Goal: Task Accomplishment & Management: Manage account settings

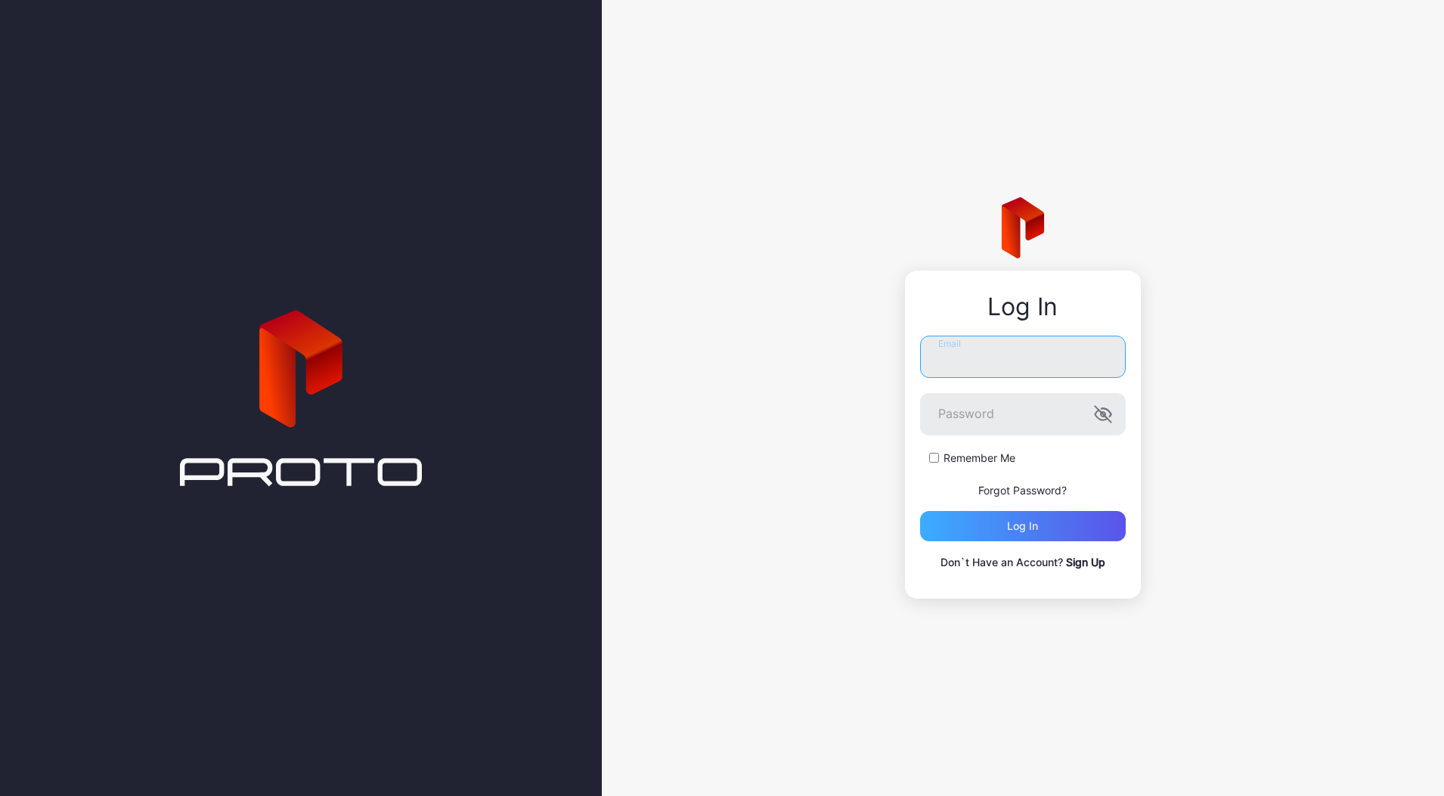
type input "**********"
click at [1008, 536] on div "Log in" at bounding box center [1023, 526] width 206 height 30
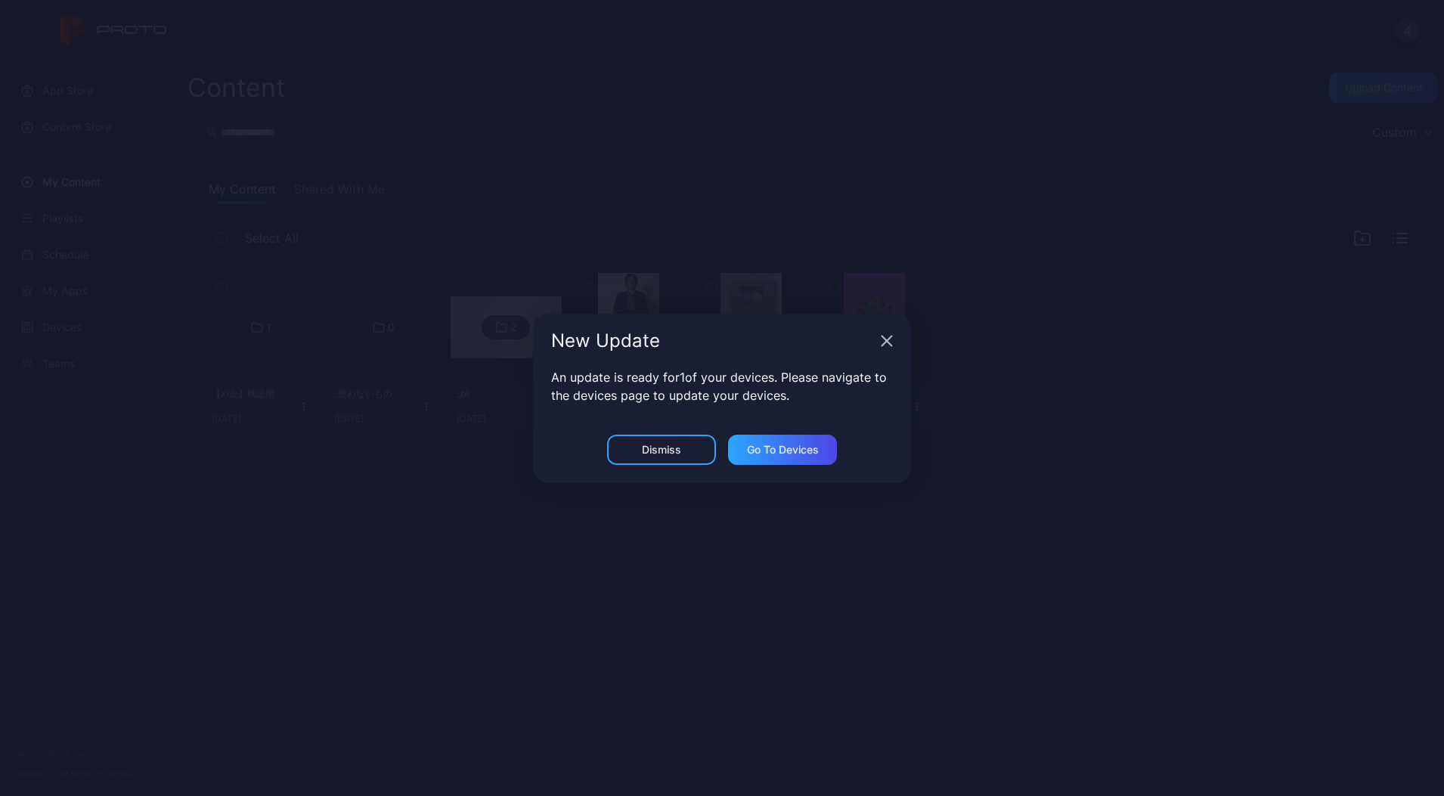
click at [887, 340] on icon "button" at bounding box center [887, 341] width 10 height 10
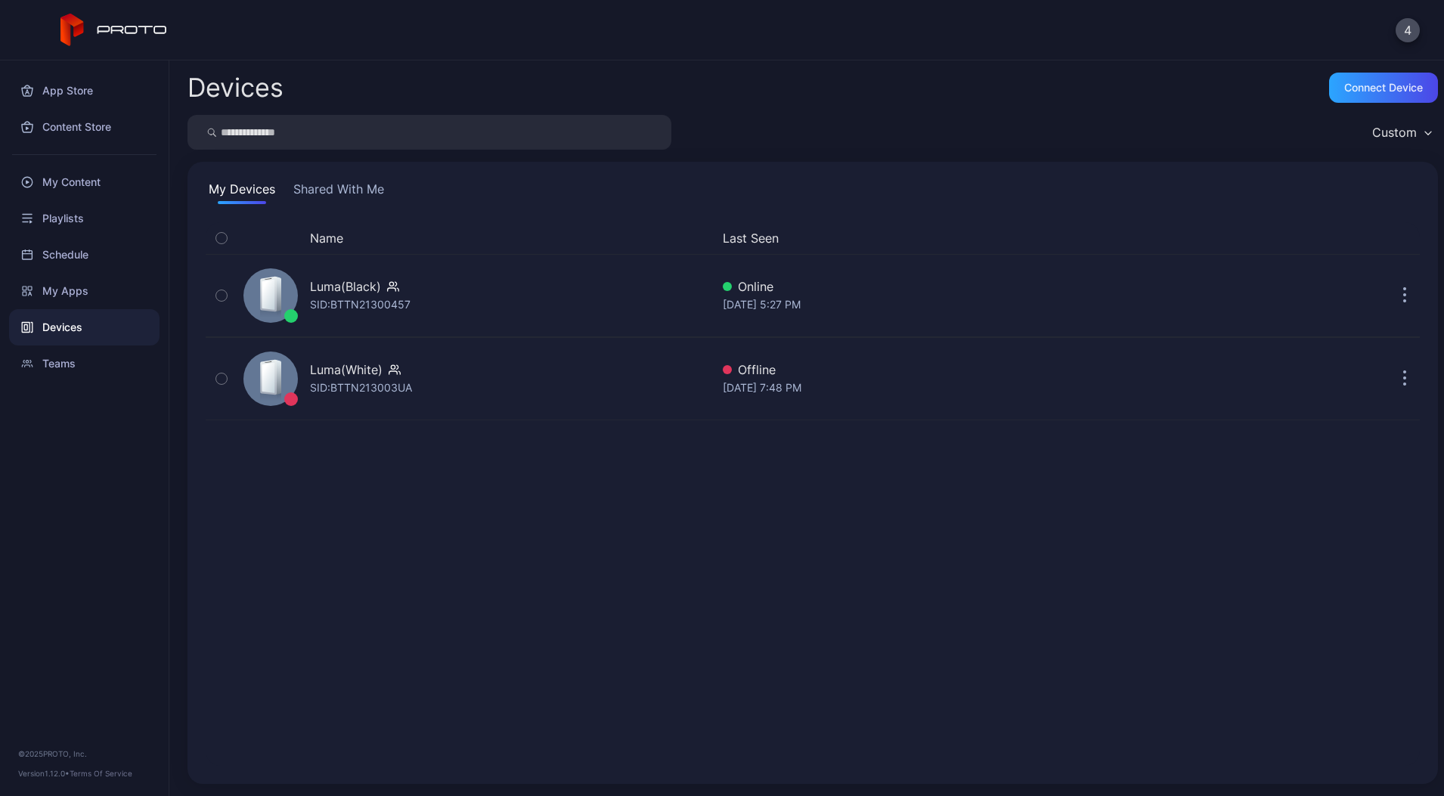
click at [364, 196] on button "Shared With Me" at bounding box center [338, 192] width 97 height 24
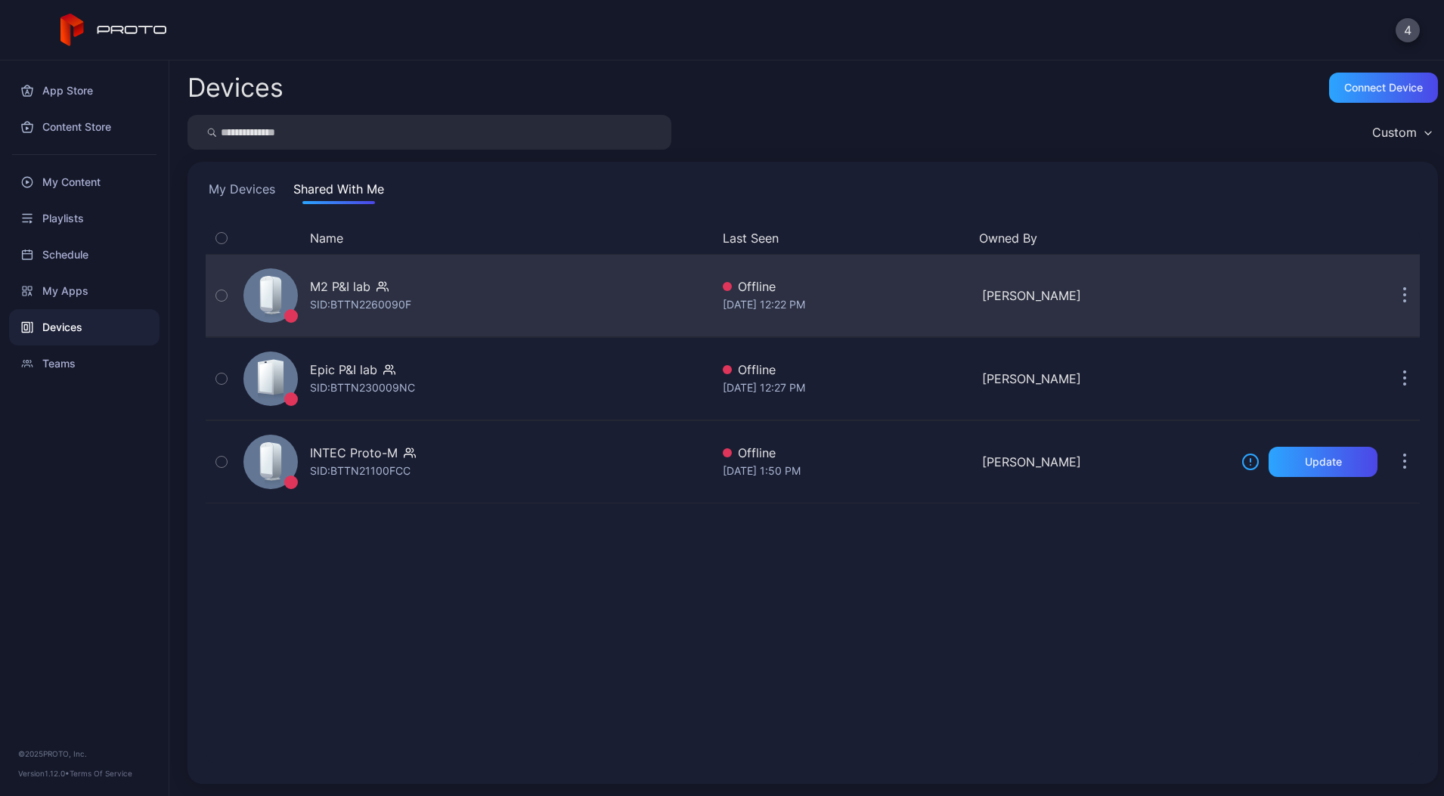
click at [439, 272] on div "M2 P&I lab SID: BTTN2260090F" at bounding box center [473, 296] width 473 height 76
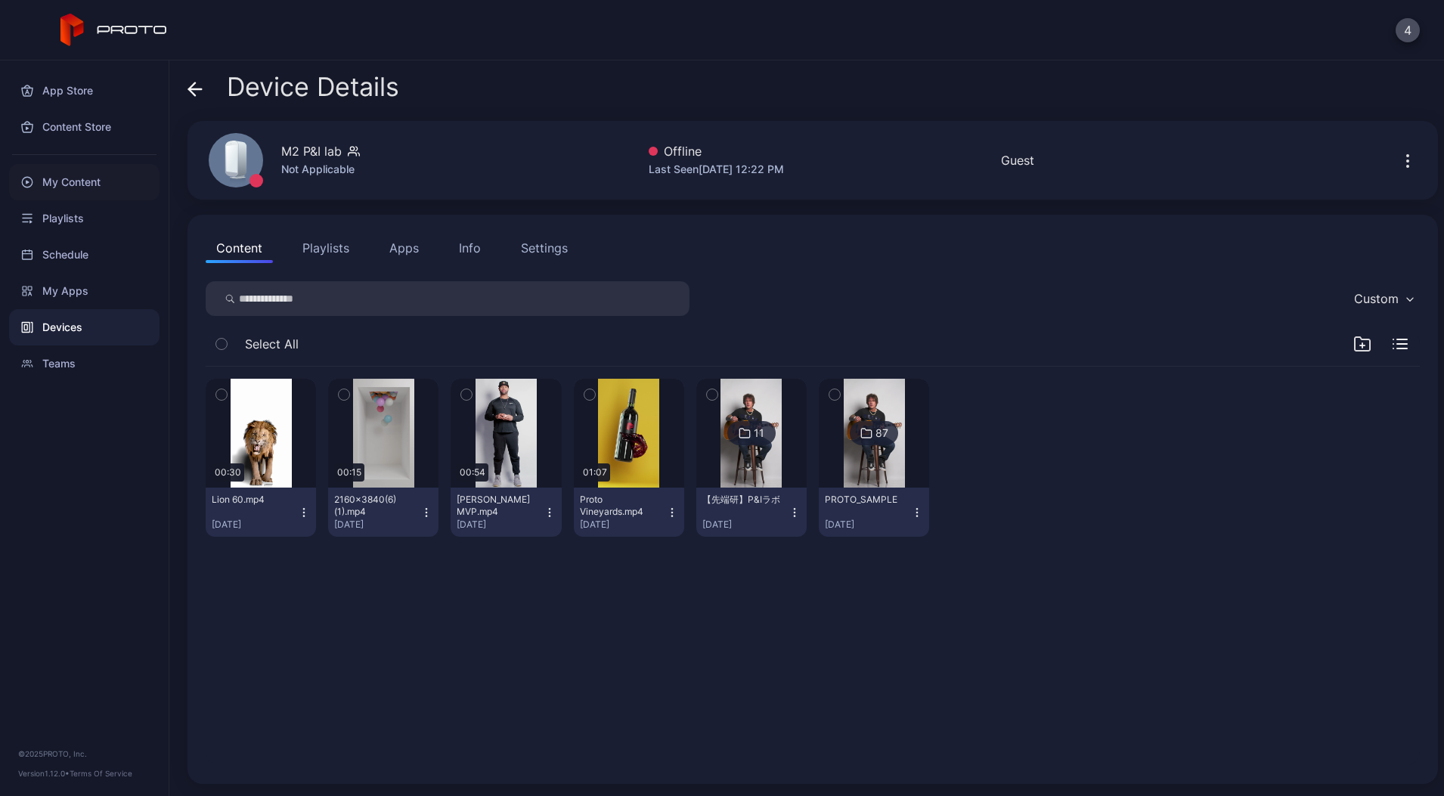
click at [68, 180] on div "My Content" at bounding box center [84, 182] width 150 height 36
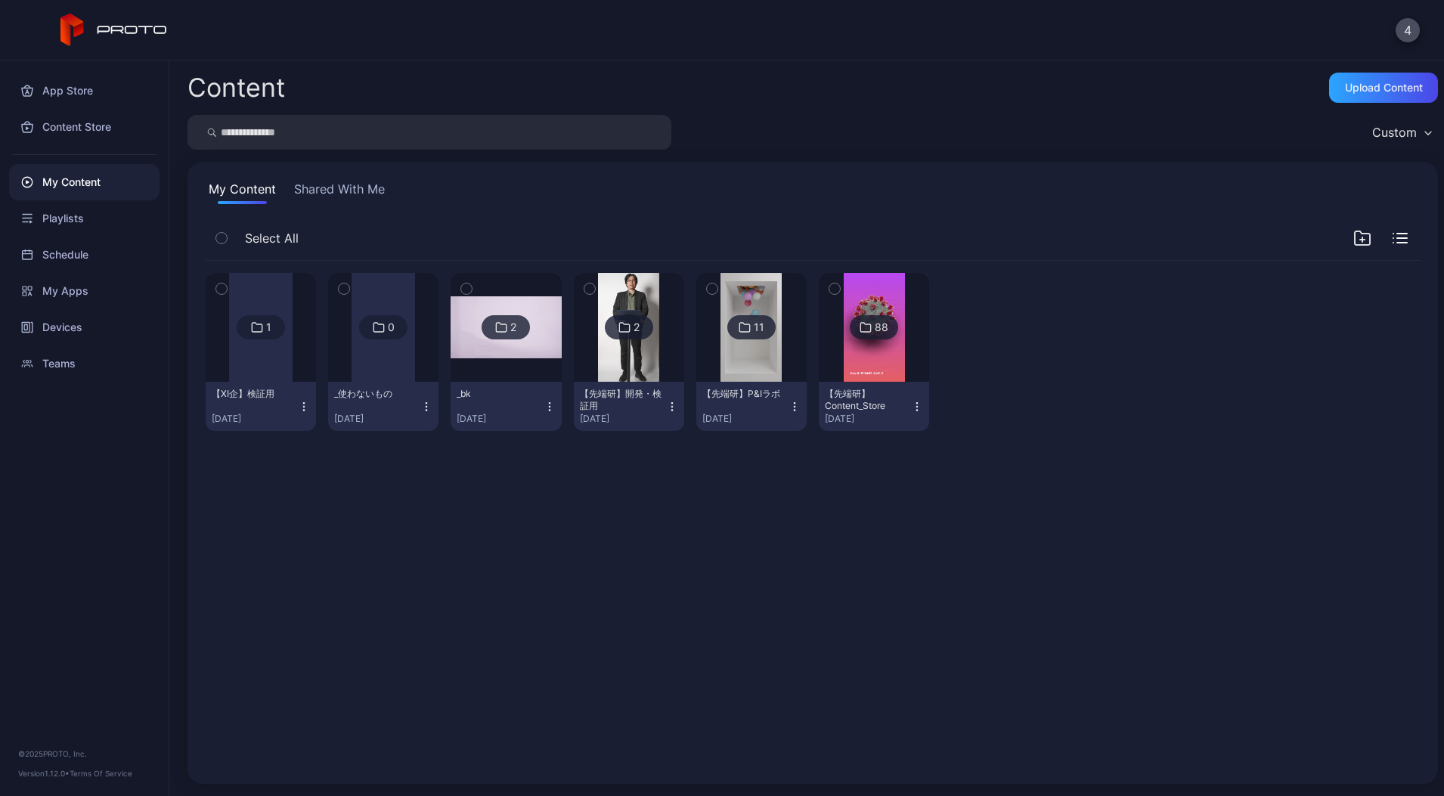
click at [666, 409] on div "【先端研】開発・検証用 [DATE]" at bounding box center [623, 406] width 86 height 37
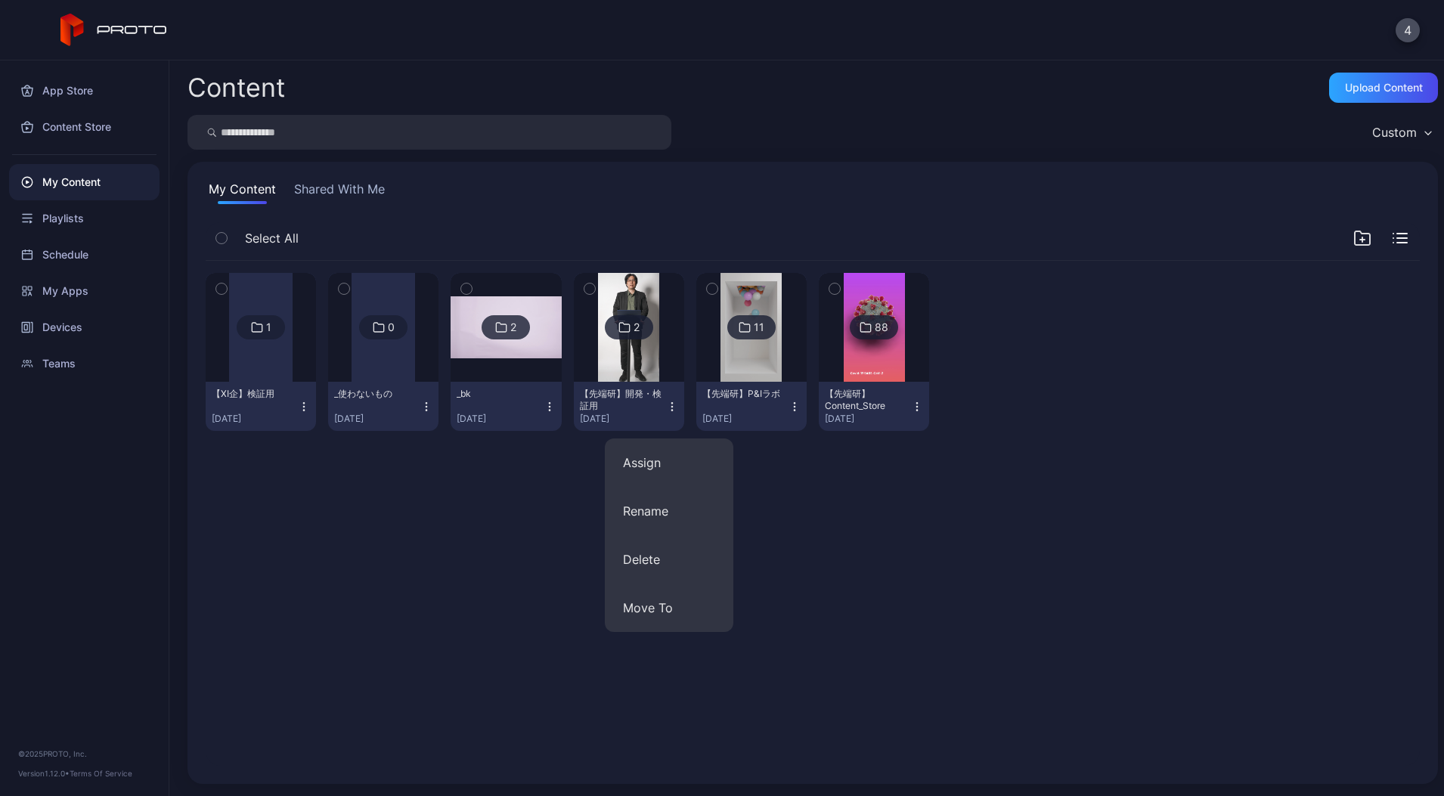
click at [652, 380] on img at bounding box center [628, 327] width 61 height 109
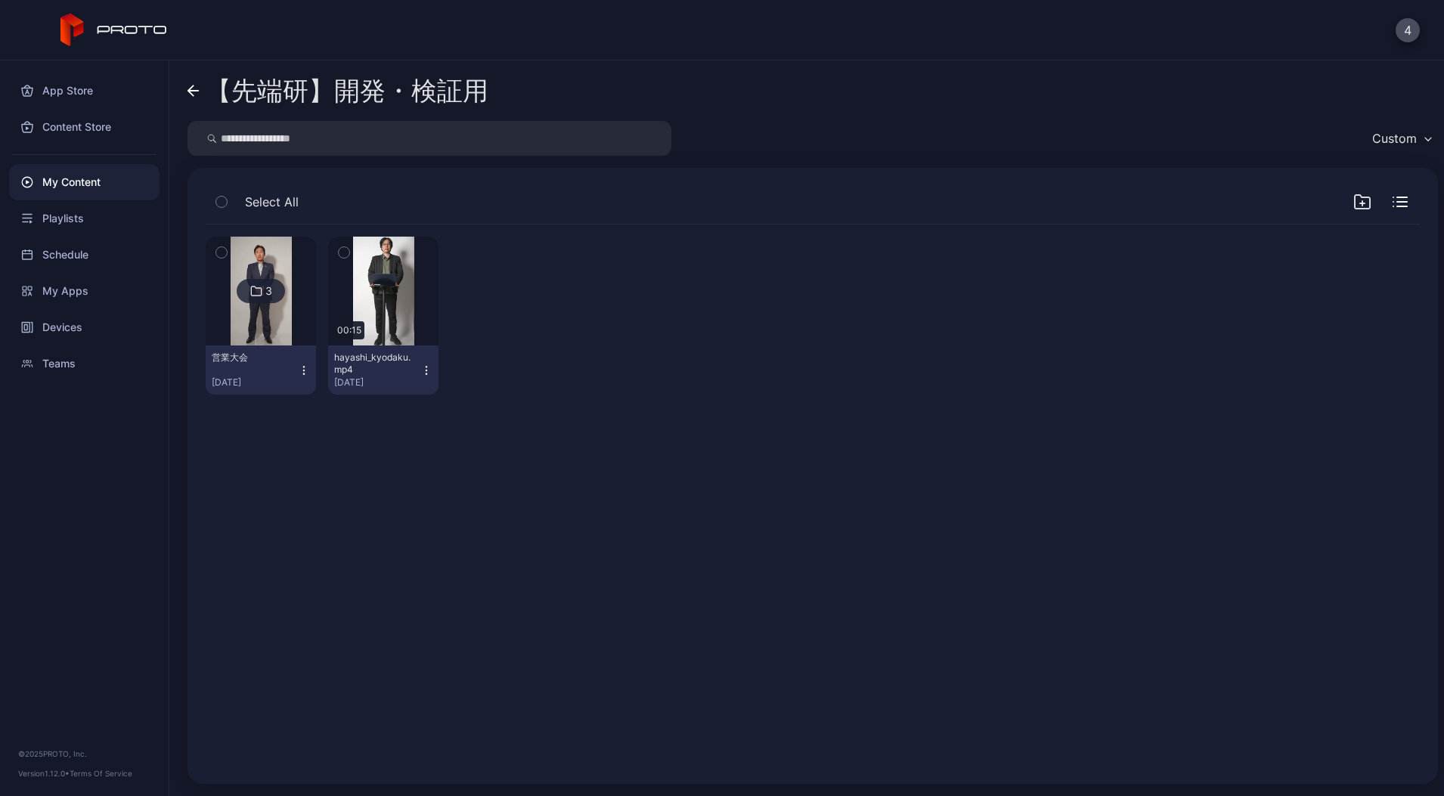
click at [299, 341] on div at bounding box center [260, 291] width 109 height 109
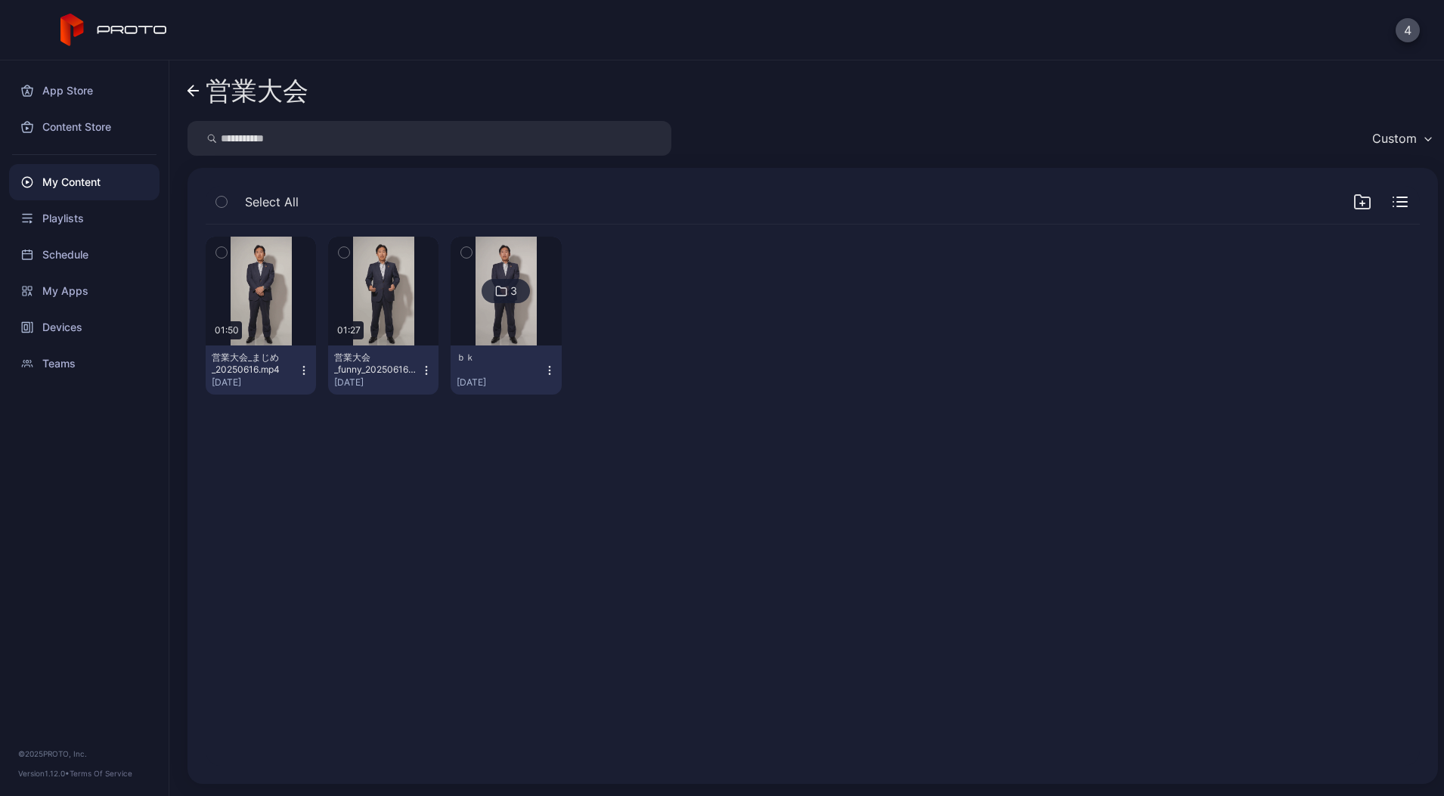
click at [209, 94] on div "営業大会" at bounding box center [257, 90] width 103 height 29
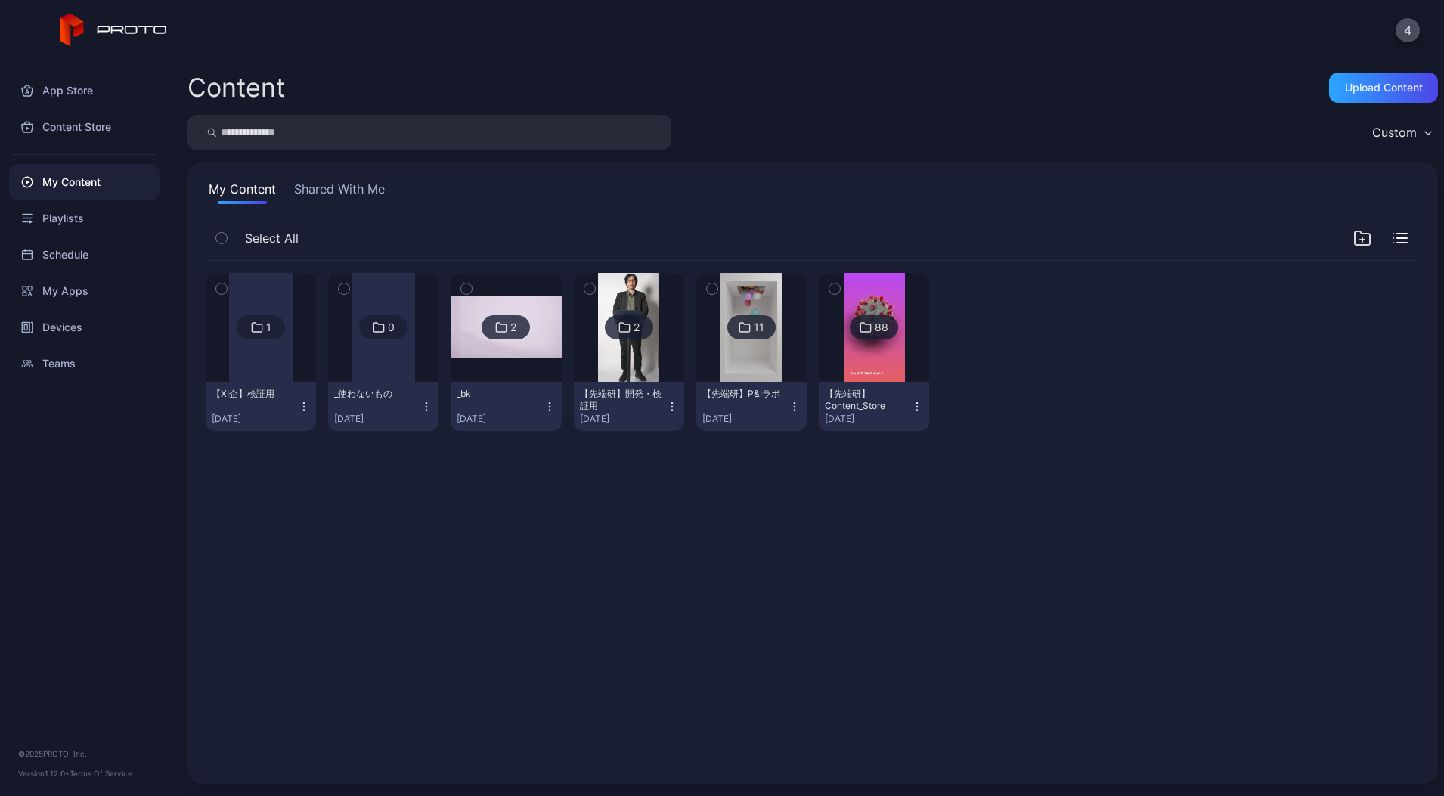
click at [678, 401] on icon "button" at bounding box center [672, 407] width 12 height 12
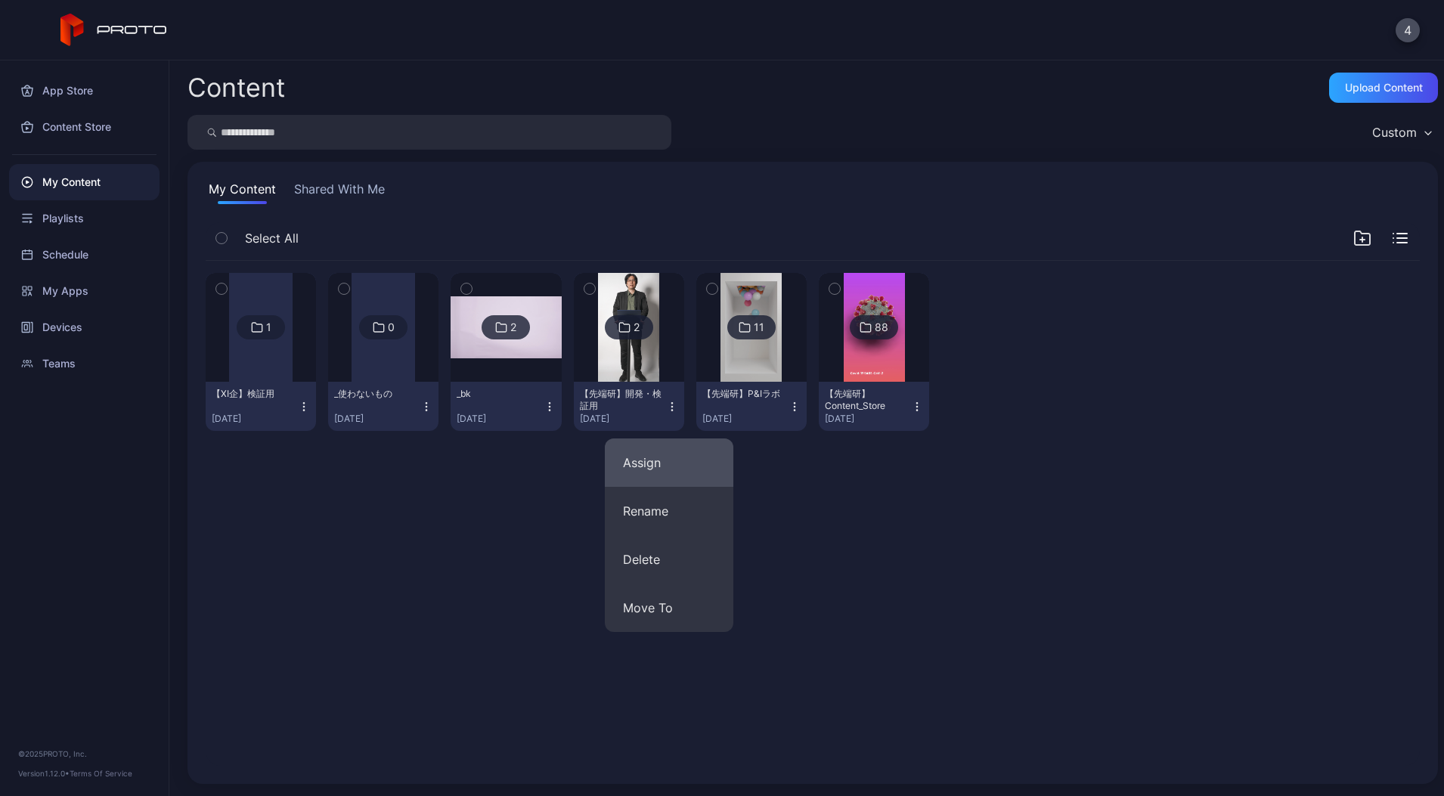
click at [666, 469] on button "Assign" at bounding box center [669, 462] width 128 height 48
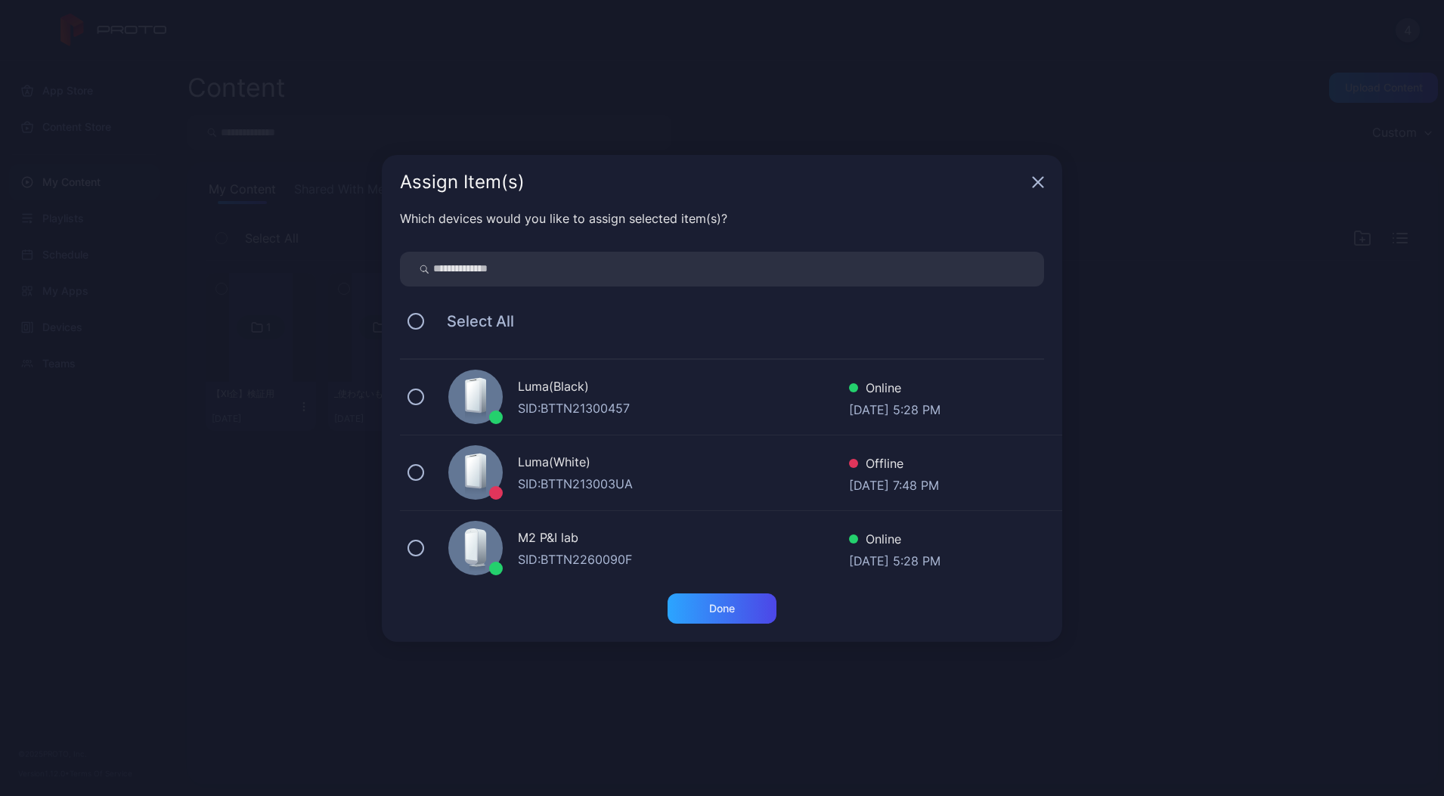
click at [562, 537] on div "M2 P&I lab" at bounding box center [683, 539] width 331 height 22
click at [707, 606] on div "Done" at bounding box center [721, 608] width 109 height 30
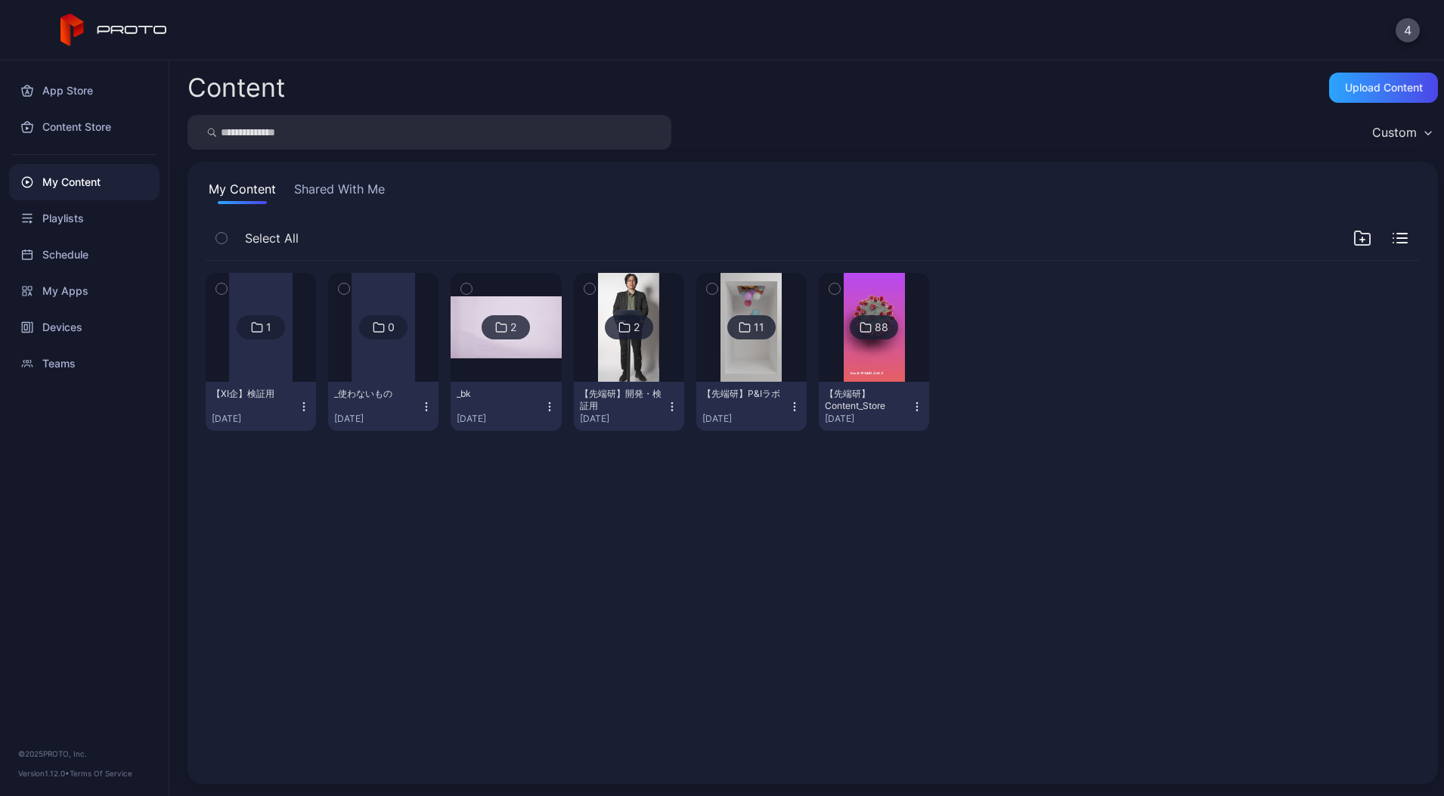
click at [339, 181] on button "Shared With Me" at bounding box center [339, 192] width 97 height 24
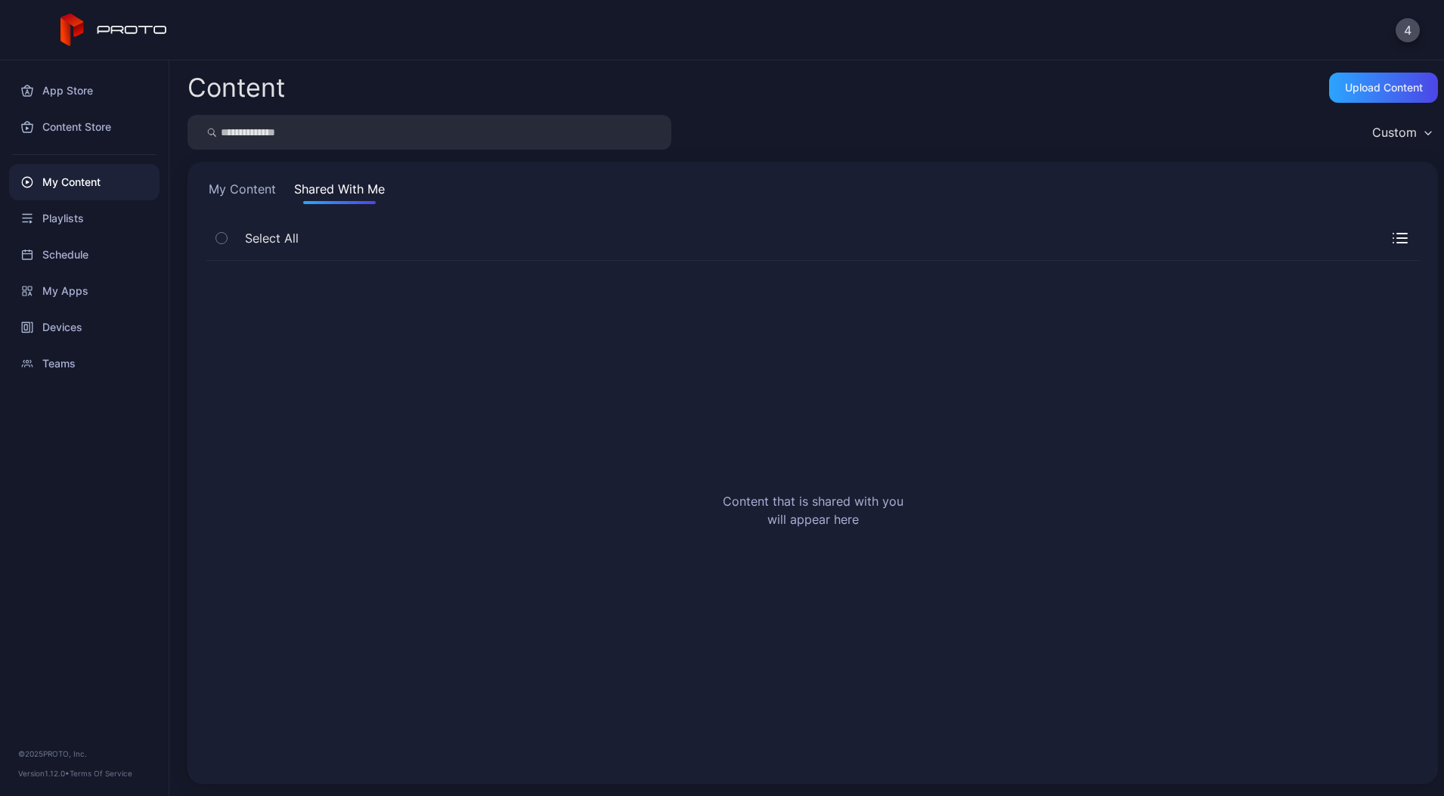
click at [245, 194] on button "My Content" at bounding box center [242, 192] width 73 height 24
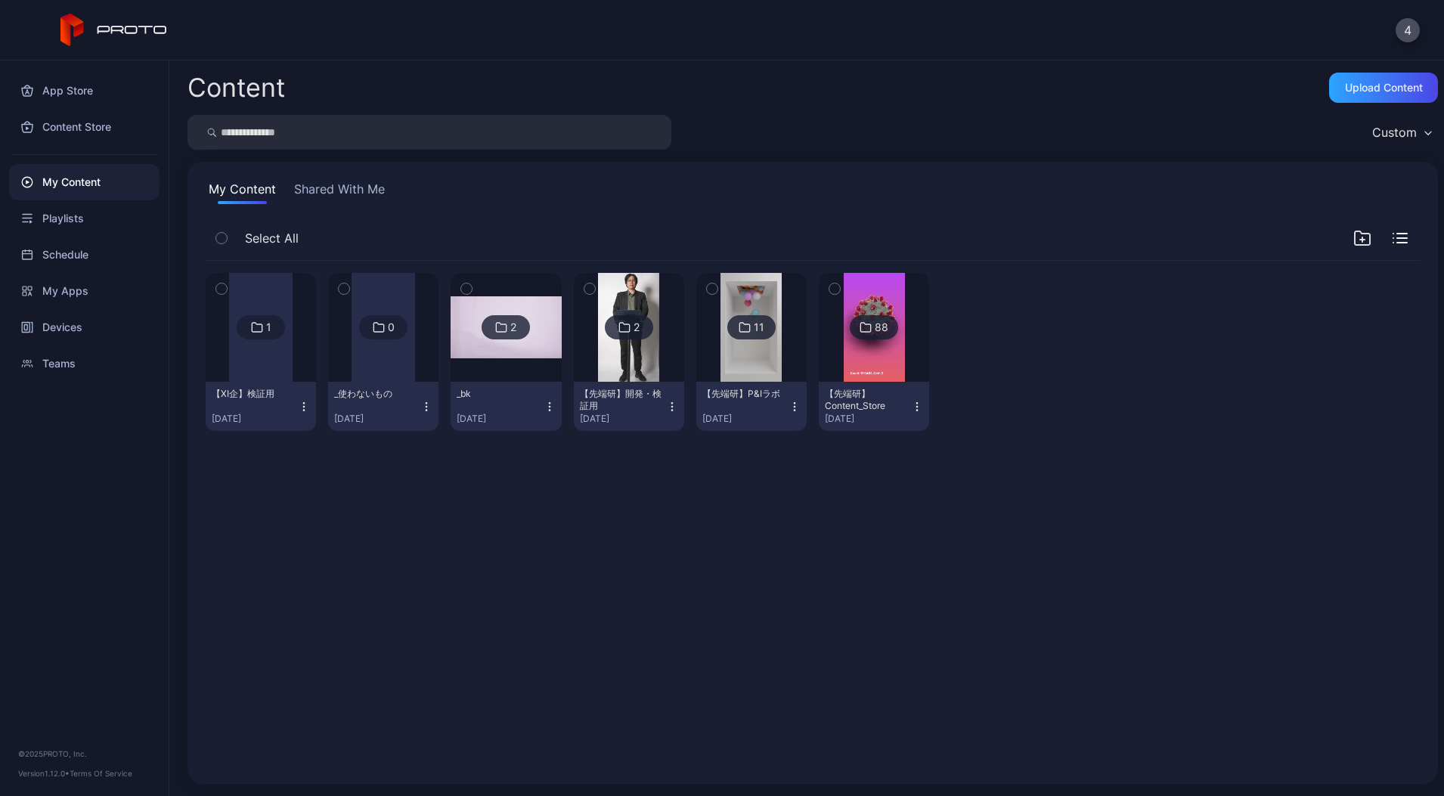
click at [595, 289] on icon "button" at bounding box center [589, 288] width 11 height 17
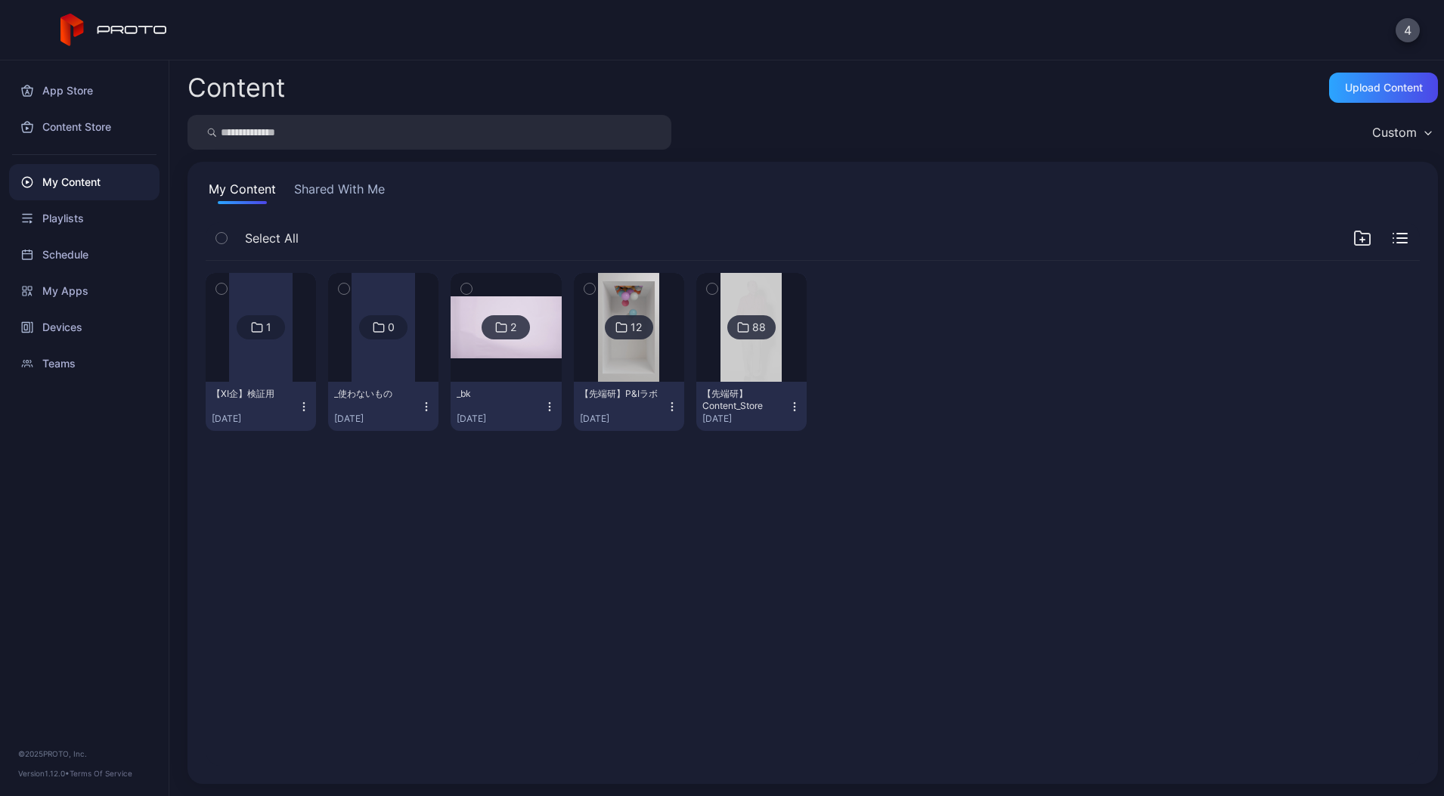
click at [663, 388] on div "【先端研】P&Iラボ" at bounding box center [621, 394] width 83 height 12
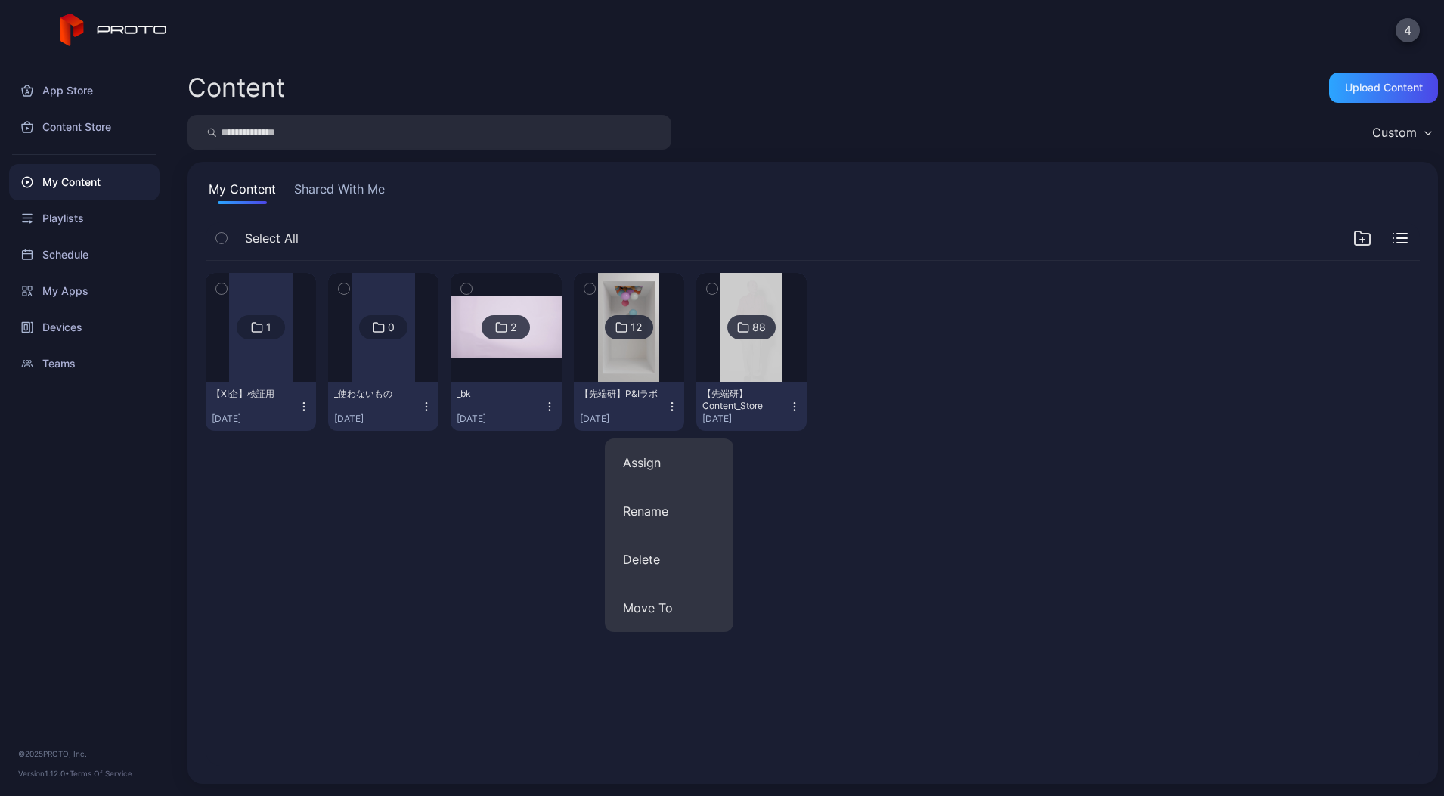
click at [659, 352] on img at bounding box center [628, 327] width 61 height 109
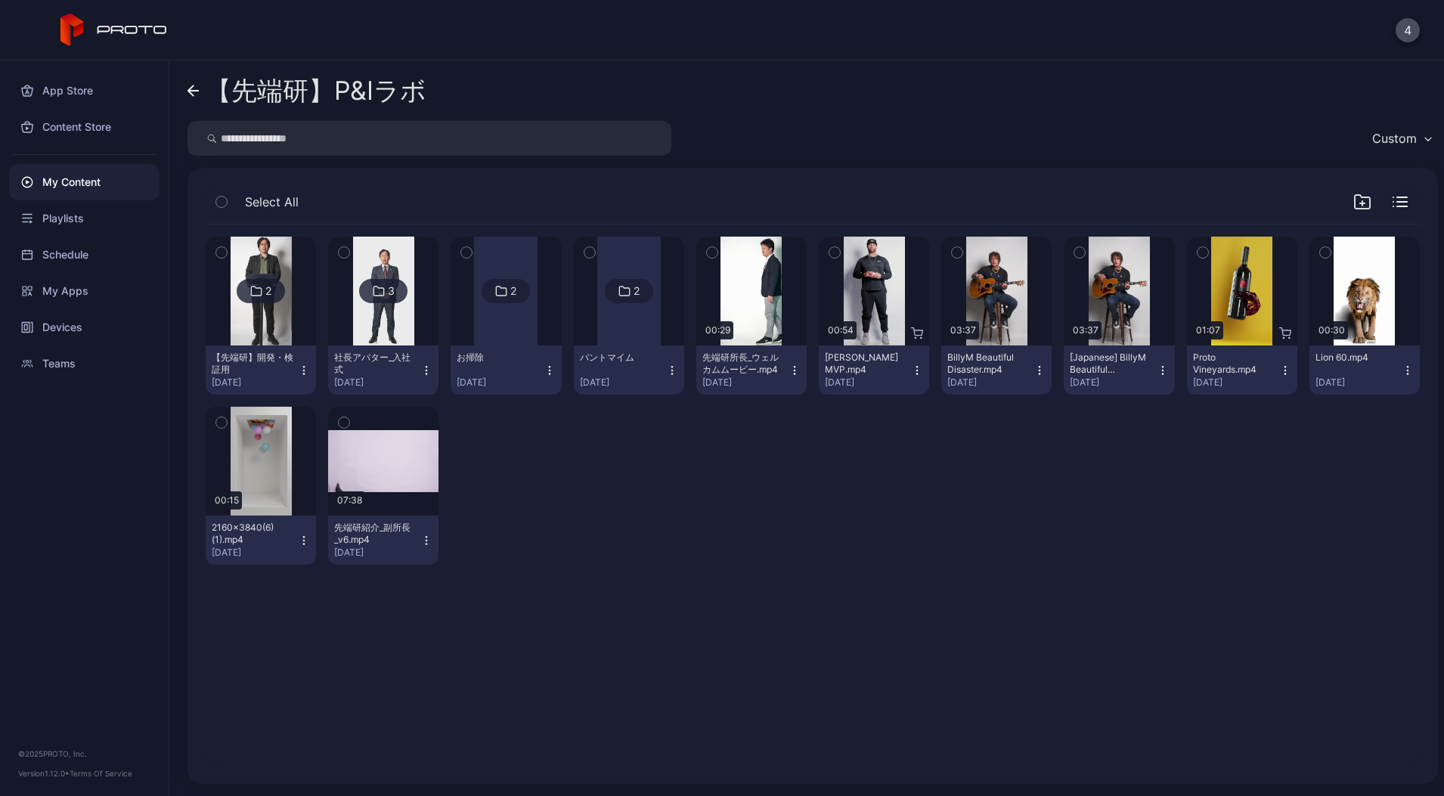
click at [310, 370] on icon "button" at bounding box center [304, 370] width 12 height 12
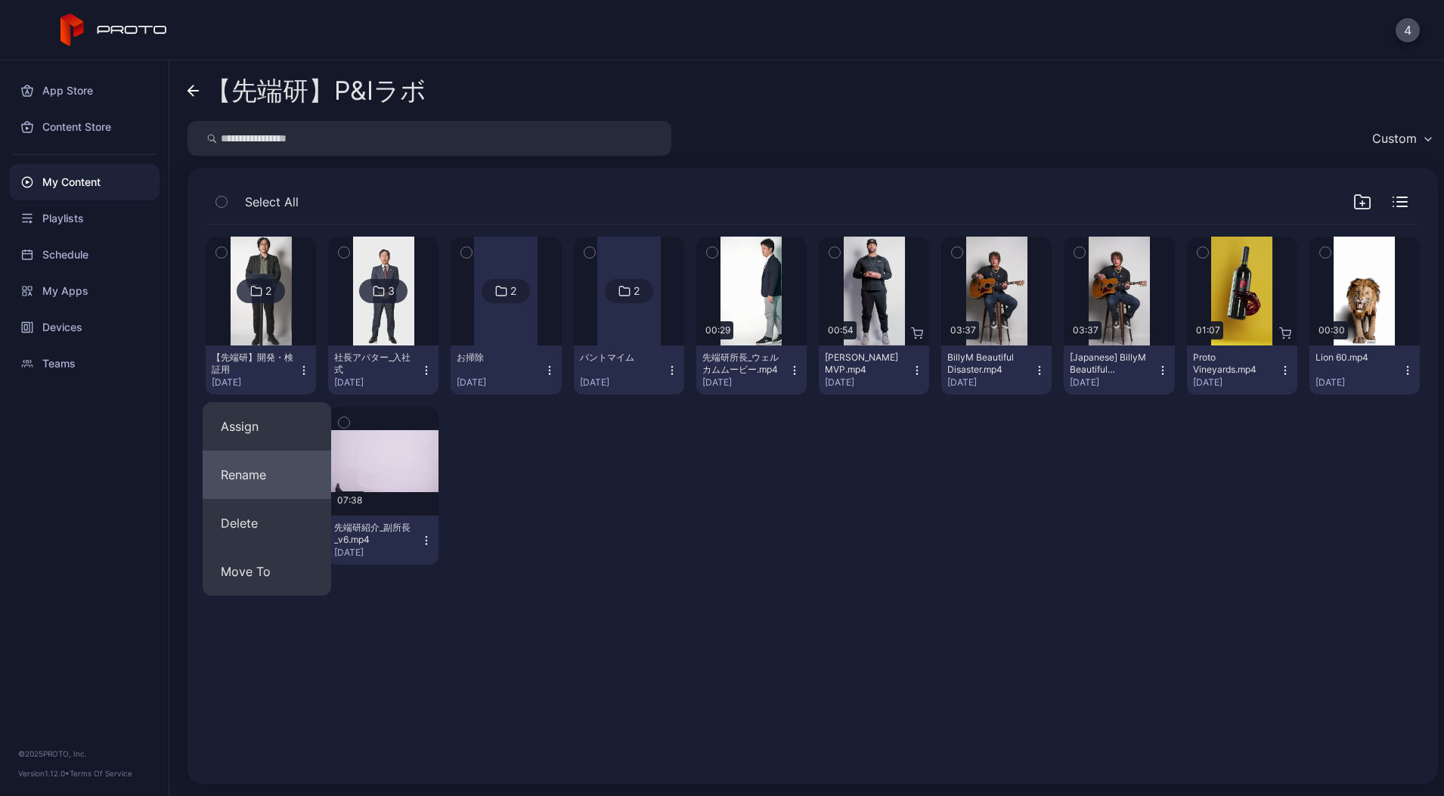
click at [266, 492] on button "Rename" at bounding box center [267, 474] width 128 height 48
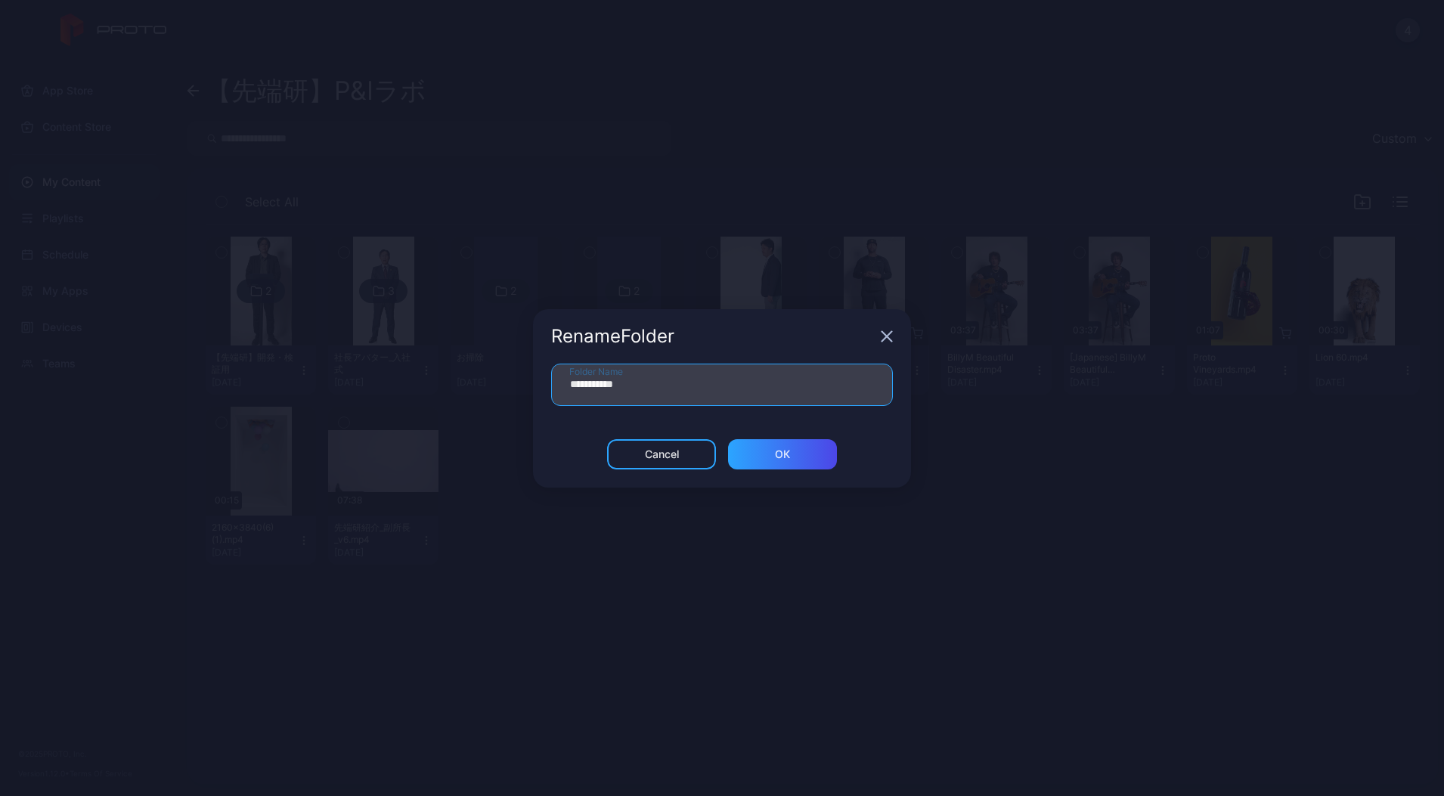
click at [629, 385] on input "**********" at bounding box center [722, 385] width 342 height 42
type input "*"
type input "**********"
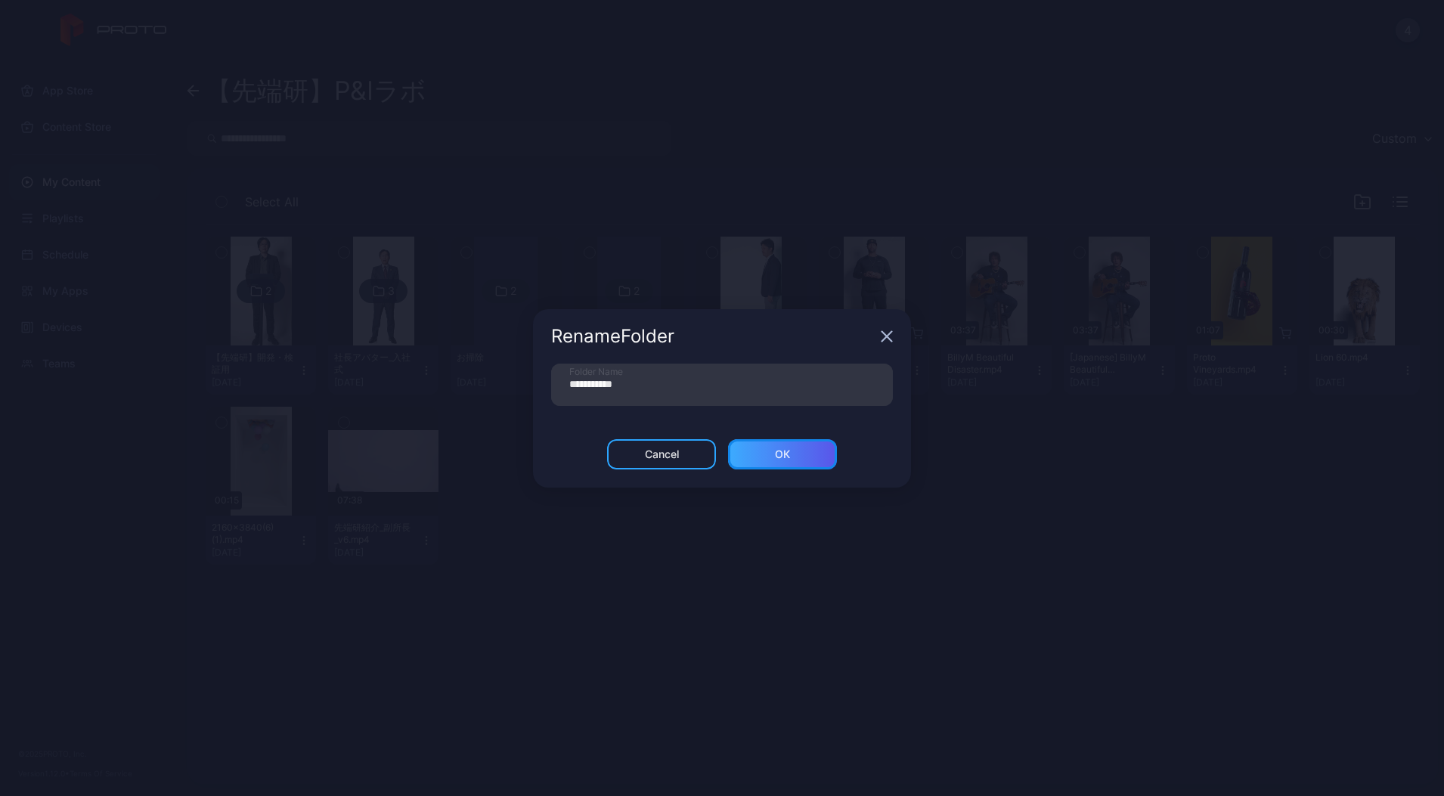
click at [800, 459] on div "ОК" at bounding box center [782, 454] width 109 height 30
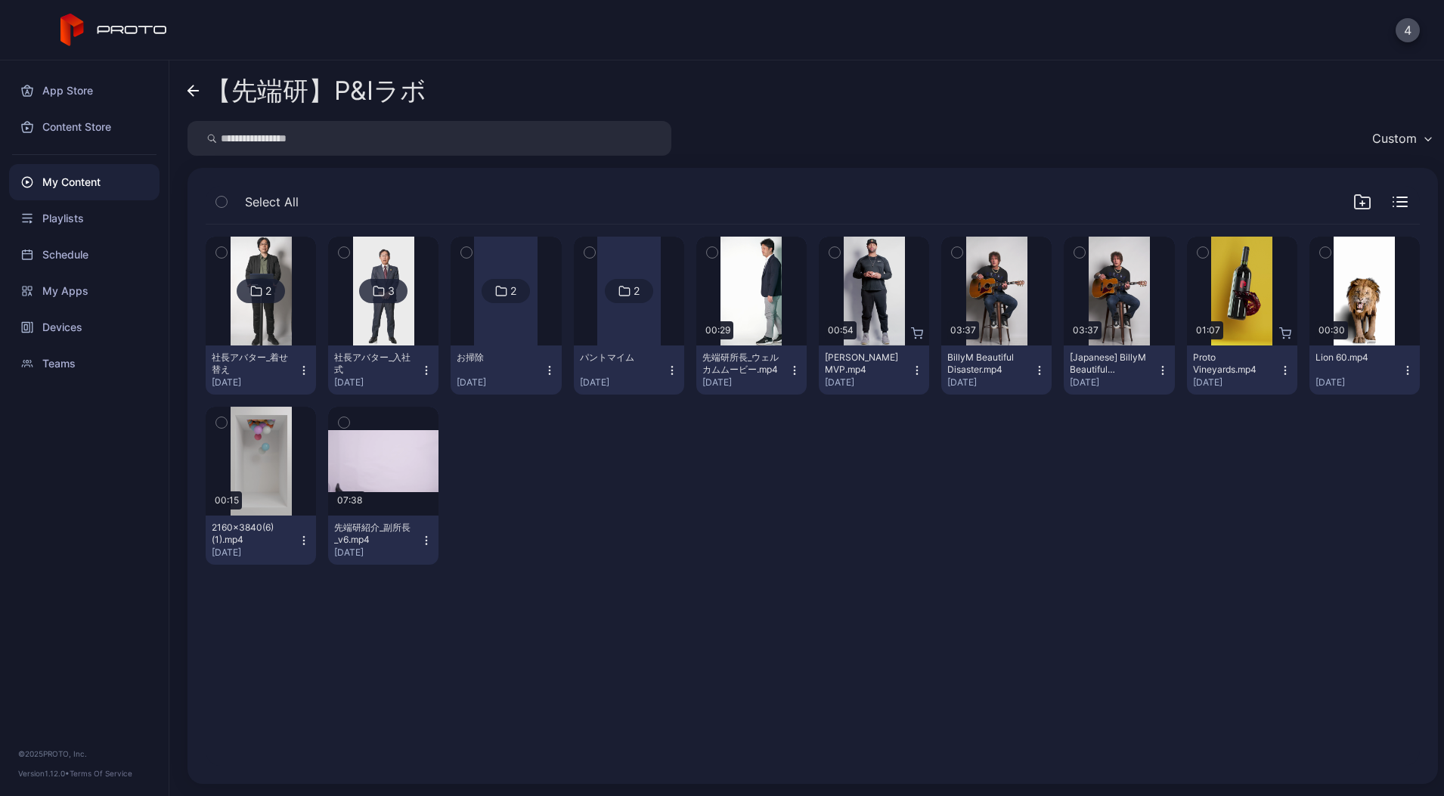
click at [286, 364] on div "社長アバター_着せ替え" at bounding box center [253, 363] width 83 height 24
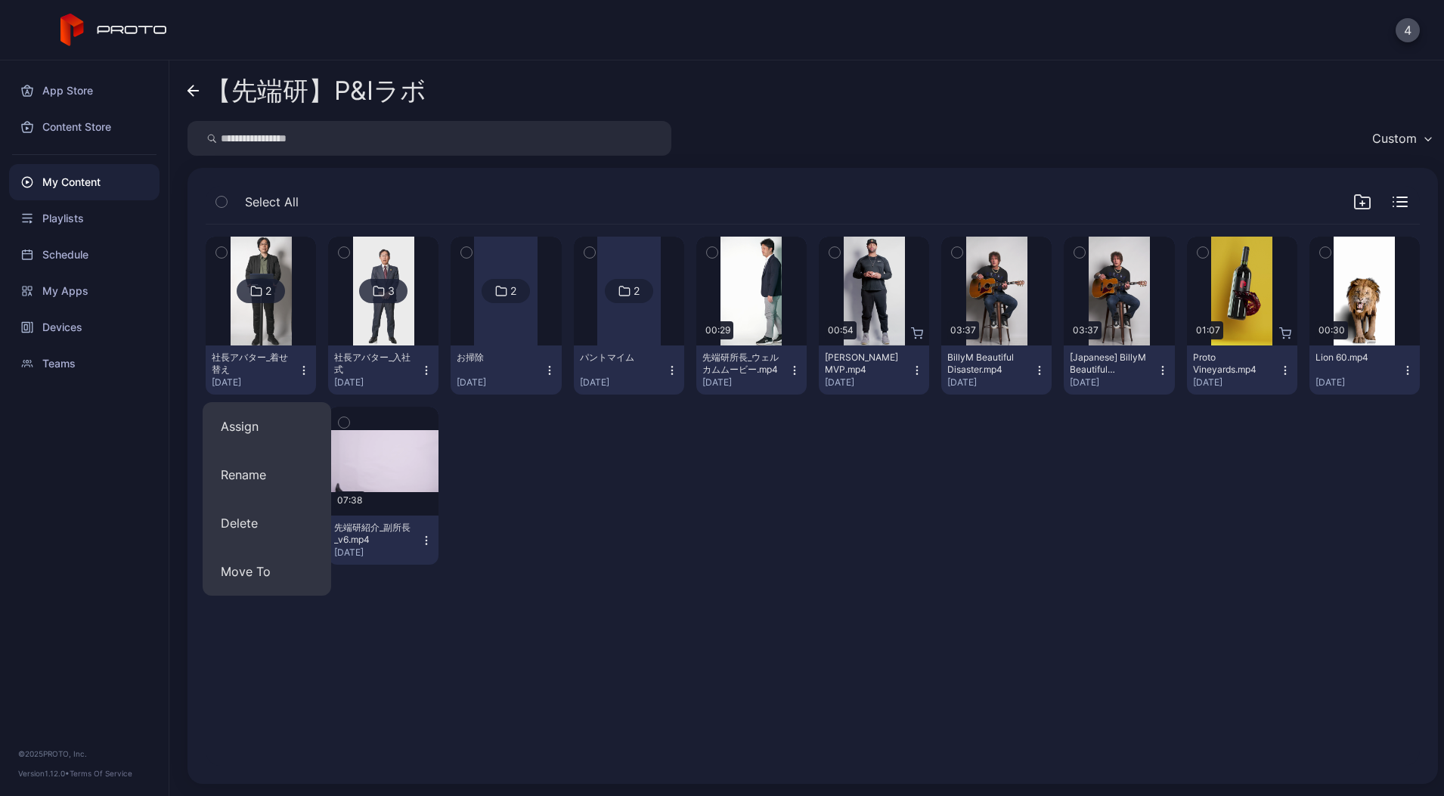
click at [277, 334] on img at bounding box center [261, 291] width 61 height 109
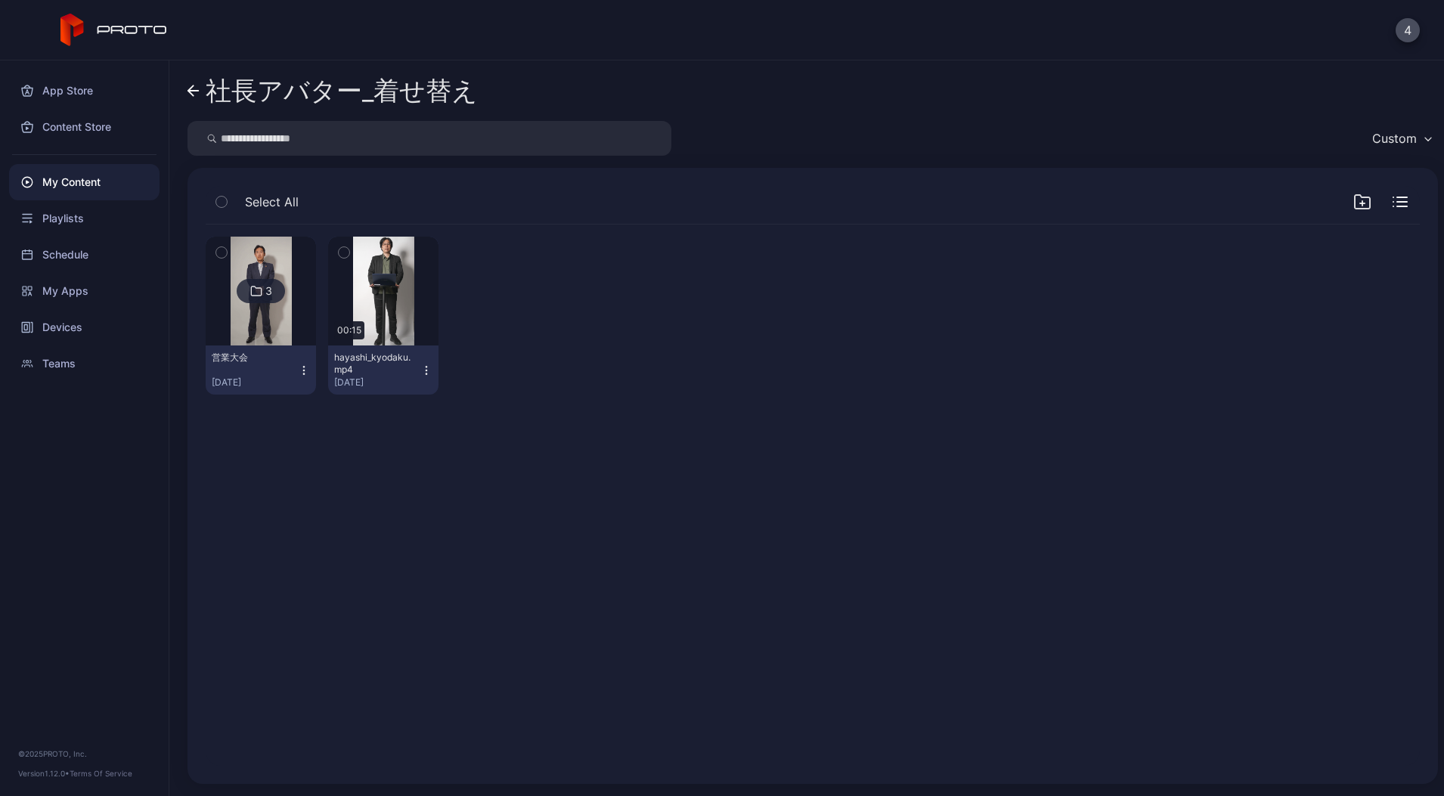
click at [432, 368] on icon "button" at bounding box center [426, 370] width 12 height 12
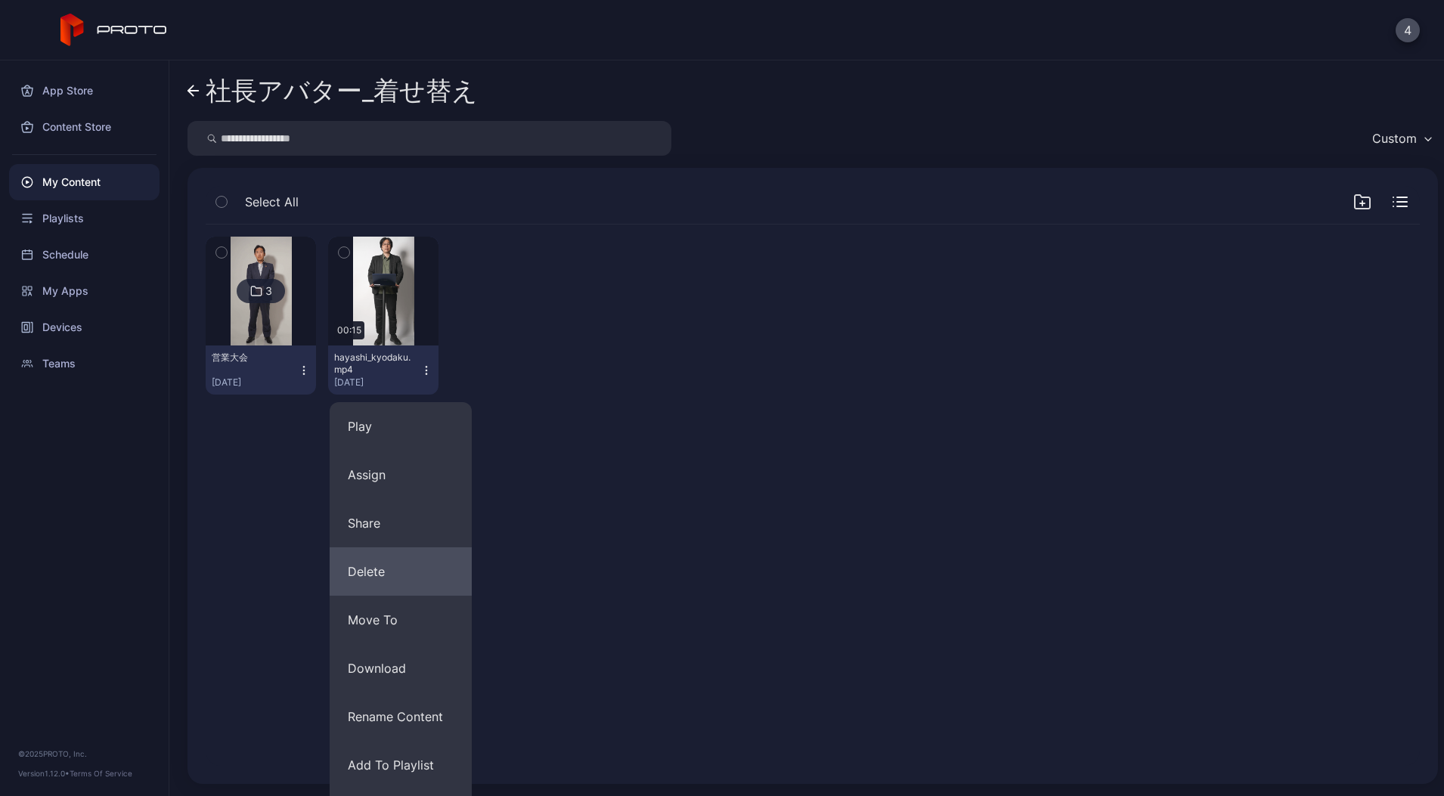
click at [380, 554] on button "Delete" at bounding box center [401, 571] width 142 height 48
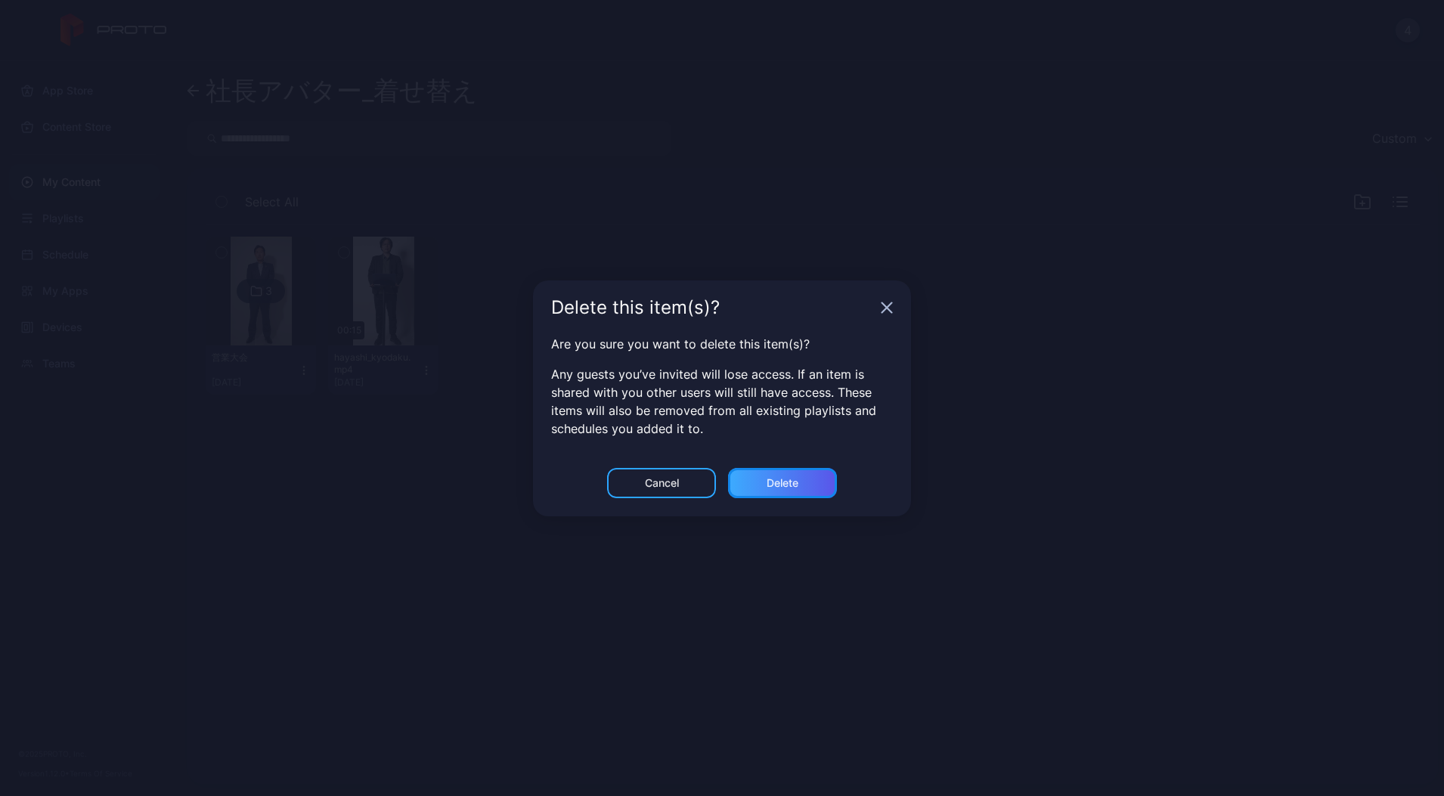
click at [739, 495] on div "Delete" at bounding box center [782, 483] width 109 height 30
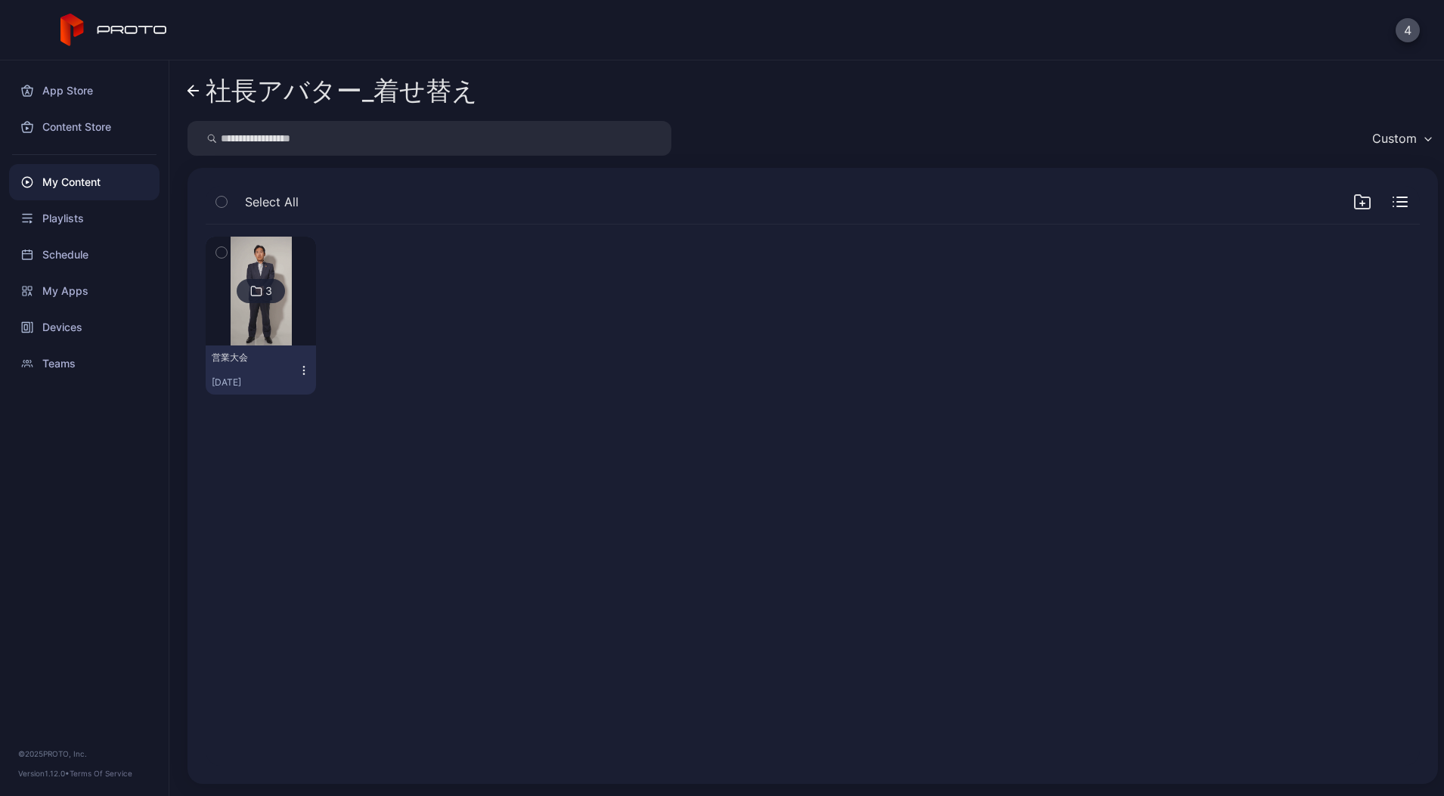
click at [257, 319] on img at bounding box center [261, 291] width 61 height 109
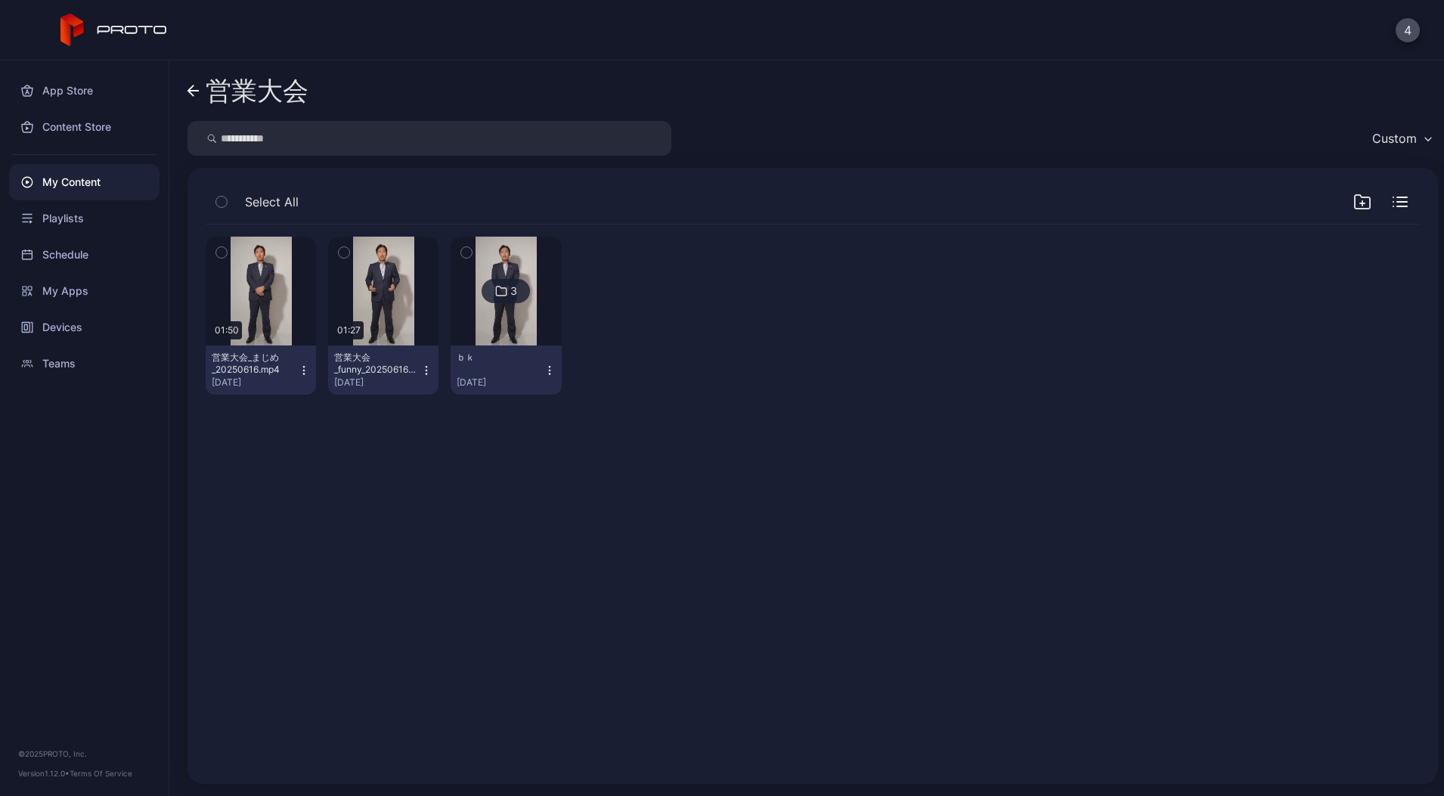
click at [217, 265] on button "button" at bounding box center [222, 253] width 32 height 32
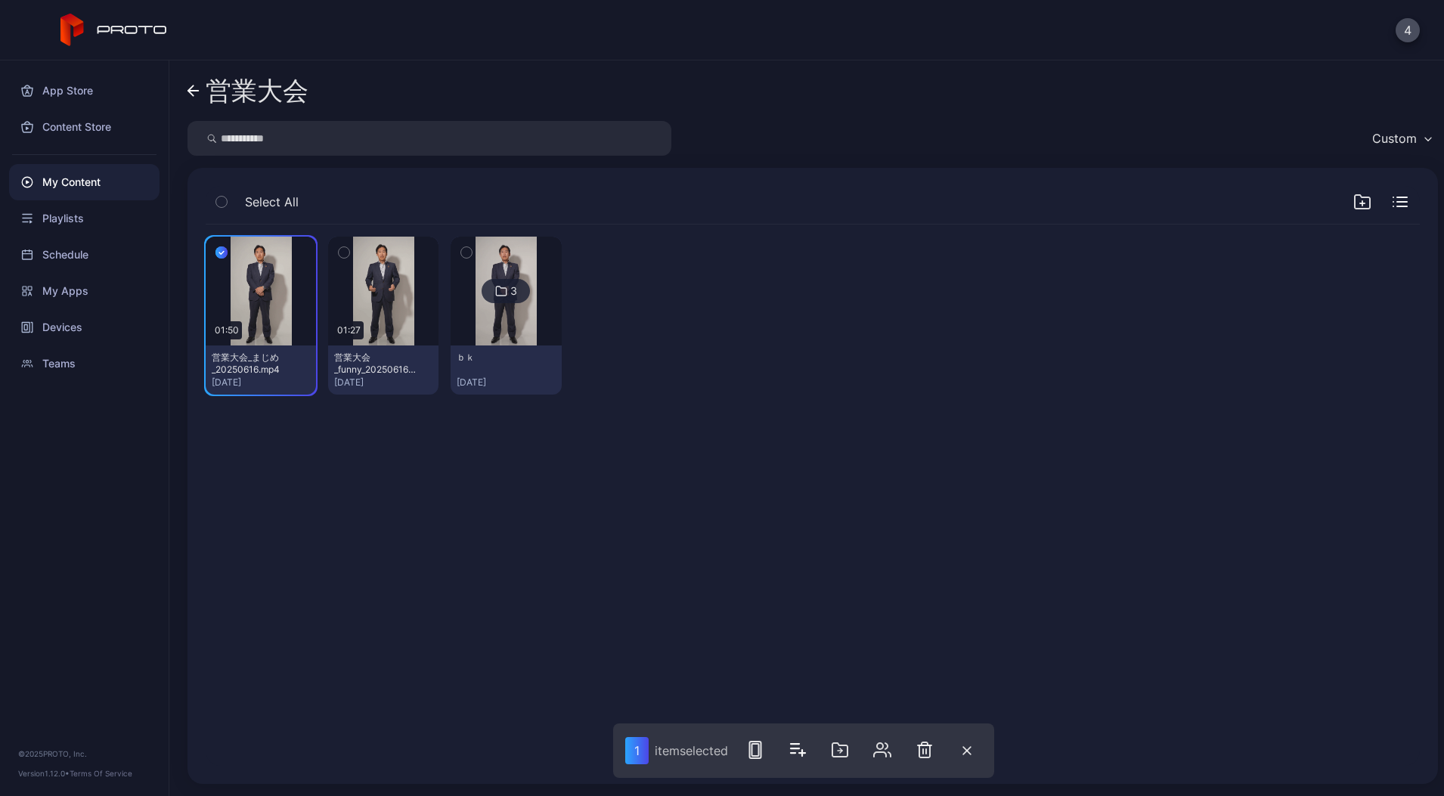
click at [360, 252] on button "button" at bounding box center [344, 253] width 32 height 32
drag, startPoint x: 446, startPoint y: 383, endPoint x: 848, endPoint y: 754, distance: 547.2
click at [848, 754] on icon "button" at bounding box center [844, 750] width 18 height 18
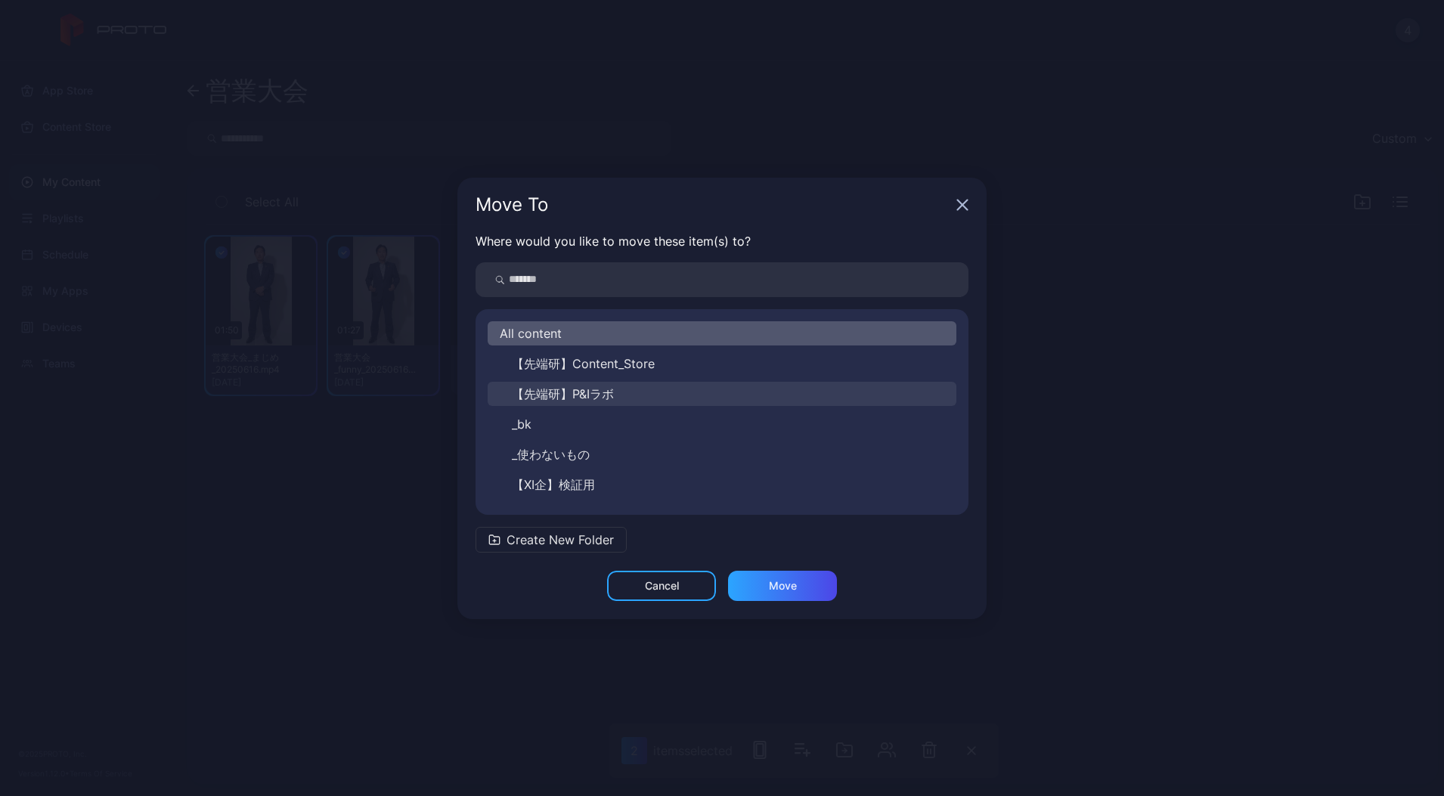
click at [575, 386] on span "【先端研】P&Iラボ" at bounding box center [563, 394] width 102 height 18
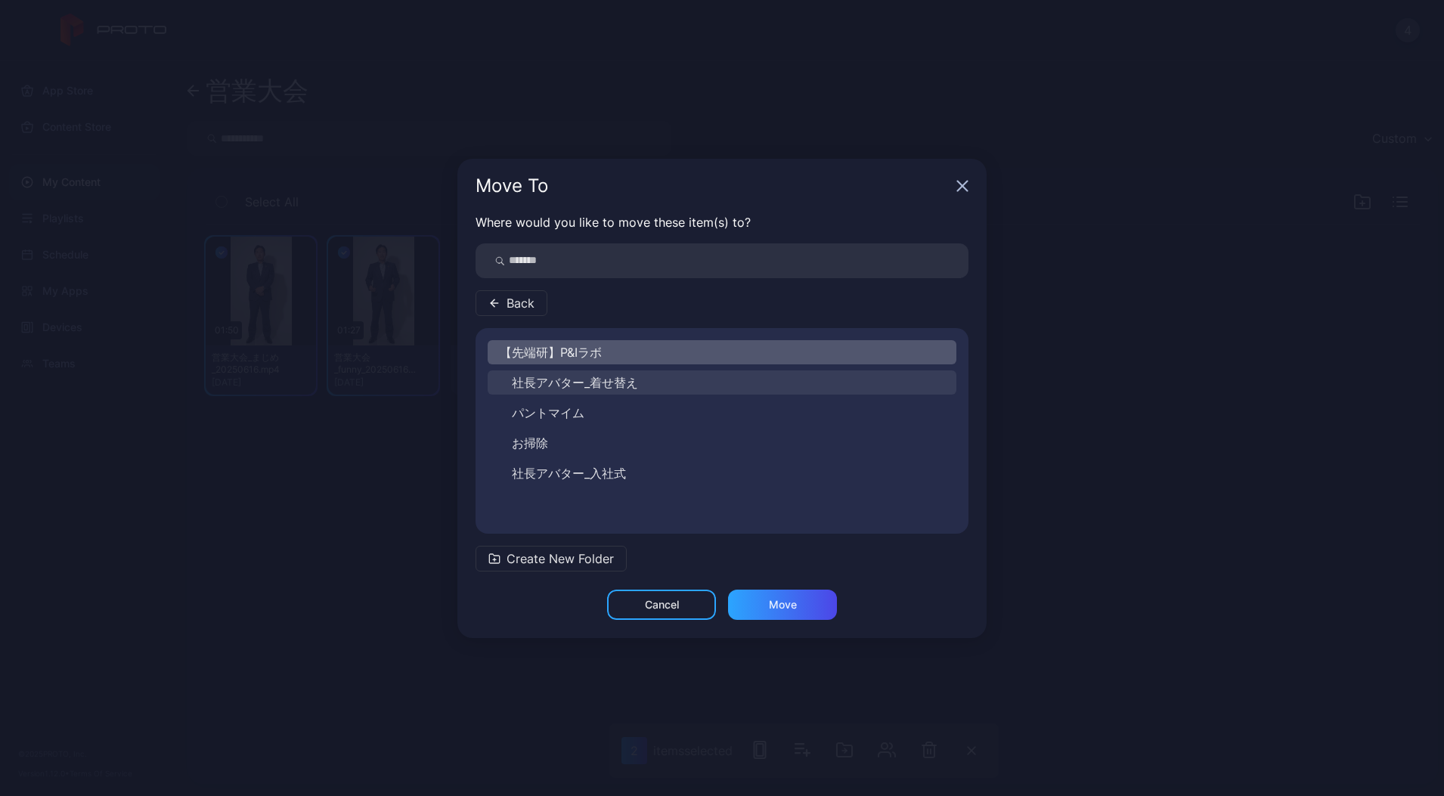
click at [560, 383] on span "社長アバター_着せ替え" at bounding box center [575, 382] width 126 height 18
click at [738, 612] on div "Move" at bounding box center [782, 605] width 109 height 30
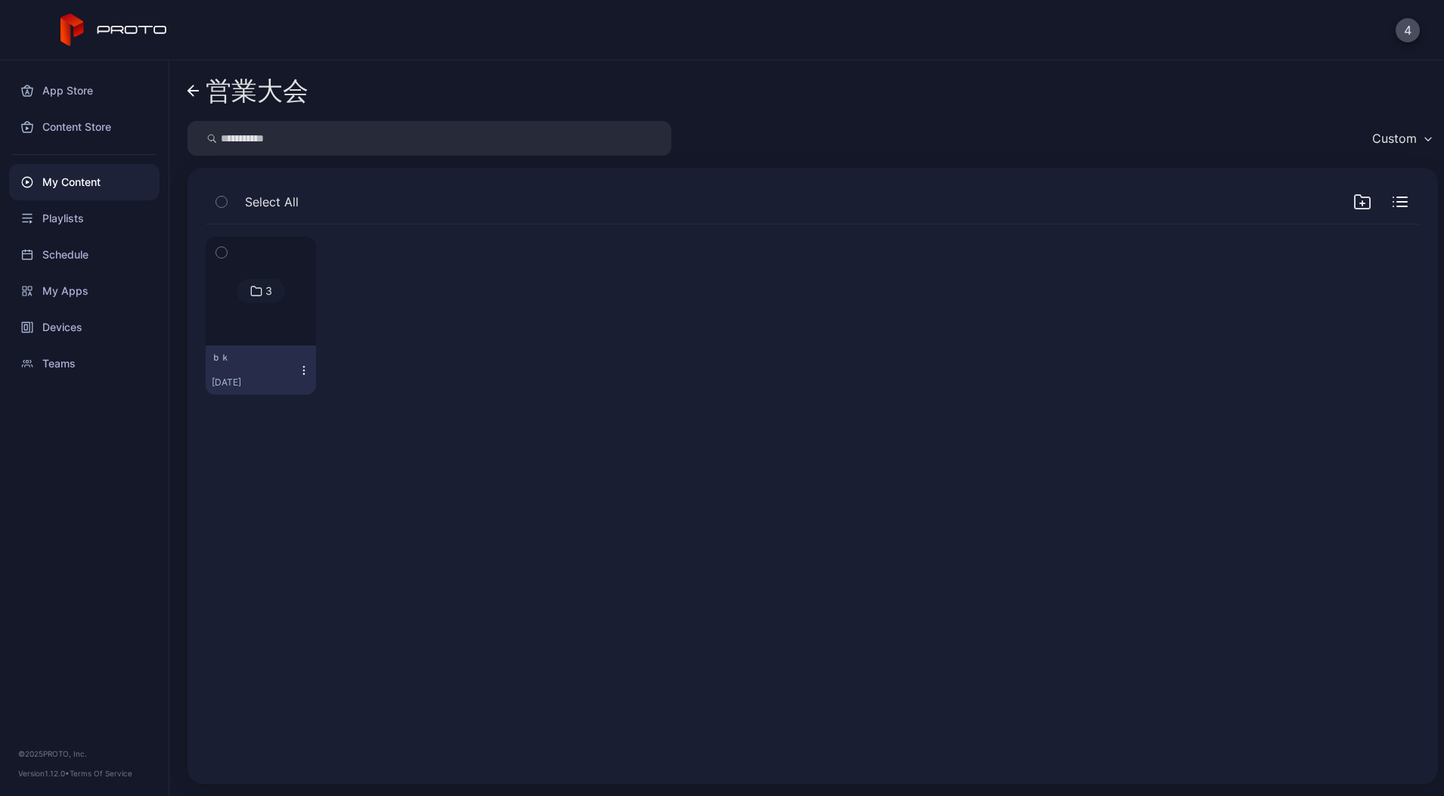
click at [197, 91] on icon at bounding box center [193, 91] width 12 height 13
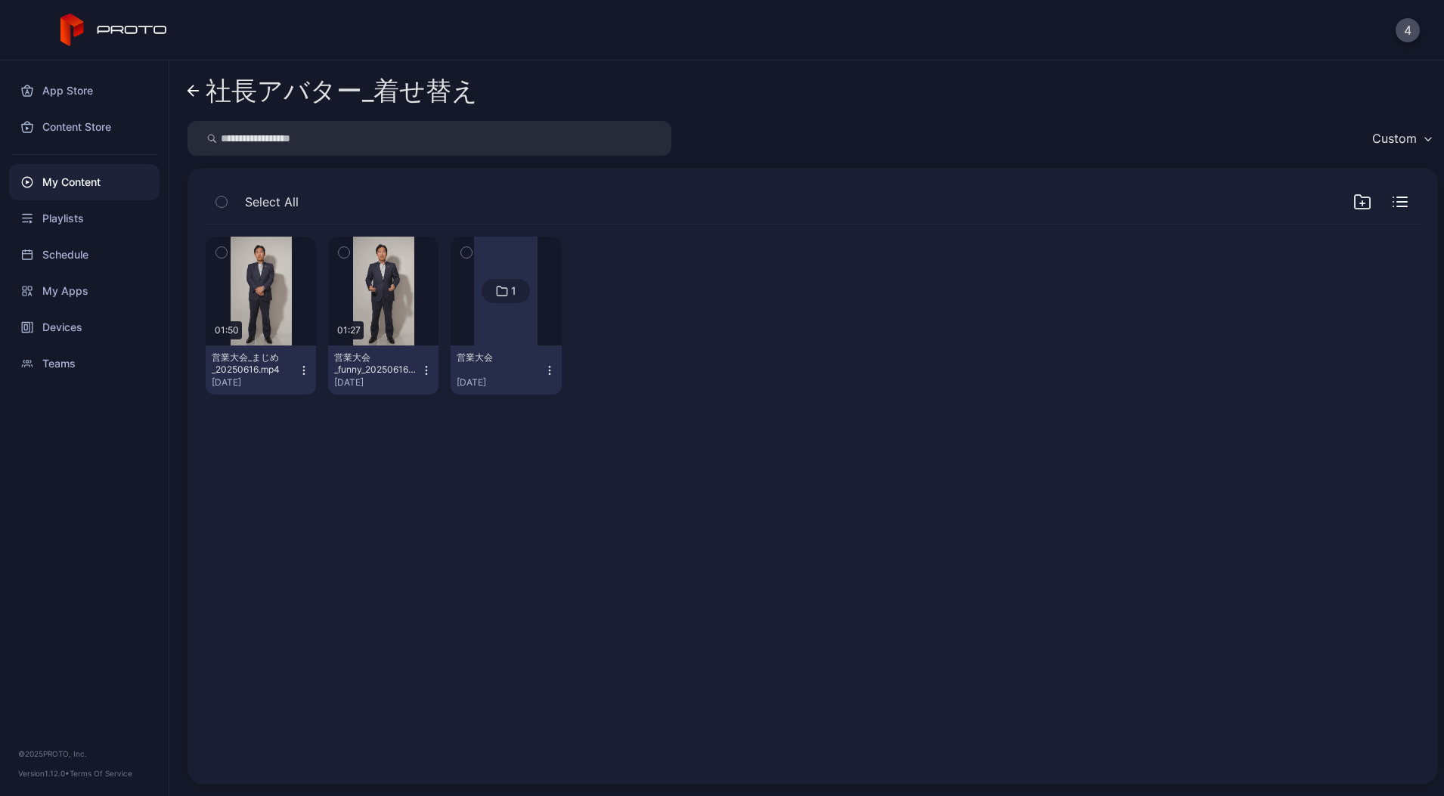
click at [556, 369] on icon "button" at bounding box center [549, 370] width 12 height 12
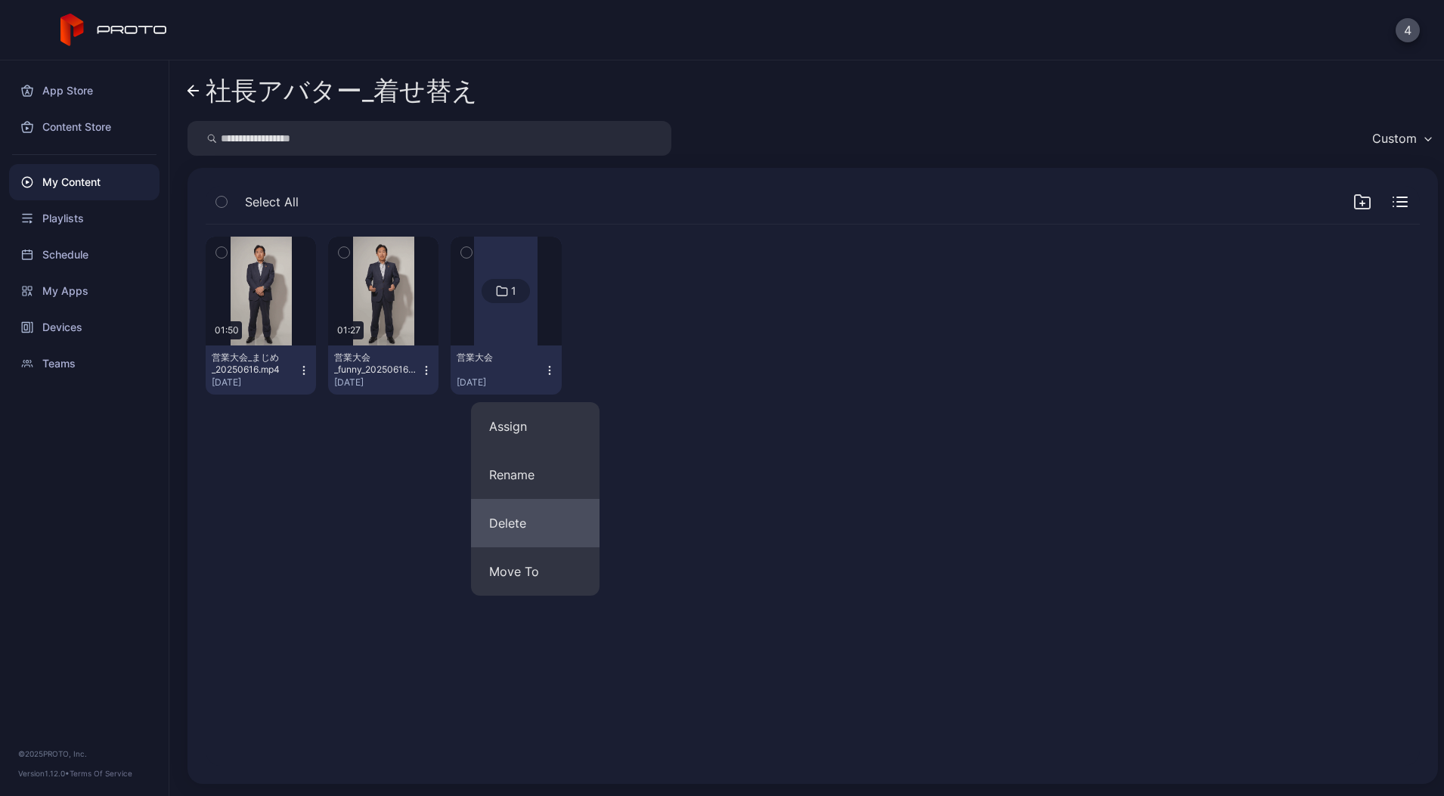
click at [528, 517] on button "Delete" at bounding box center [535, 523] width 128 height 48
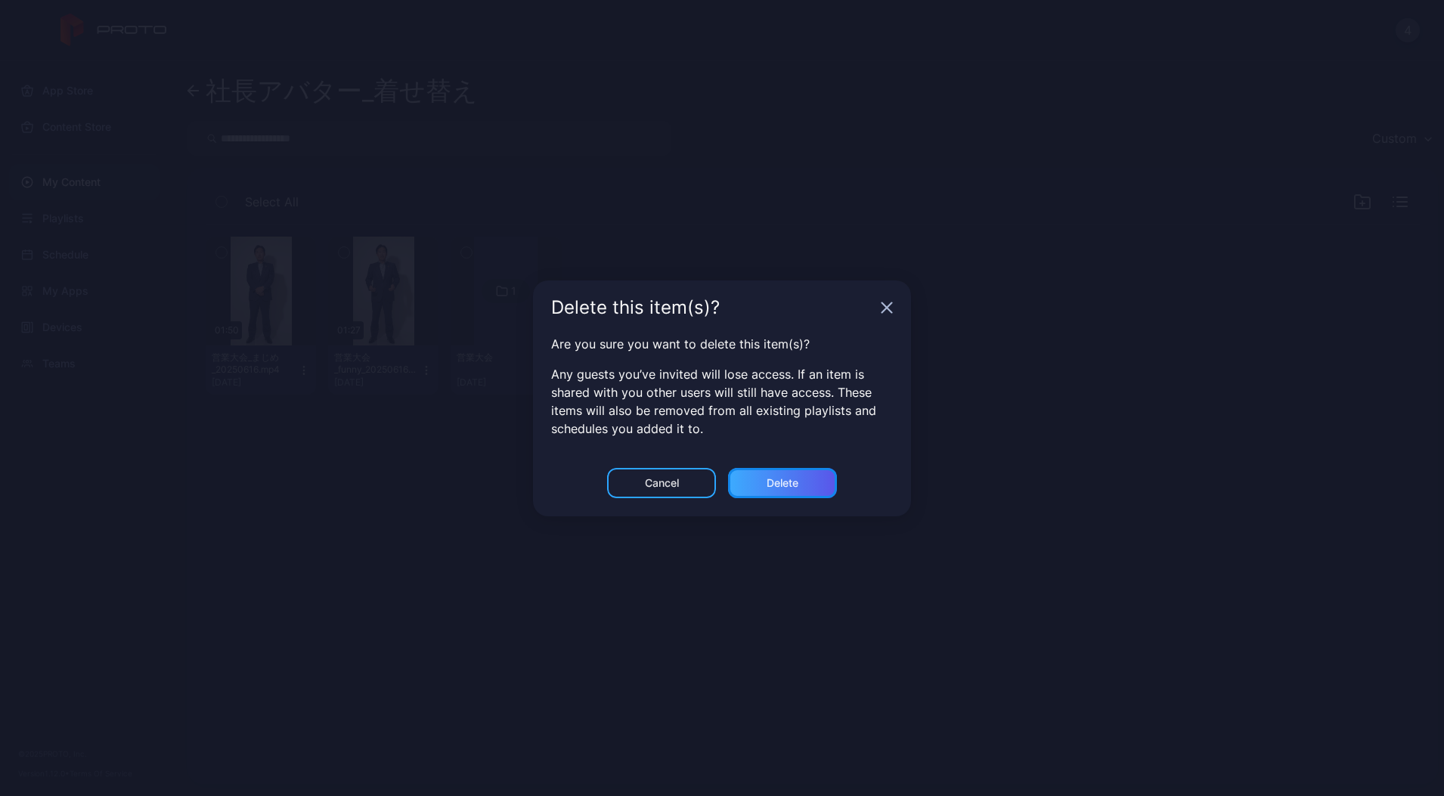
click at [735, 477] on div "Delete" at bounding box center [782, 483] width 109 height 30
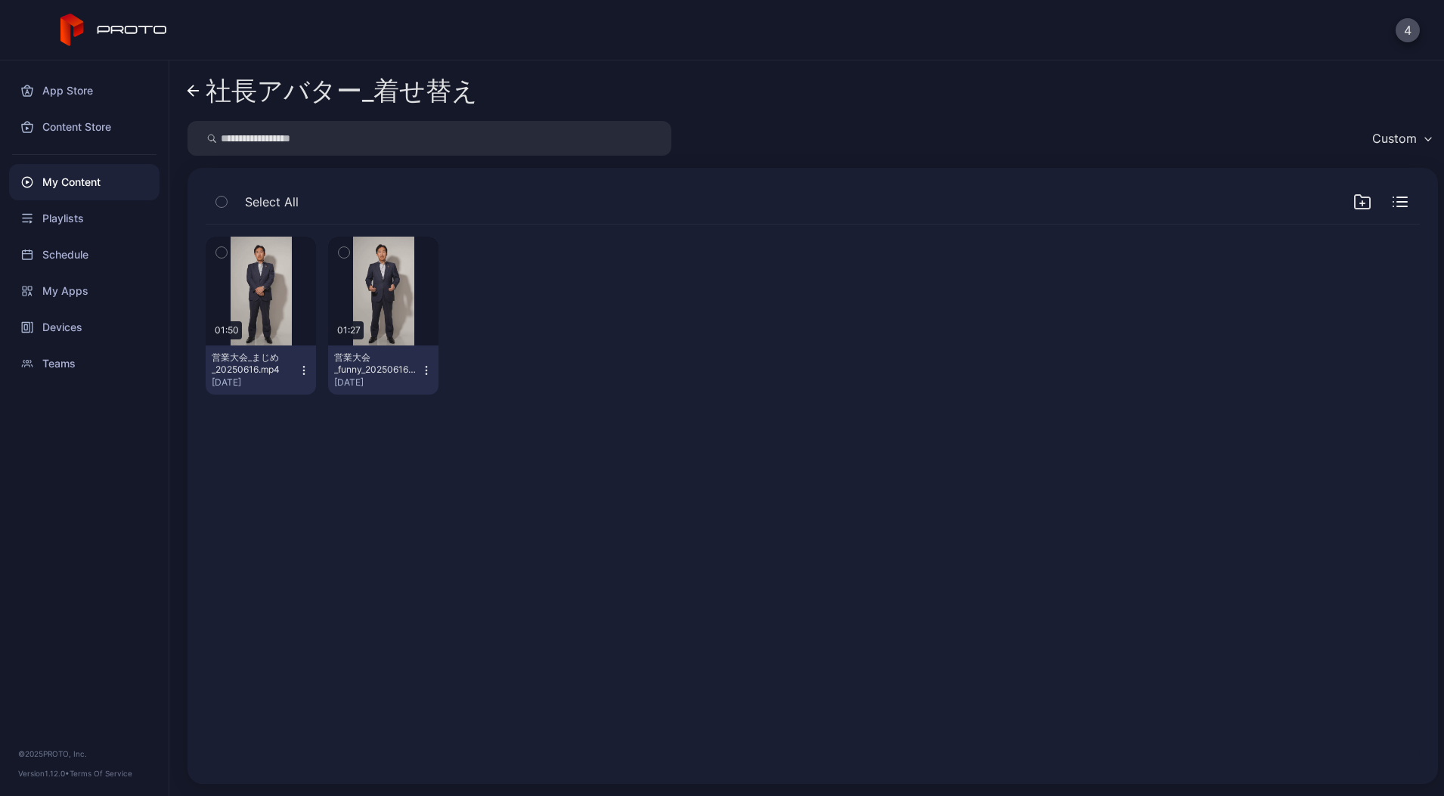
click at [188, 105] on link "社長アバター_着せ替え" at bounding box center [332, 91] width 290 height 36
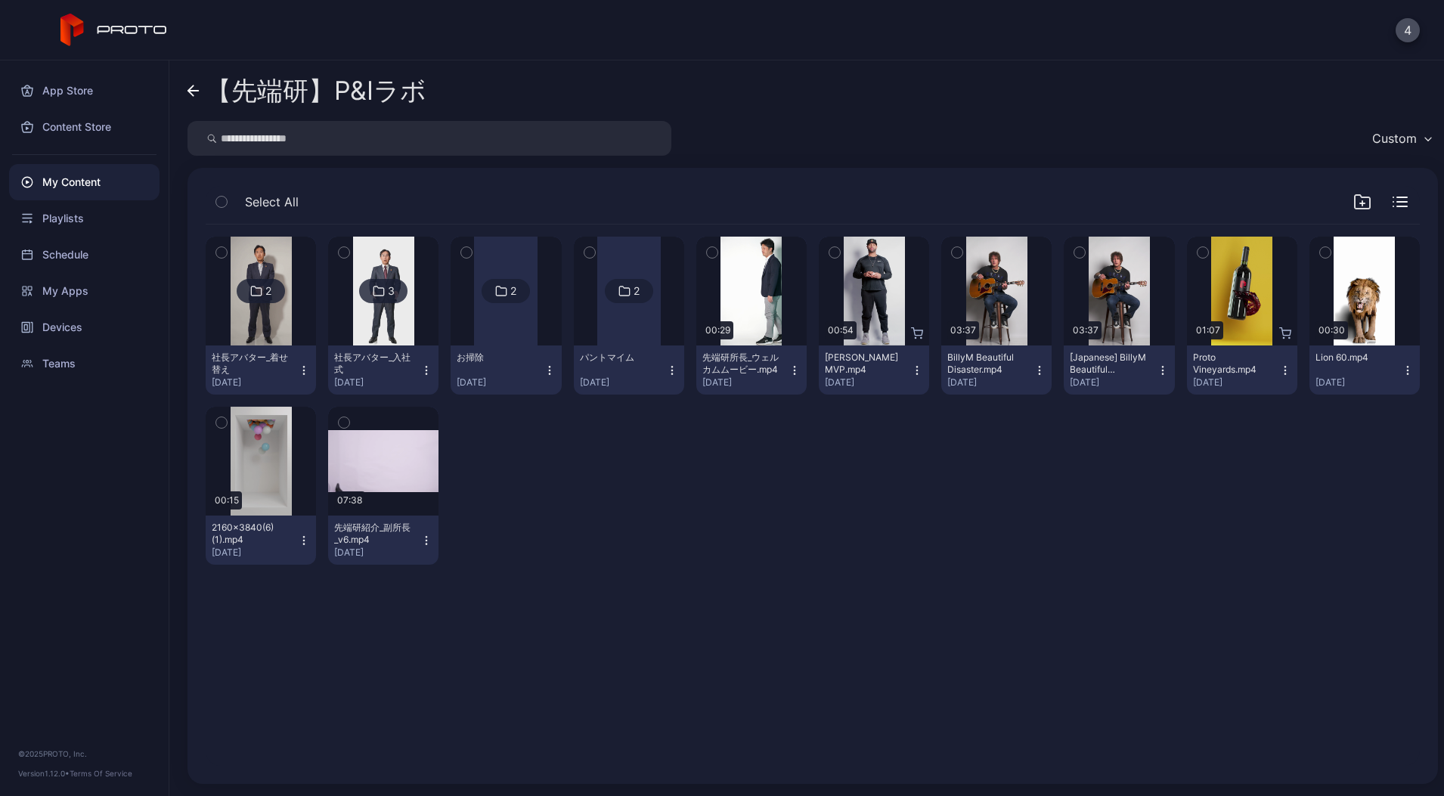
click at [204, 86] on link "【先端研】P&Iラボ" at bounding box center [306, 91] width 239 height 36
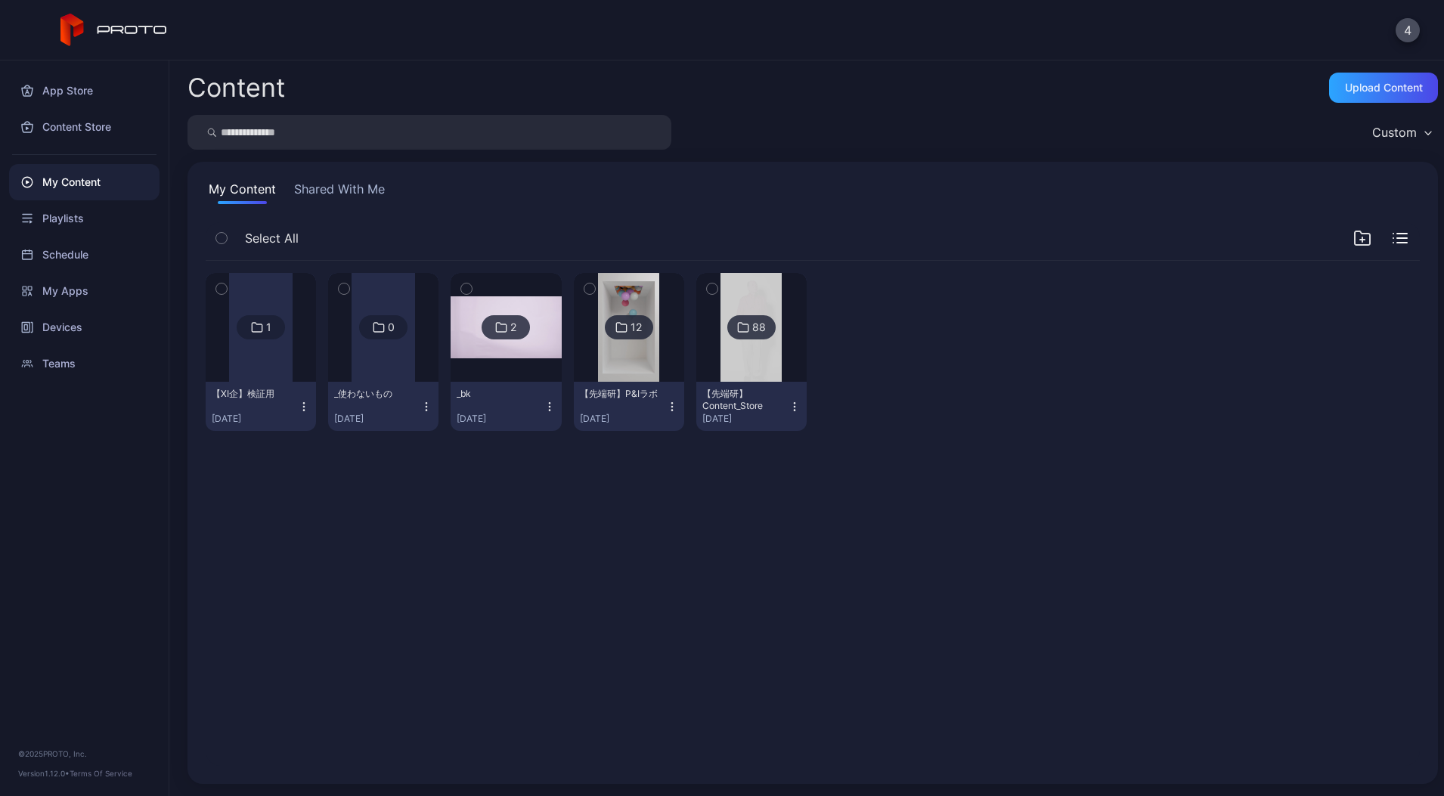
click at [325, 199] on button "Shared With Me" at bounding box center [339, 192] width 97 height 24
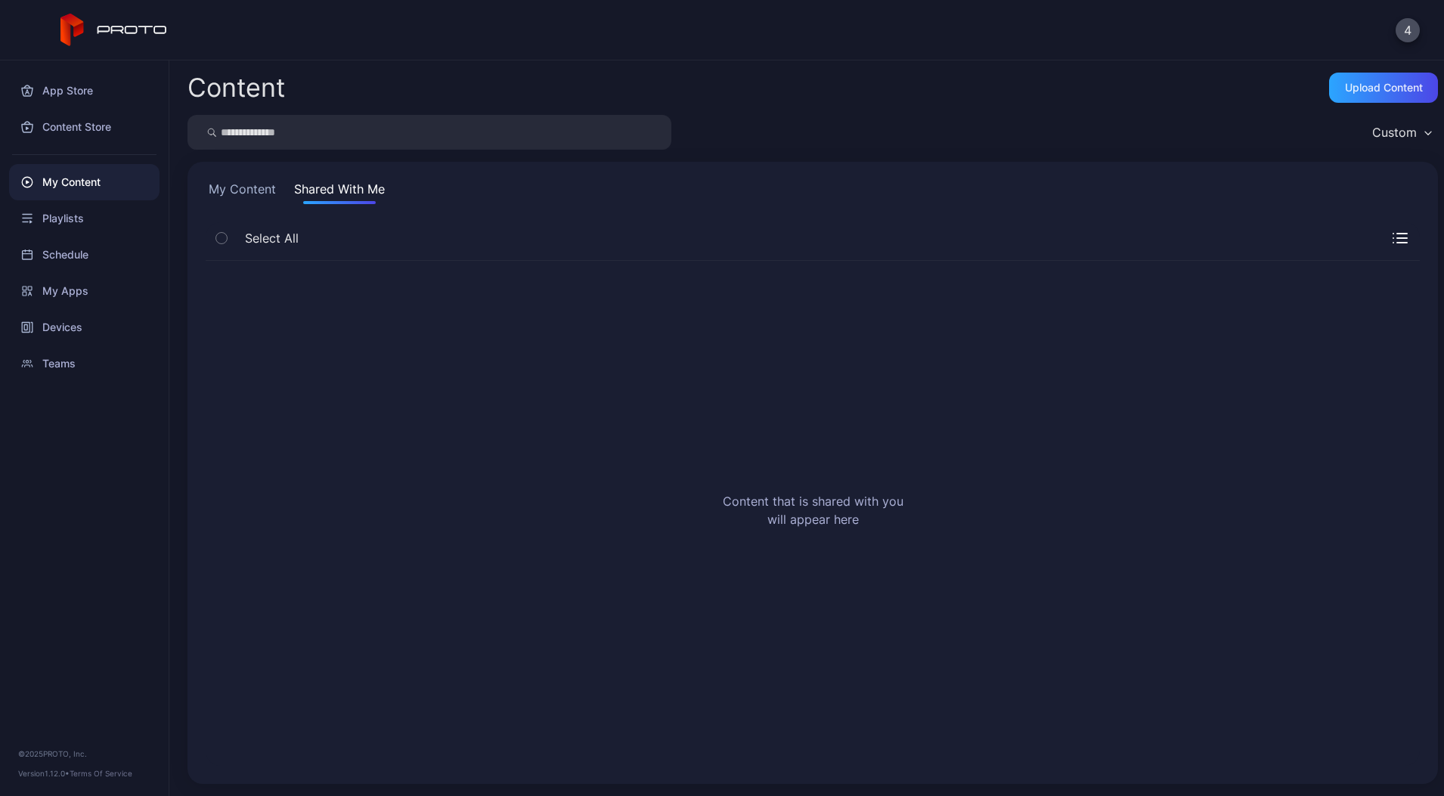
click at [107, 186] on div "My Content" at bounding box center [84, 182] width 150 height 36
click at [71, 297] on div "My Apps" at bounding box center [84, 291] width 150 height 36
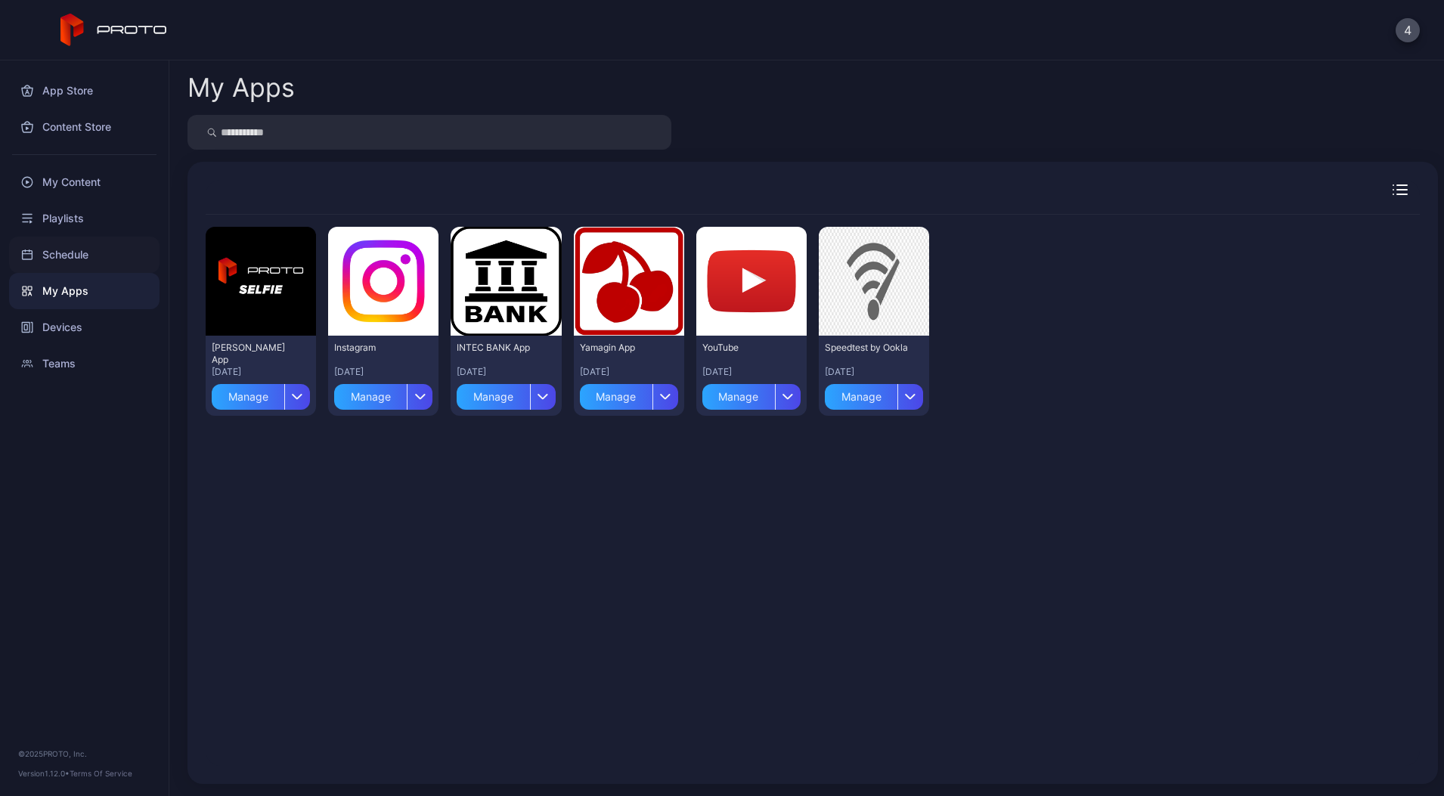
click at [65, 258] on div "Schedule" at bounding box center [84, 255] width 150 height 36
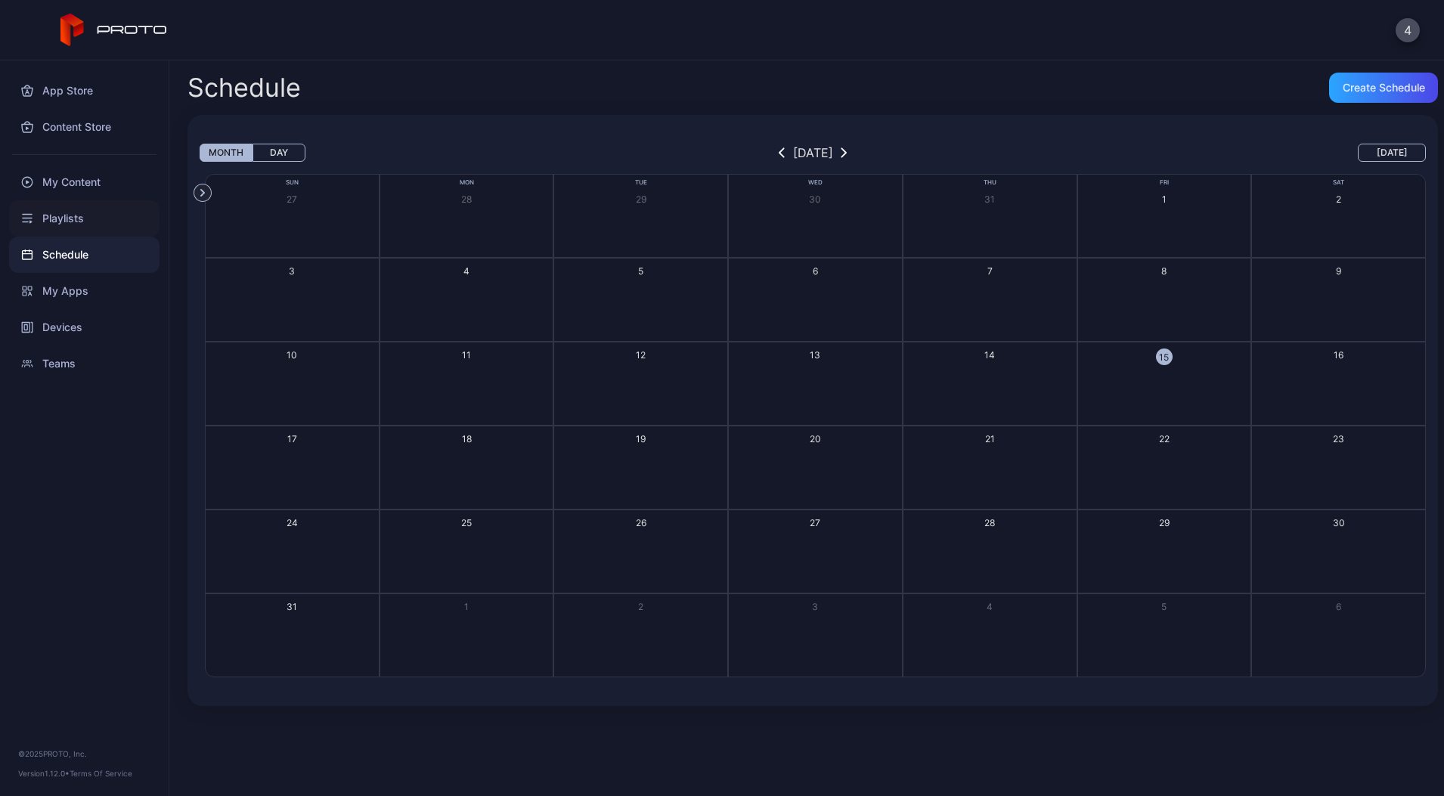
click at [78, 222] on div "Playlists" at bounding box center [84, 218] width 150 height 36
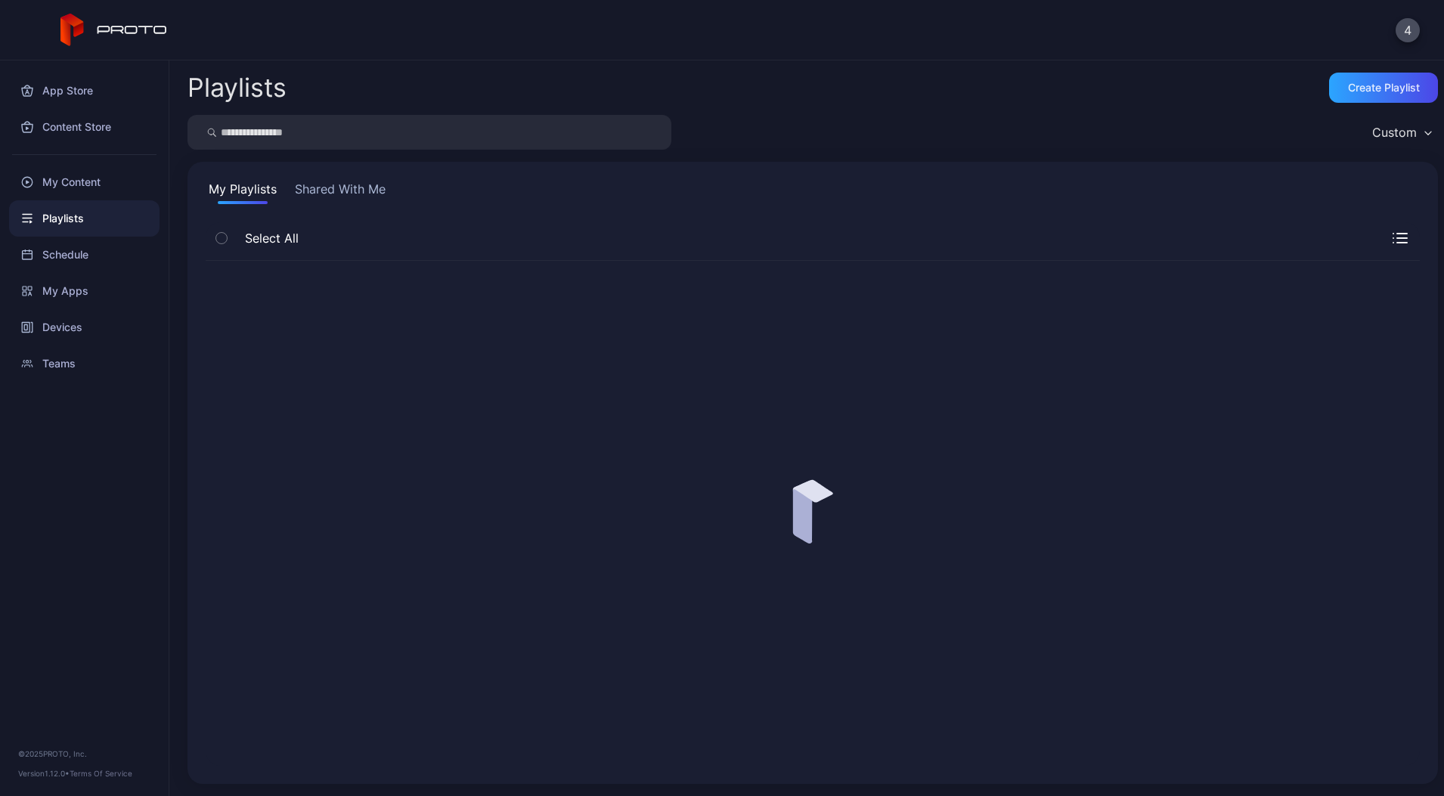
click at [84, 185] on div "My Content" at bounding box center [84, 182] width 150 height 36
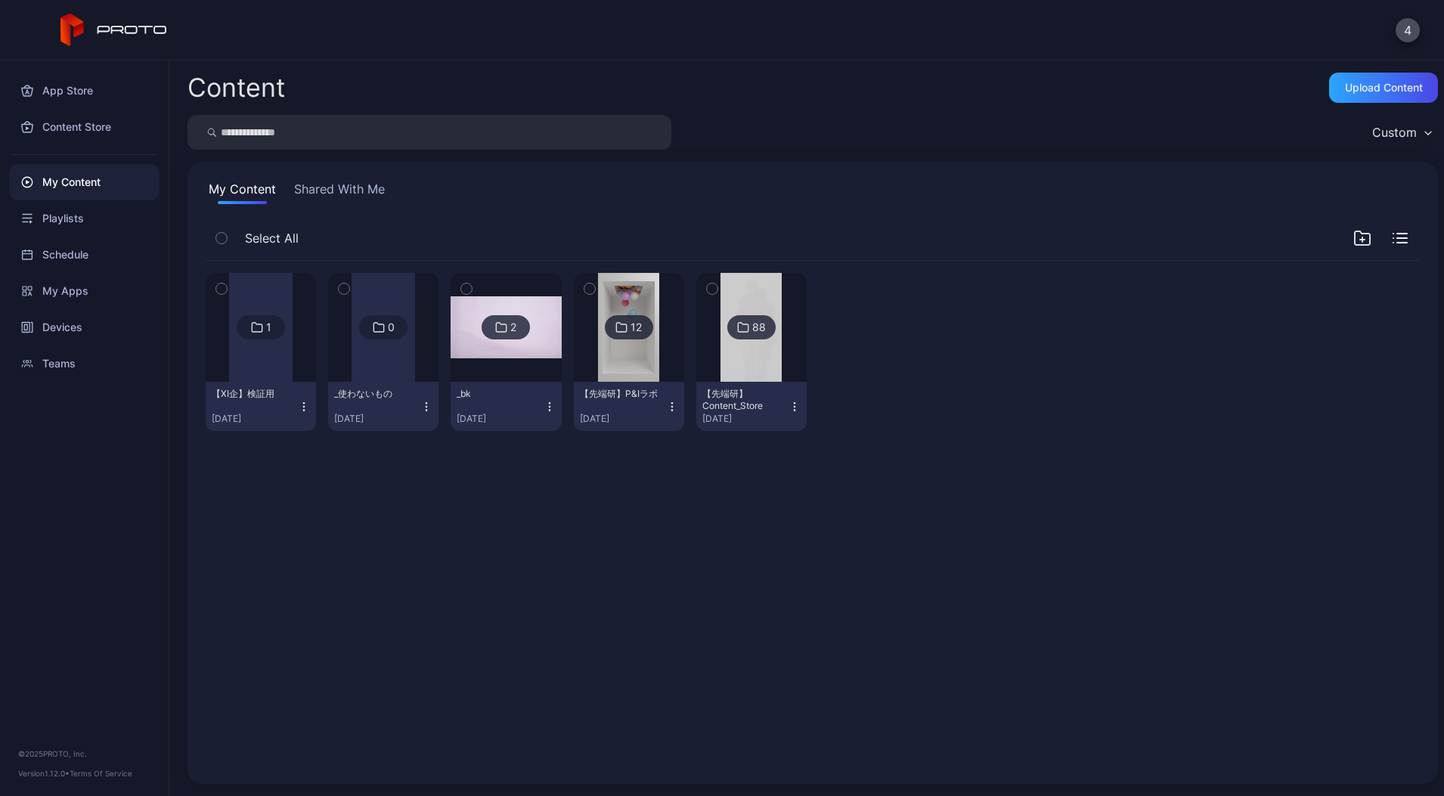
click at [338, 180] on button "Shared With Me" at bounding box center [339, 192] width 97 height 24
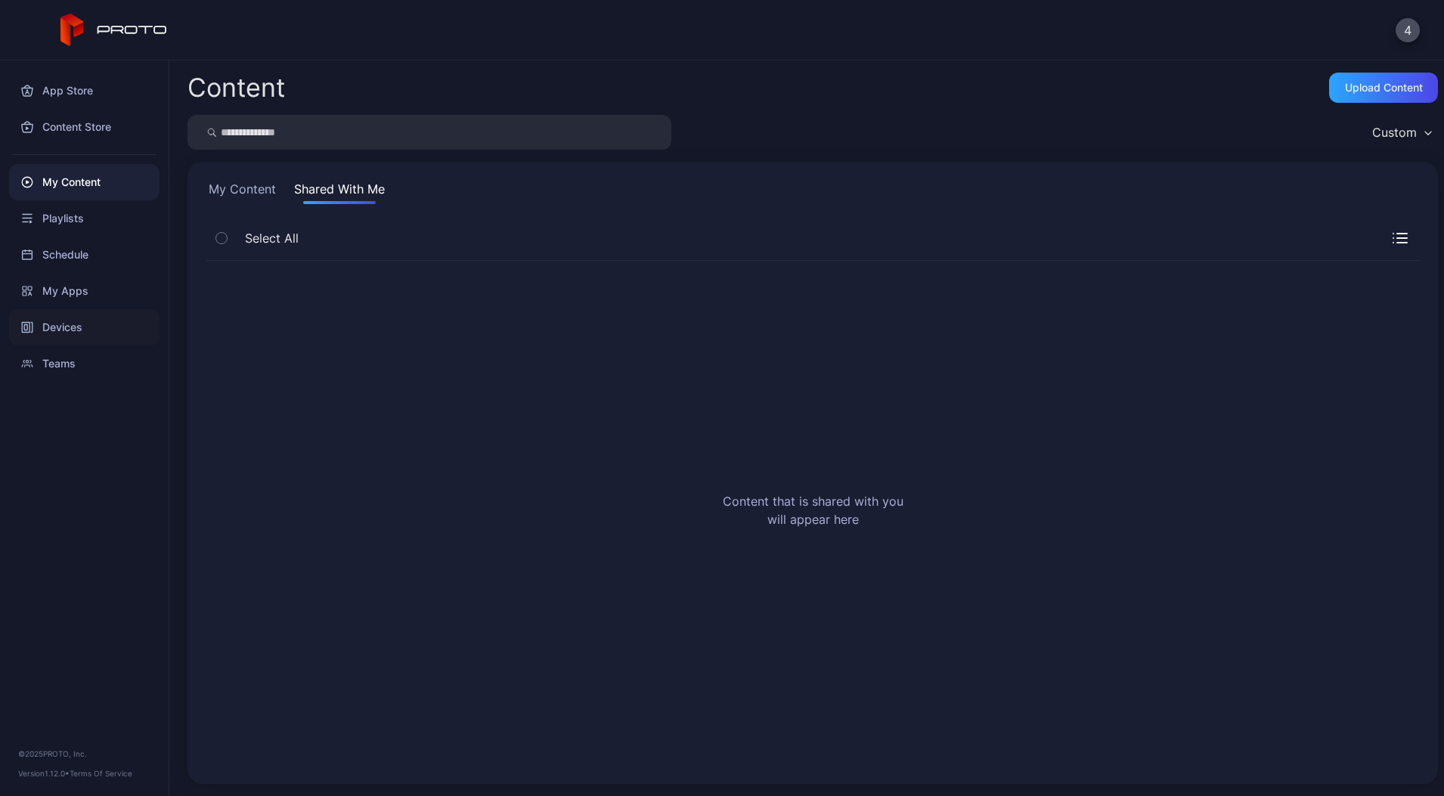
click at [78, 337] on div "Devices" at bounding box center [84, 327] width 150 height 36
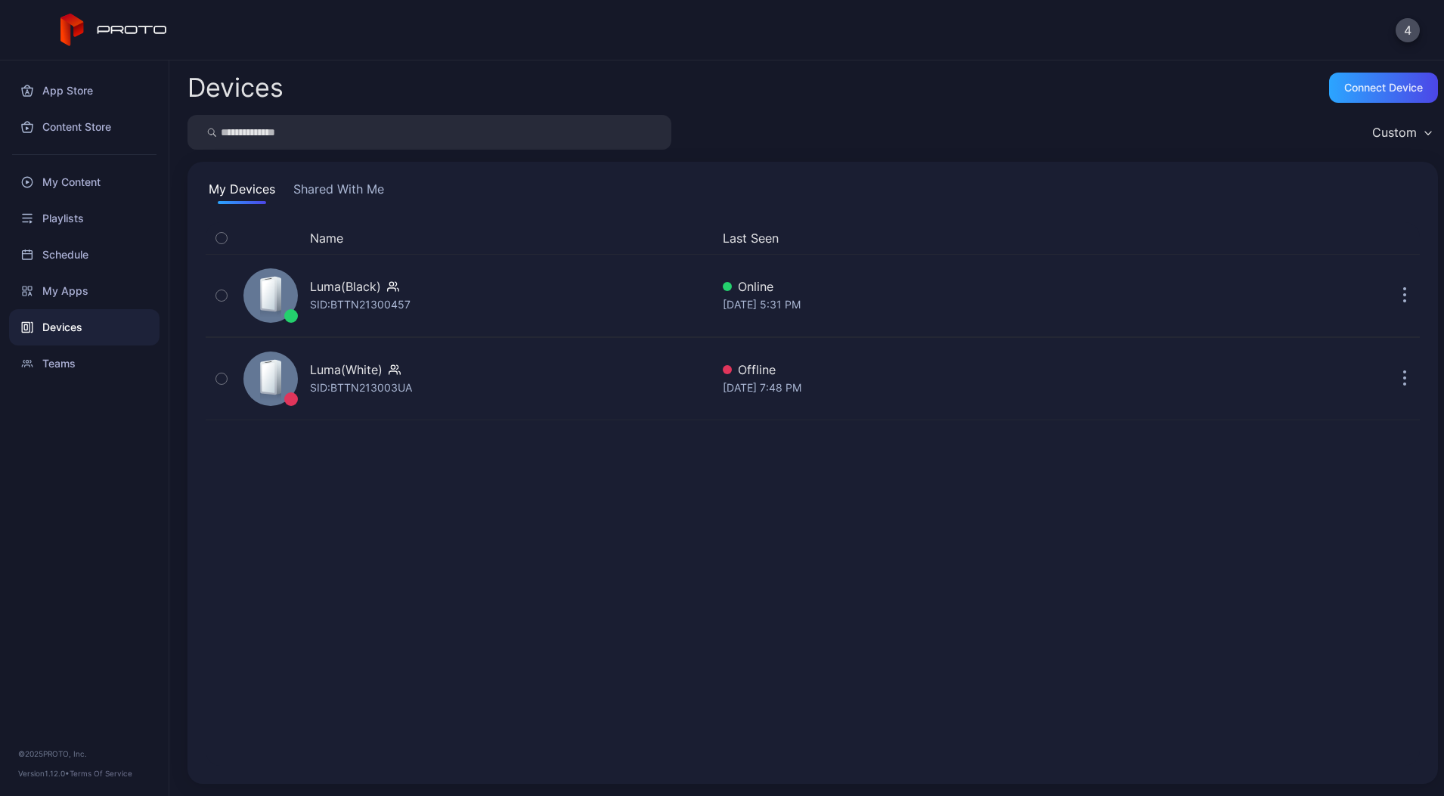
click at [330, 186] on button "Shared With Me" at bounding box center [338, 192] width 97 height 24
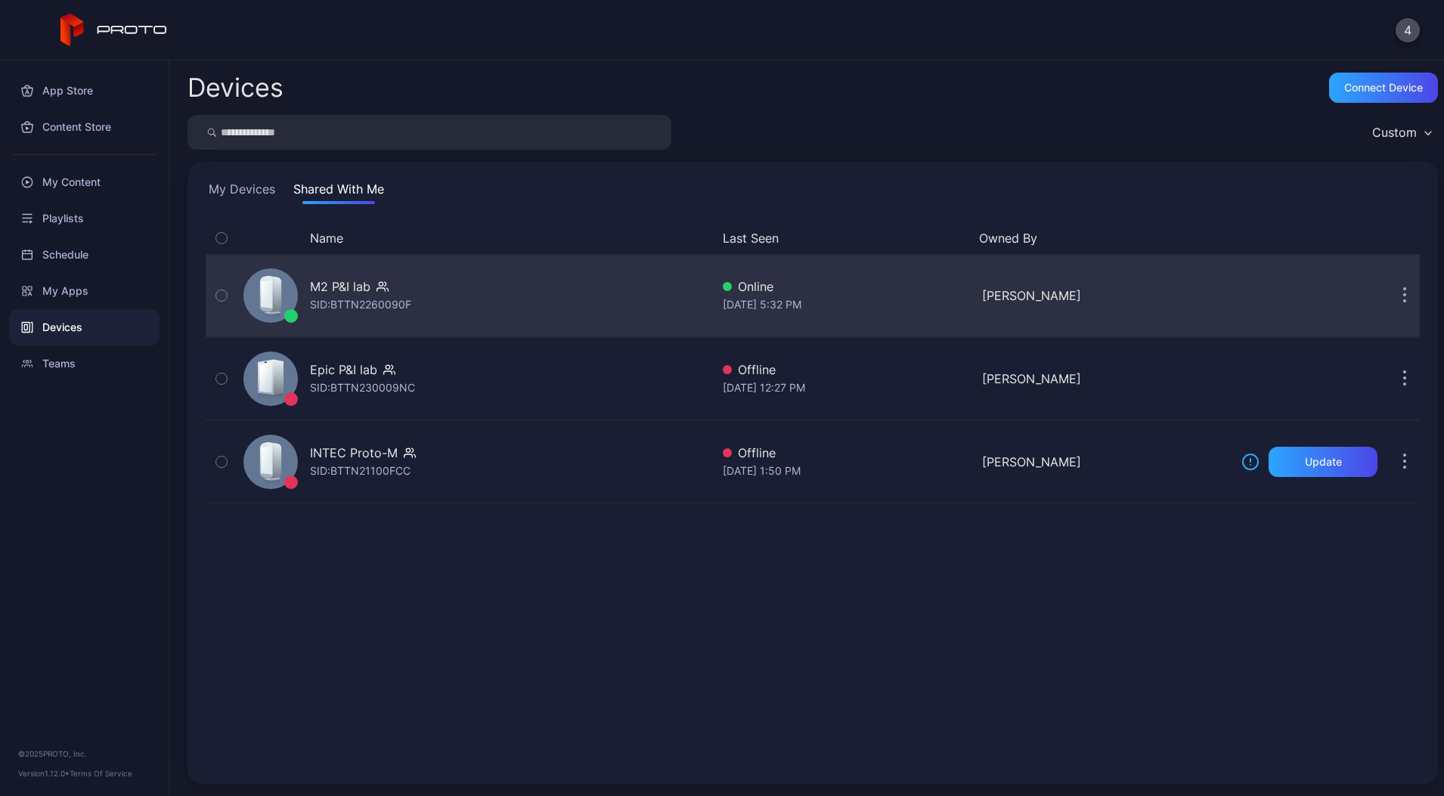
click at [351, 287] on div "M2 P&I lab" at bounding box center [340, 286] width 60 height 18
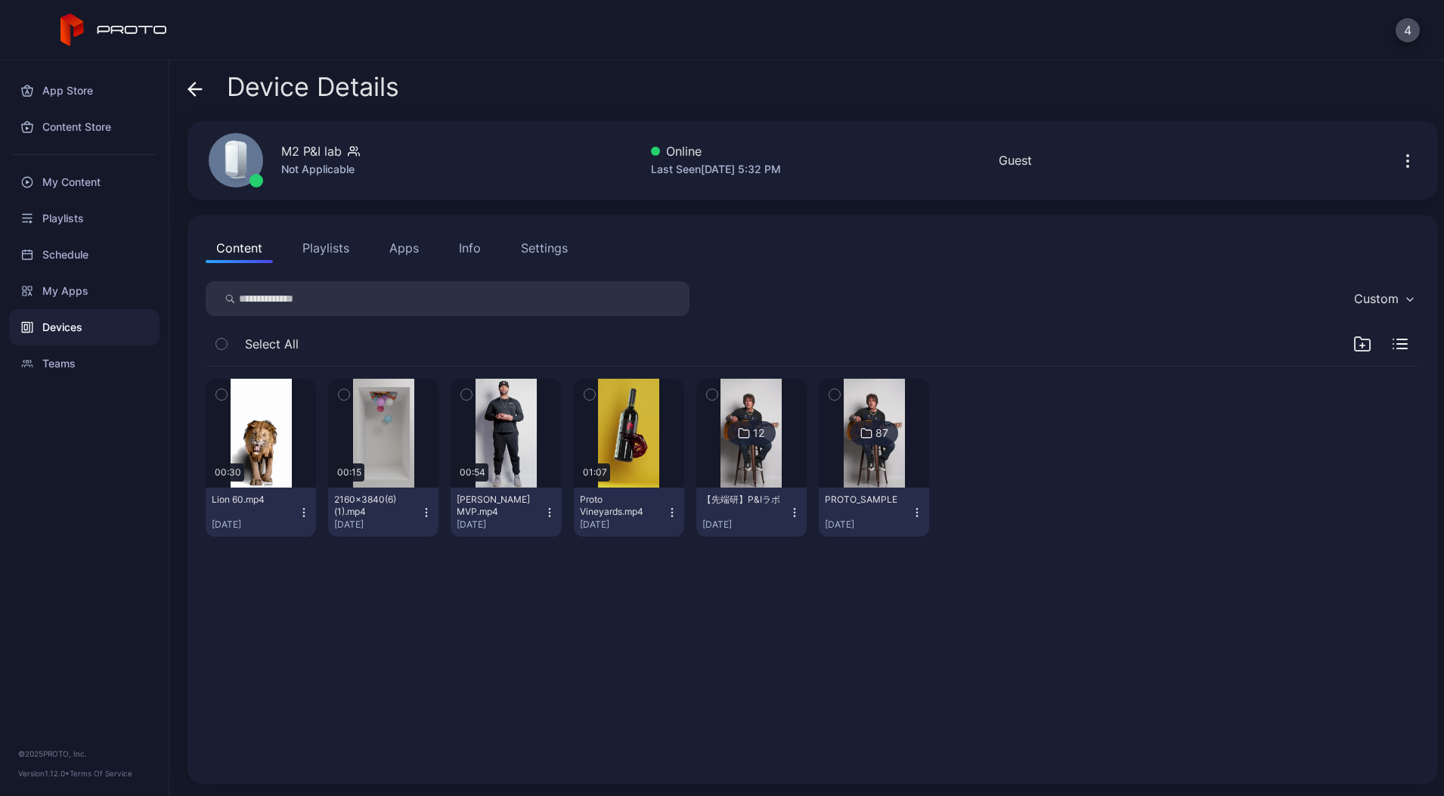
click at [785, 504] on div "【先端研】P&Iラボ" at bounding box center [743, 500] width 83 height 12
click at [782, 452] on img at bounding box center [750, 433] width 61 height 109
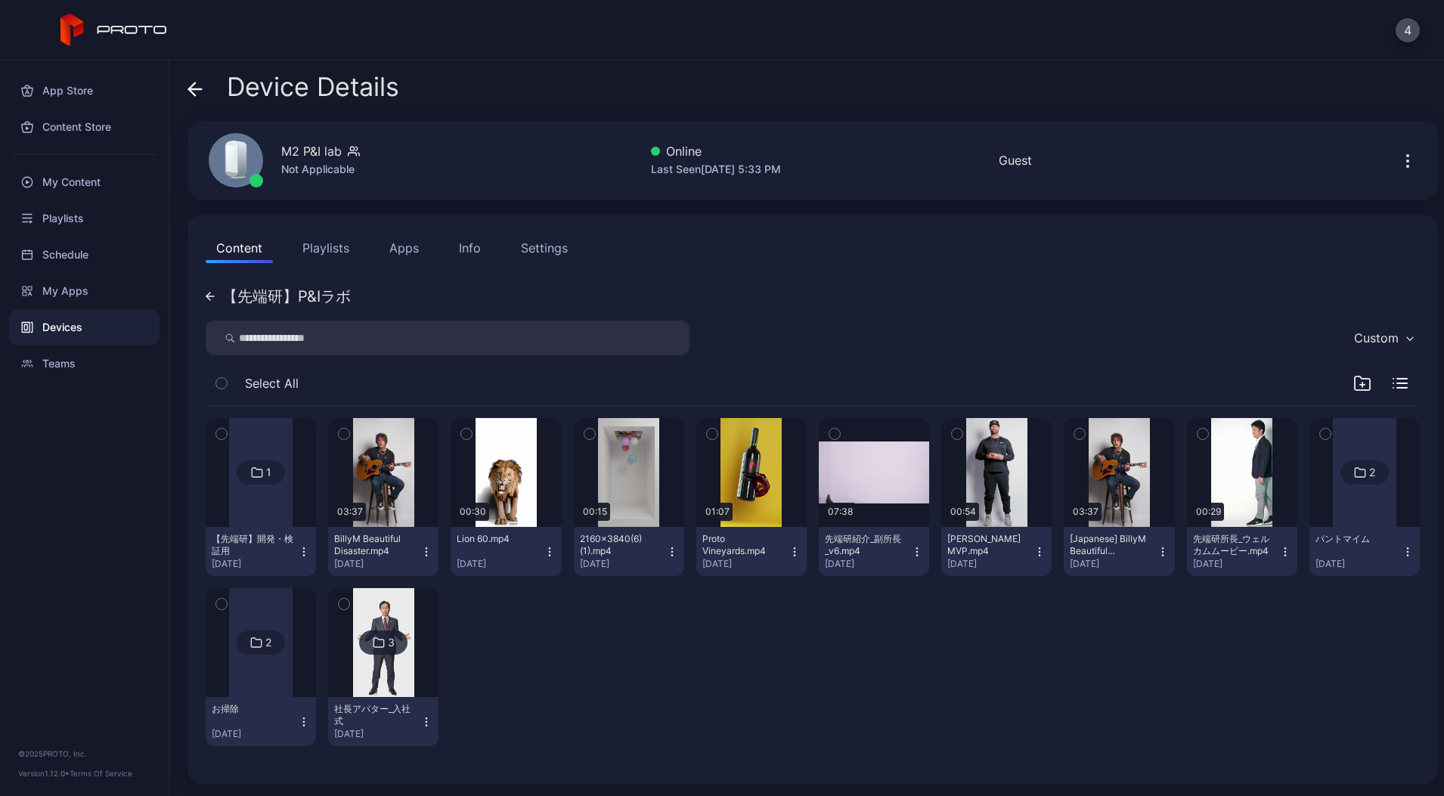
click at [310, 554] on icon "button" at bounding box center [304, 552] width 12 height 12
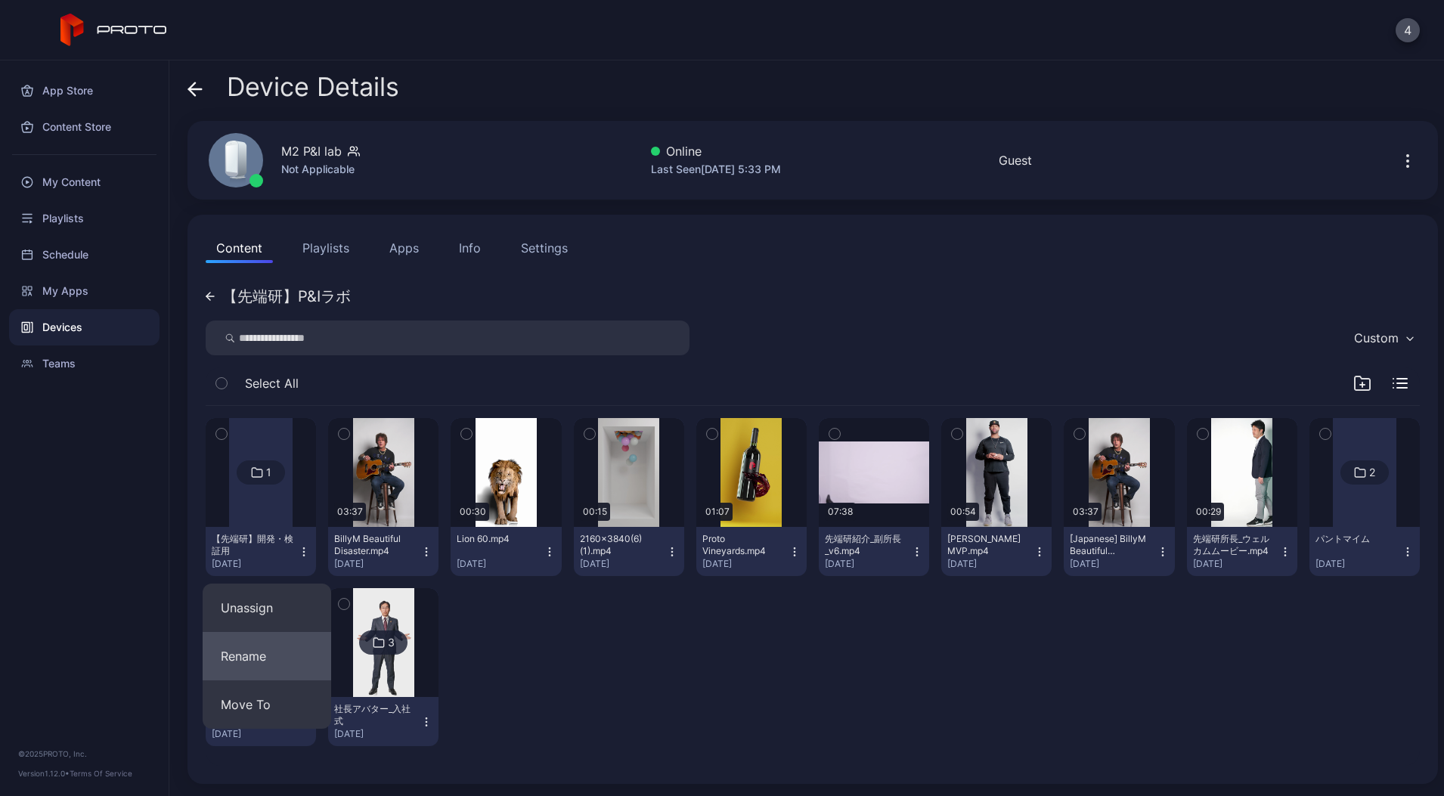
click at [268, 655] on button "Rename" at bounding box center [267, 656] width 128 height 48
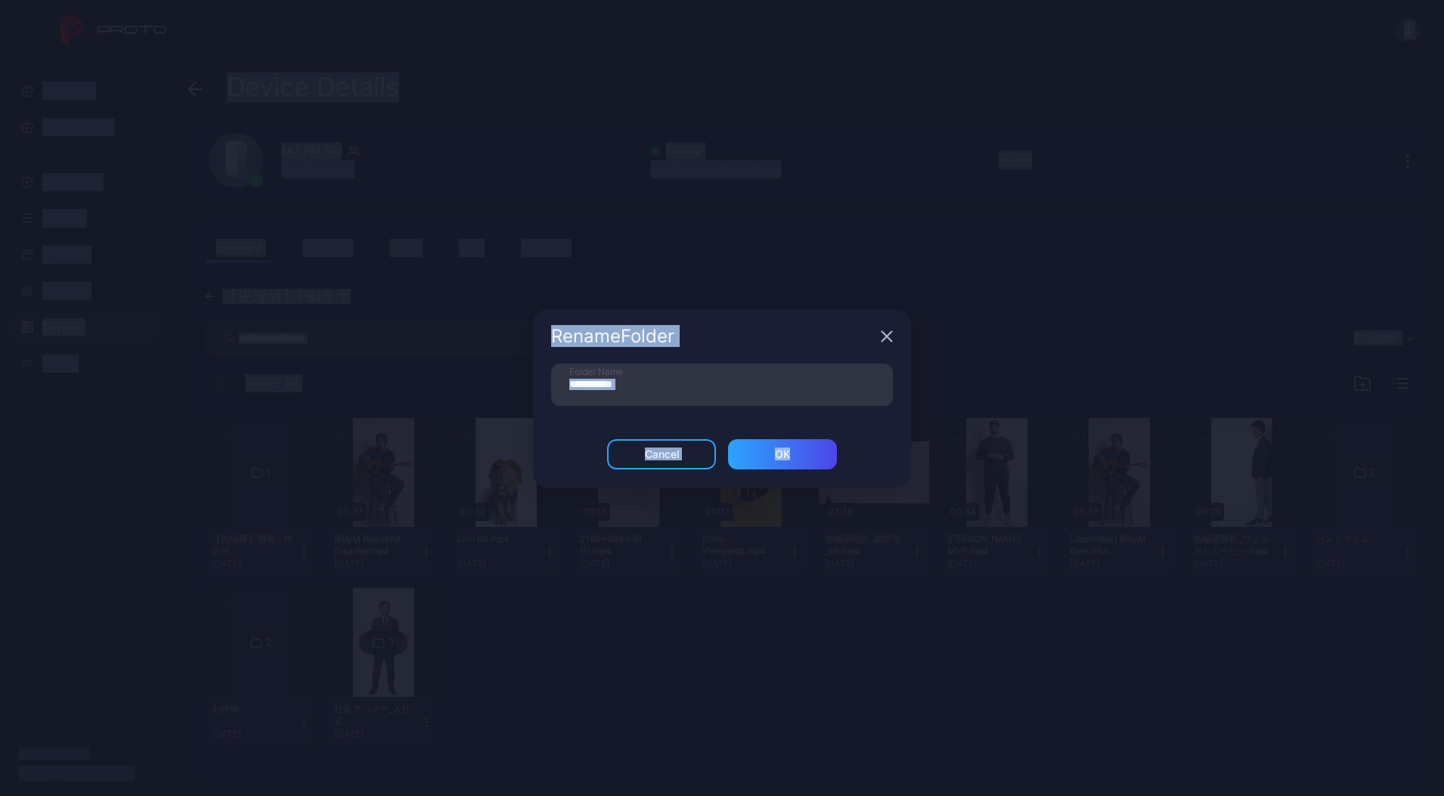
click at [714, 361] on div "Rename Folder" at bounding box center [722, 336] width 378 height 54
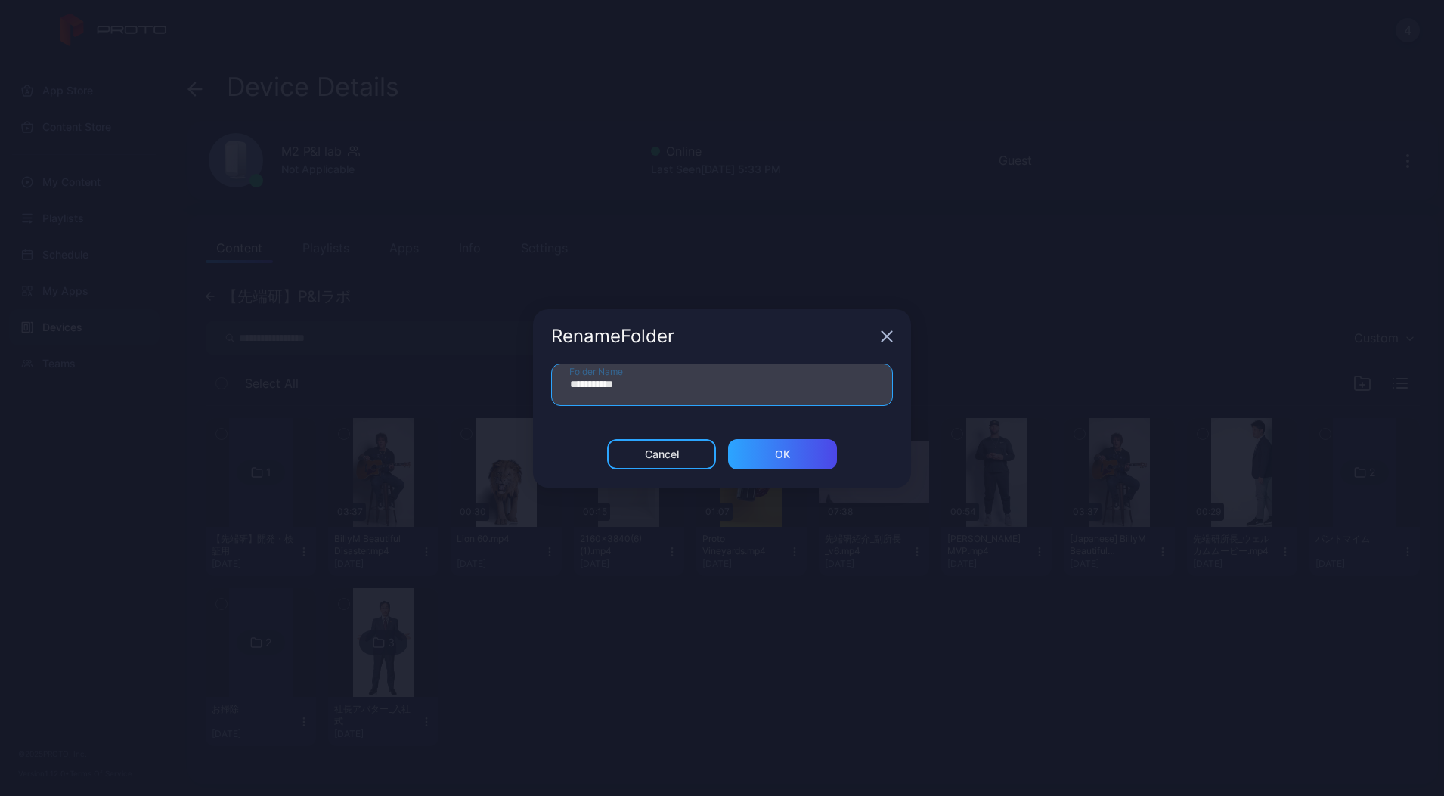
click at [704, 372] on input "**********" at bounding box center [722, 385] width 342 height 42
type input "**********"
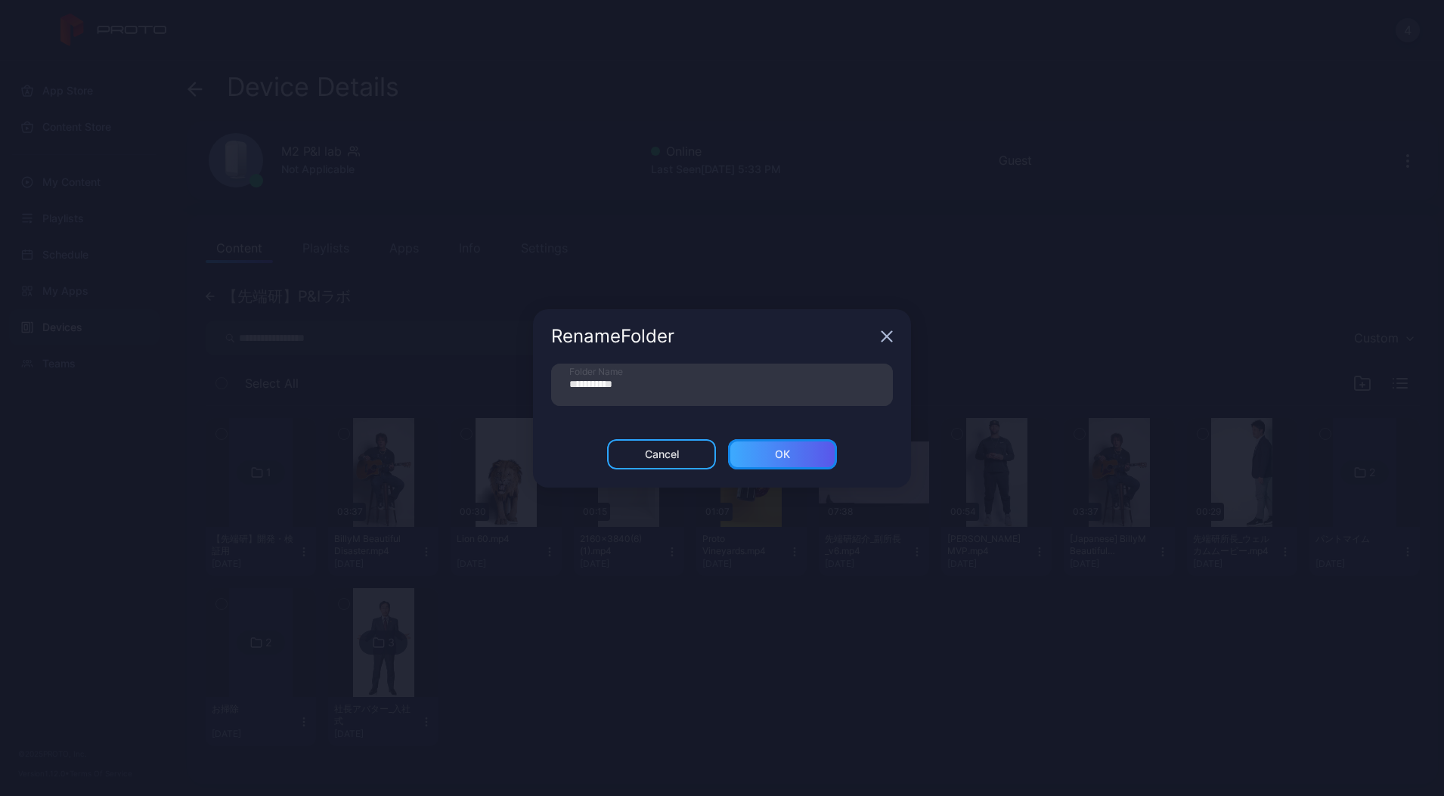
click at [750, 454] on div "ОК" at bounding box center [782, 454] width 109 height 30
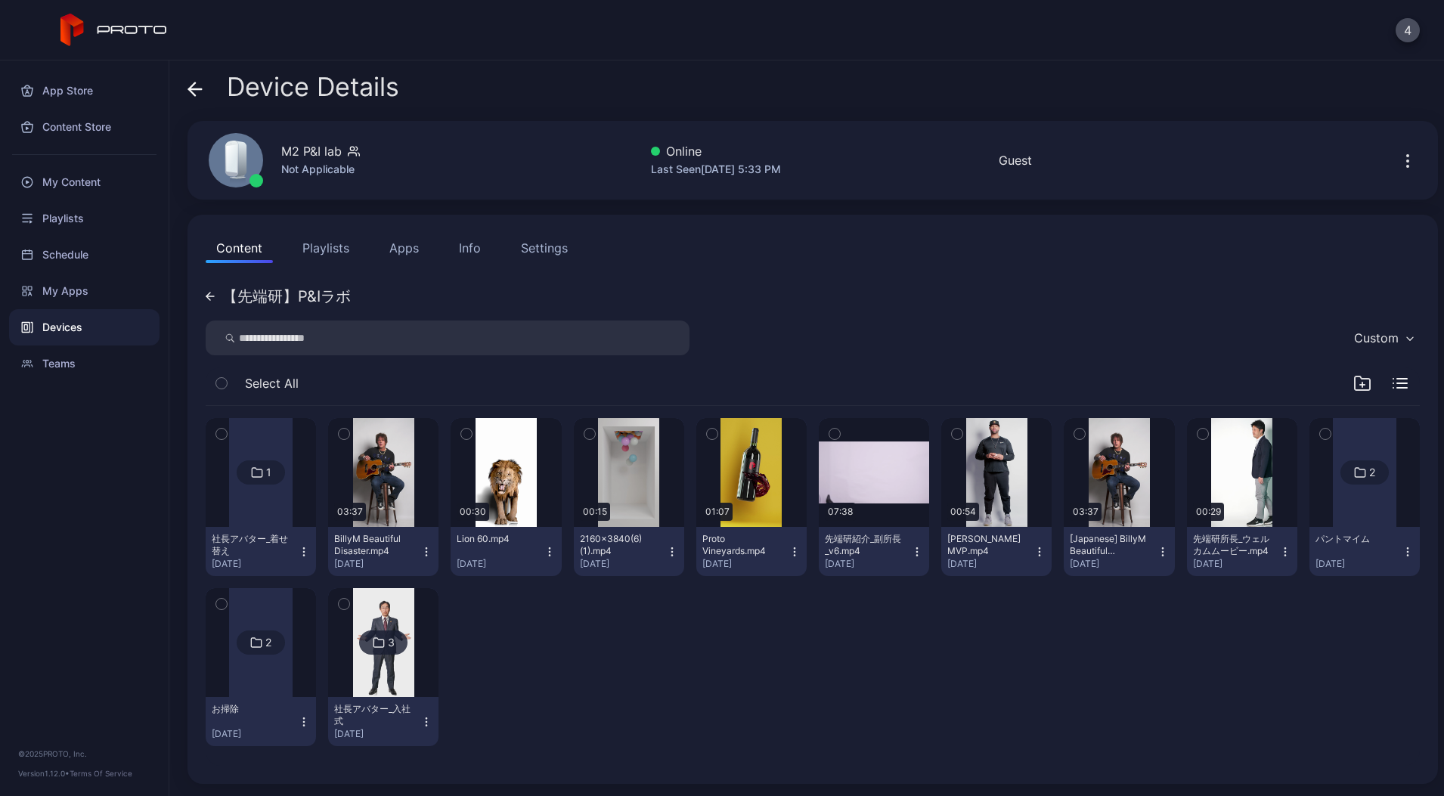
click at [258, 519] on div at bounding box center [260, 472] width 63 height 109
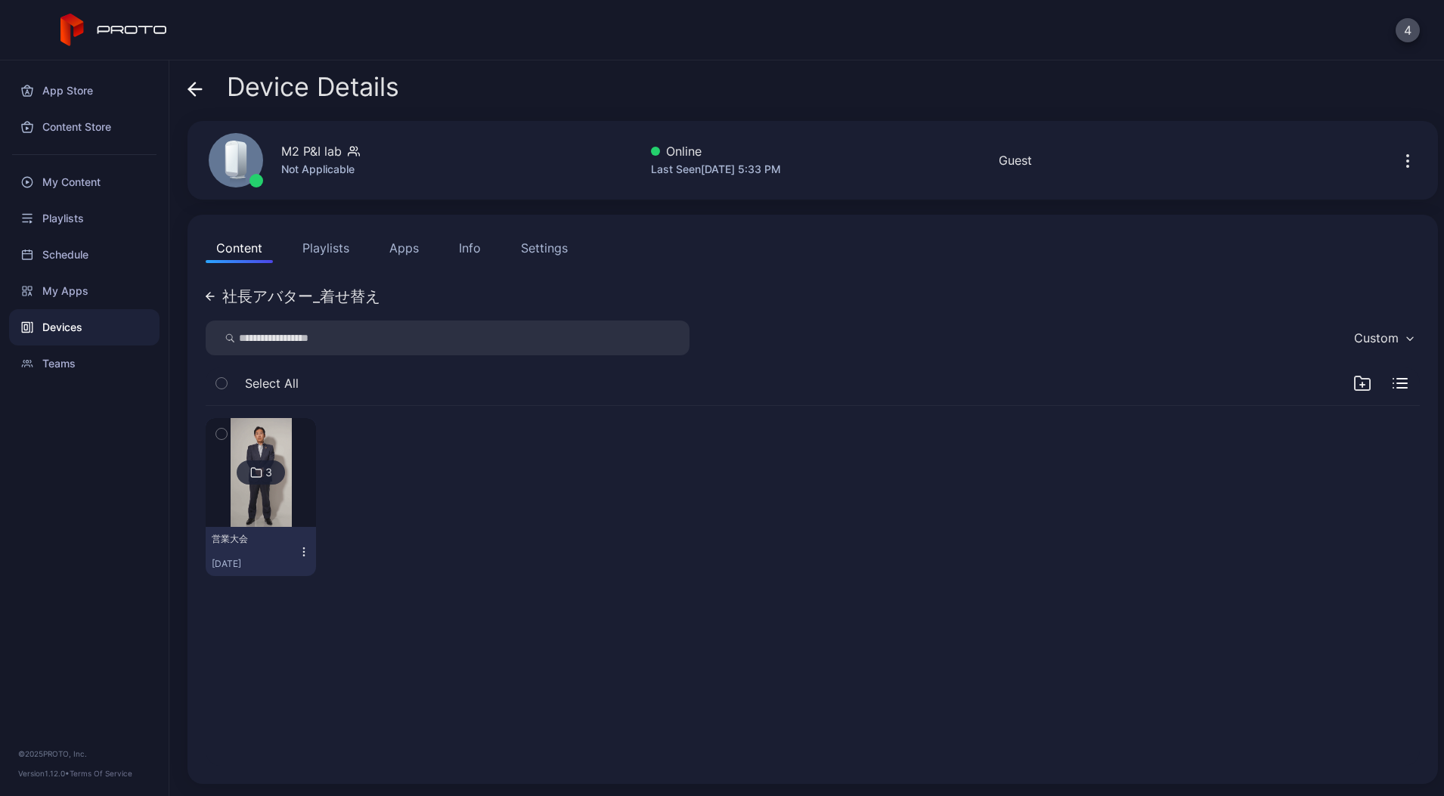
click at [278, 502] on img at bounding box center [261, 472] width 61 height 109
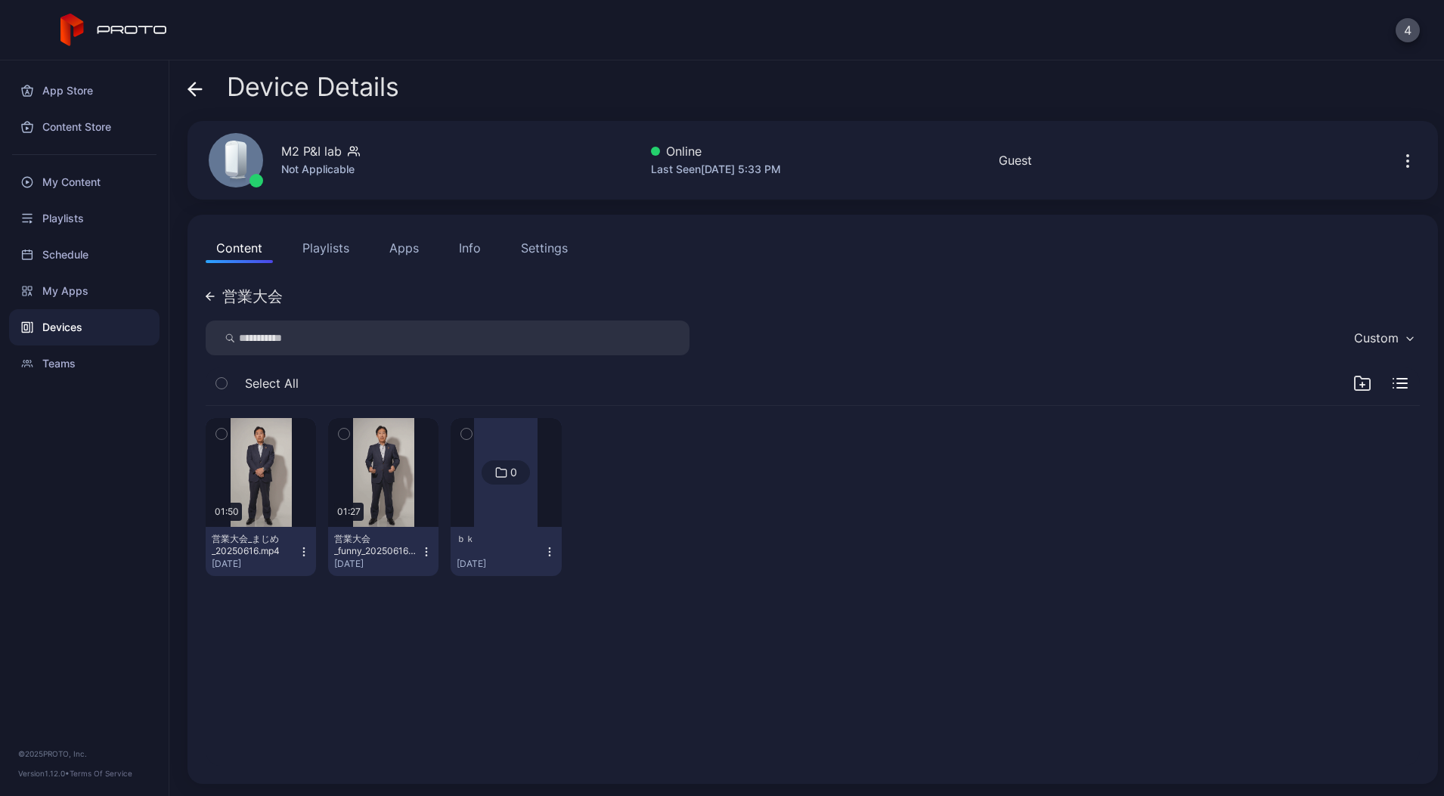
click at [556, 553] on icon "button" at bounding box center [549, 552] width 12 height 12
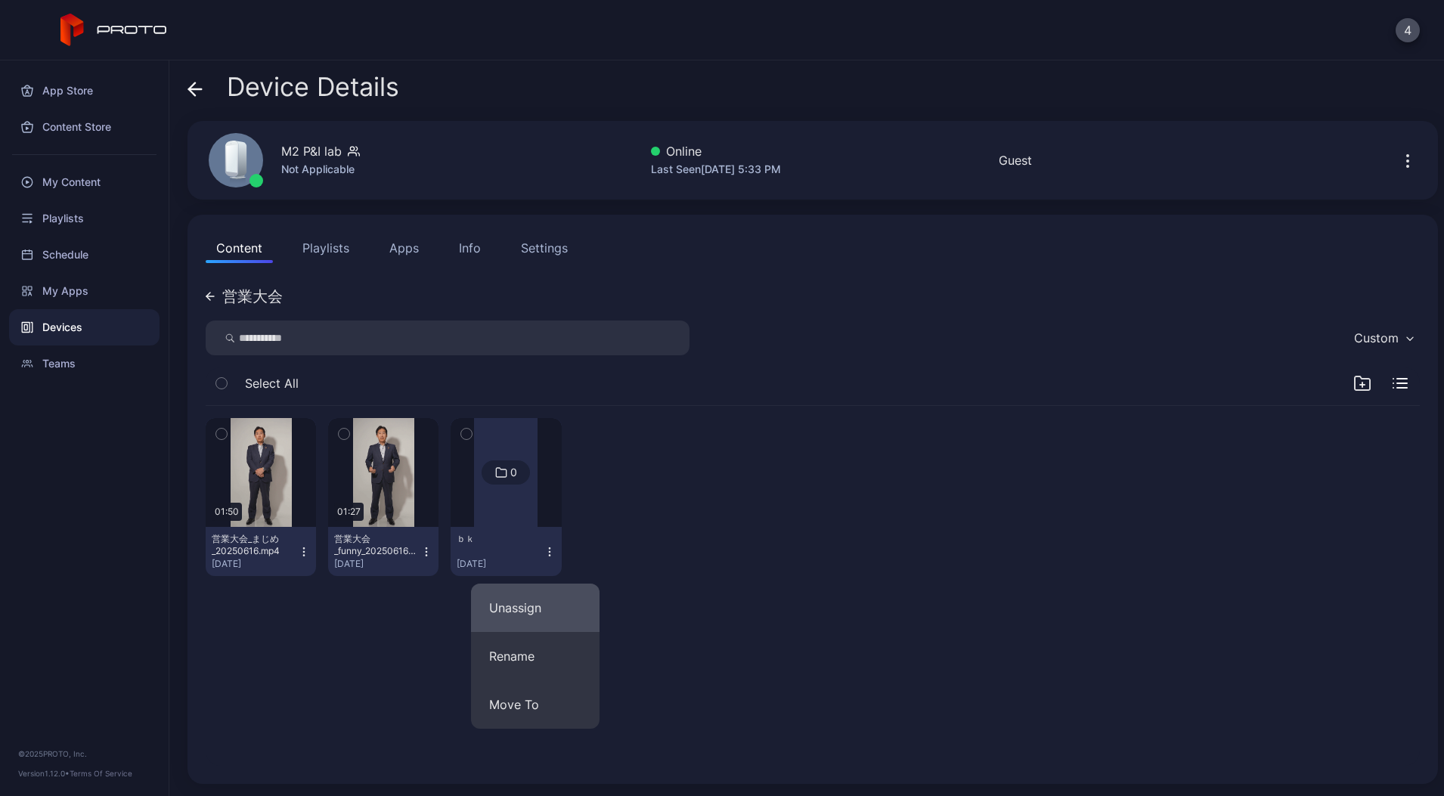
click at [534, 606] on button "Unassign" at bounding box center [535, 608] width 128 height 48
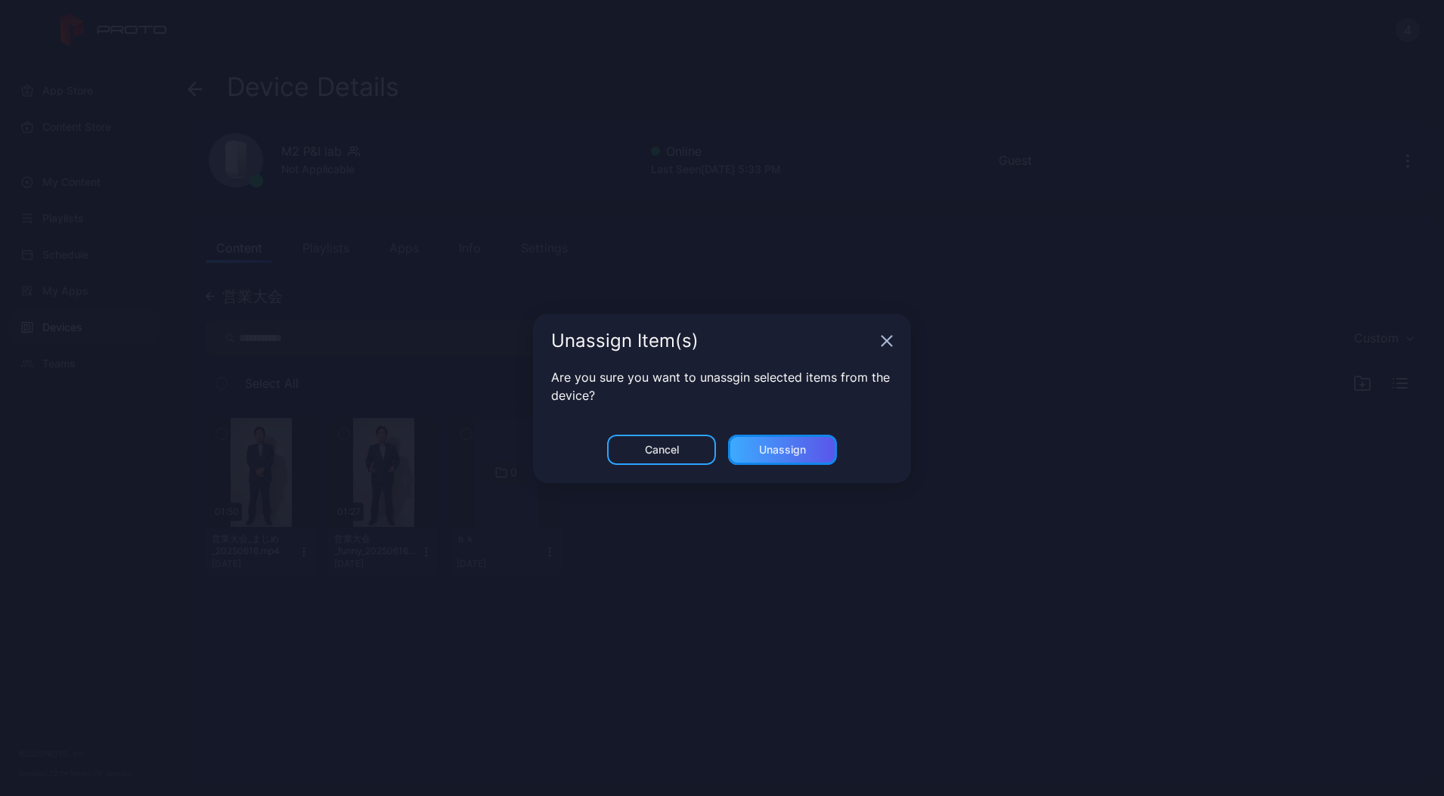
click at [769, 437] on div "Unassign" at bounding box center [782, 450] width 109 height 30
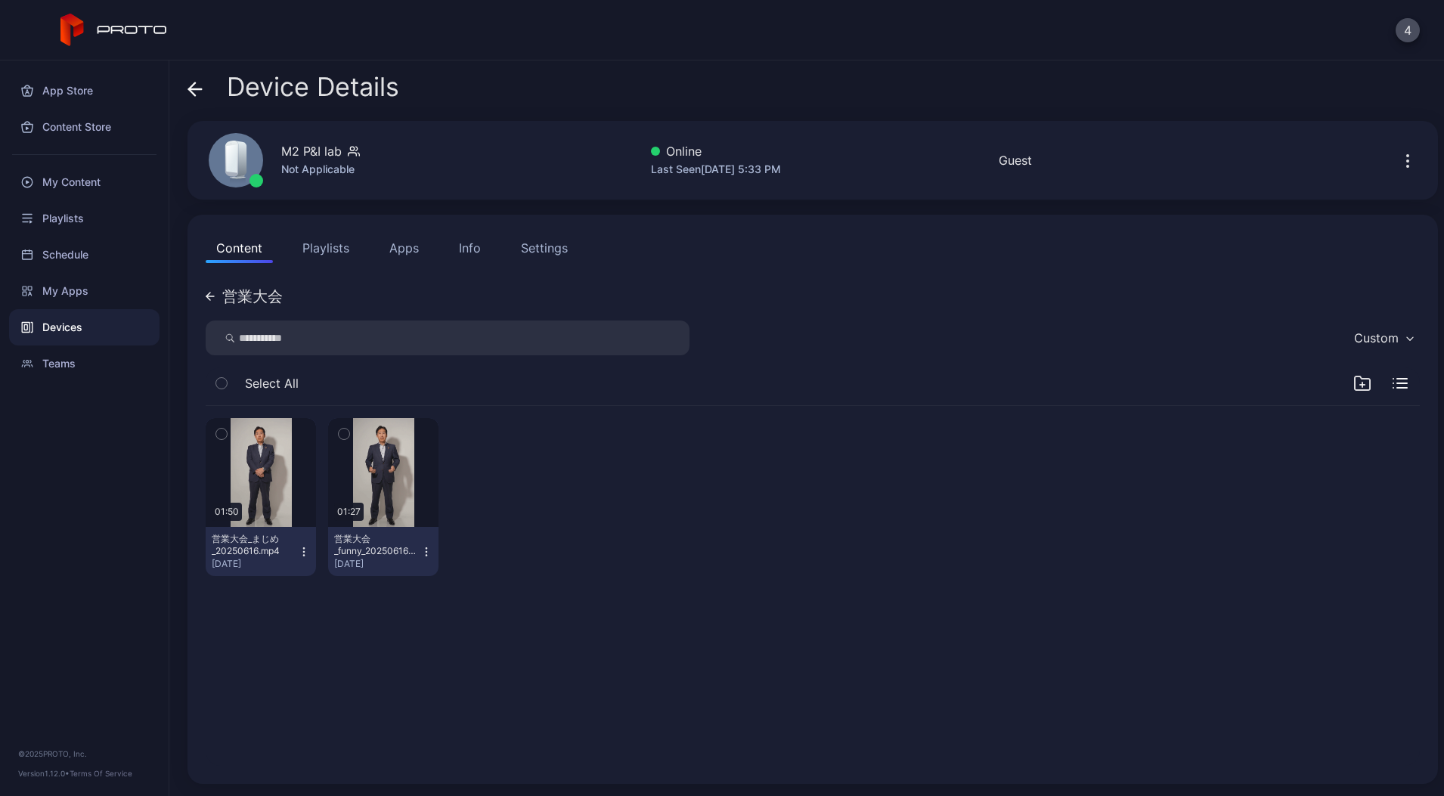
click at [426, 243] on button "Apps" at bounding box center [404, 248] width 51 height 30
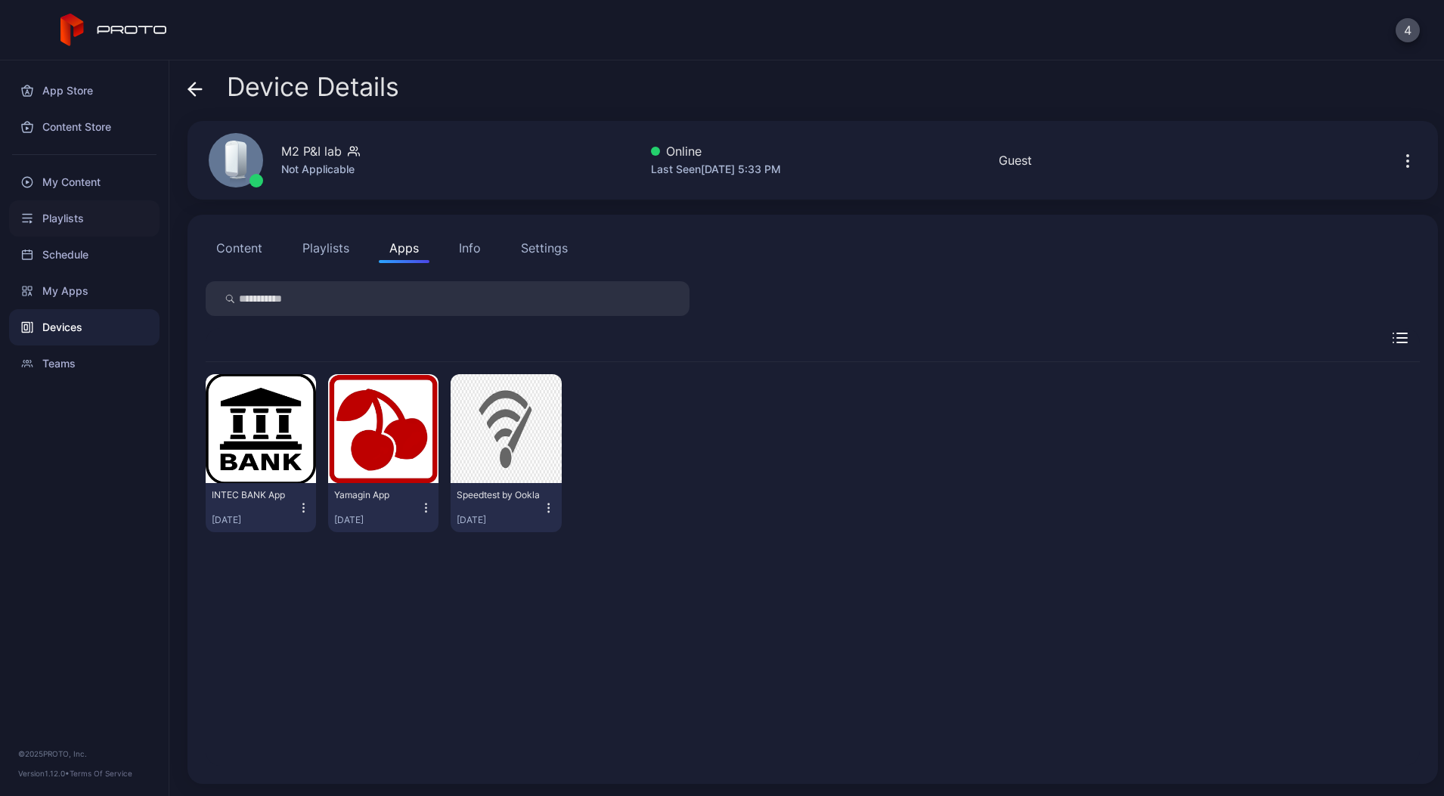
click at [54, 218] on div "Playlists" at bounding box center [84, 218] width 150 height 36
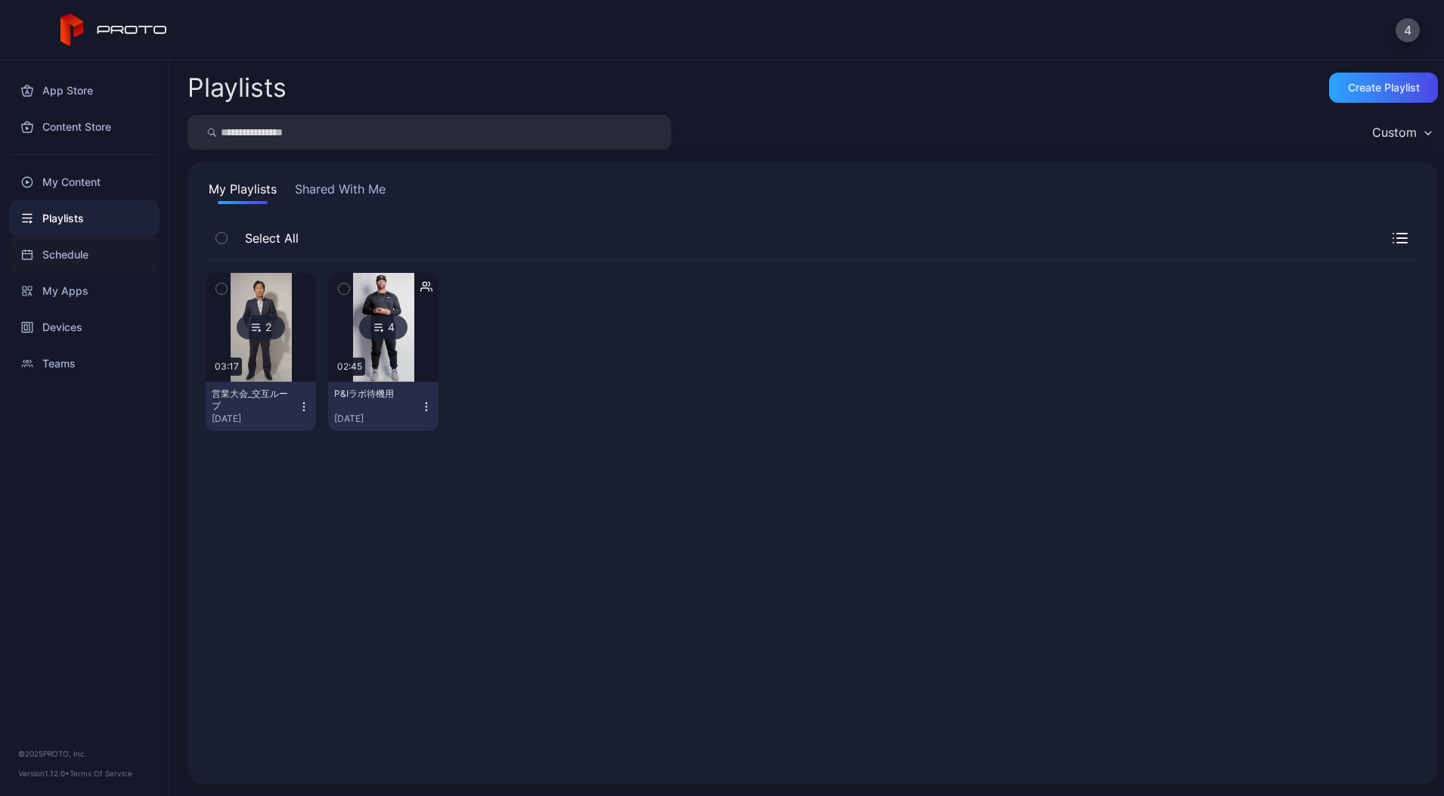
click at [69, 242] on div "Schedule" at bounding box center [84, 255] width 150 height 36
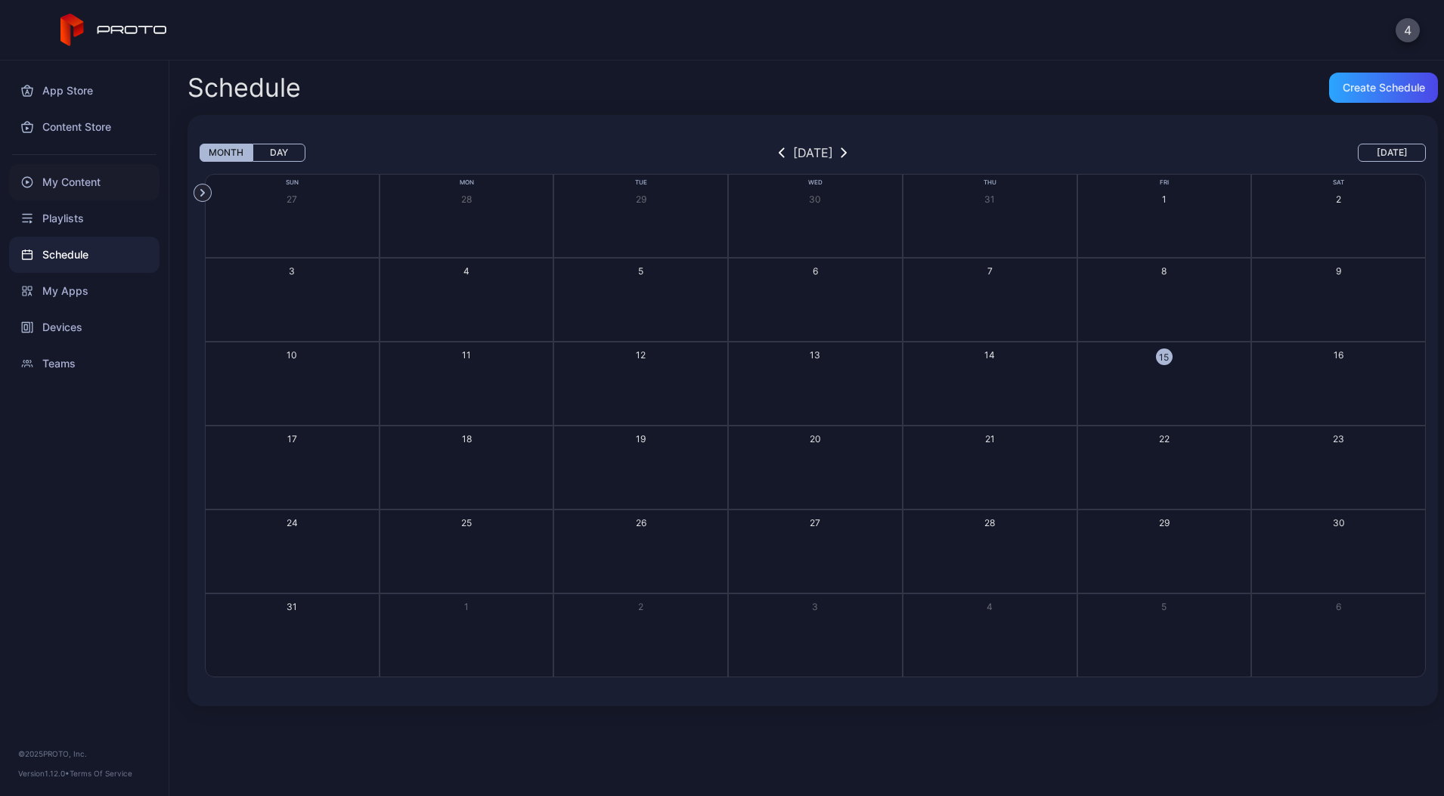
click at [67, 196] on div "My Content" at bounding box center [84, 182] width 150 height 36
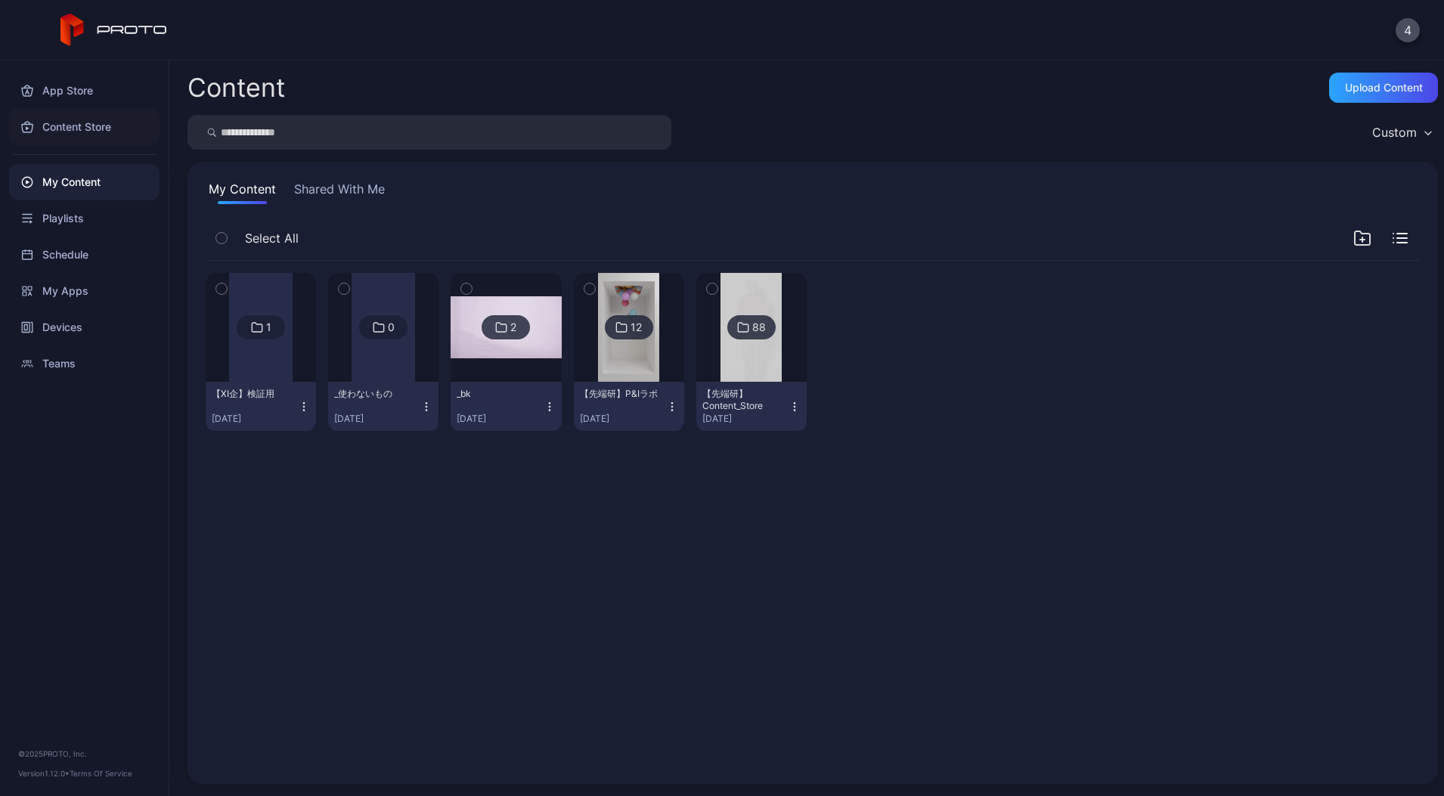
click at [64, 109] on div "Content Store" at bounding box center [84, 127] width 150 height 36
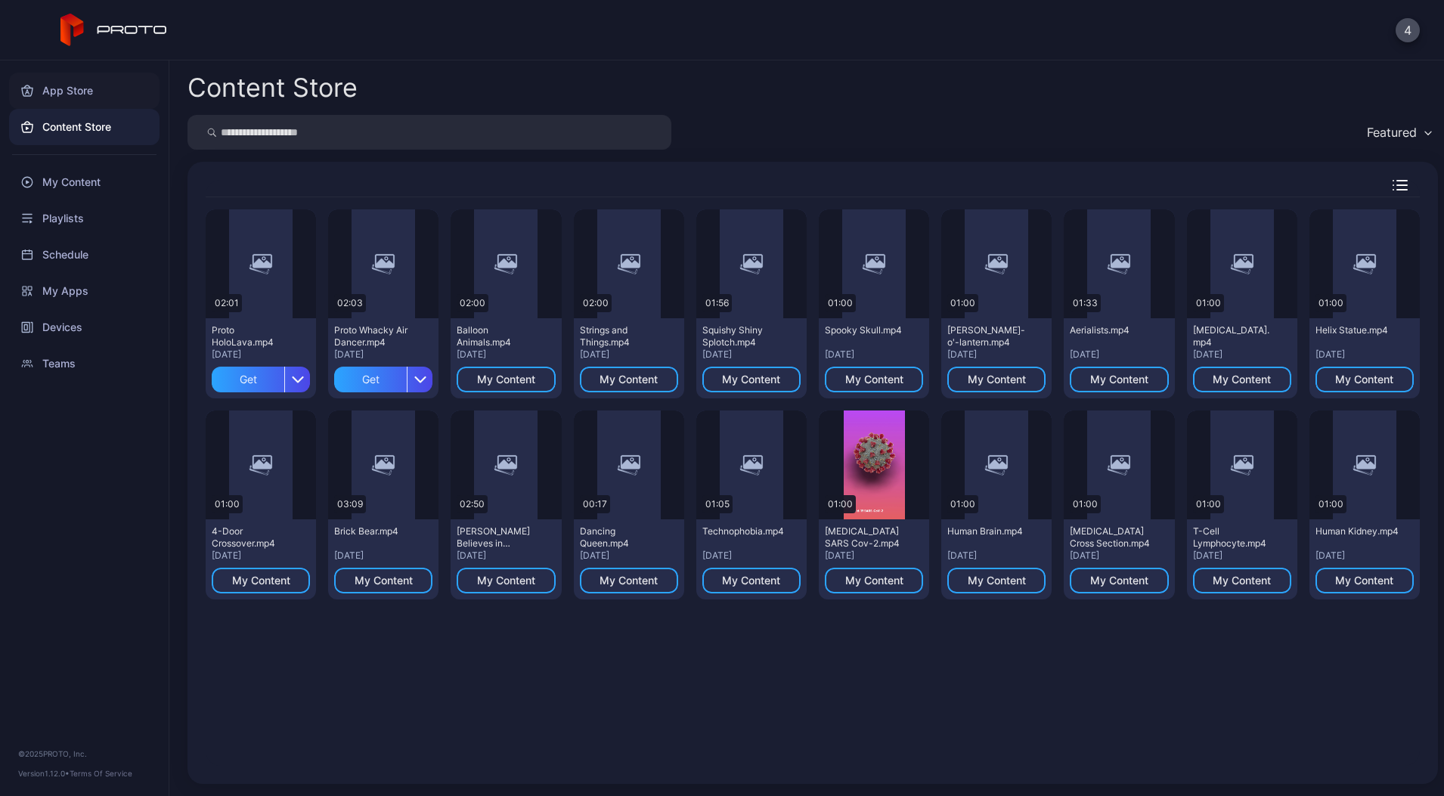
click at [68, 97] on div "App Store" at bounding box center [84, 91] width 150 height 36
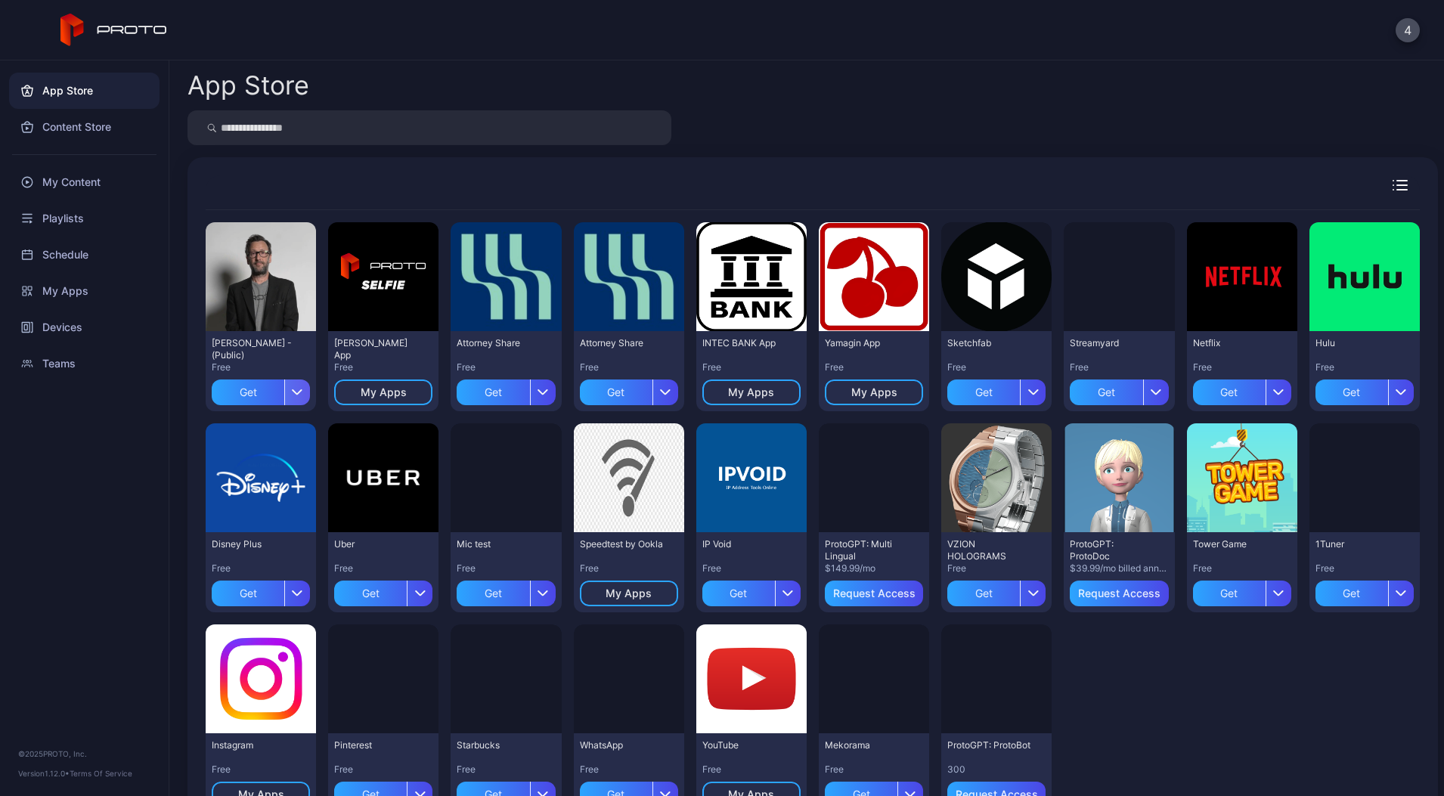
click at [309, 387] on div "button" at bounding box center [297, 392] width 26 height 26
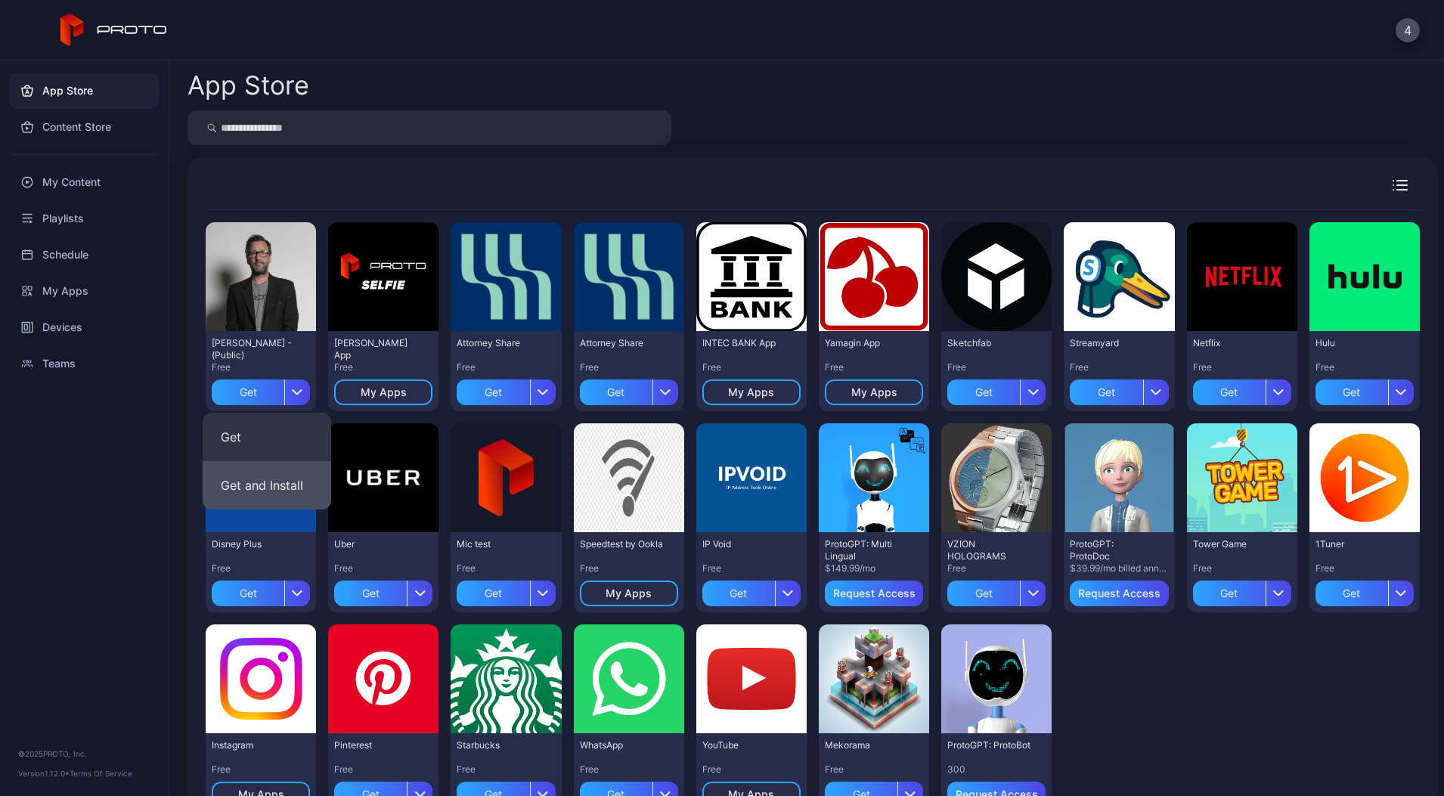
click at [268, 483] on button "Get and Install" at bounding box center [267, 485] width 128 height 48
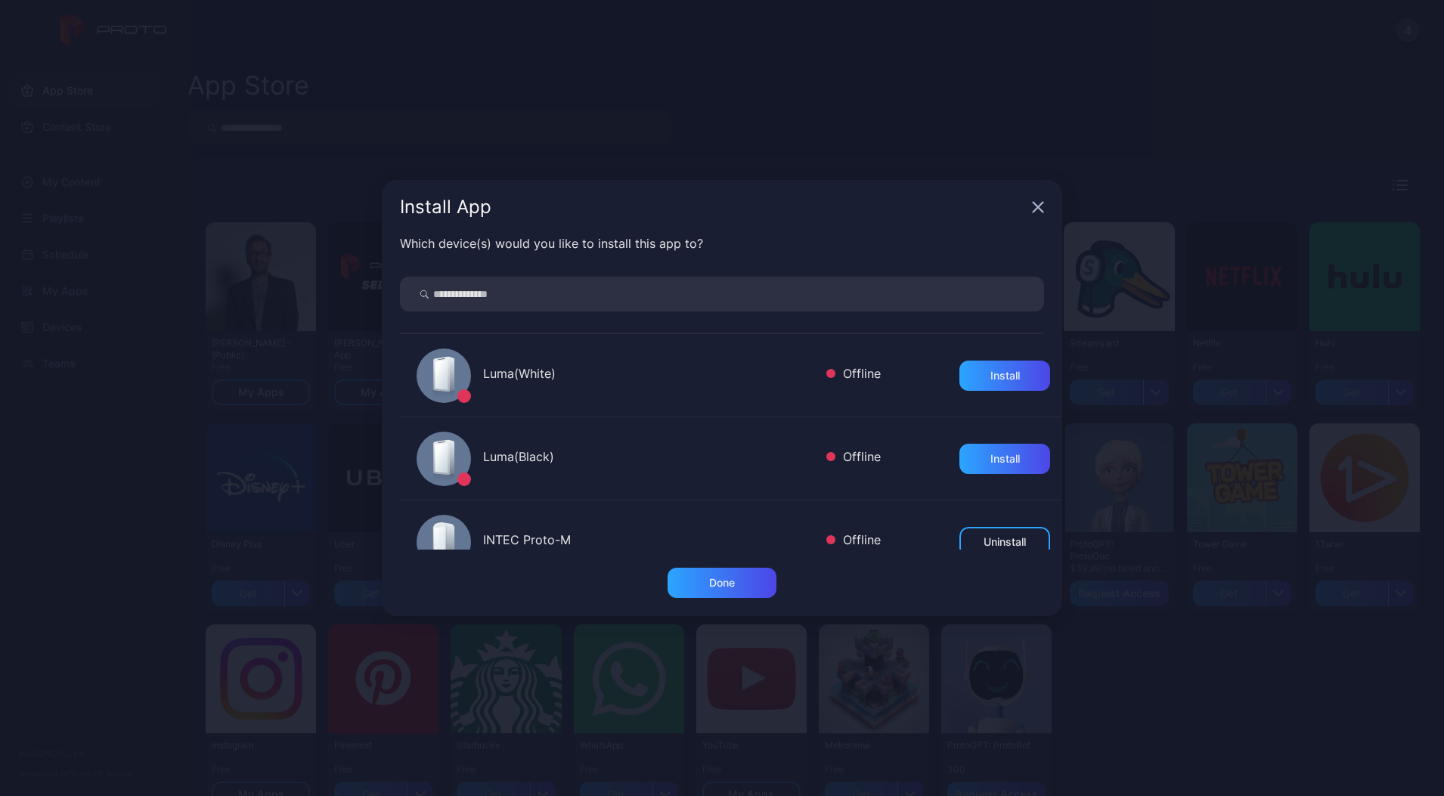
click at [1027, 204] on div "Install App" at bounding box center [722, 207] width 680 height 54
click at [1031, 209] on div "Install App" at bounding box center [722, 207] width 680 height 54
click at [1035, 212] on icon "button" at bounding box center [1038, 207] width 12 height 12
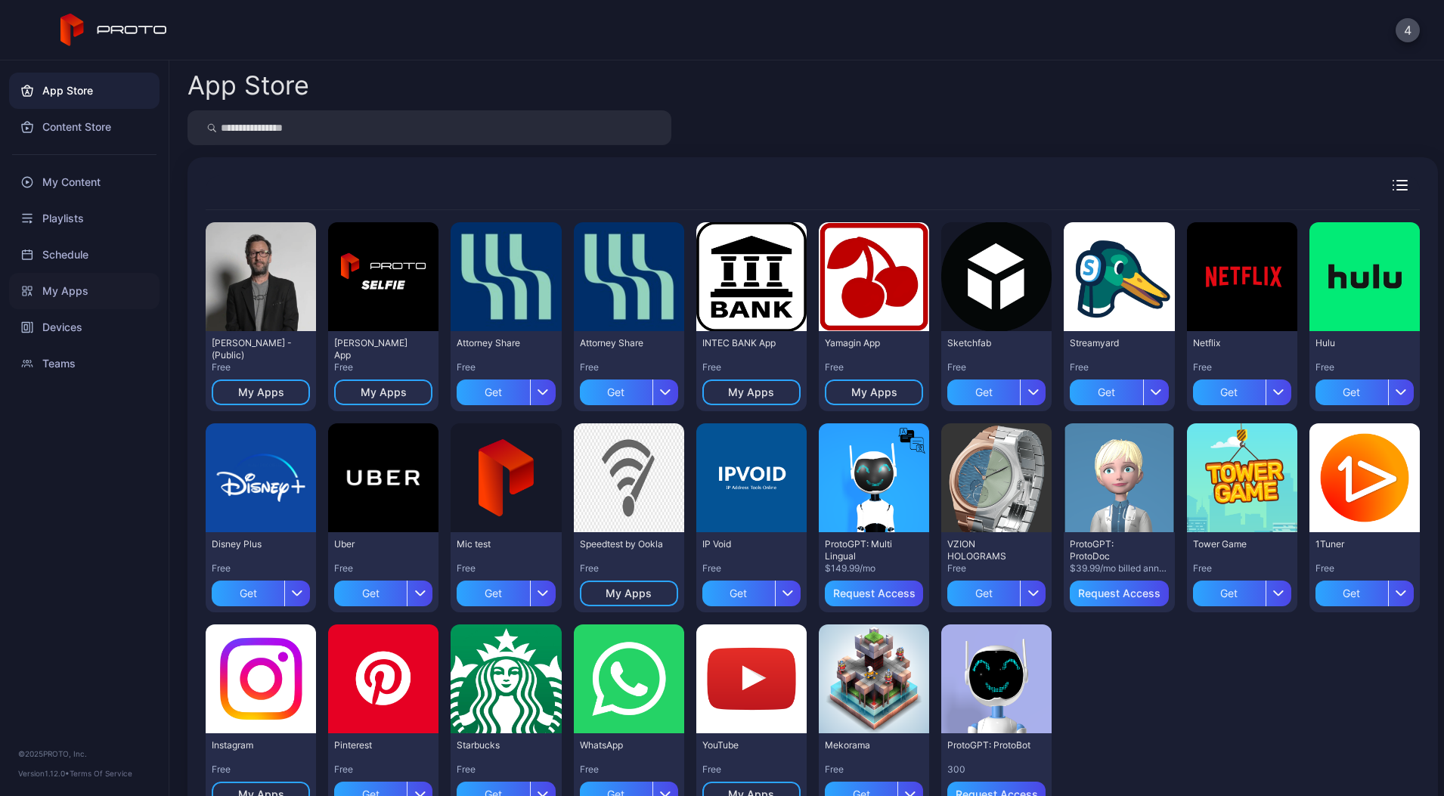
click at [73, 293] on div "My Apps" at bounding box center [84, 291] width 150 height 36
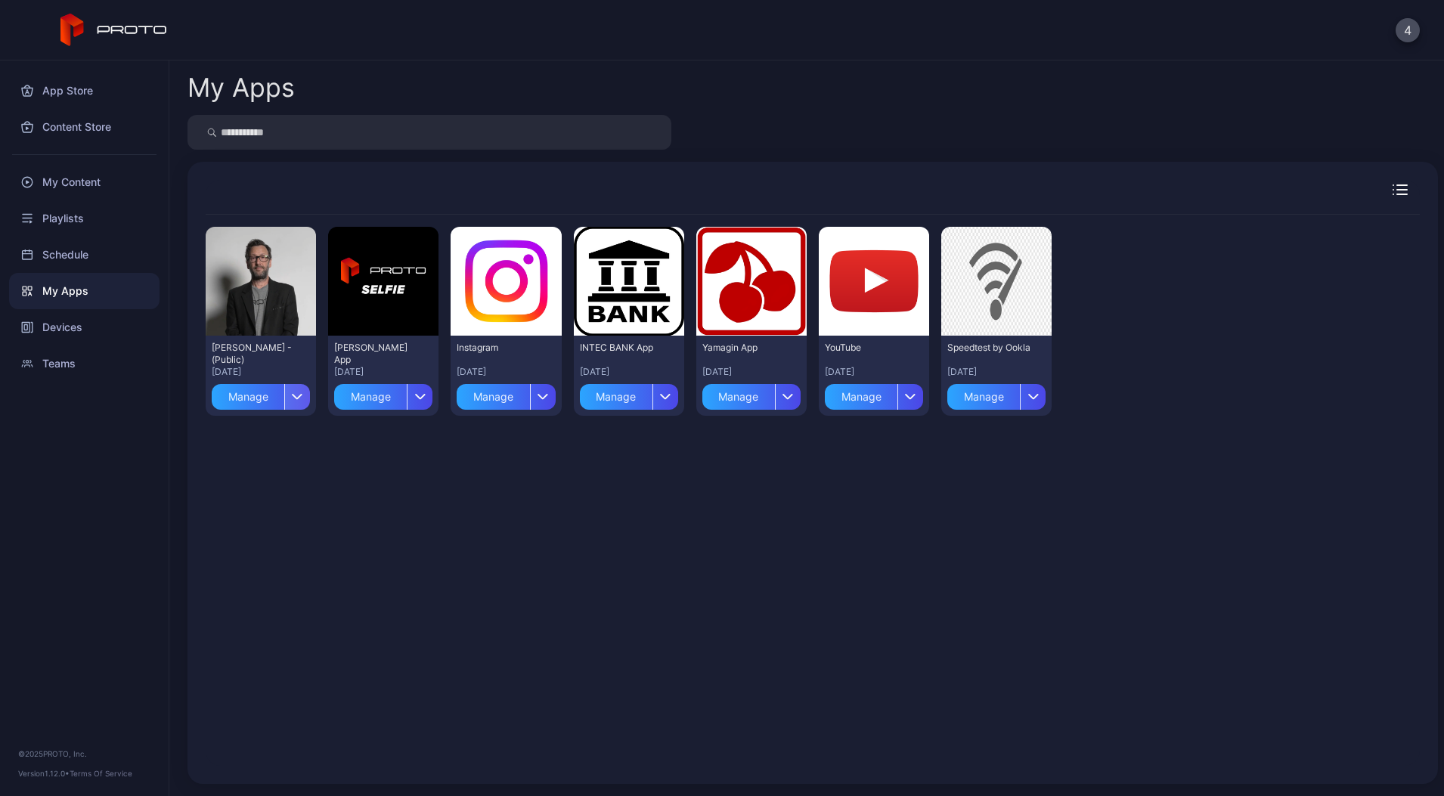
click at [303, 398] on icon "button" at bounding box center [297, 396] width 11 height 6
click at [426, 398] on icon "button" at bounding box center [419, 396] width 11 height 6
click at [405, 446] on button "Install" at bounding box center [400, 441] width 128 height 48
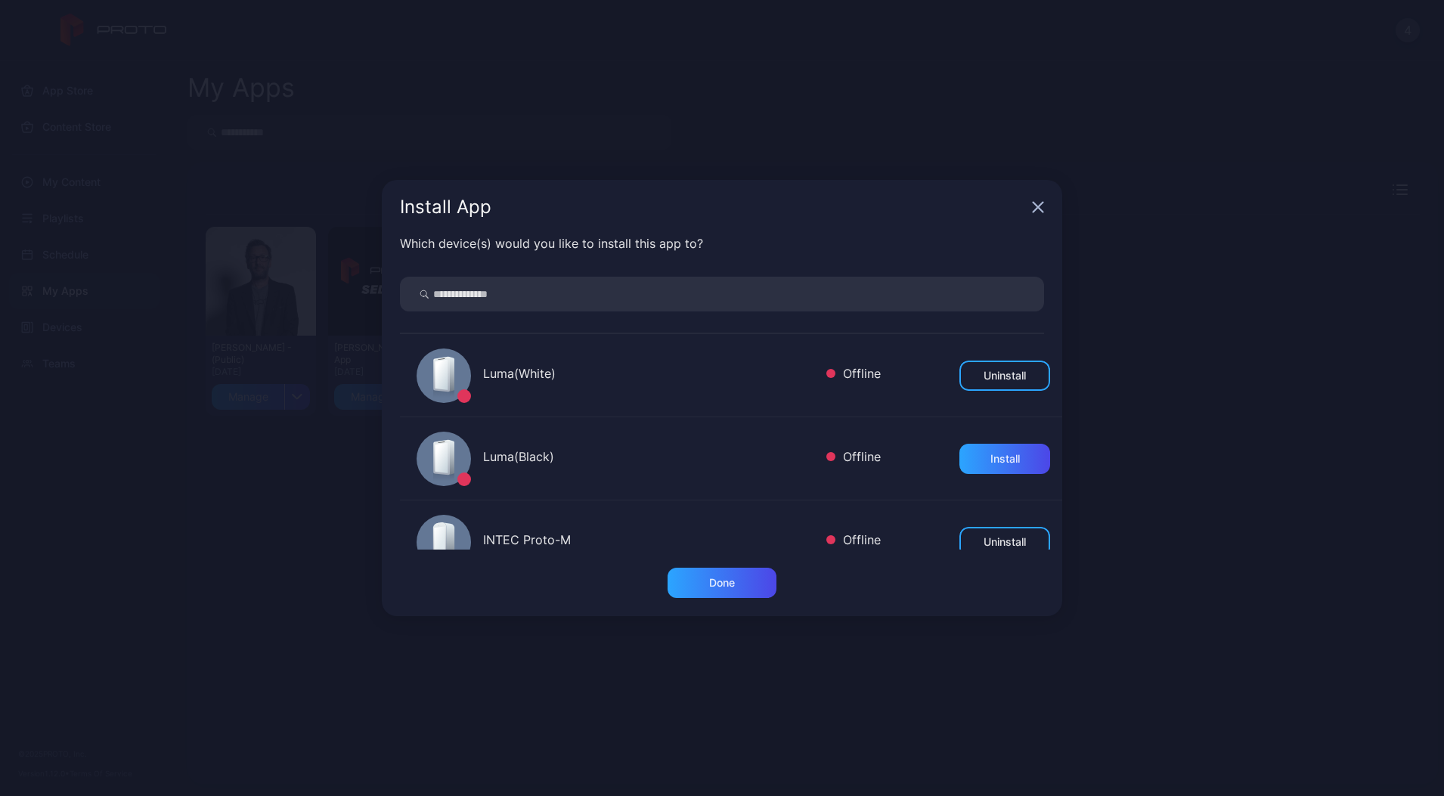
scroll to position [200, 0]
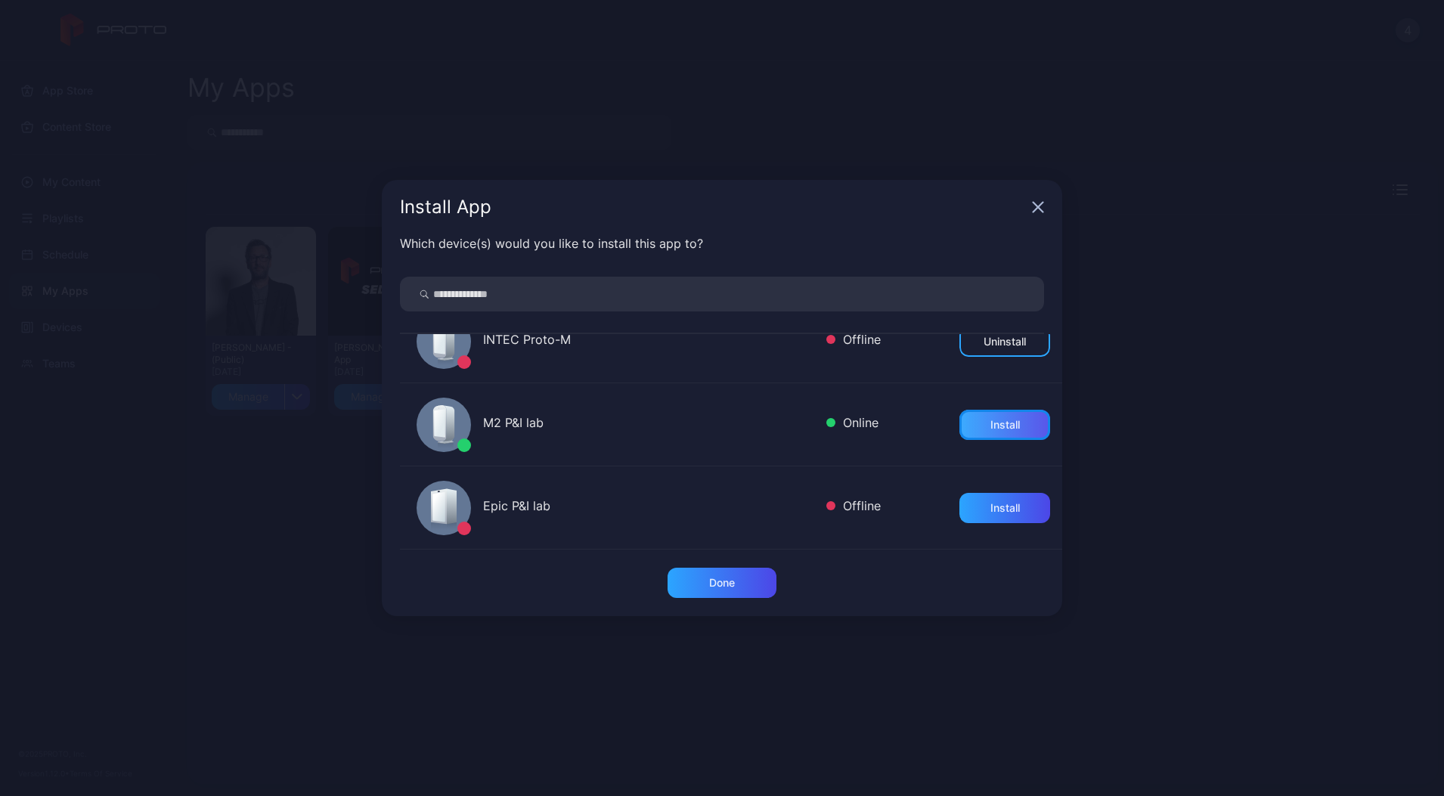
click at [1007, 417] on div "Install" at bounding box center [1004, 425] width 91 height 30
click at [1038, 209] on icon "button" at bounding box center [1038, 207] width 12 height 12
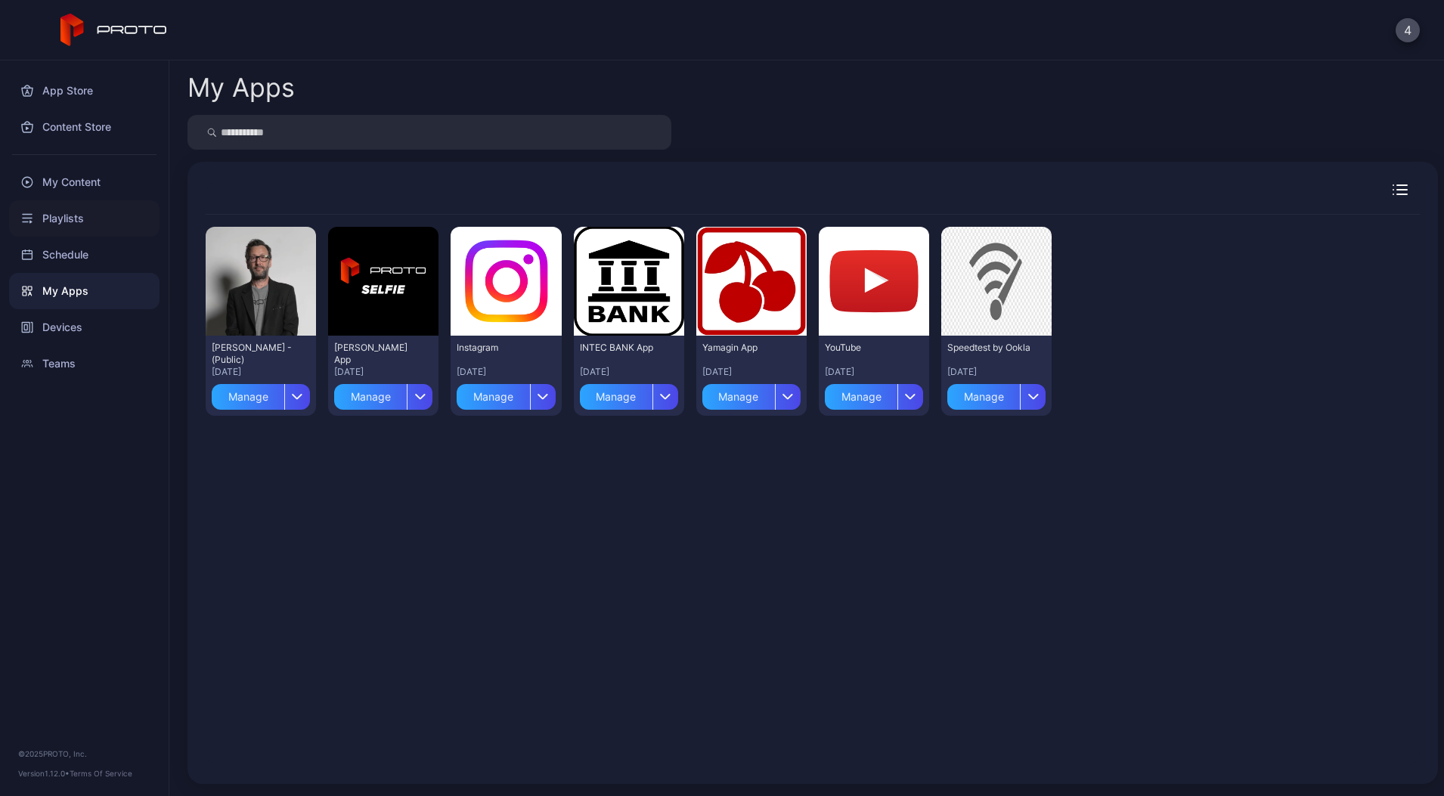
click at [79, 228] on div "Playlists" at bounding box center [84, 218] width 150 height 36
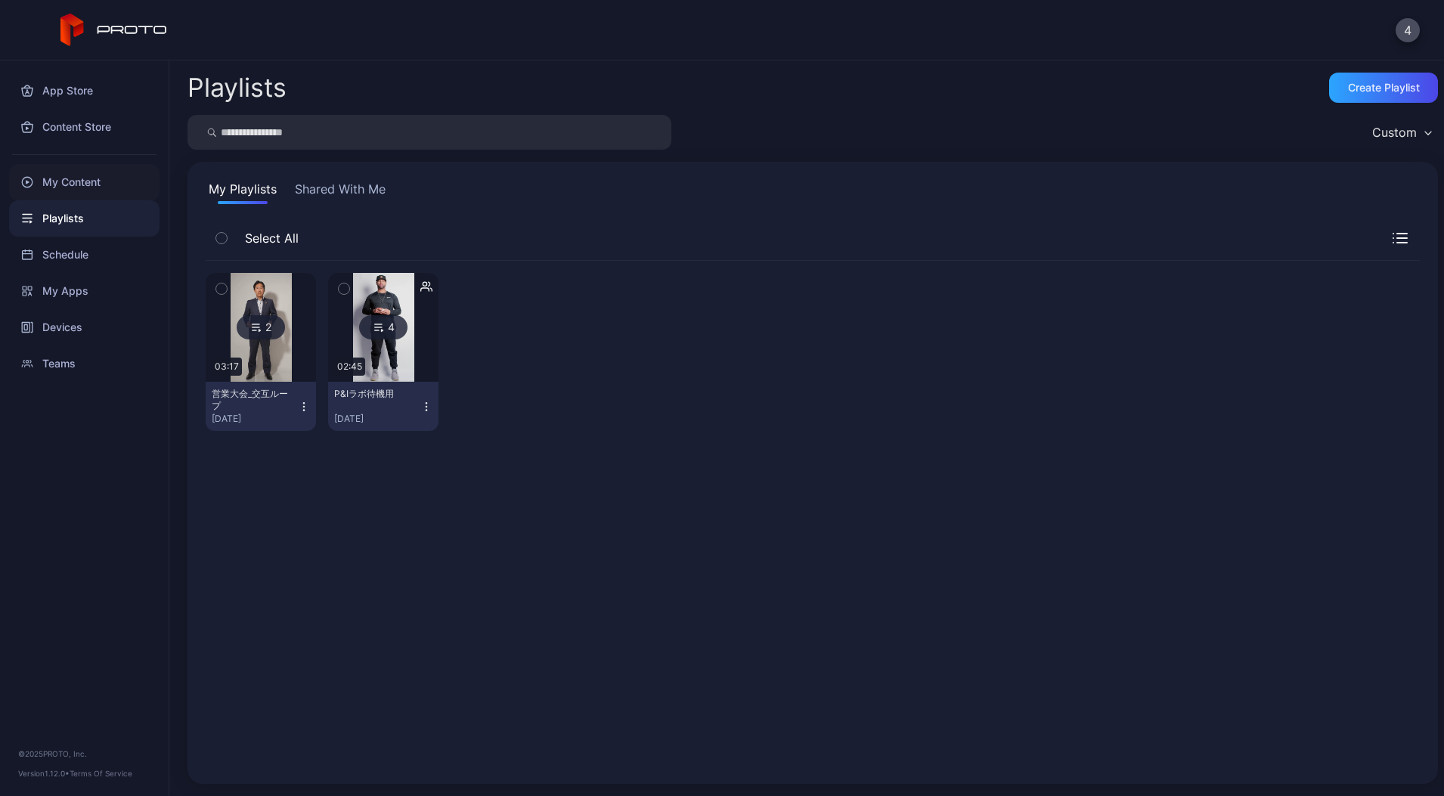
click at [103, 185] on div "My Content" at bounding box center [84, 182] width 150 height 36
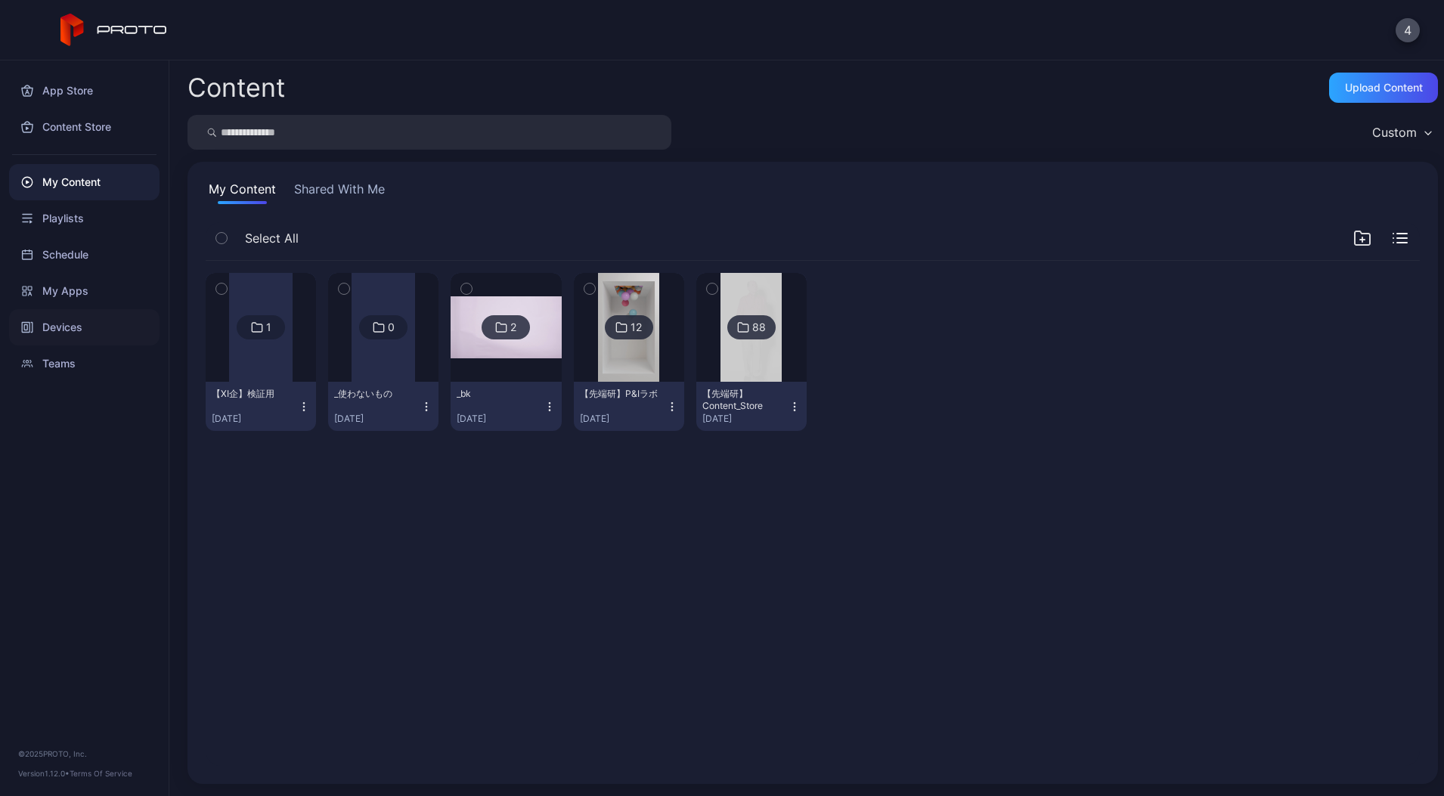
click at [78, 317] on div "Devices" at bounding box center [84, 327] width 150 height 36
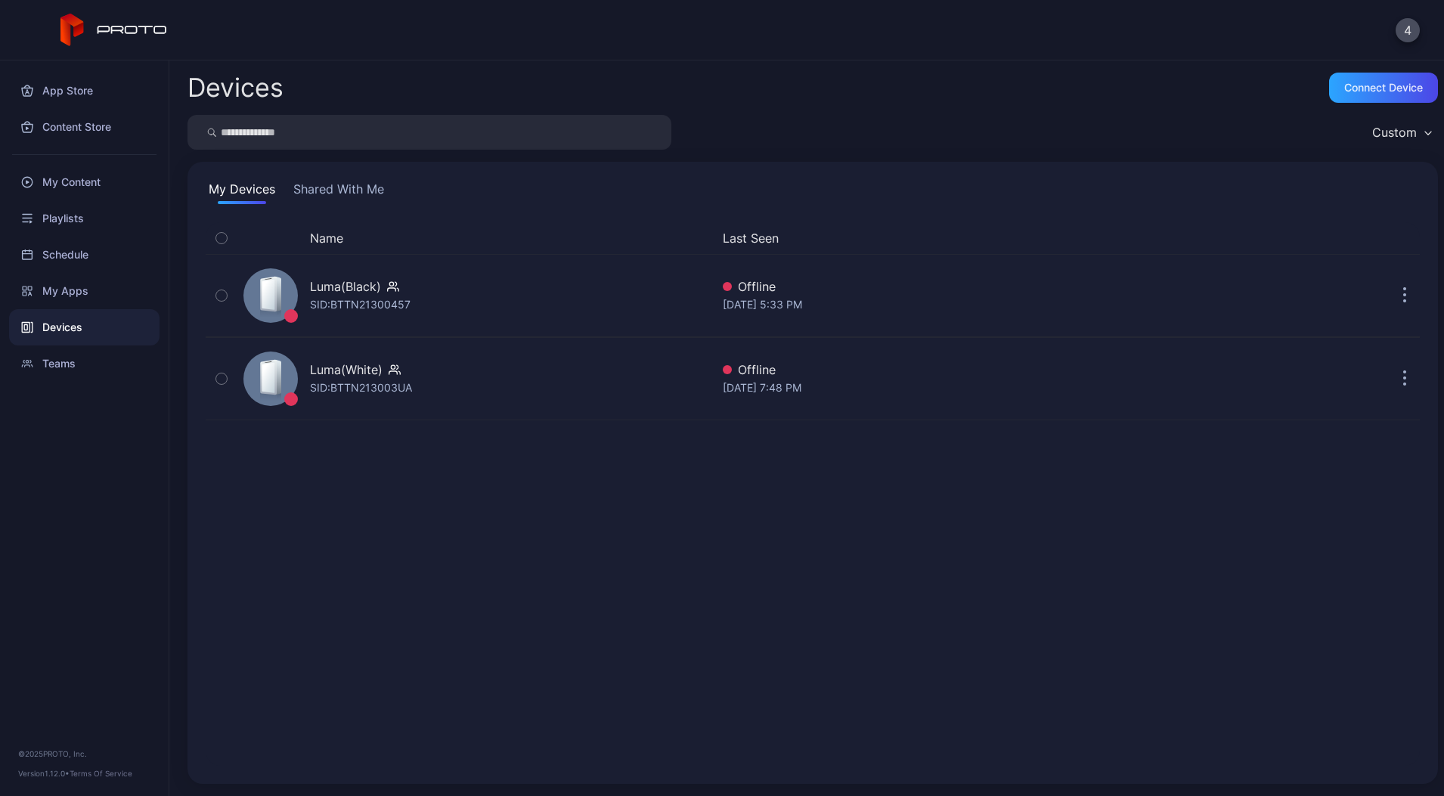
click at [372, 193] on button "Shared With Me" at bounding box center [338, 192] width 97 height 24
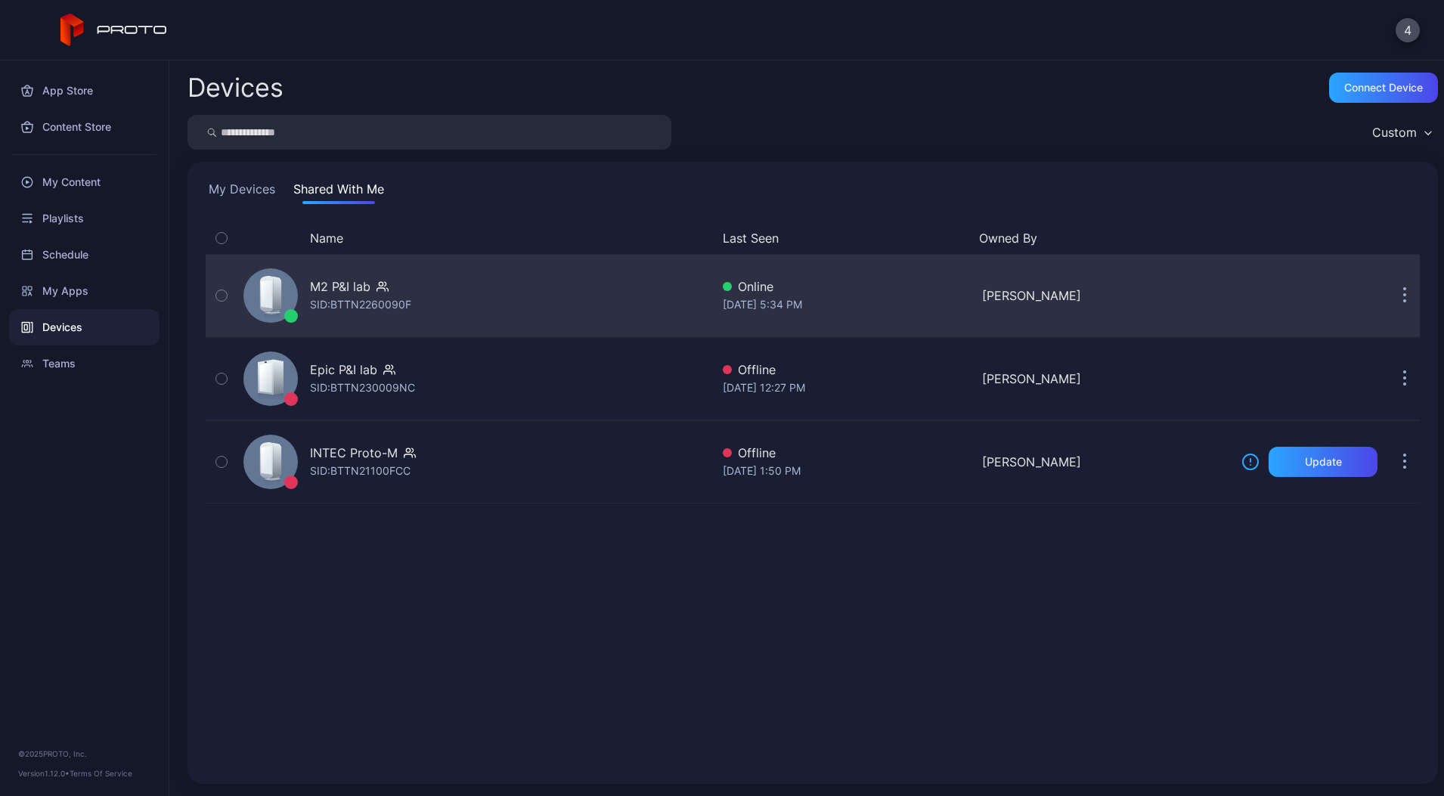
click at [379, 313] on div "M2 P&I lab SID: BTTN2260090F" at bounding box center [473, 296] width 473 height 76
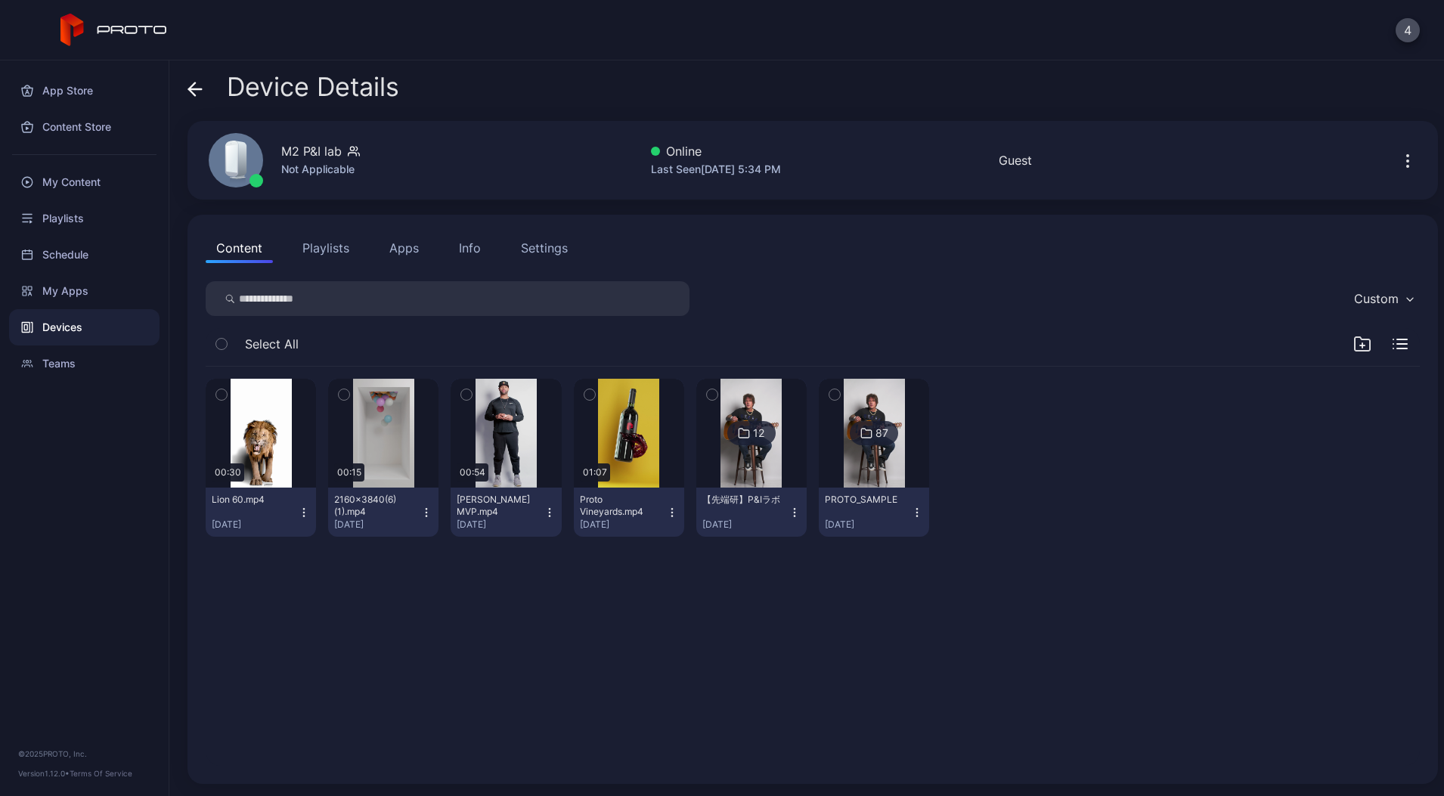
click at [323, 261] on button "Playlists" at bounding box center [326, 248] width 68 height 30
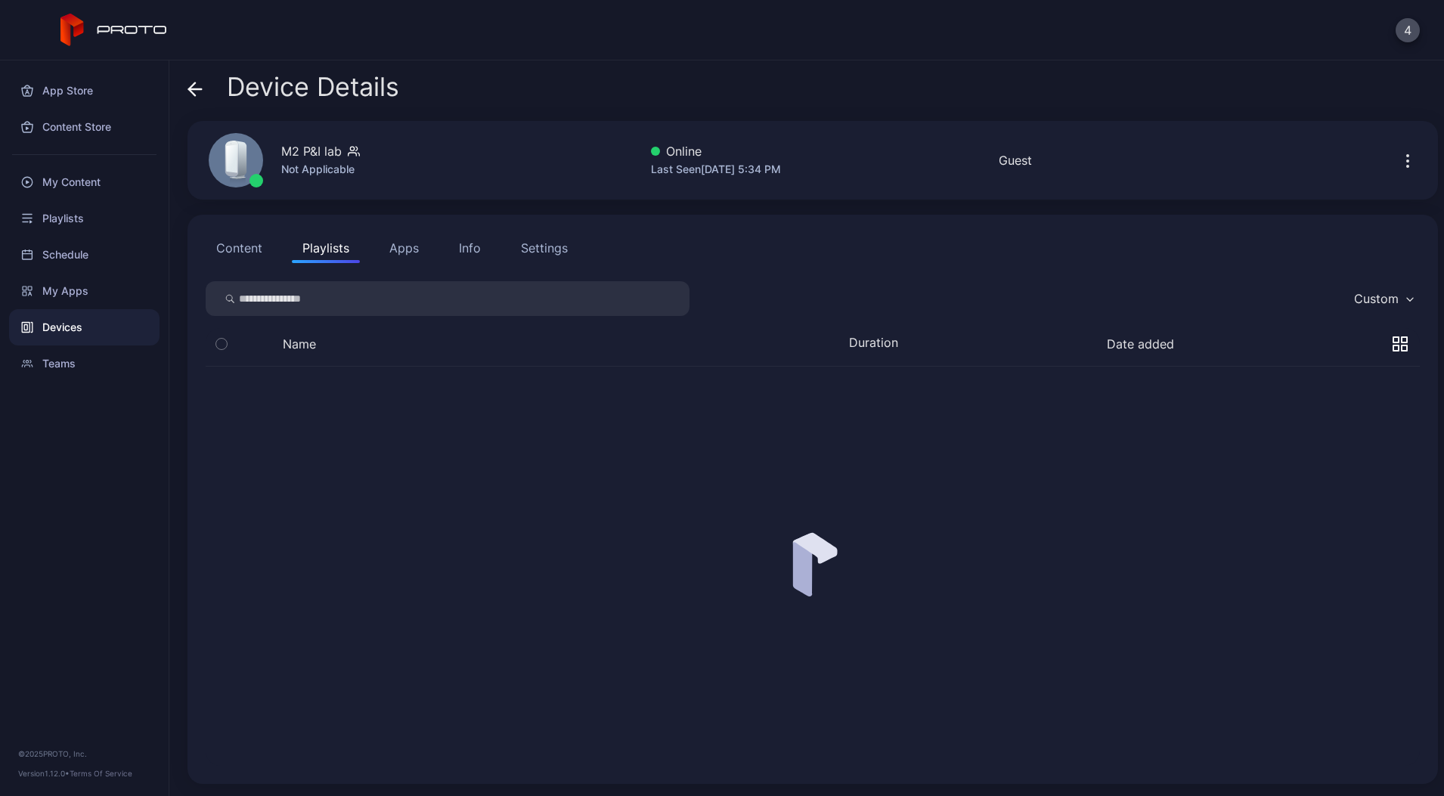
click at [249, 255] on button "Content" at bounding box center [239, 248] width 67 height 30
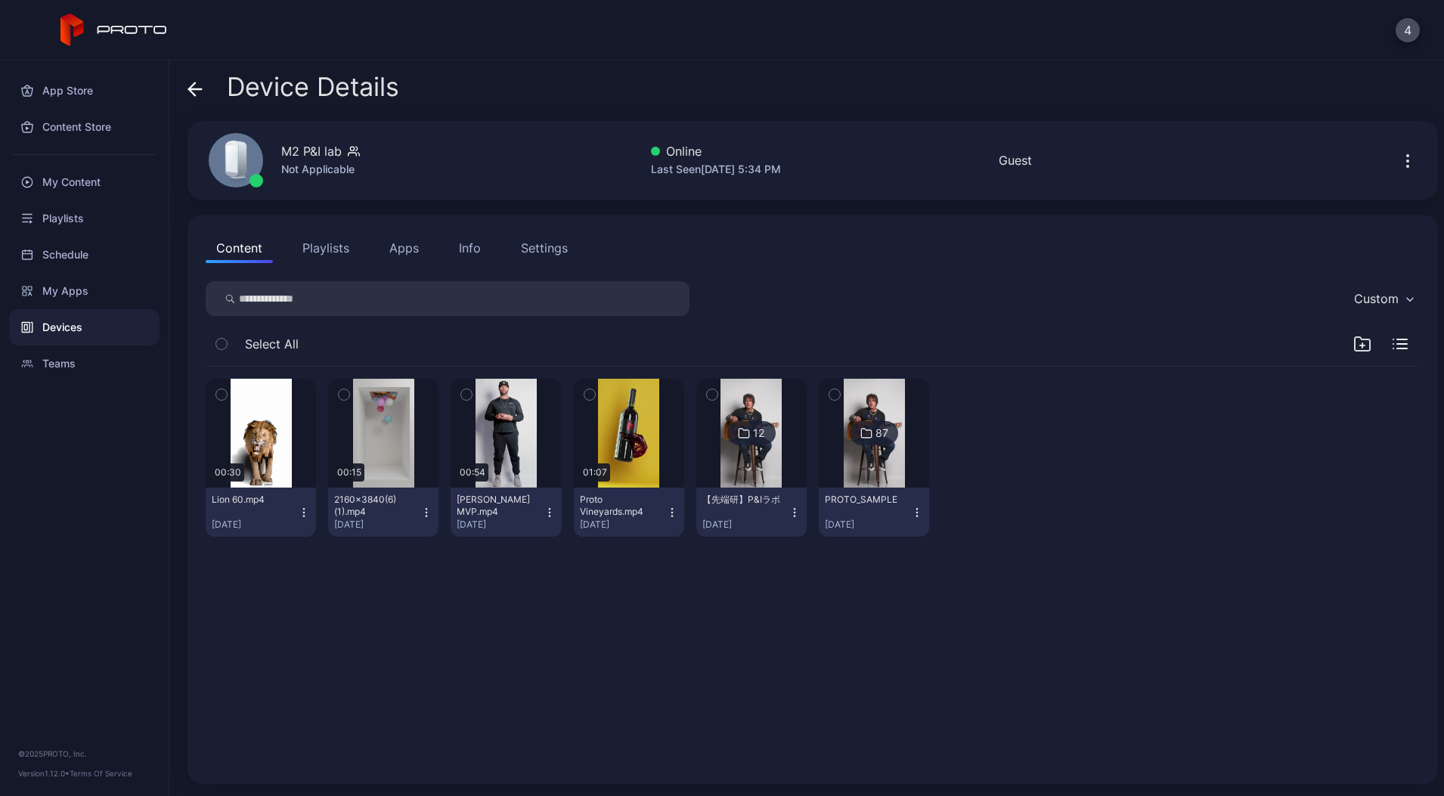
click at [785, 494] on div "【先端研】P&Iラボ" at bounding box center [743, 500] width 83 height 12
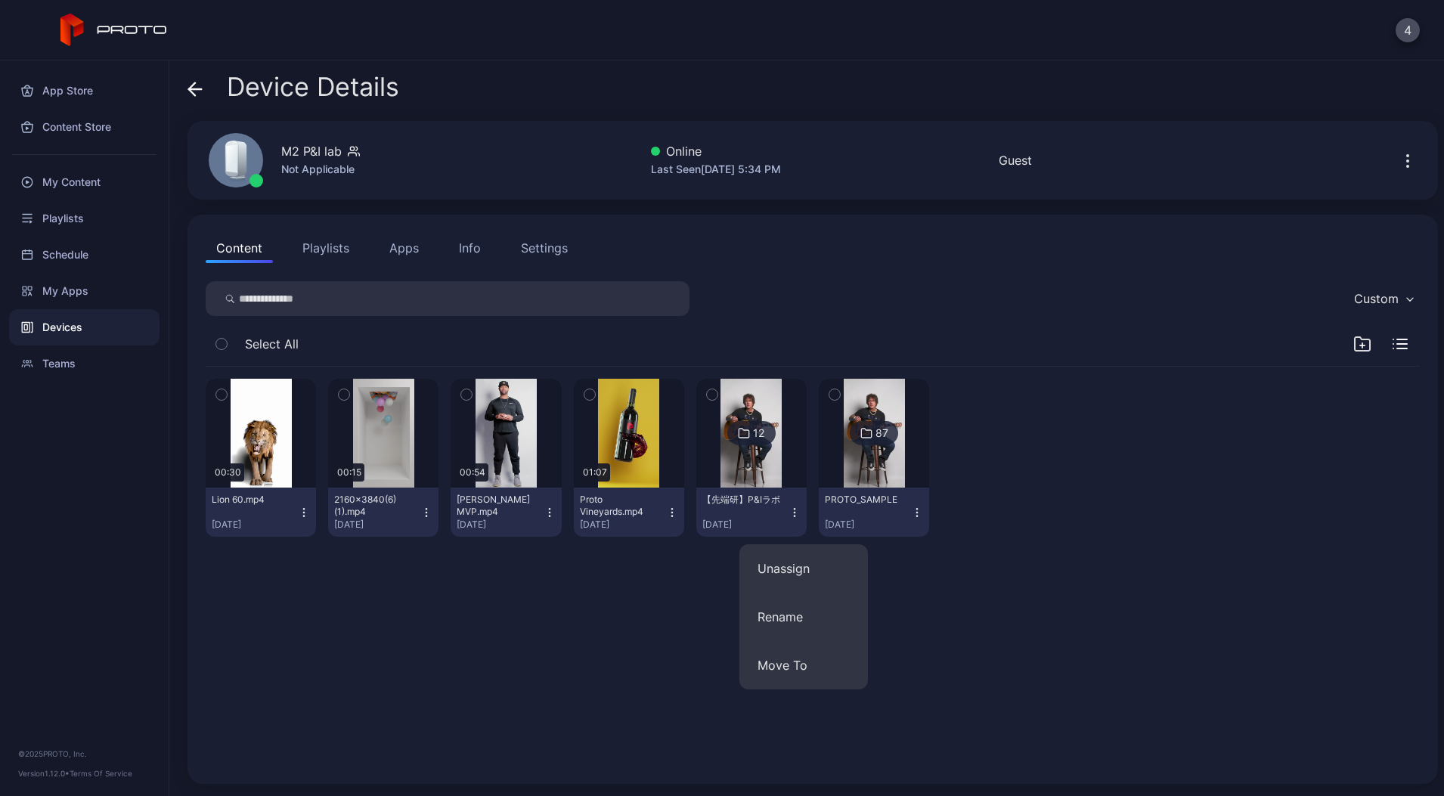
click at [782, 472] on img at bounding box center [750, 433] width 61 height 109
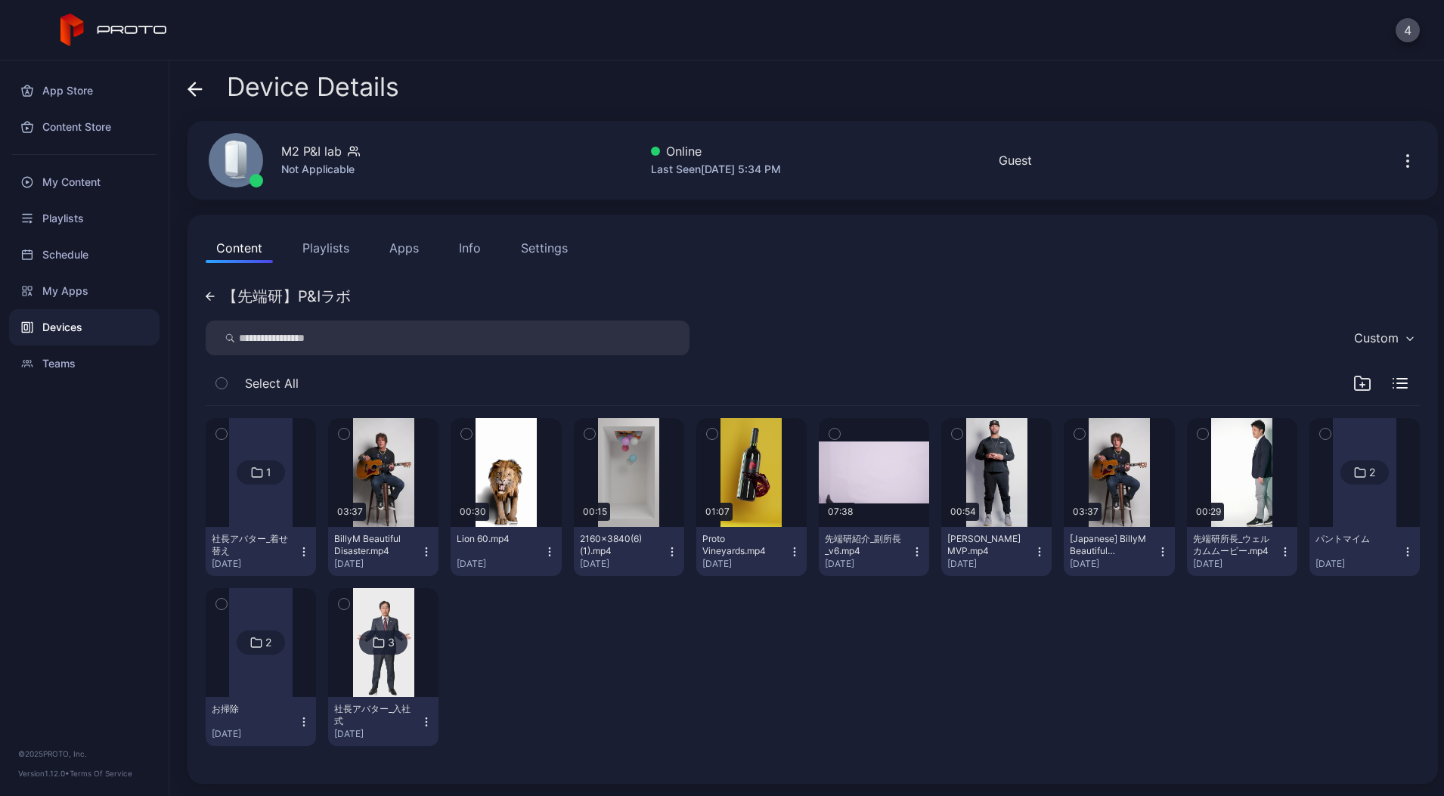
click at [276, 518] on div at bounding box center [260, 472] width 63 height 109
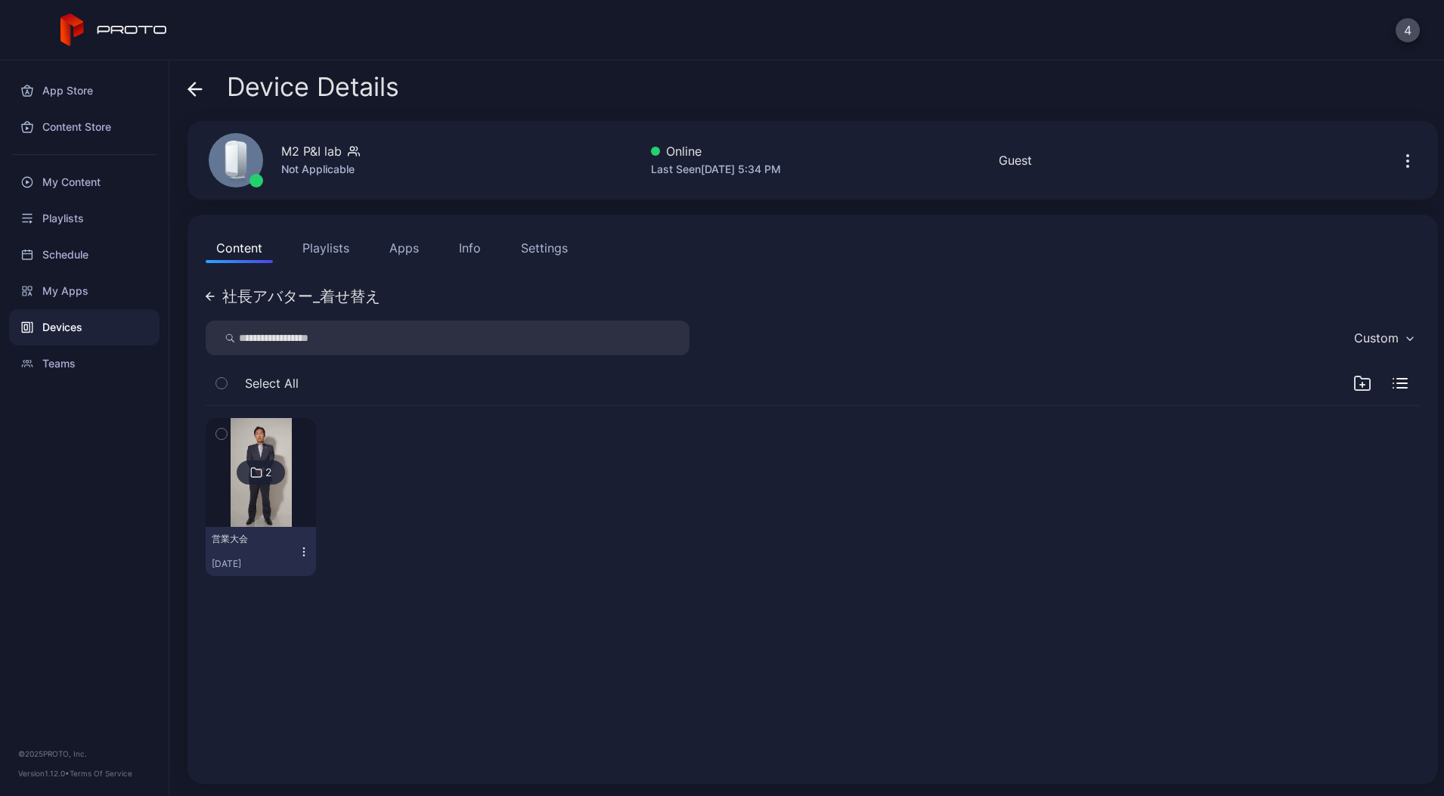
click at [285, 463] on div "2" at bounding box center [261, 472] width 48 height 24
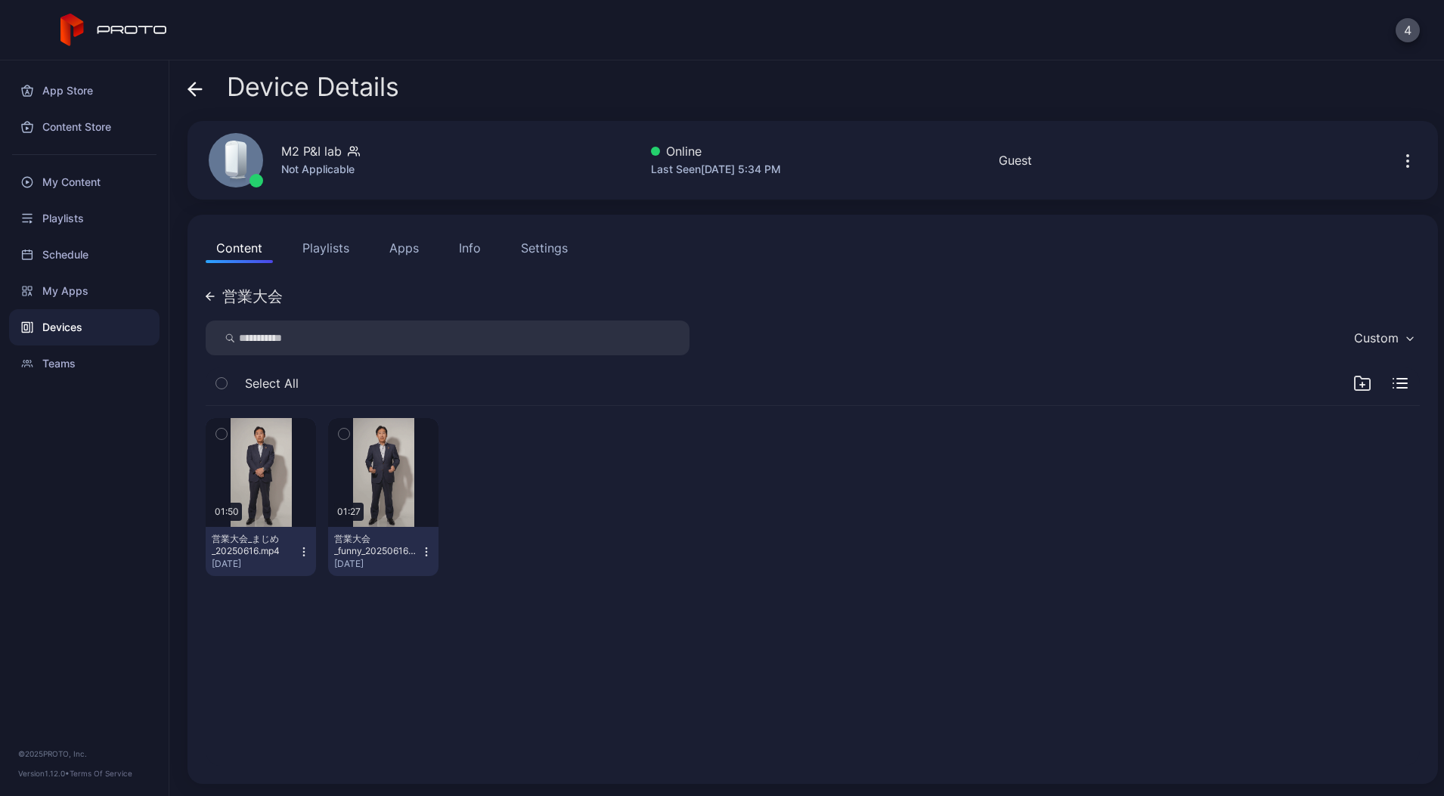
click at [225, 429] on icon "button" at bounding box center [221, 434] width 11 height 17
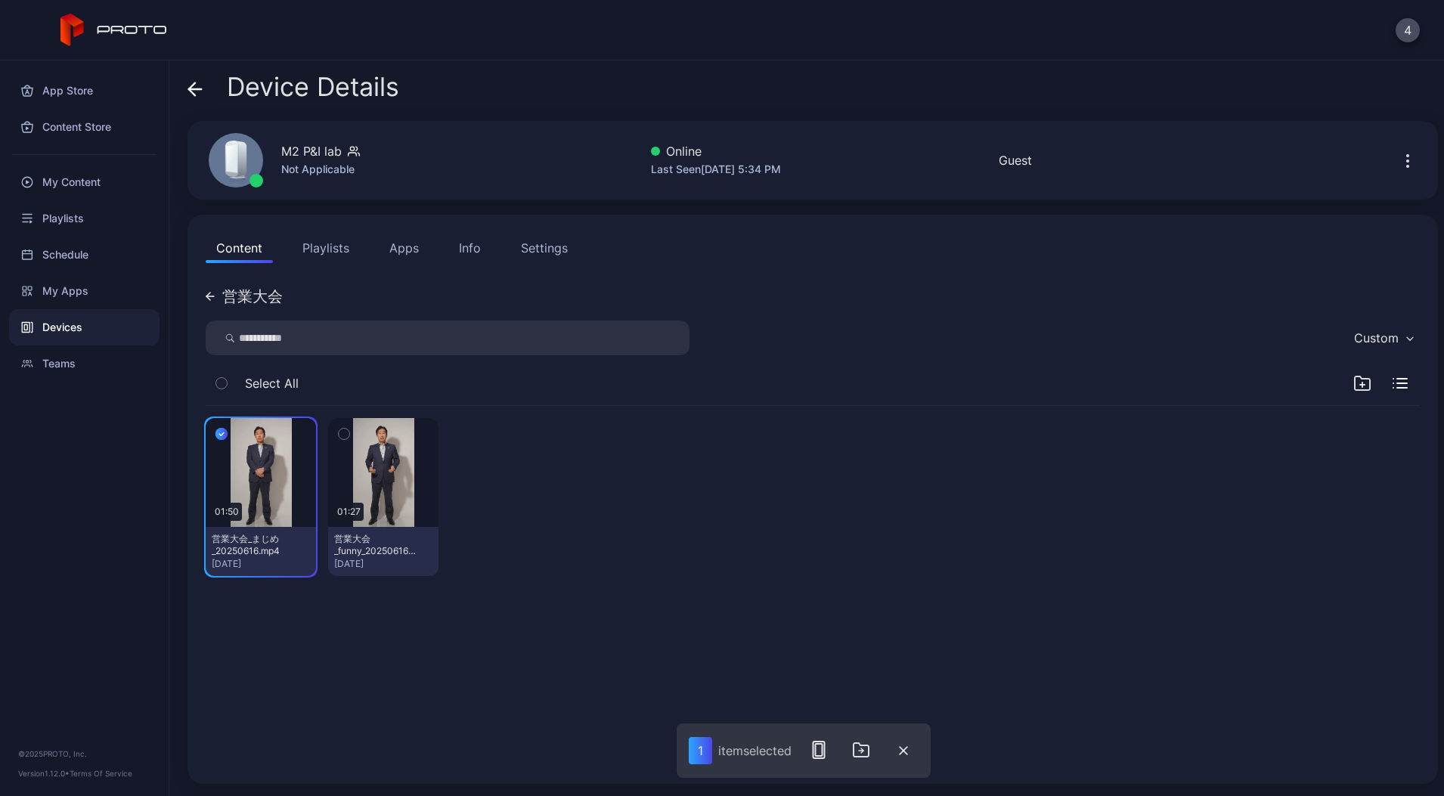
click at [349, 427] on icon "button" at bounding box center [344, 434] width 11 height 17
click at [872, 750] on icon "button" at bounding box center [865, 750] width 18 height 18
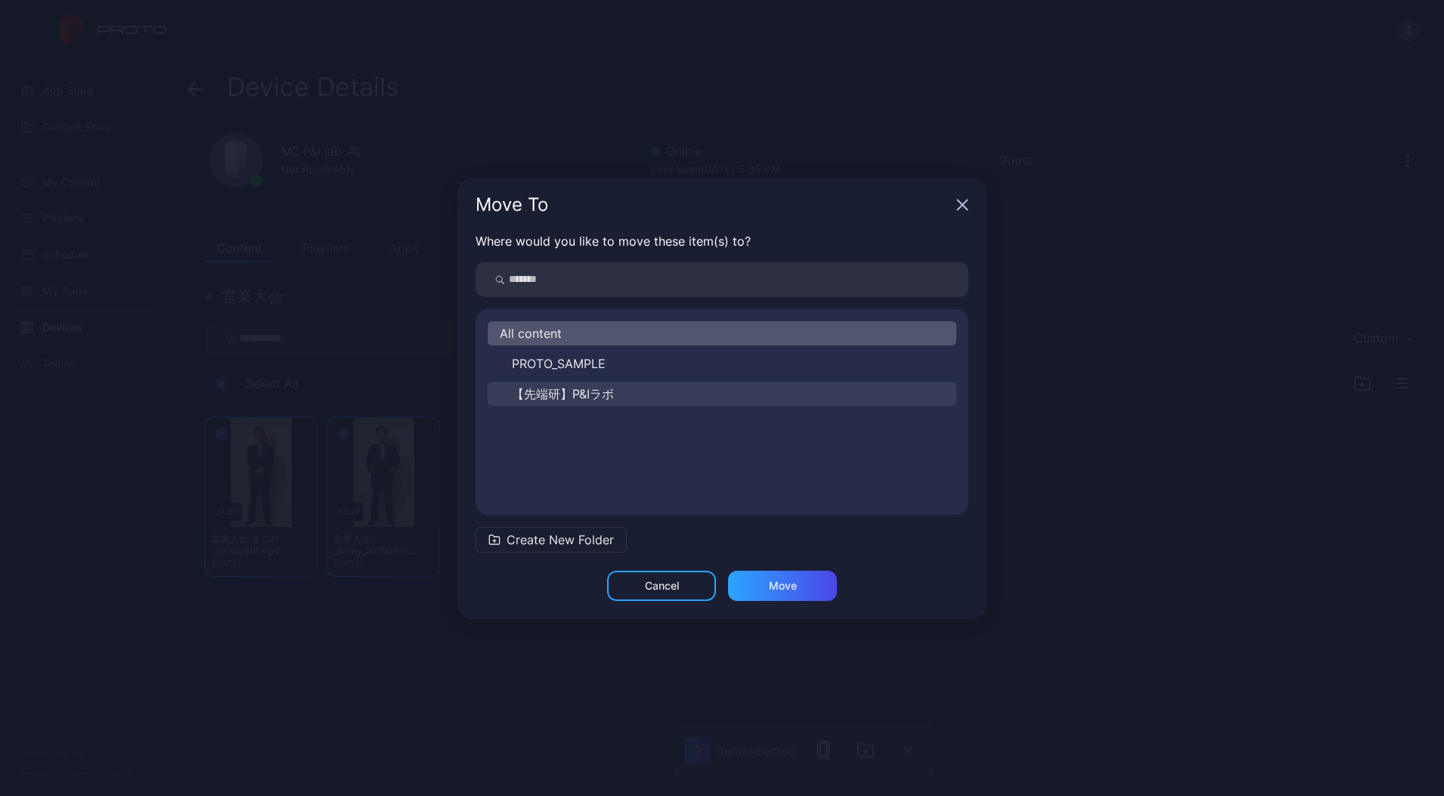
click at [581, 397] on span "【先端研】P&Iラボ" at bounding box center [563, 394] width 102 height 18
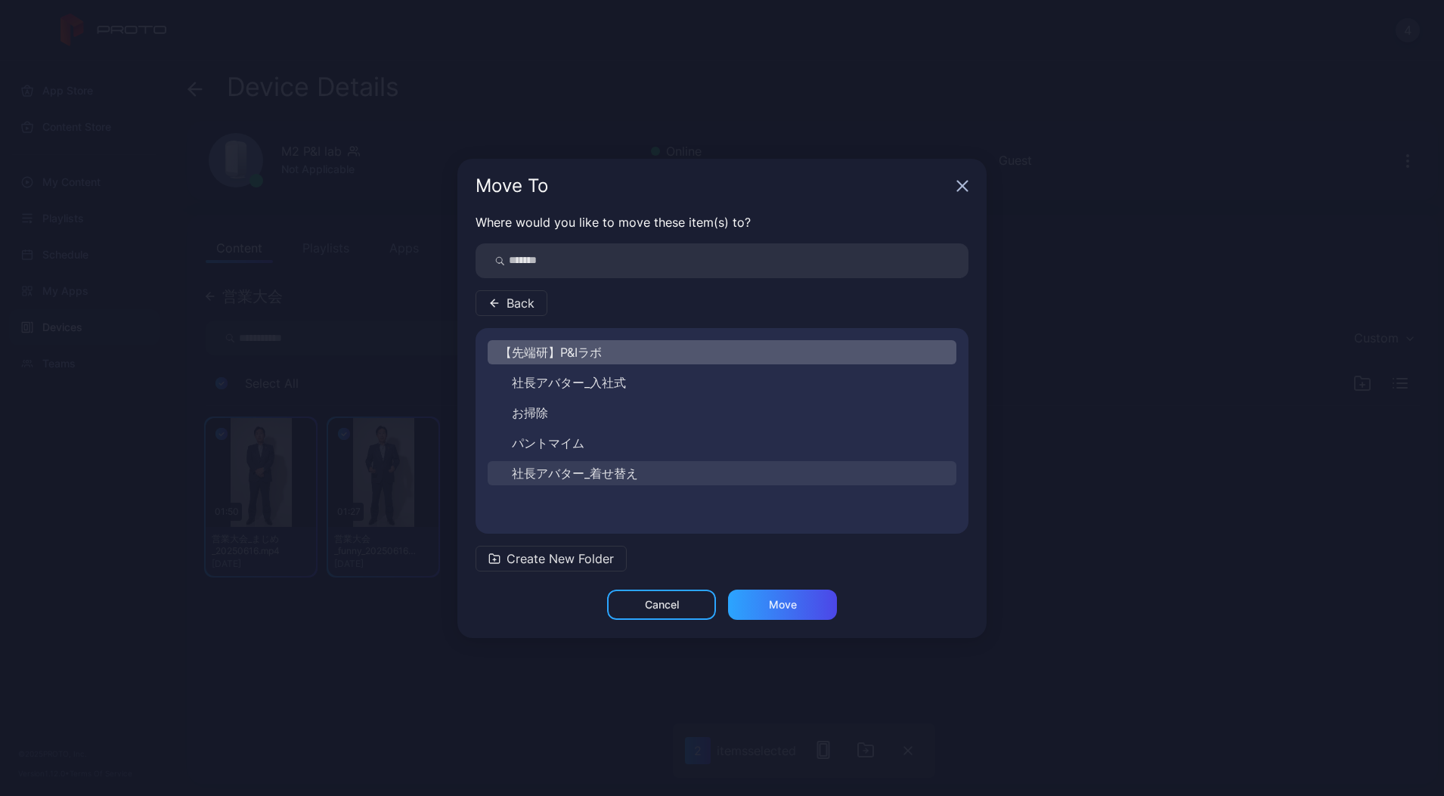
click at [592, 478] on span "社長アバター_着せ替え" at bounding box center [575, 473] width 126 height 18
click at [759, 608] on div "Move" at bounding box center [782, 605] width 109 height 30
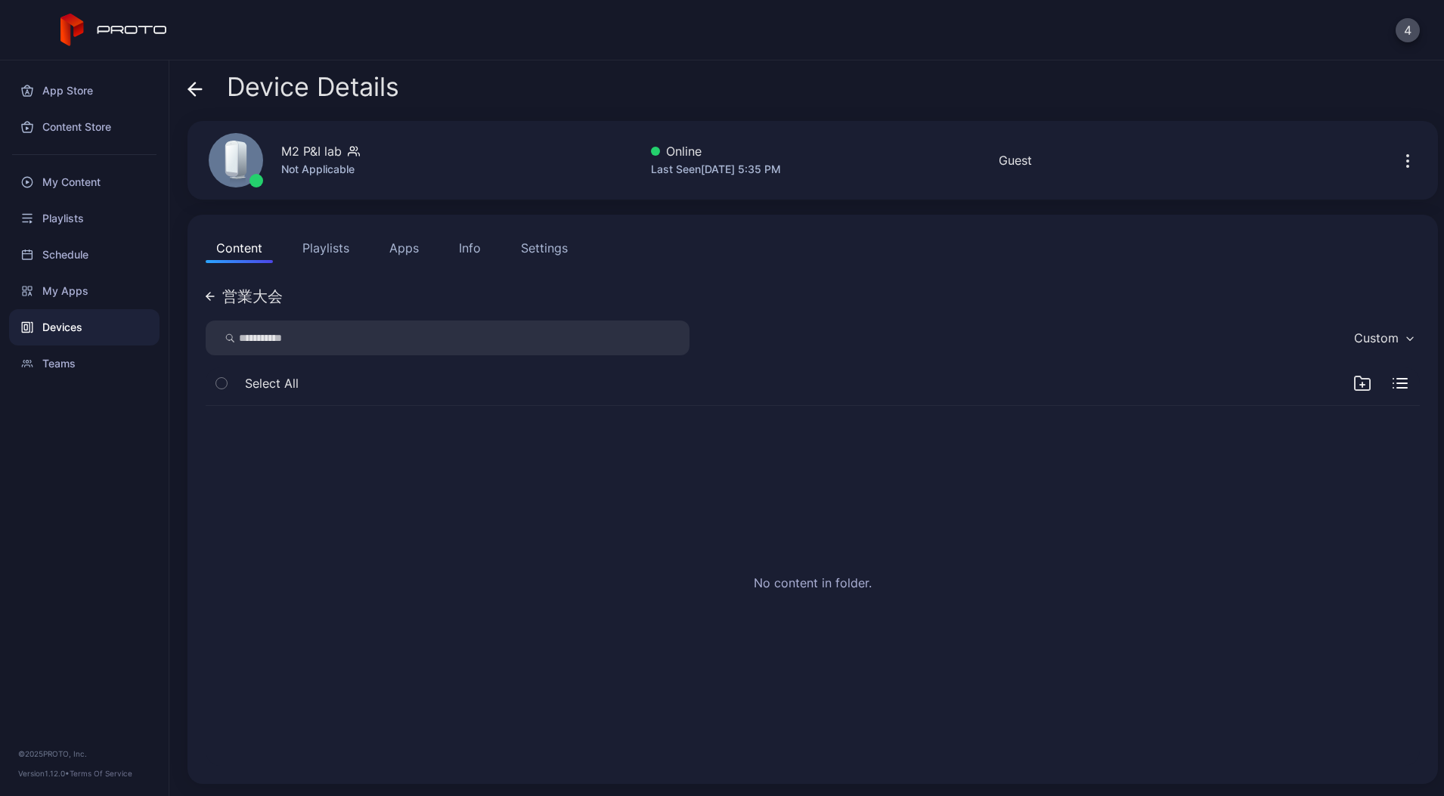
click at [199, 296] on div "Content Playlists Apps Info Settings 営業大会 Custom Select All No content in folde…" at bounding box center [812, 499] width 1250 height 569
click at [203, 299] on div "Content Playlists Apps Info Settings 営業大会 Custom Select All No content in folde…" at bounding box center [812, 499] width 1250 height 569
click at [216, 298] on div "営業大会" at bounding box center [244, 296] width 77 height 15
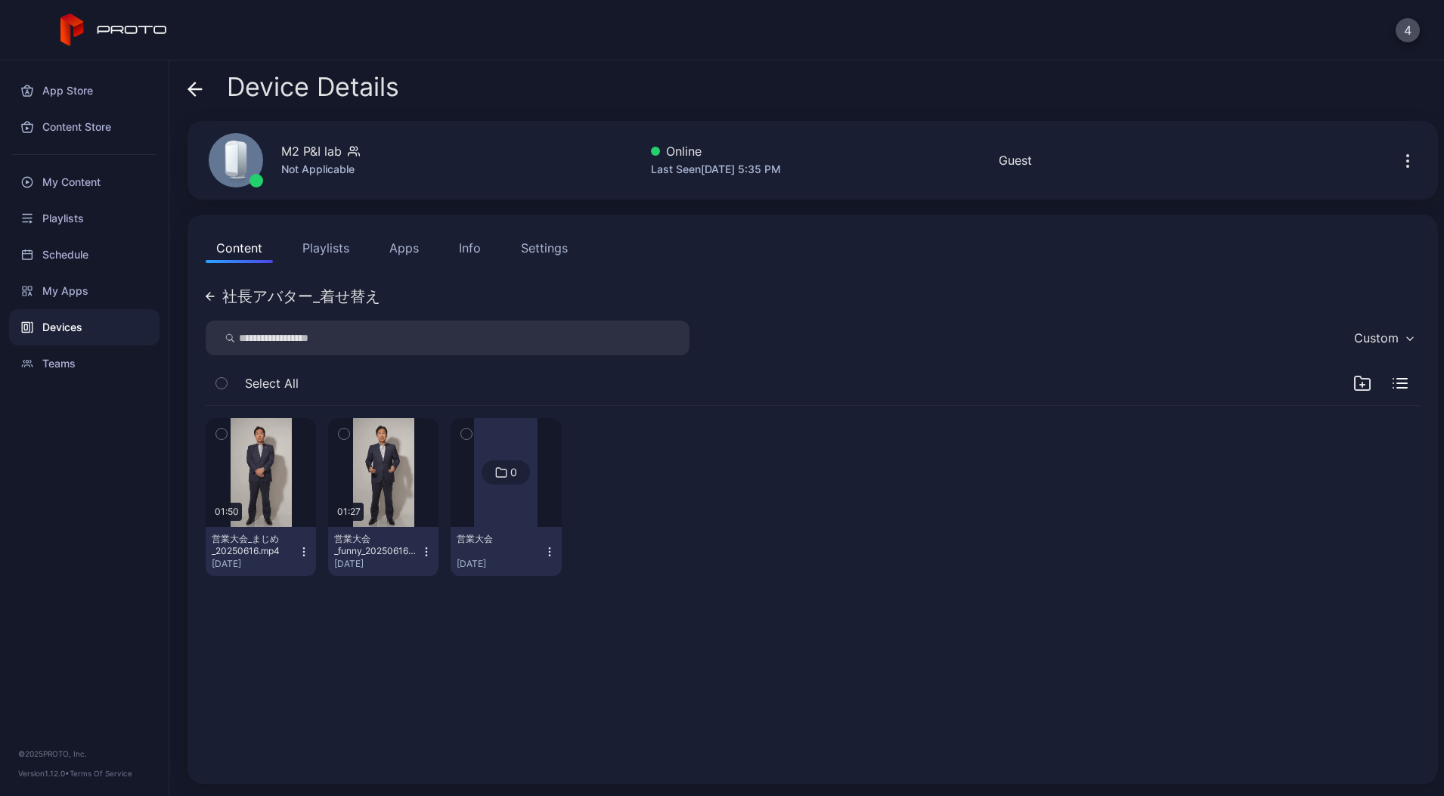
click at [556, 553] on icon "button" at bounding box center [549, 552] width 12 height 12
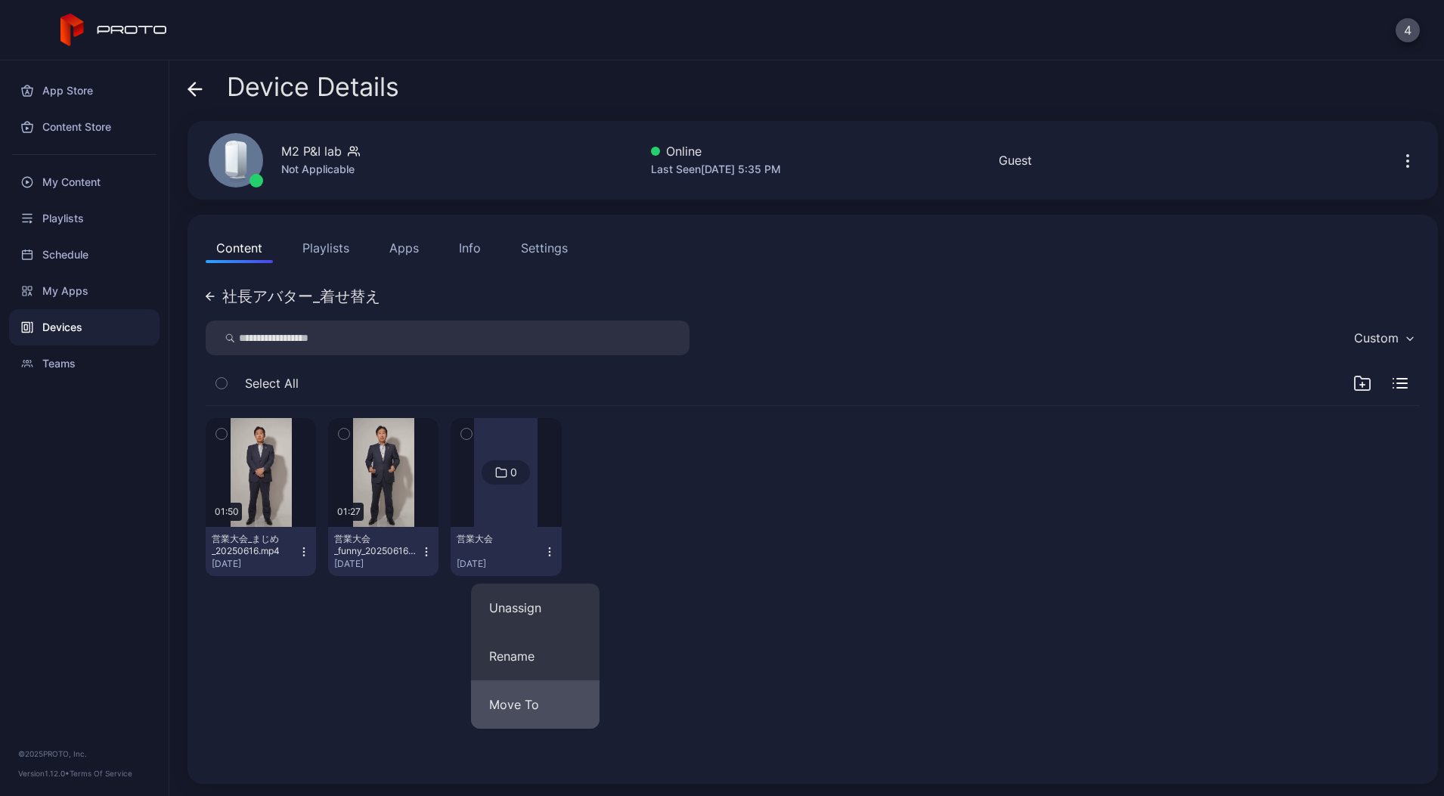
click at [521, 710] on button "Move To" at bounding box center [535, 704] width 128 height 48
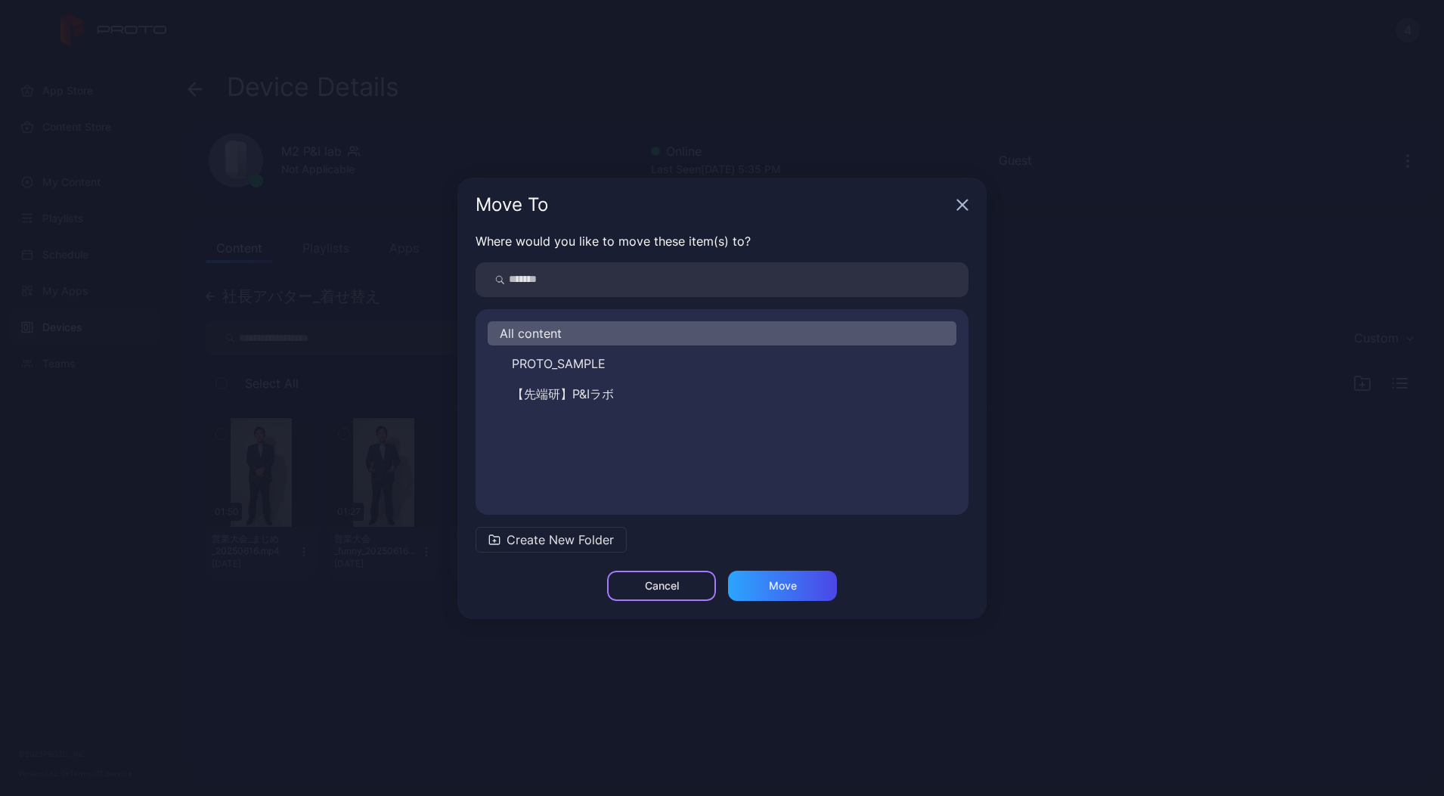
click at [645, 585] on div "Cancel" at bounding box center [662, 586] width 34 height 12
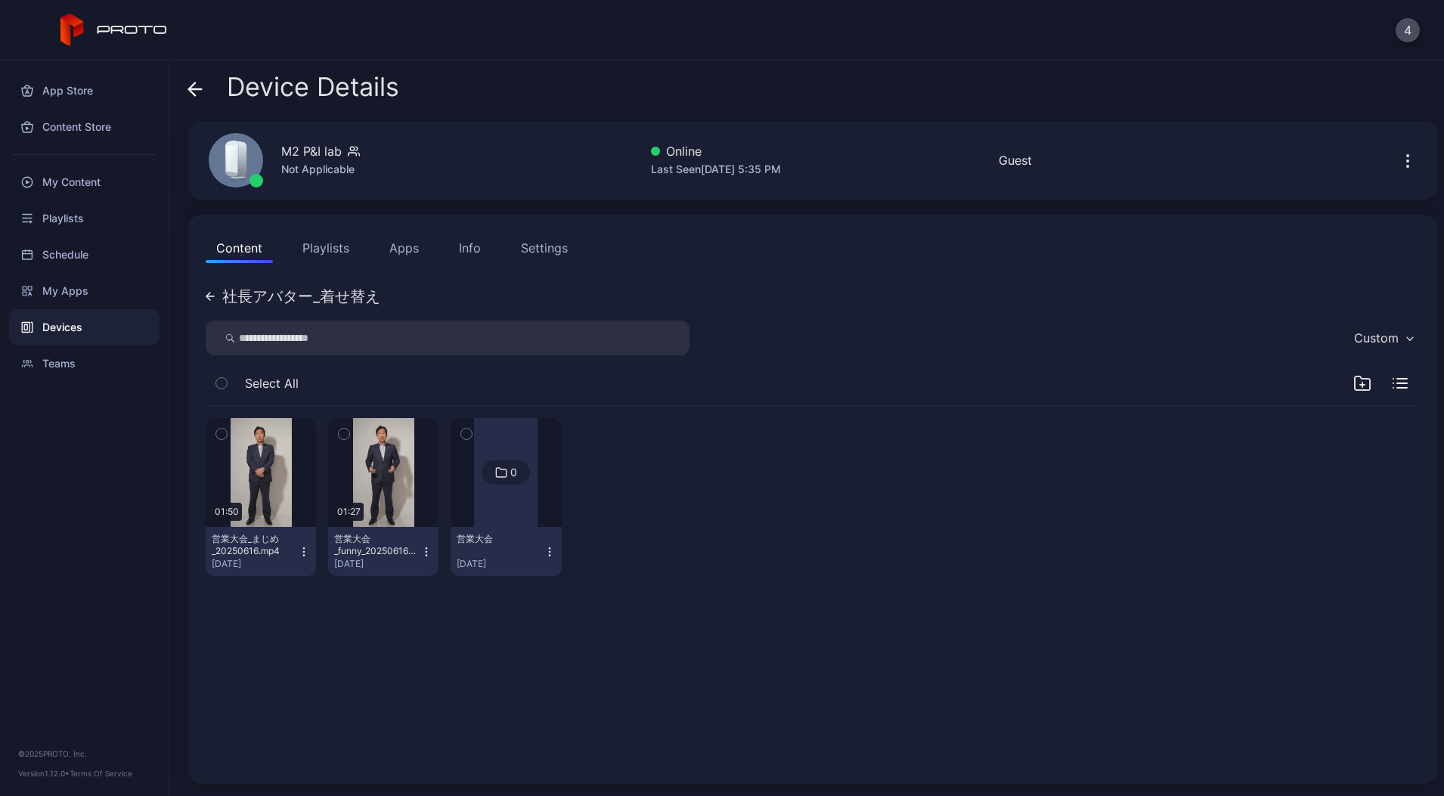
click at [556, 546] on icon "button" at bounding box center [549, 552] width 12 height 12
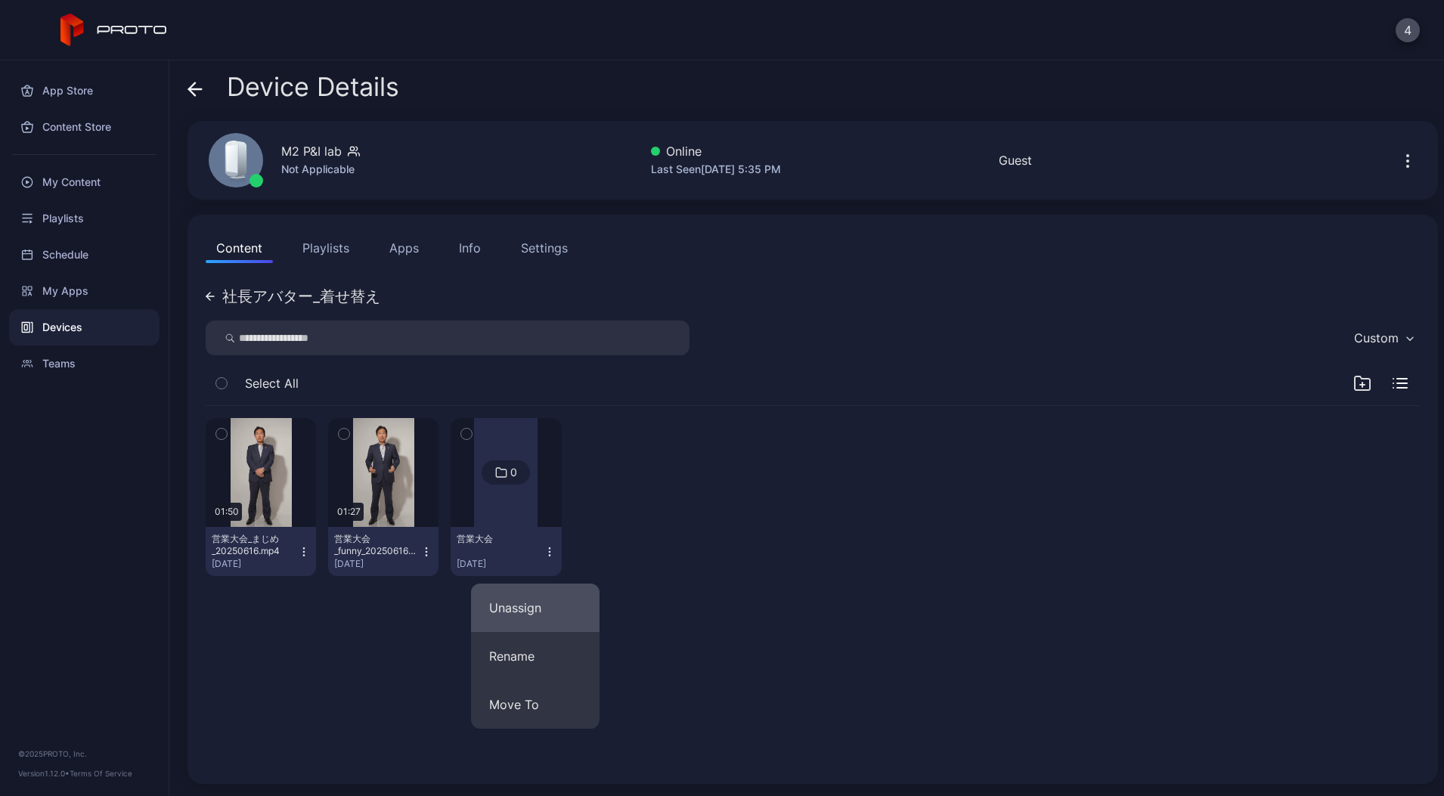
click at [531, 605] on button "Unassign" at bounding box center [535, 608] width 128 height 48
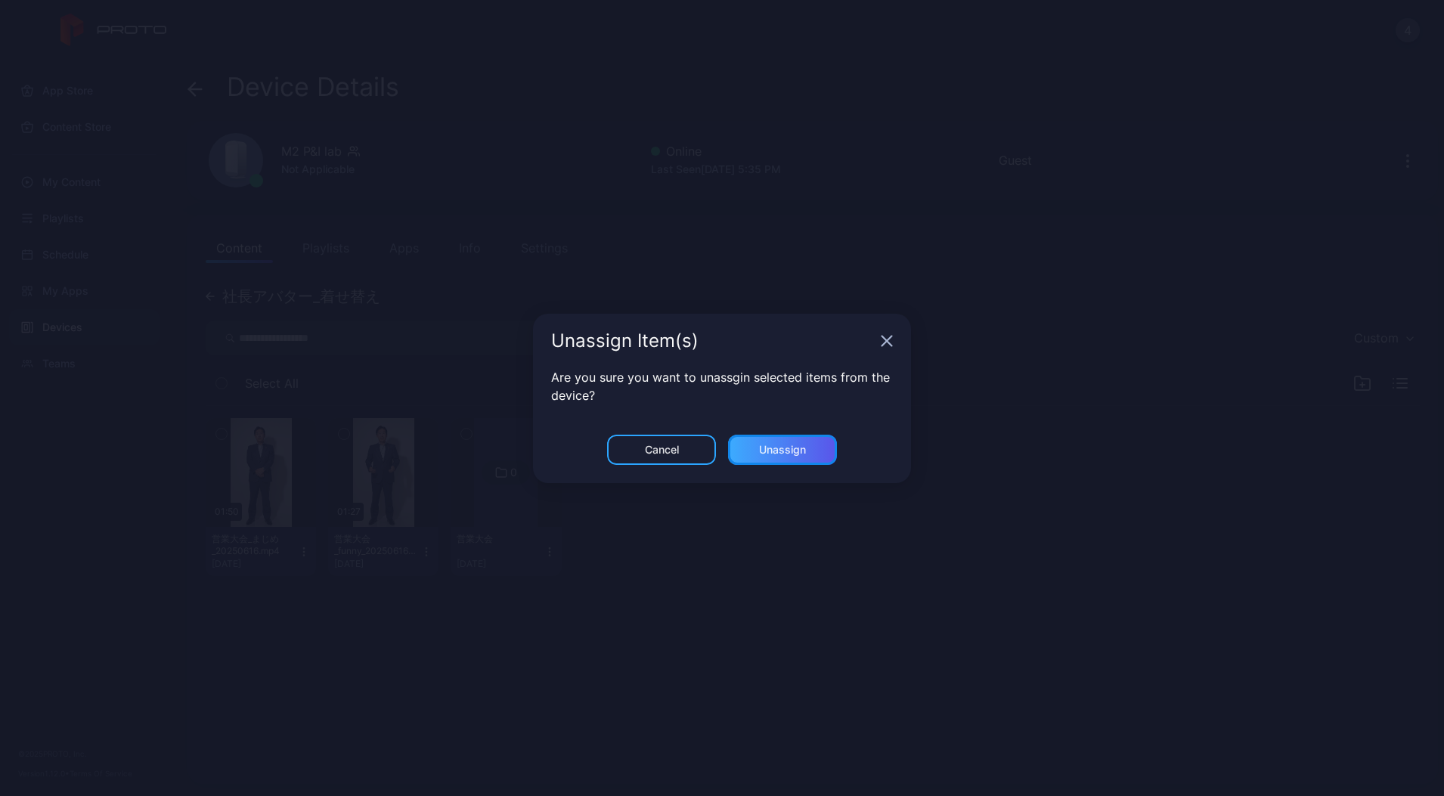
click at [785, 444] on div "Unassign" at bounding box center [782, 450] width 47 height 12
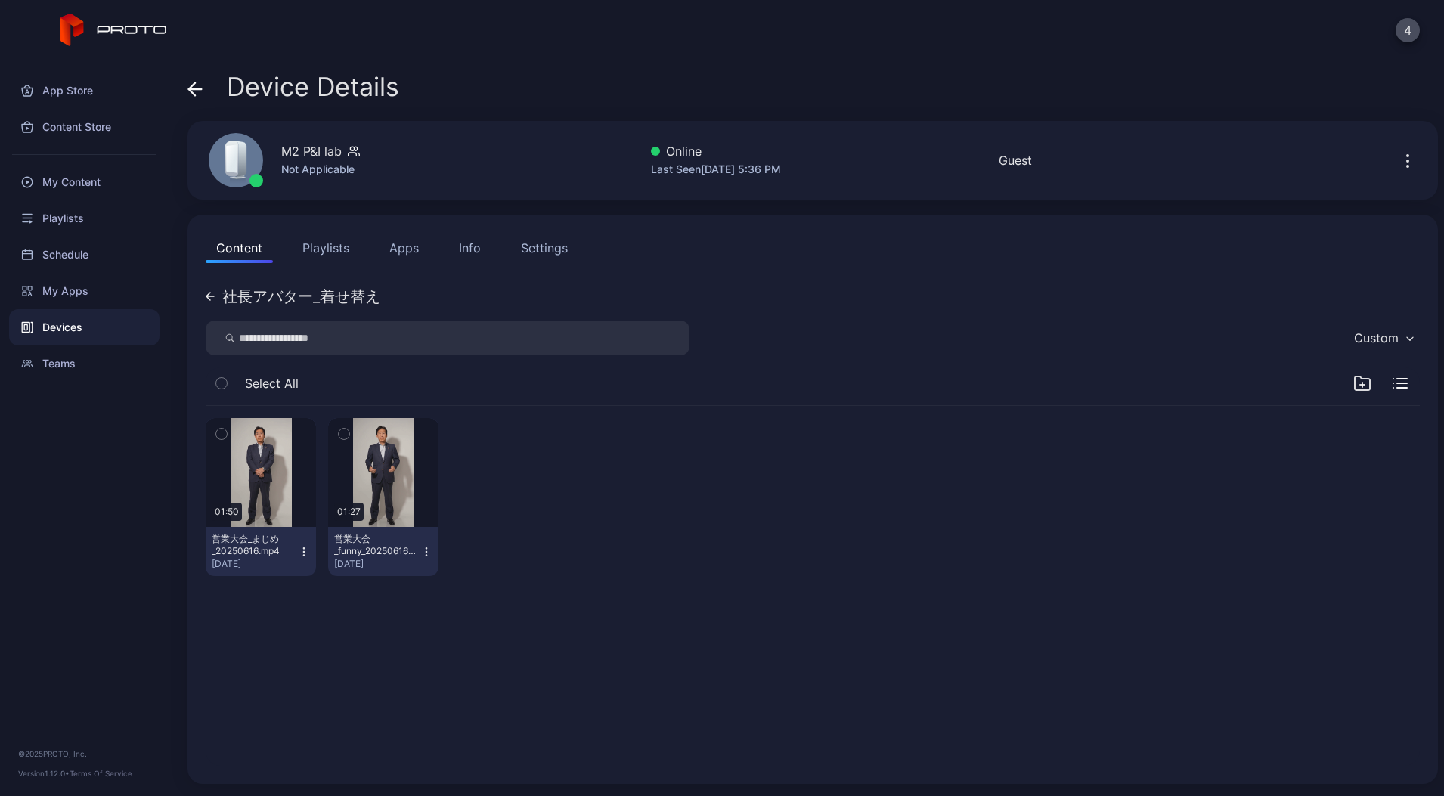
click at [337, 255] on button "Playlists" at bounding box center [326, 248] width 68 height 30
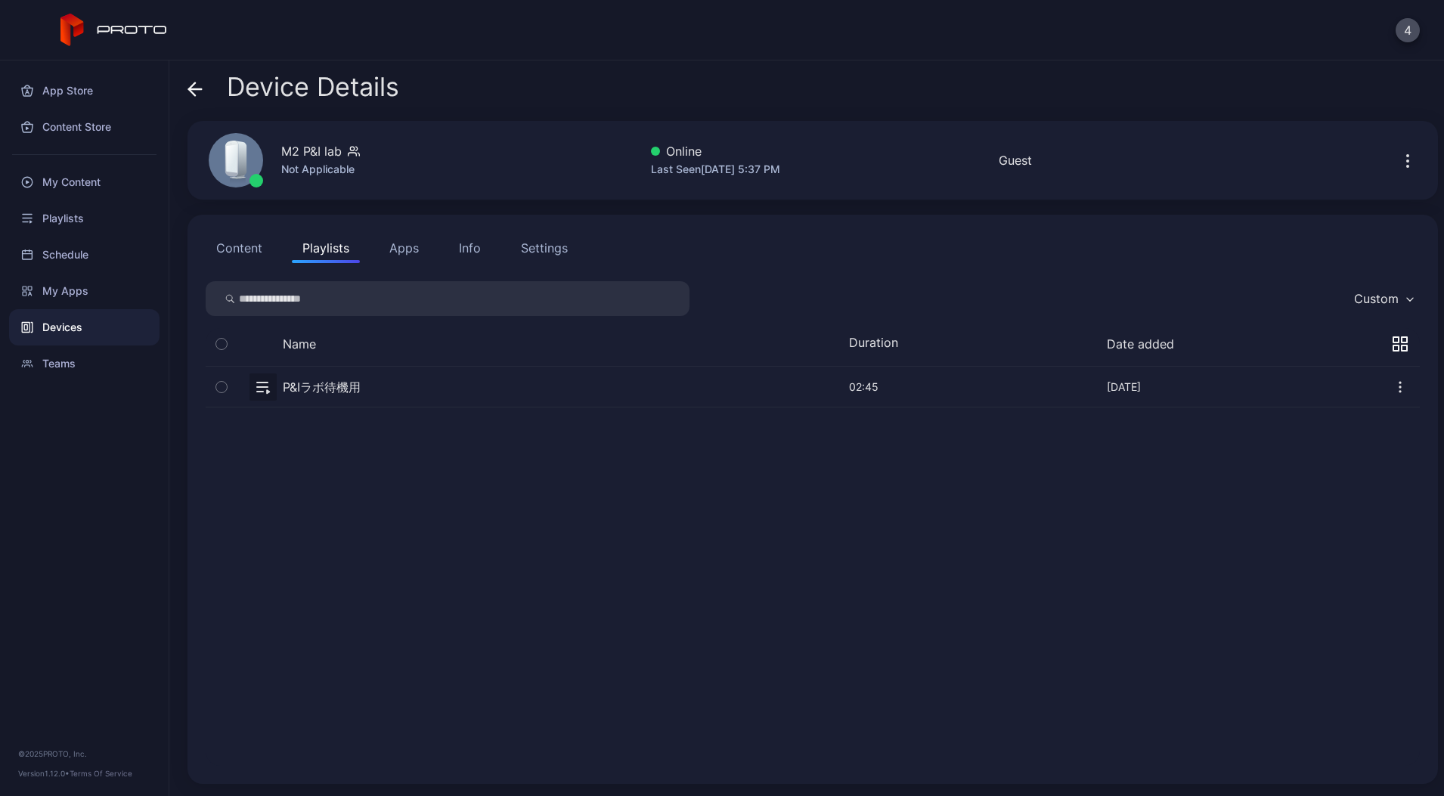
click at [211, 248] on button "Content" at bounding box center [239, 248] width 67 height 30
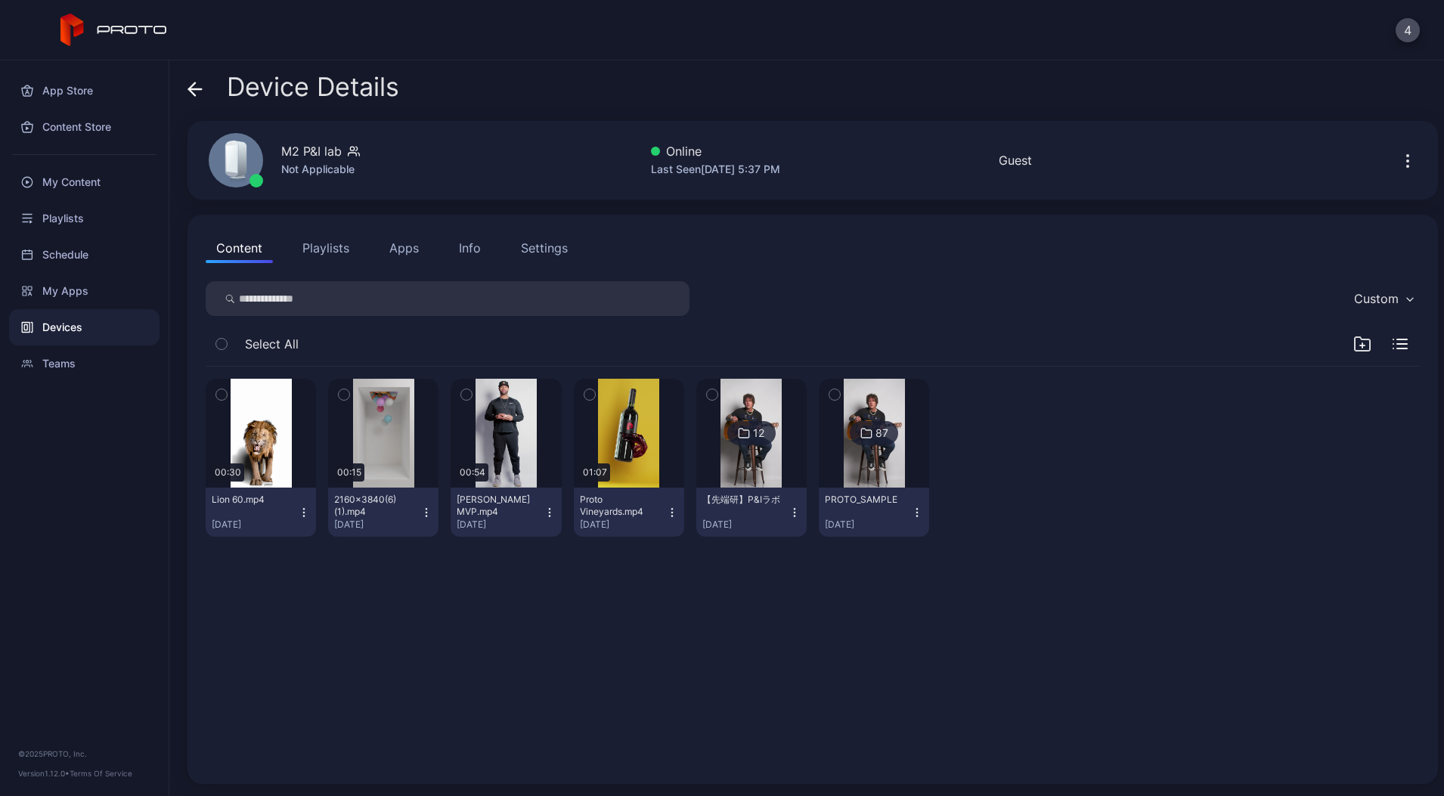
click at [1353, 347] on div at bounding box center [1380, 344] width 54 height 18
click at [1360, 345] on icon "button" at bounding box center [1362, 345] width 5 height 0
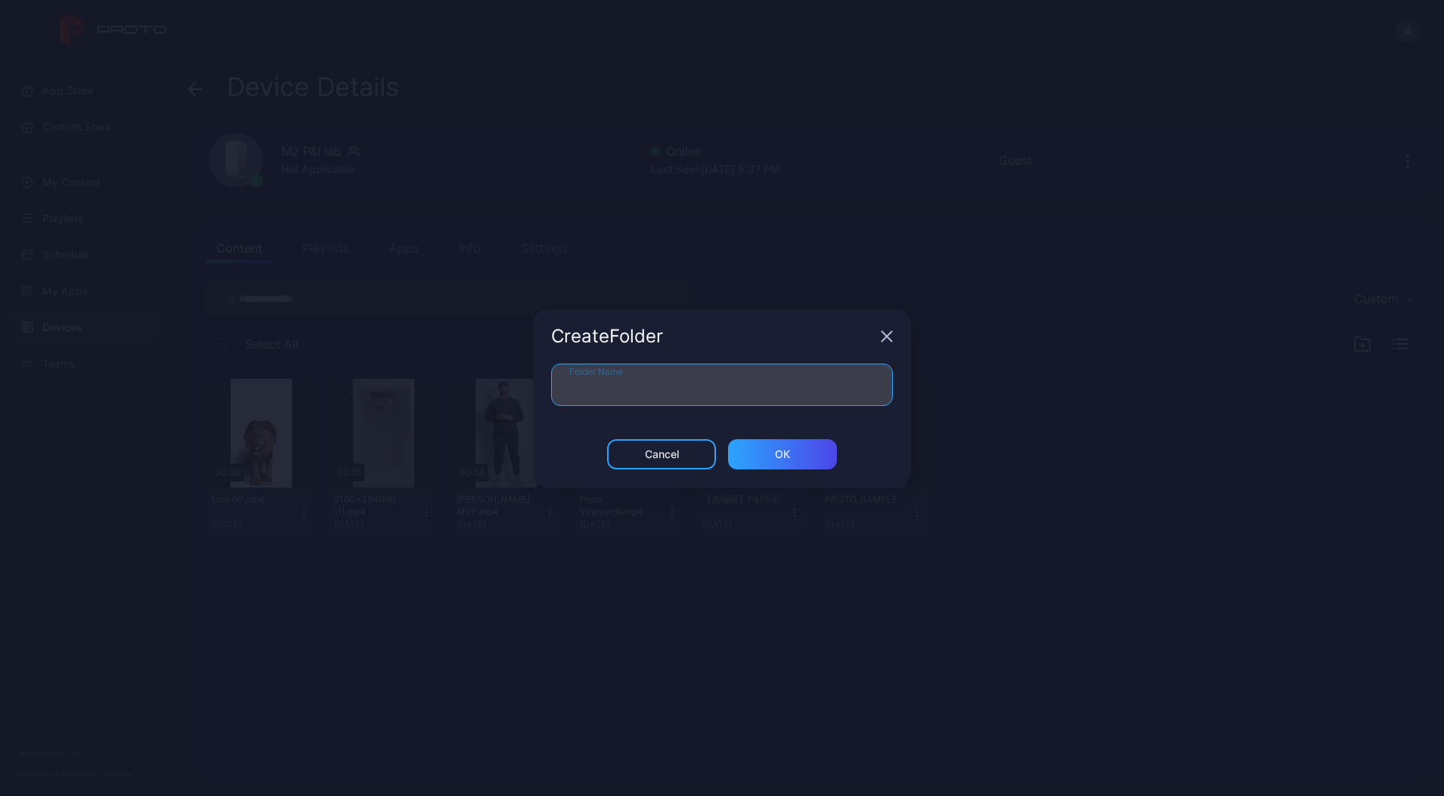
click at [707, 385] on input "Folder Name" at bounding box center [722, 385] width 342 height 42
type input "*"
type input "***"
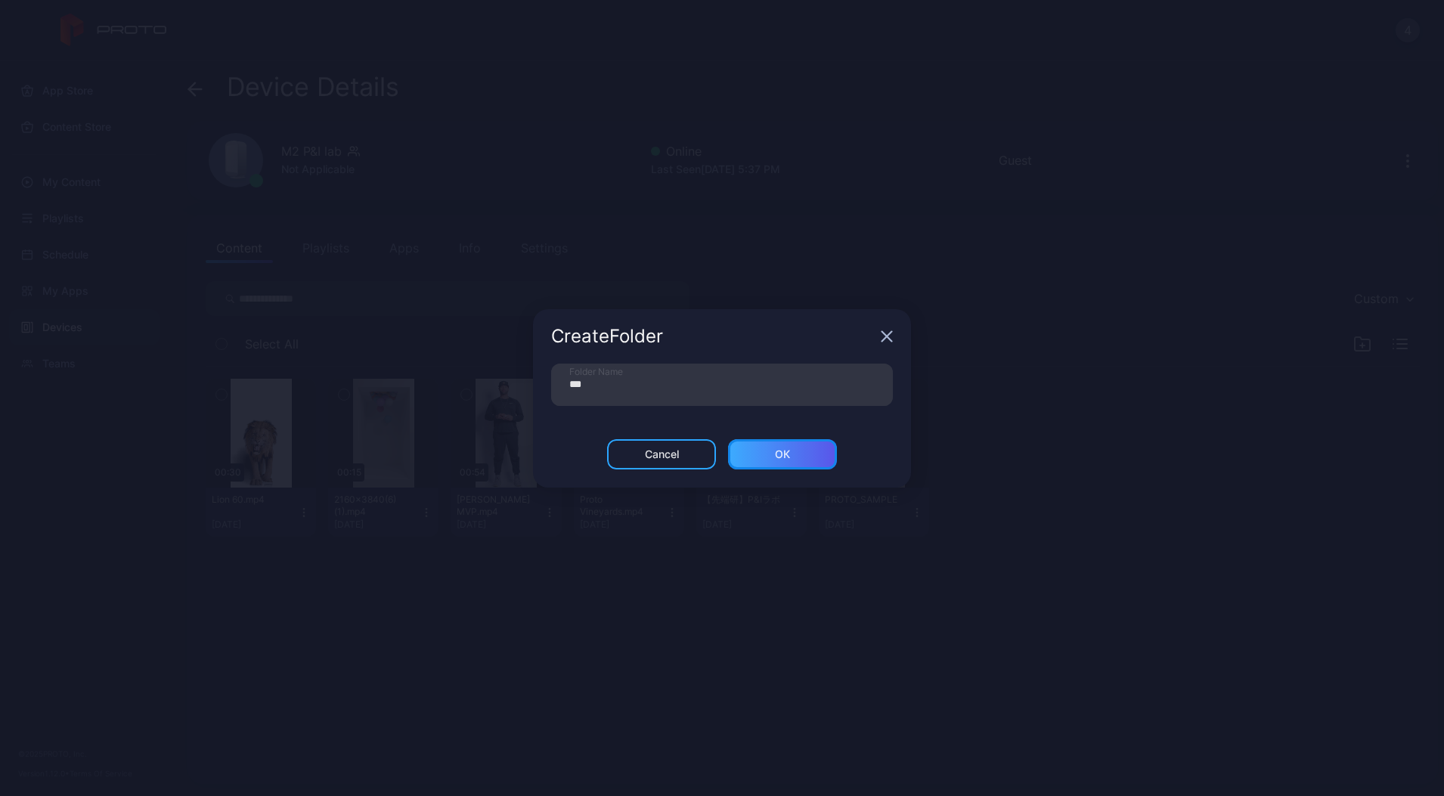
click at [769, 454] on div "ОК" at bounding box center [782, 454] width 109 height 30
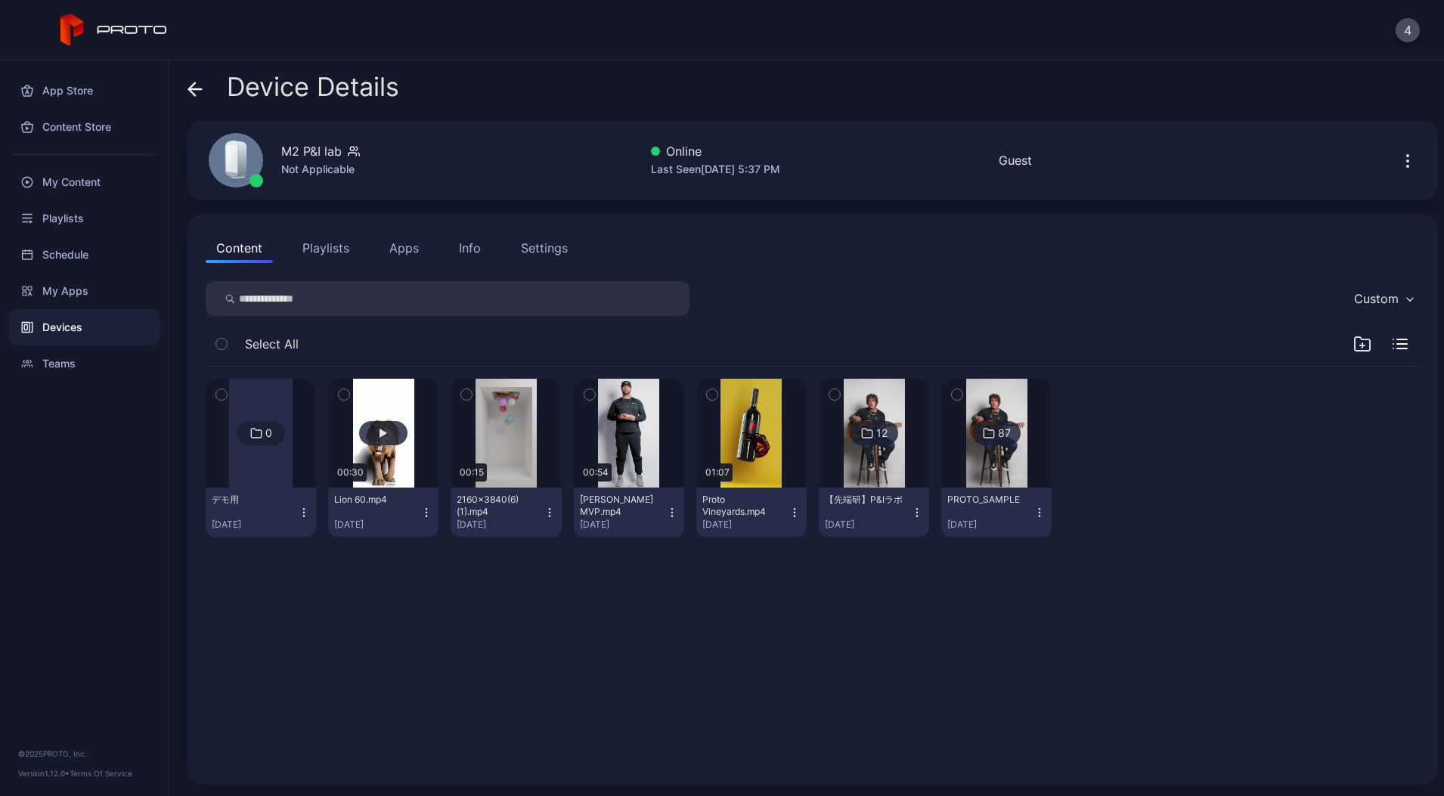
drag, startPoint x: 356, startPoint y: 392, endPoint x: 432, endPoint y: 390, distance: 75.6
click at [349, 391] on icon "button" at bounding box center [344, 394] width 11 height 17
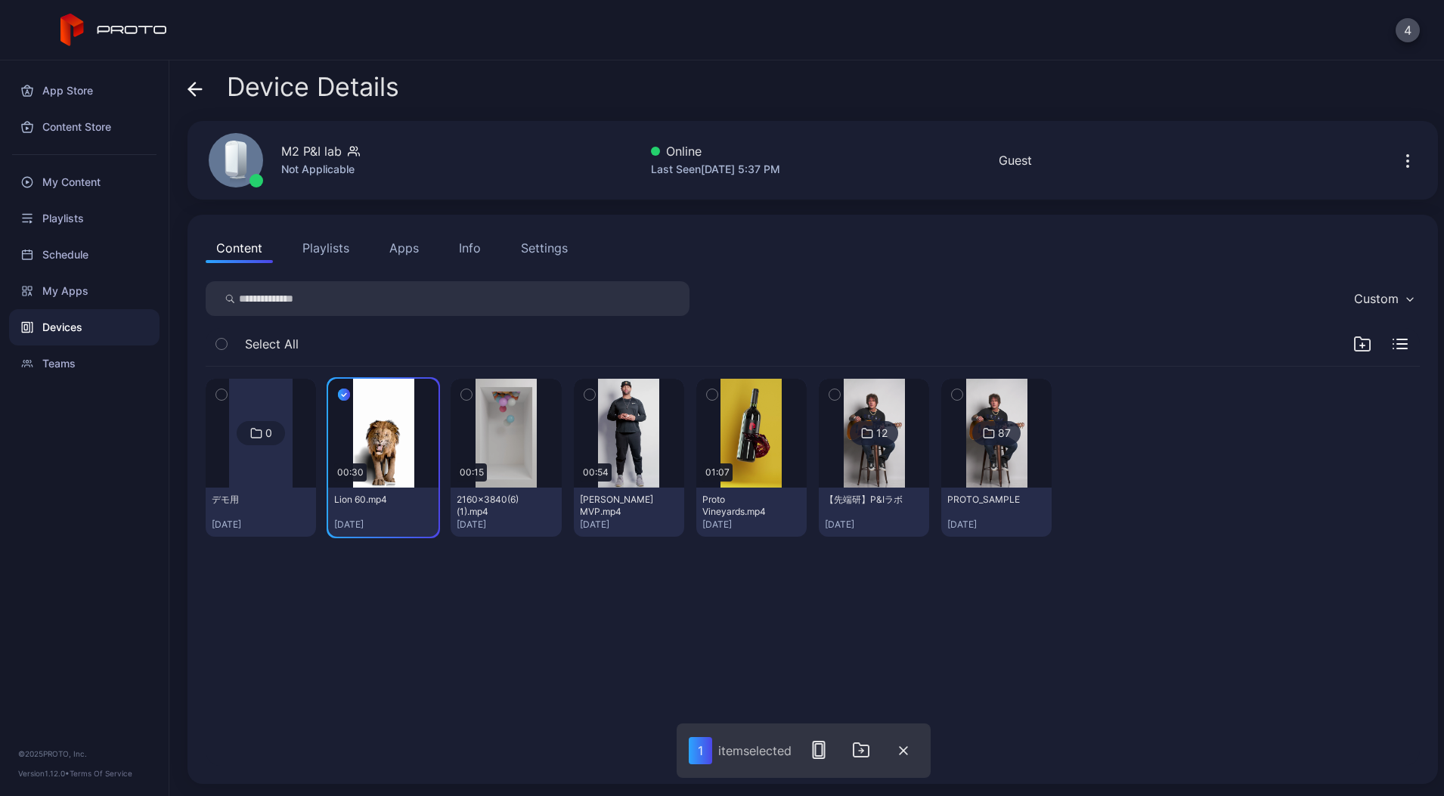
click at [482, 393] on button "button" at bounding box center [466, 395] width 32 height 32
click at [595, 393] on icon "button" at bounding box center [589, 394] width 11 height 17
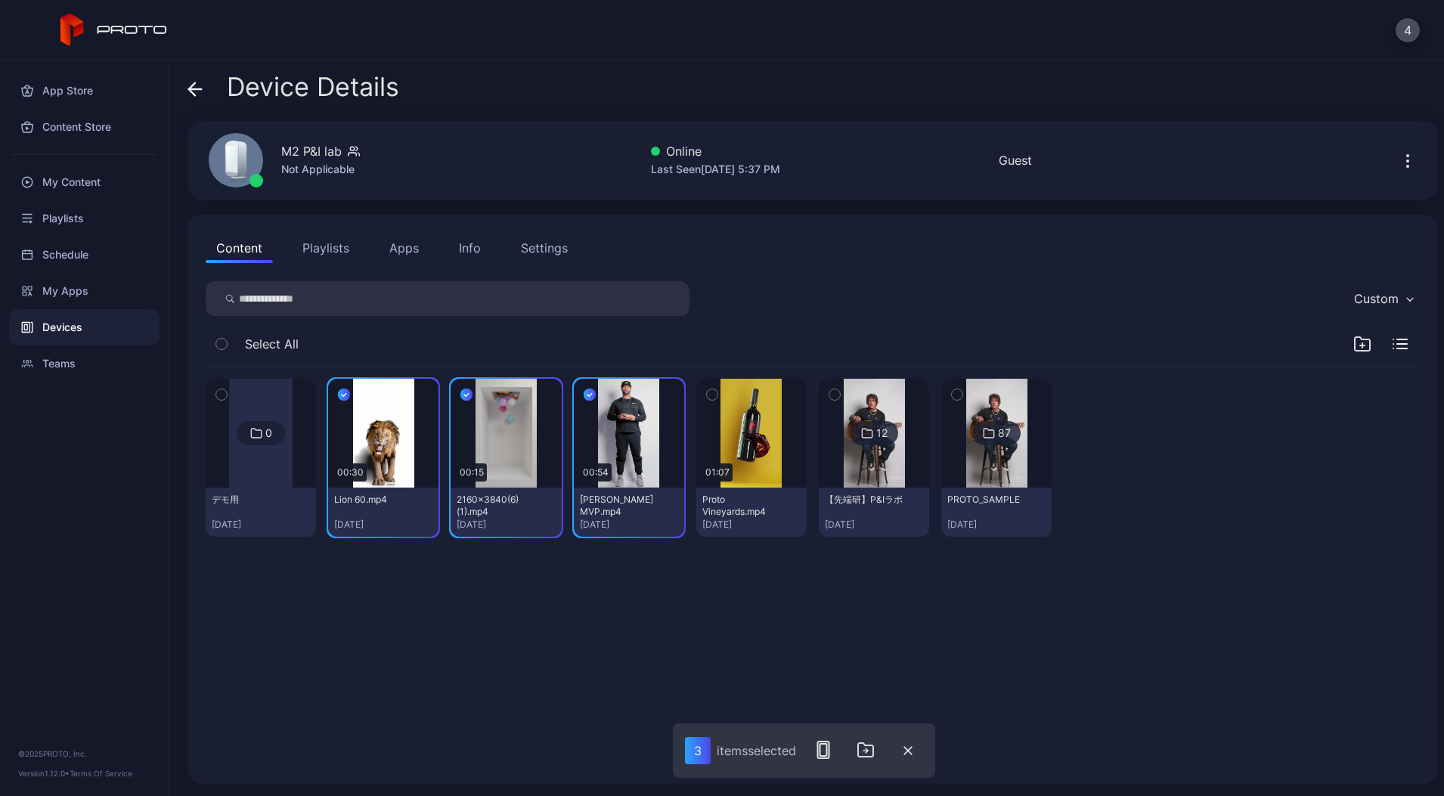
click at [728, 392] on button "button" at bounding box center [712, 395] width 32 height 32
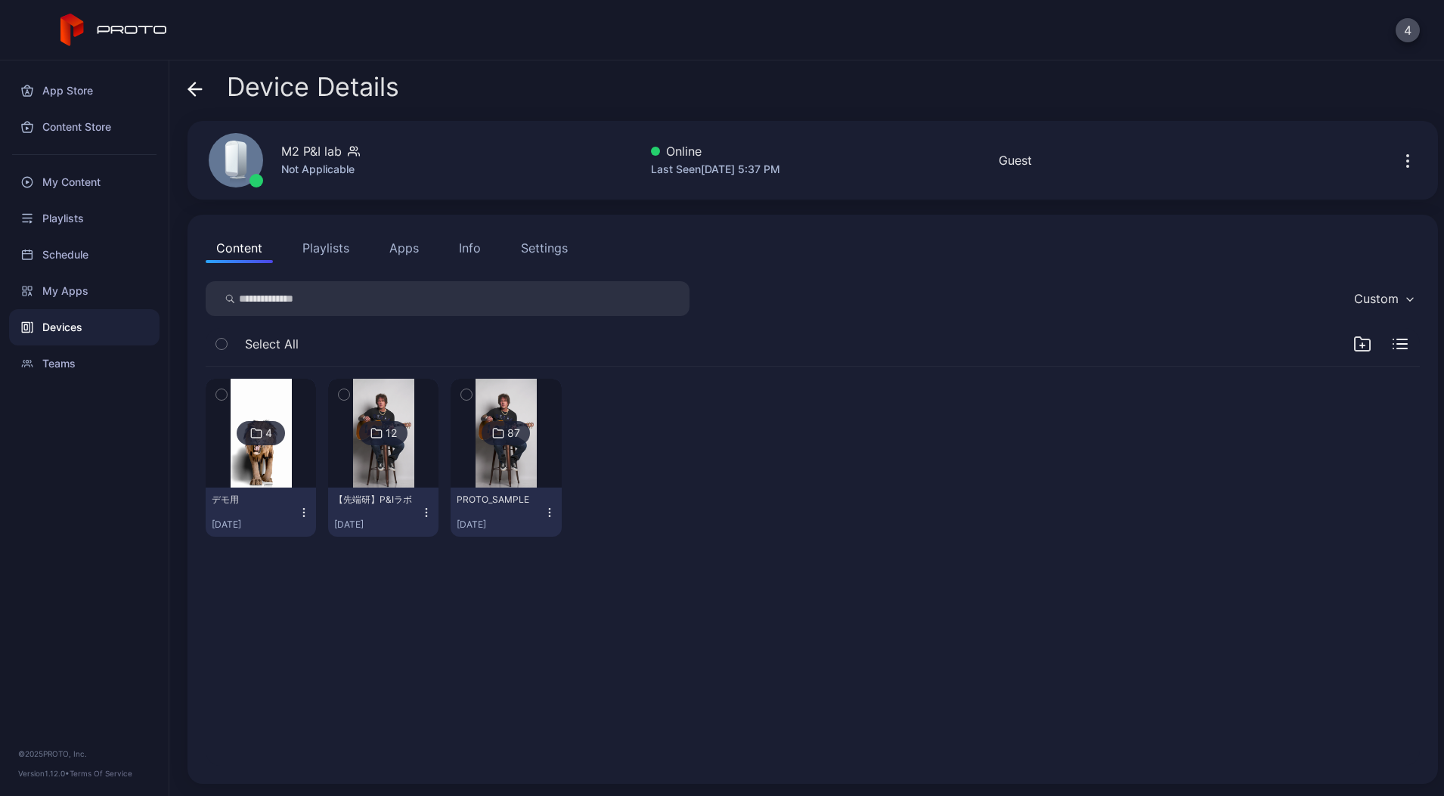
click at [418, 506] on div "【先端研】P&Iラボ [DATE]" at bounding box center [377, 512] width 86 height 37
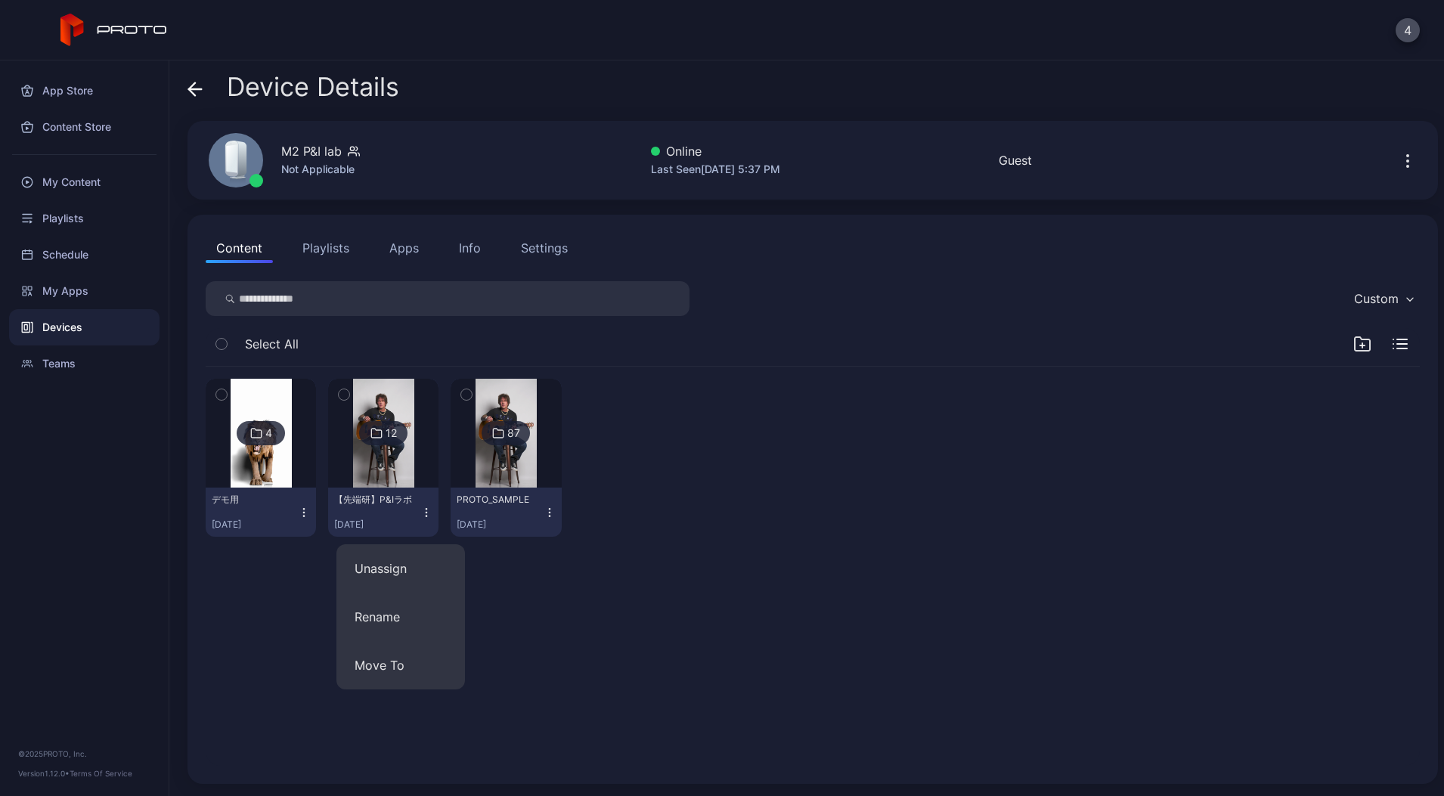
click at [414, 452] on img at bounding box center [383, 433] width 61 height 109
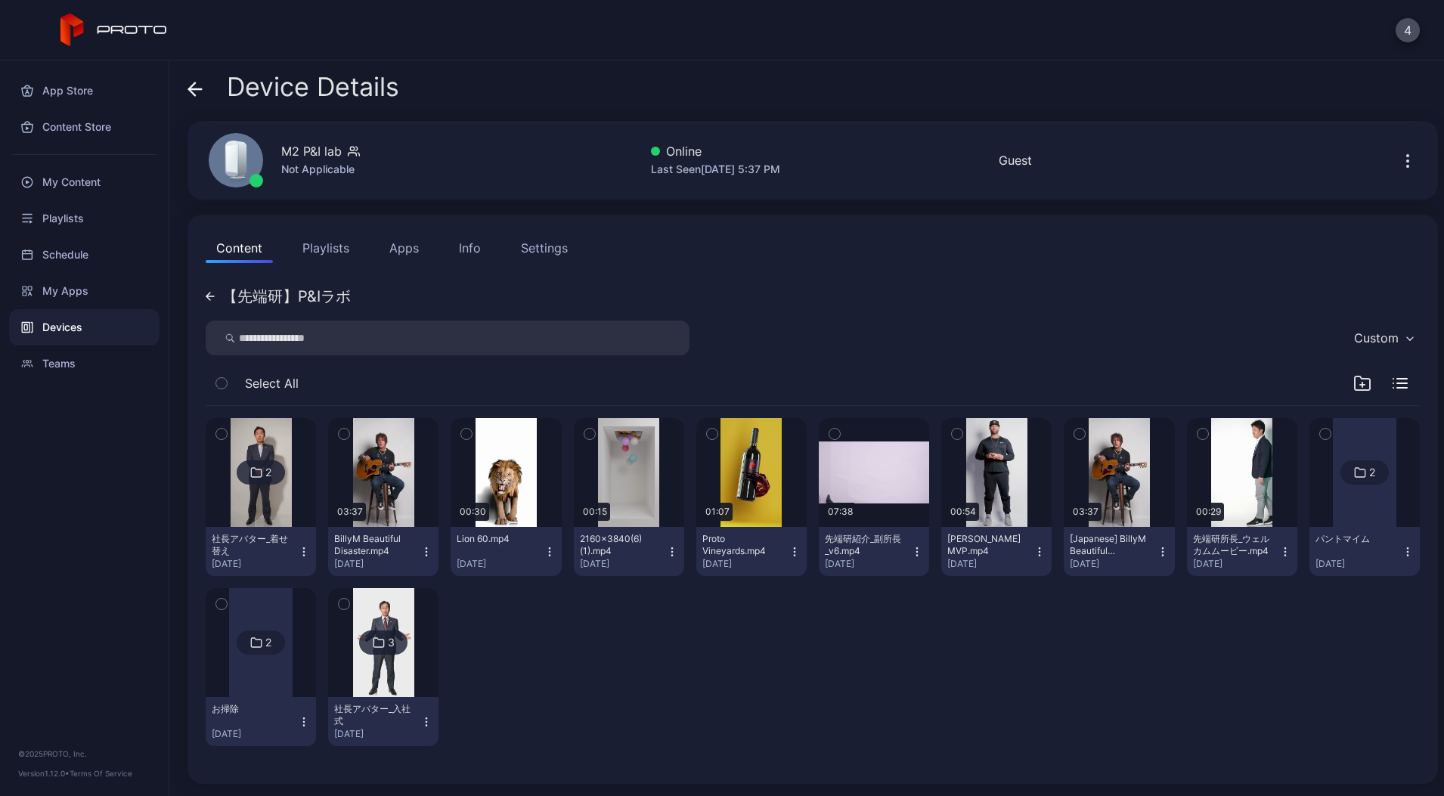
click at [1085, 431] on icon "button" at bounding box center [1079, 434] width 11 height 17
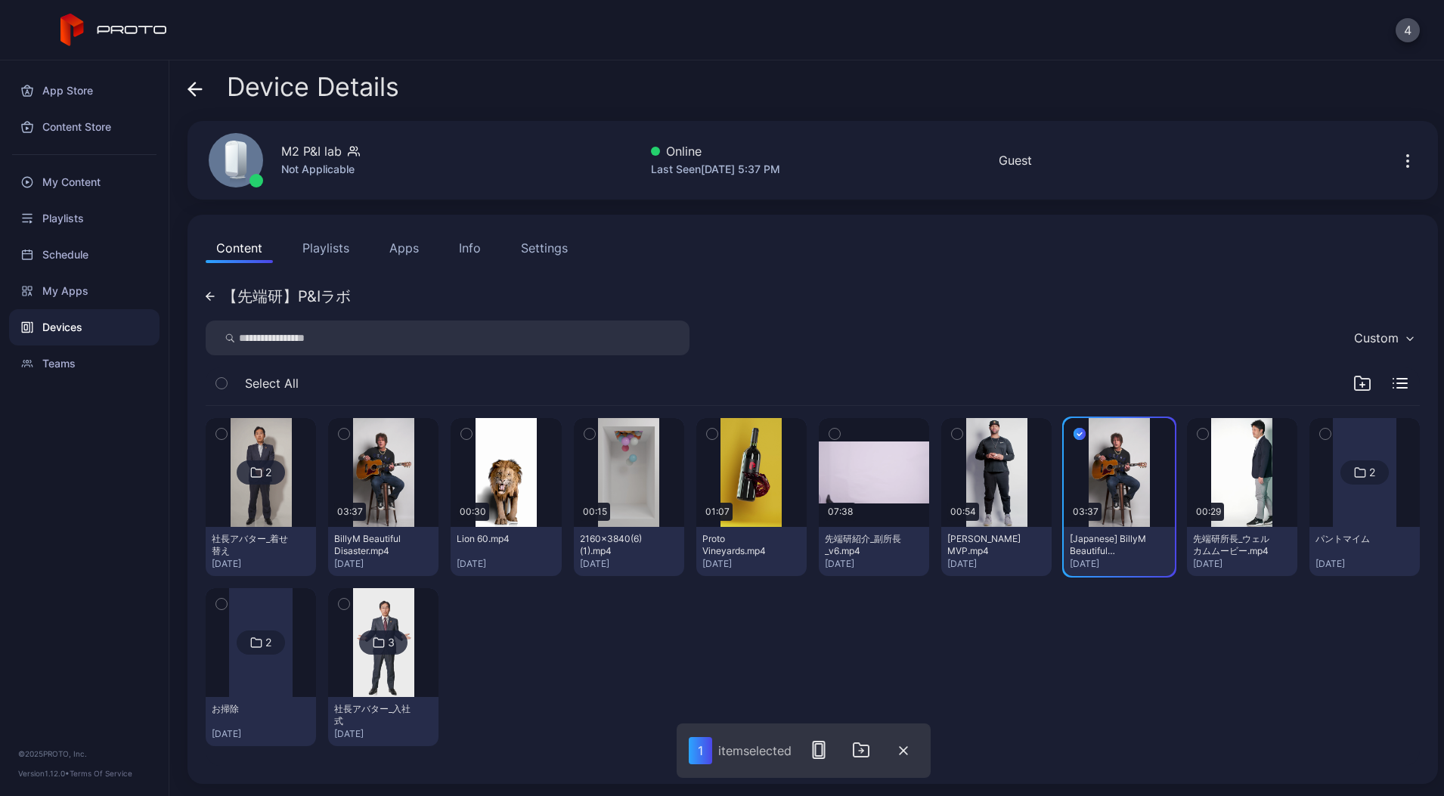
click at [349, 430] on icon "button" at bounding box center [344, 434] width 11 height 17
click at [862, 745] on icon "button" at bounding box center [865, 750] width 18 height 18
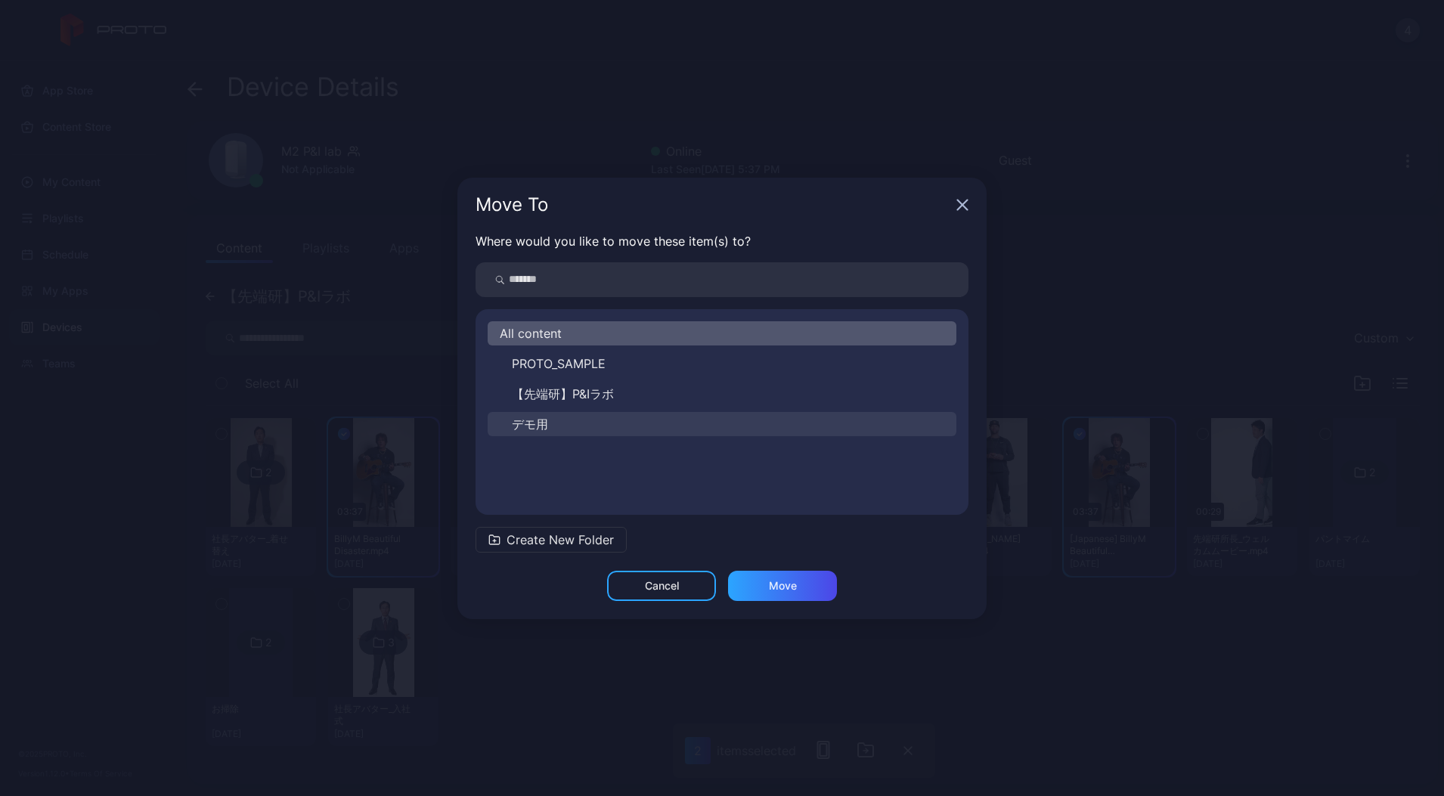
click at [556, 423] on button "デモ用" at bounding box center [722, 424] width 469 height 24
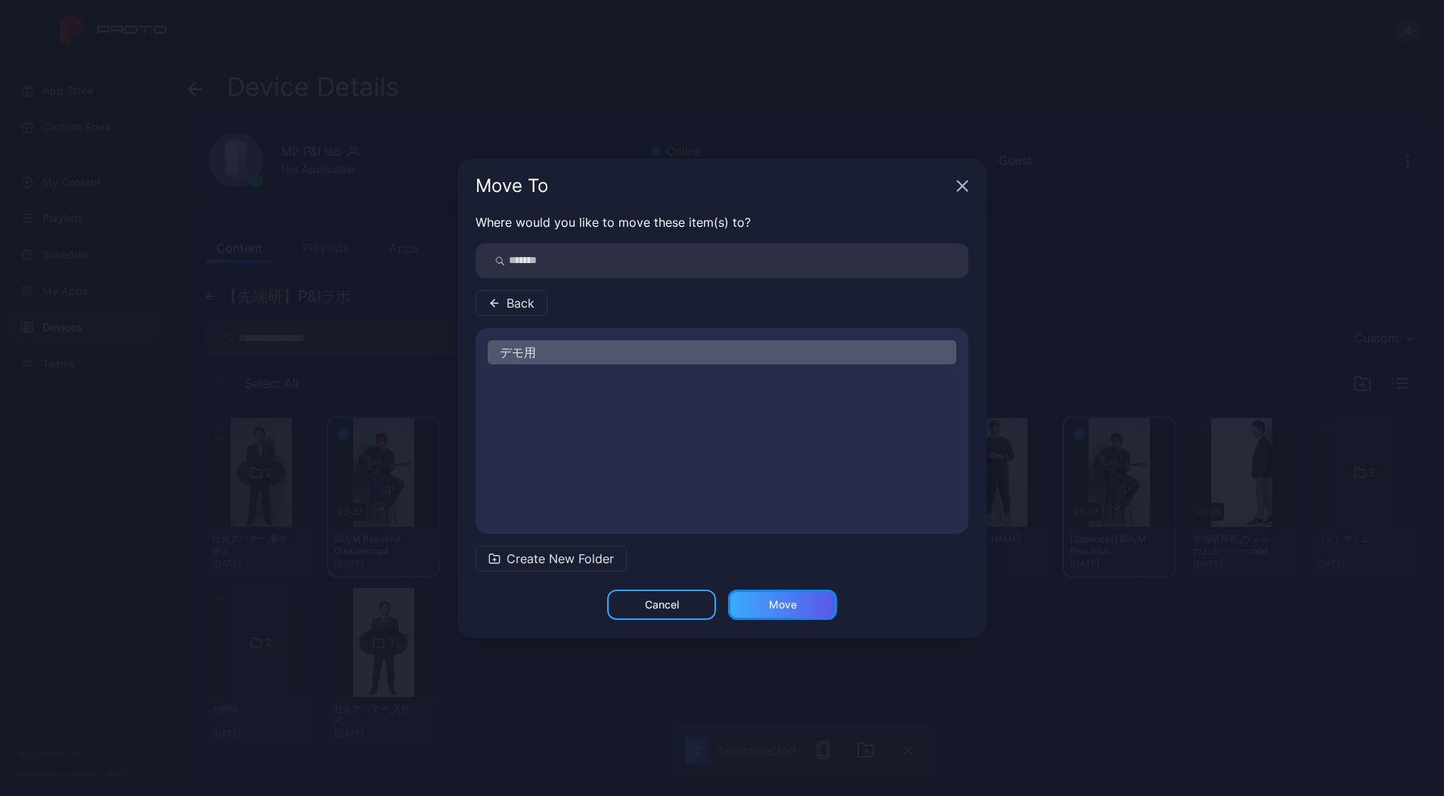
click at [757, 609] on div "Move" at bounding box center [782, 605] width 109 height 30
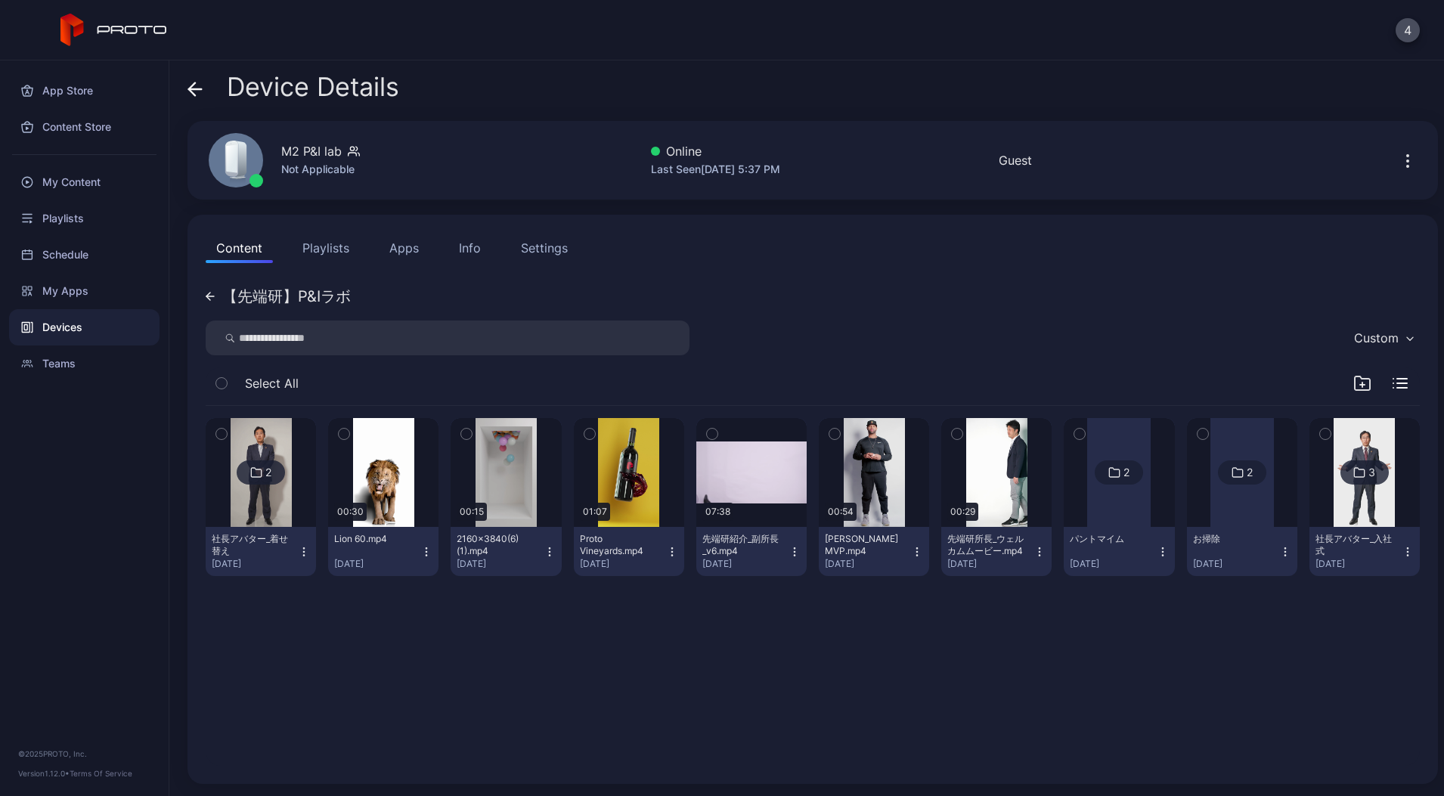
click at [219, 437] on icon "button" at bounding box center [221, 434] width 11 height 17
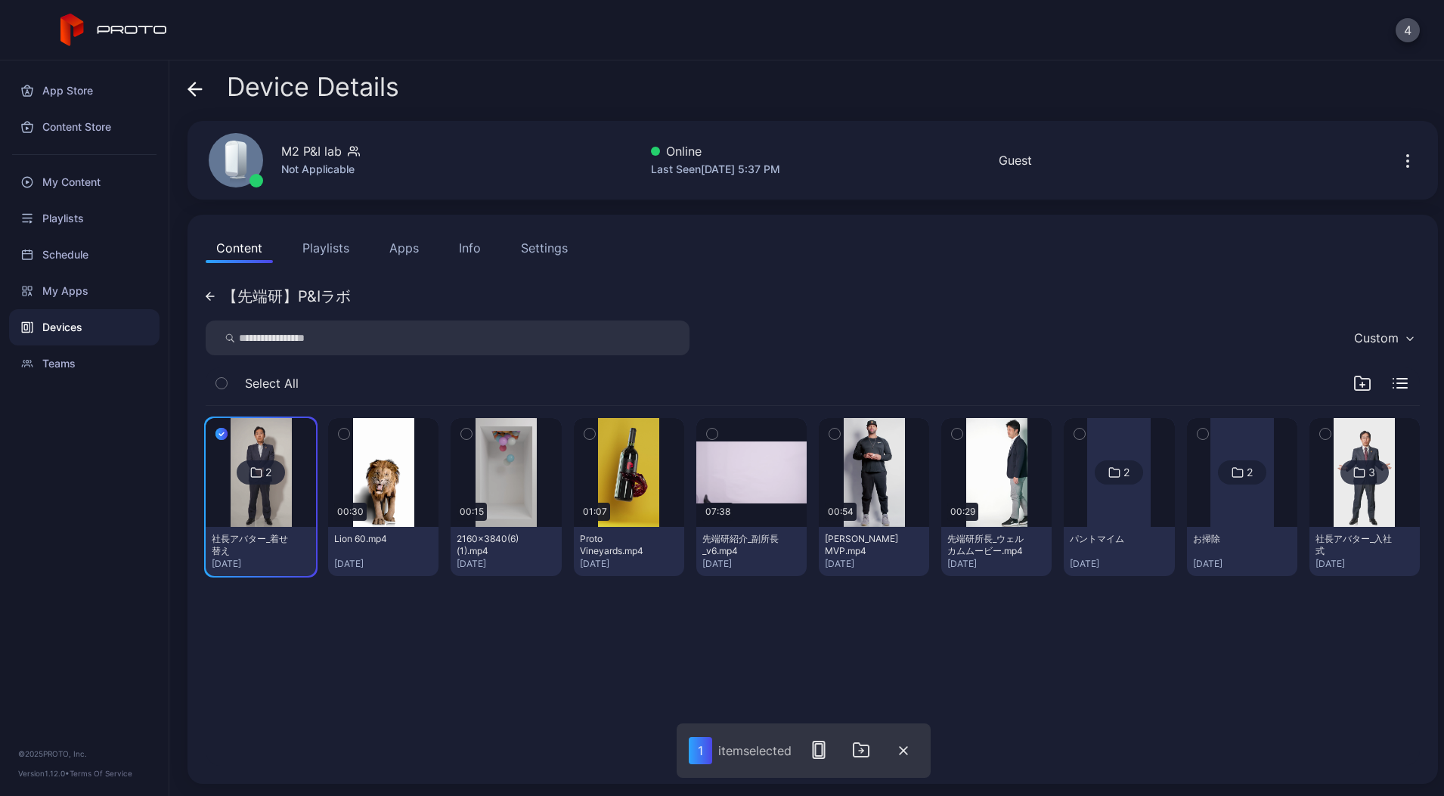
click at [1320, 442] on icon "button" at bounding box center [1325, 434] width 11 height 17
click at [868, 757] on icon "button" at bounding box center [865, 750] width 15 height 14
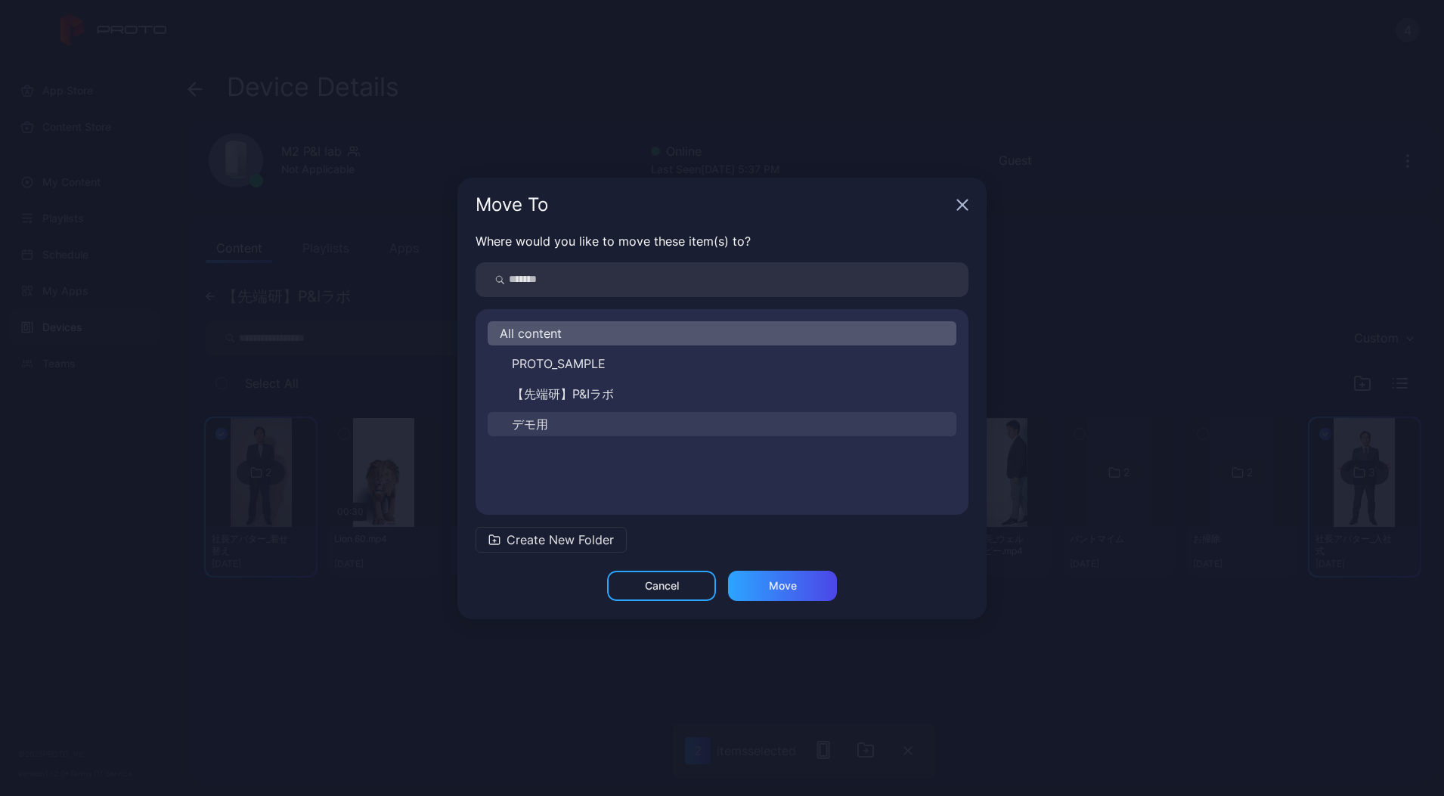
click at [555, 419] on button "デモ用" at bounding box center [722, 424] width 469 height 24
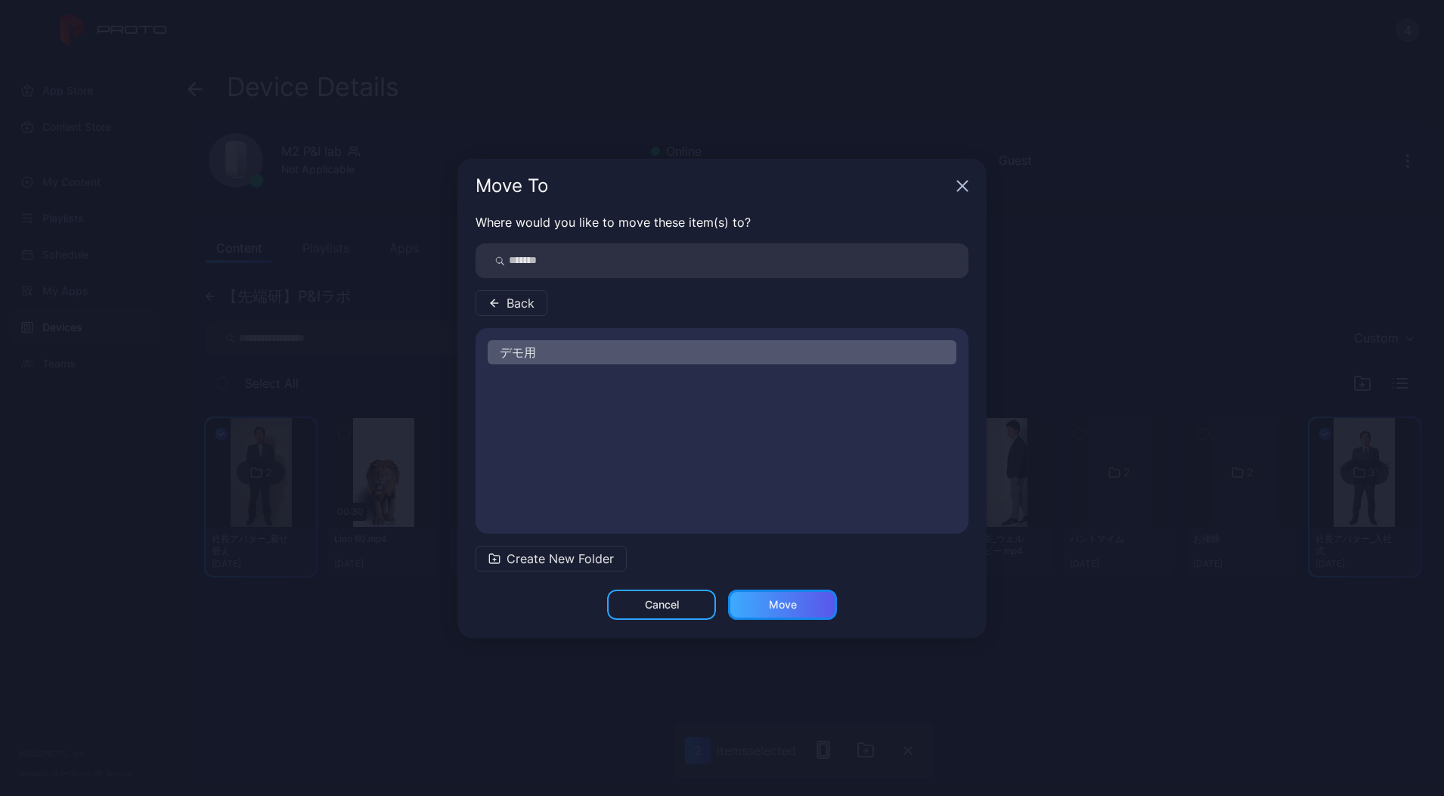
click at [791, 608] on div "Move" at bounding box center [783, 605] width 28 height 12
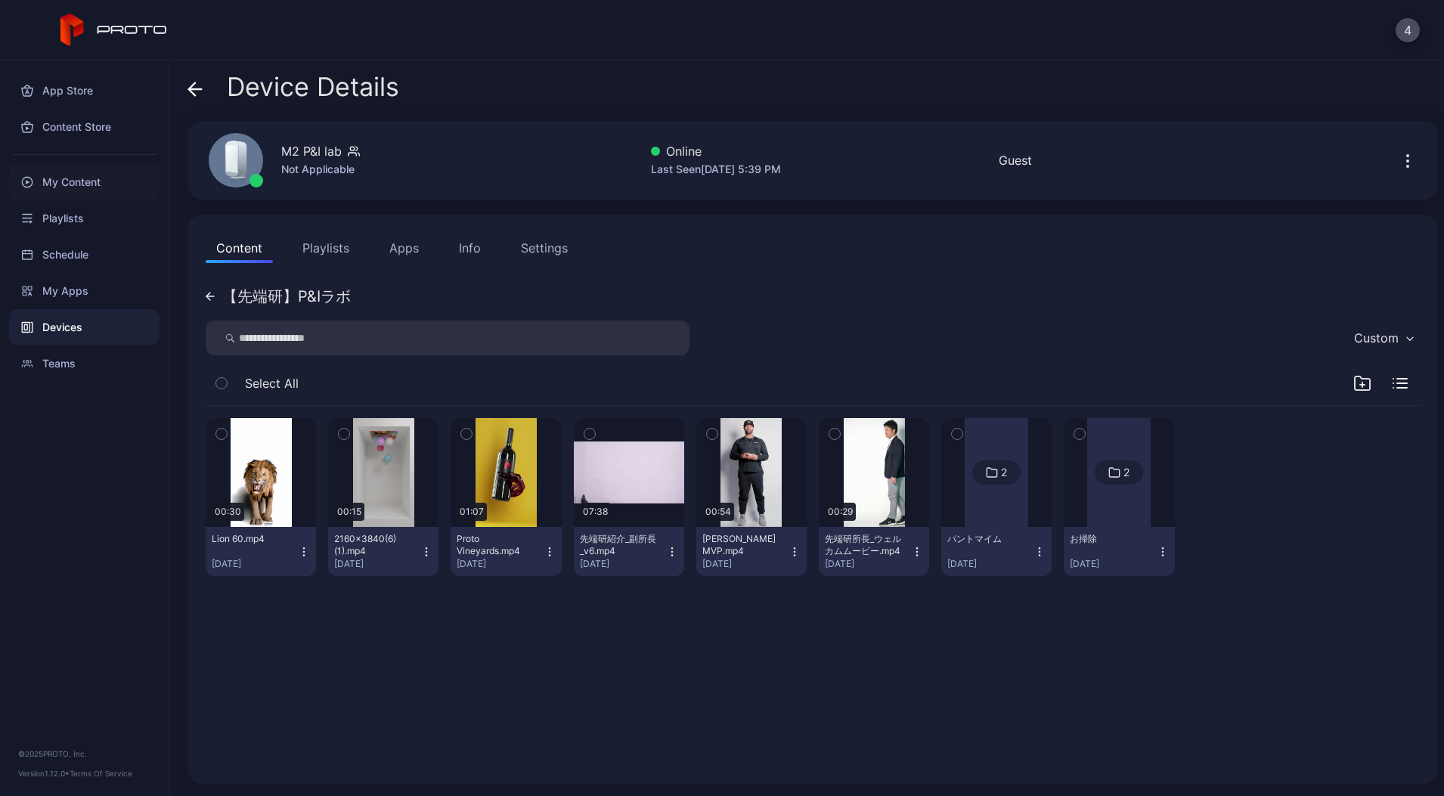
click at [108, 191] on div "My Content" at bounding box center [84, 182] width 150 height 36
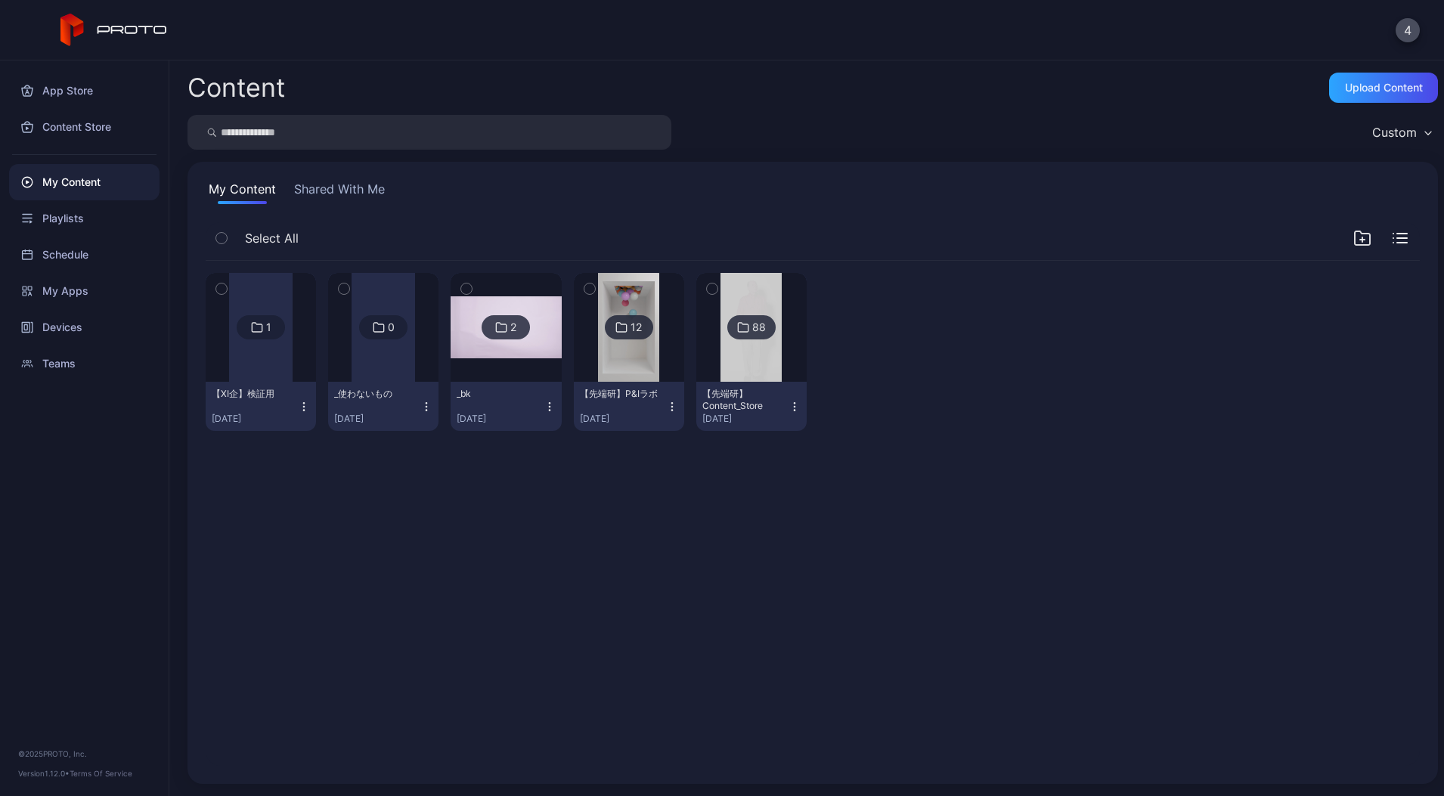
click at [769, 398] on div "【先端研】Content_Store" at bounding box center [743, 400] width 83 height 24
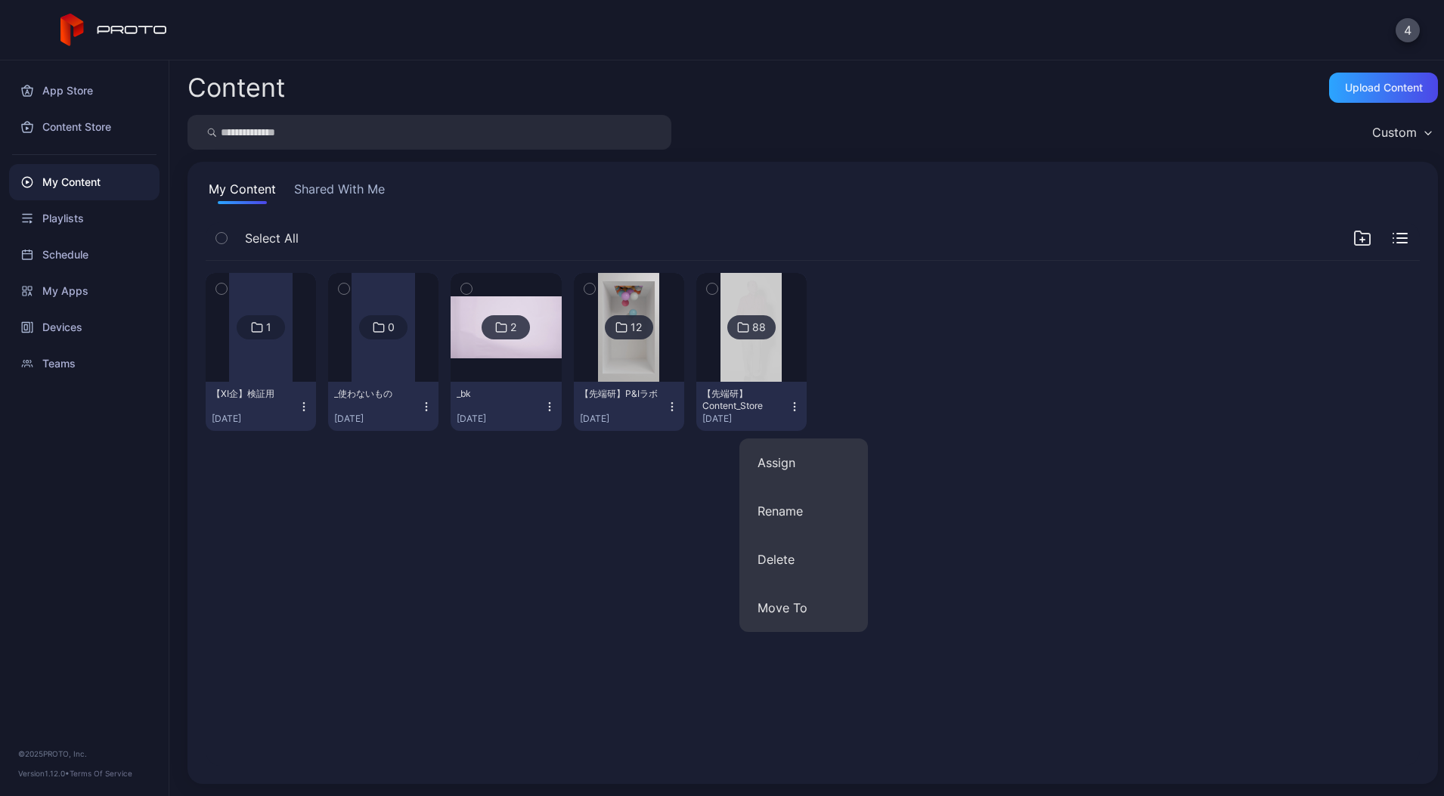
click at [782, 358] on img at bounding box center [750, 327] width 61 height 109
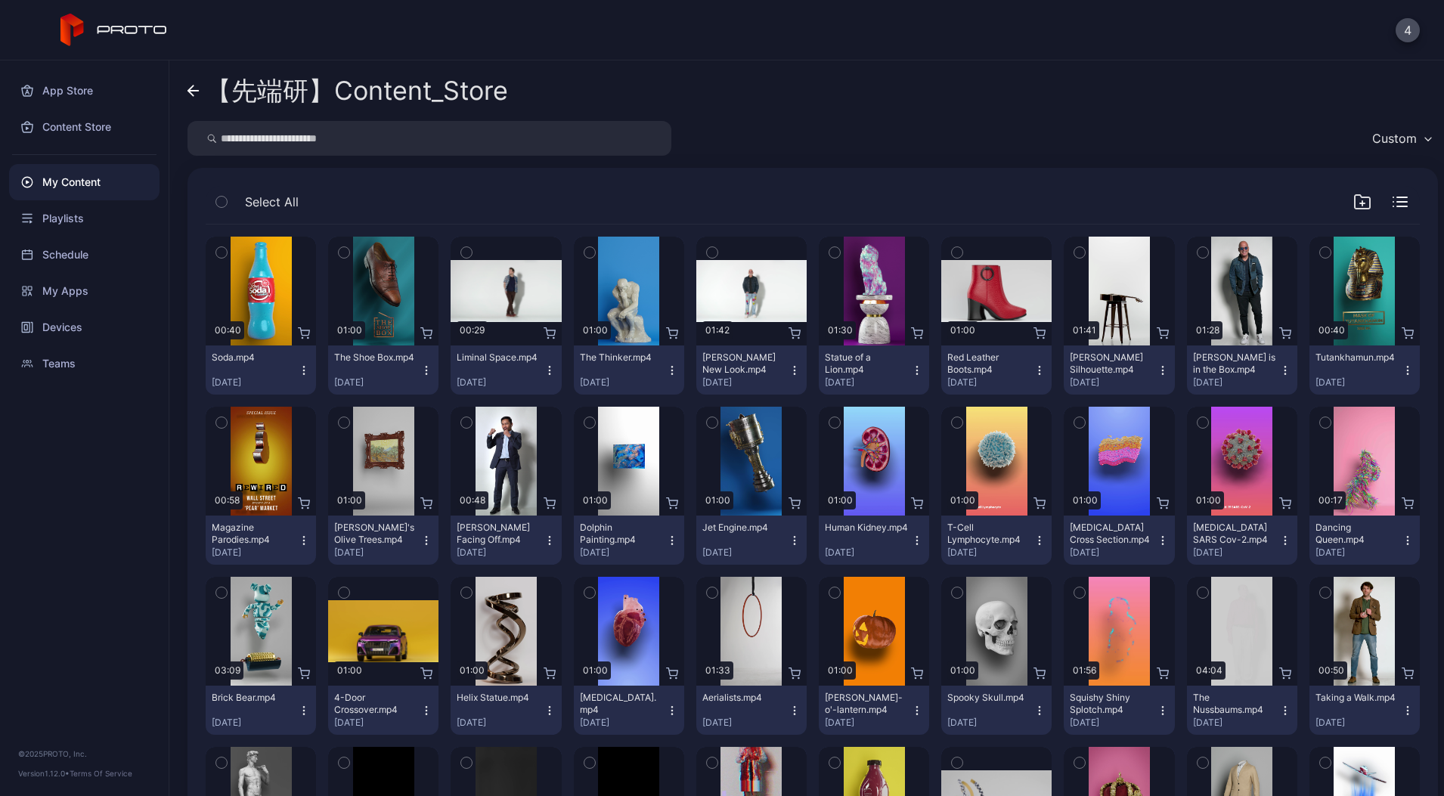
click at [202, 76] on link "【先端研】Content_Store" at bounding box center [347, 91] width 320 height 36
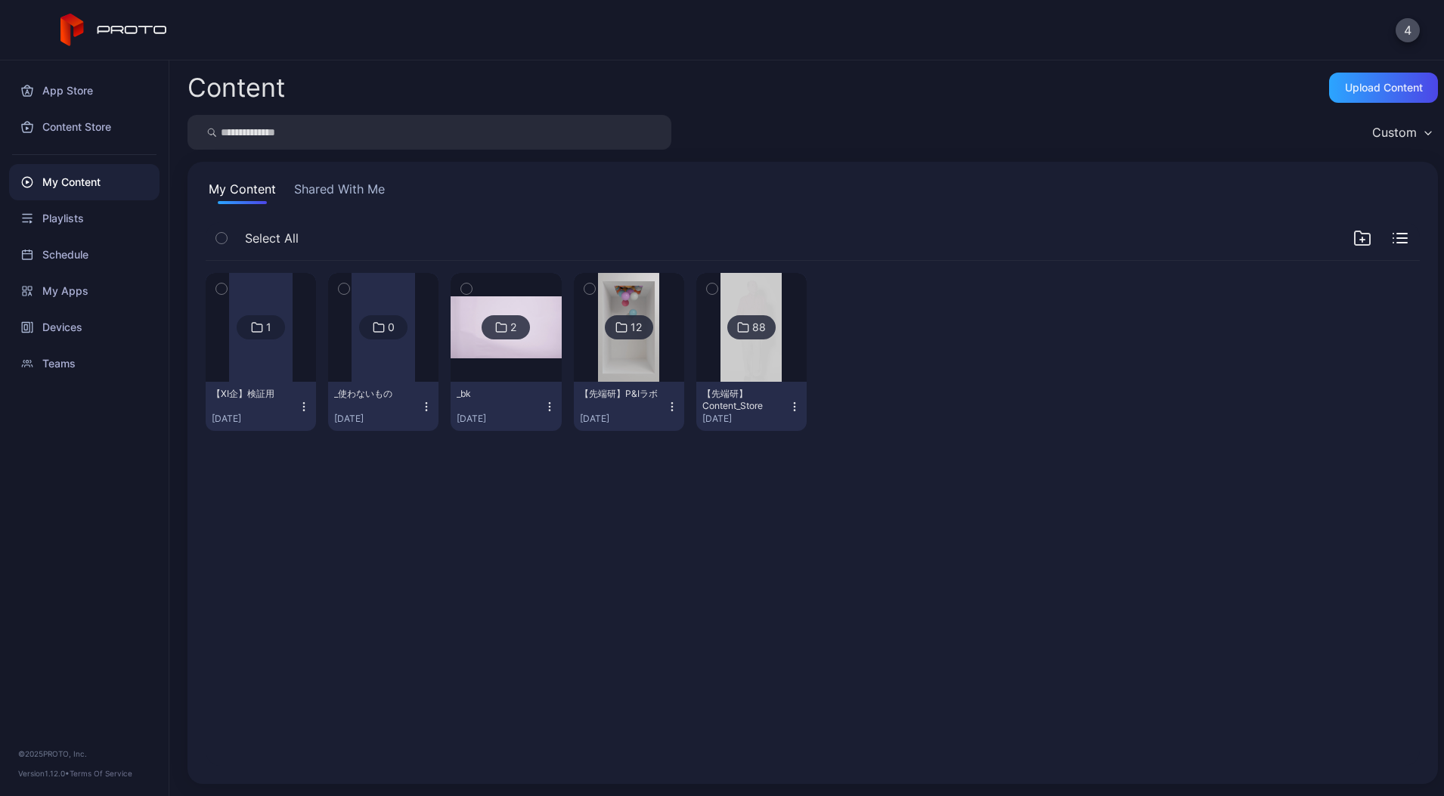
click at [717, 280] on icon "button" at bounding box center [712, 288] width 11 height 17
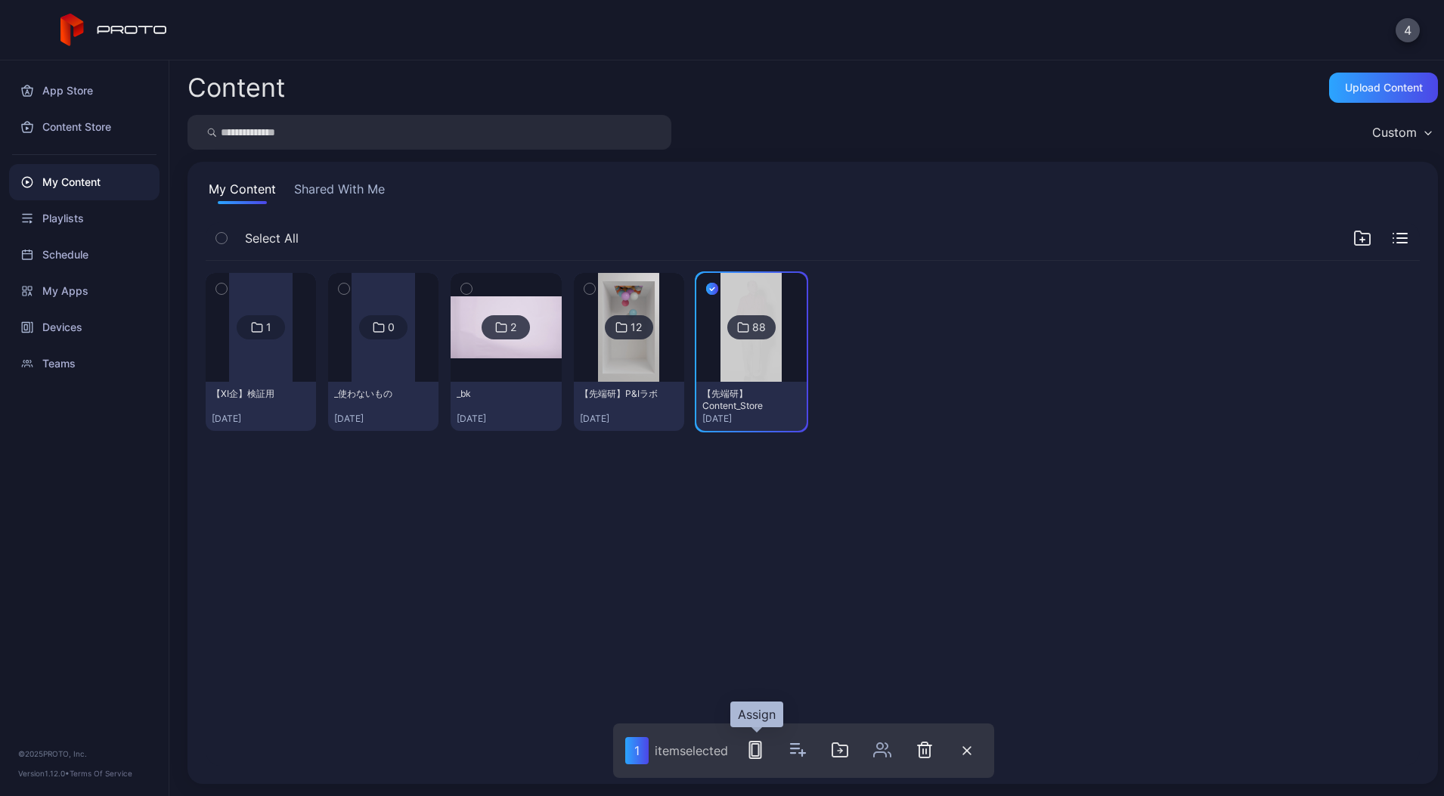
click at [764, 745] on icon "button" at bounding box center [755, 750] width 18 height 18
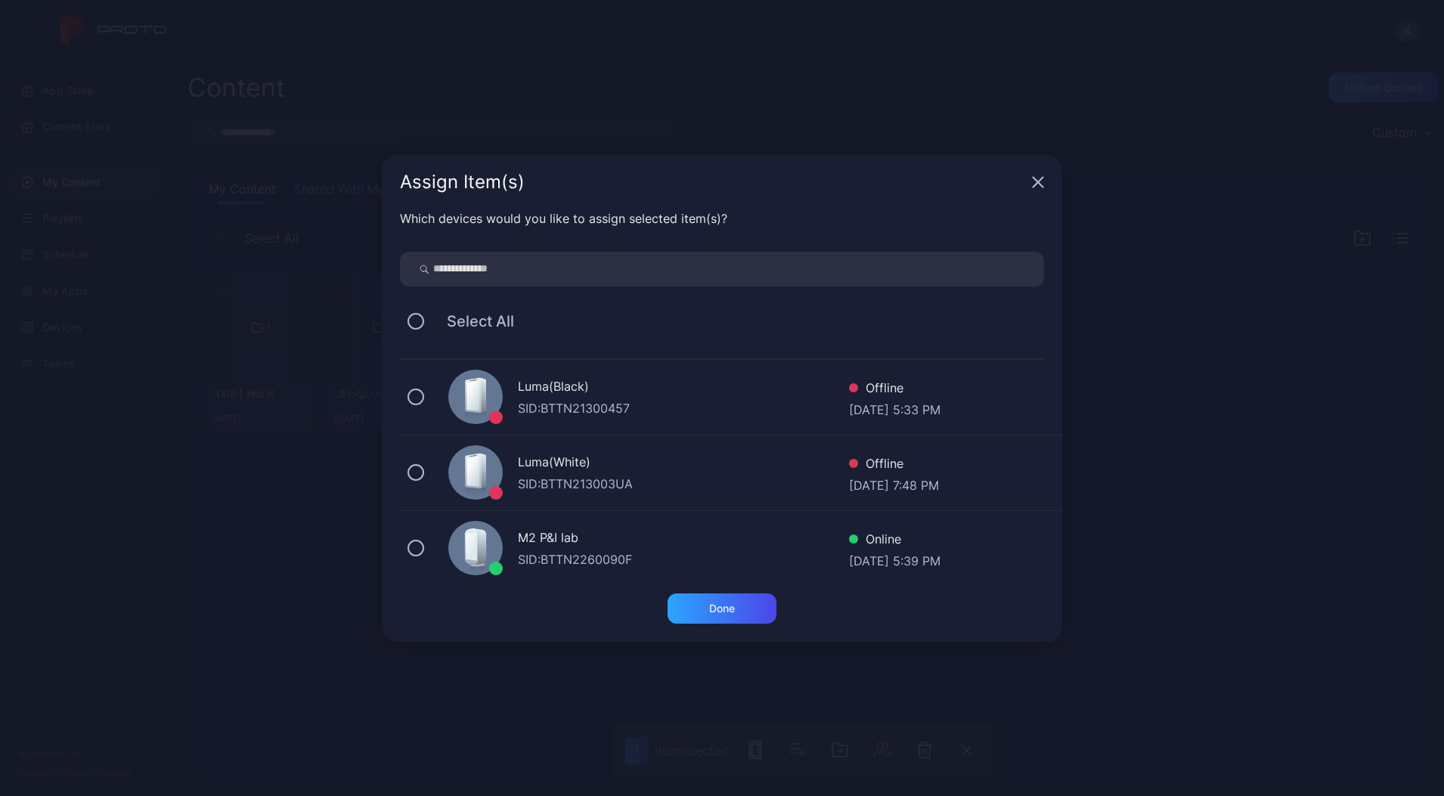
scroll to position [163, 0]
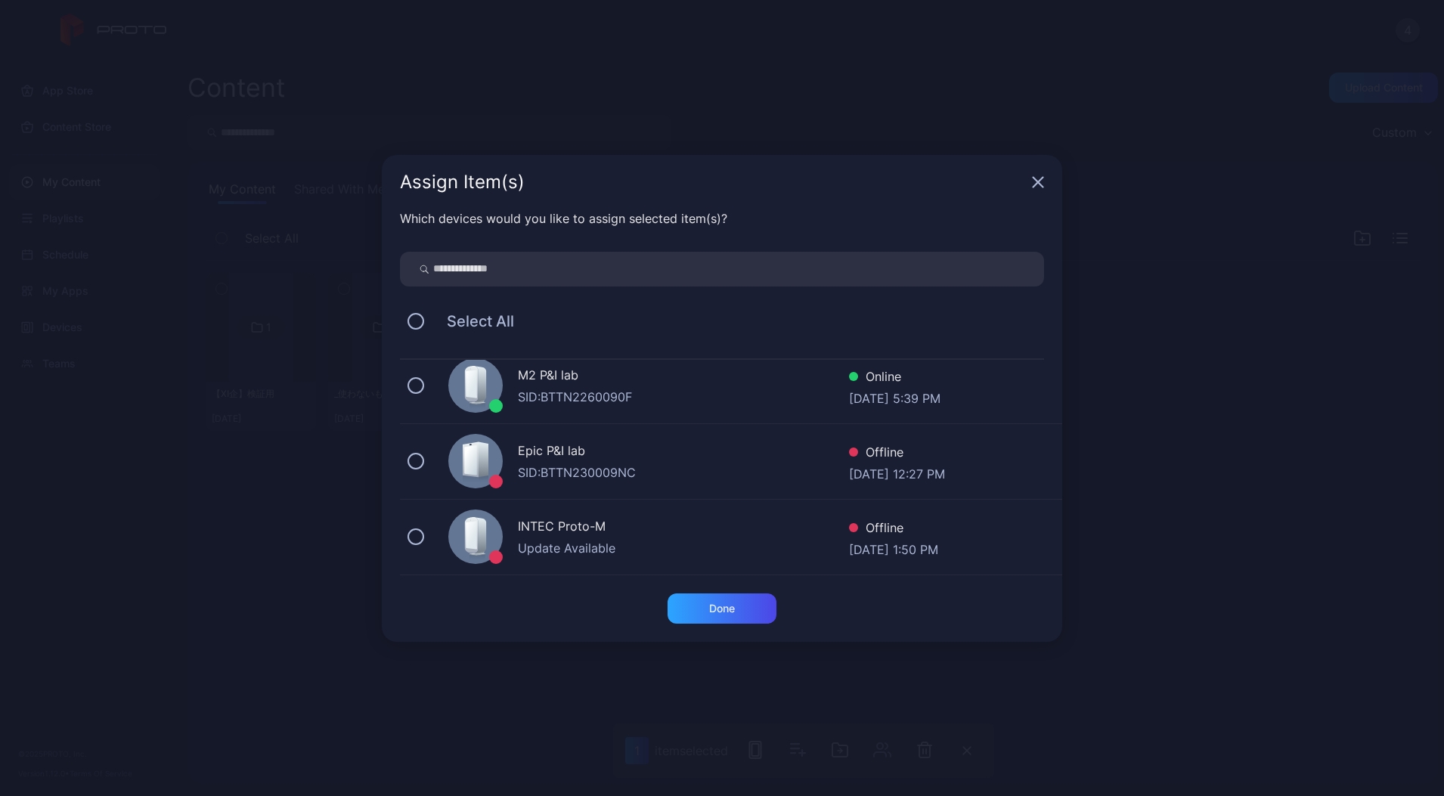
click at [567, 405] on div "M2 P&I lab SID: BTTN2260090F Online [DATE] 5:39 PM" at bounding box center [731, 386] width 662 height 76
click at [745, 611] on div "Done" at bounding box center [721, 608] width 109 height 30
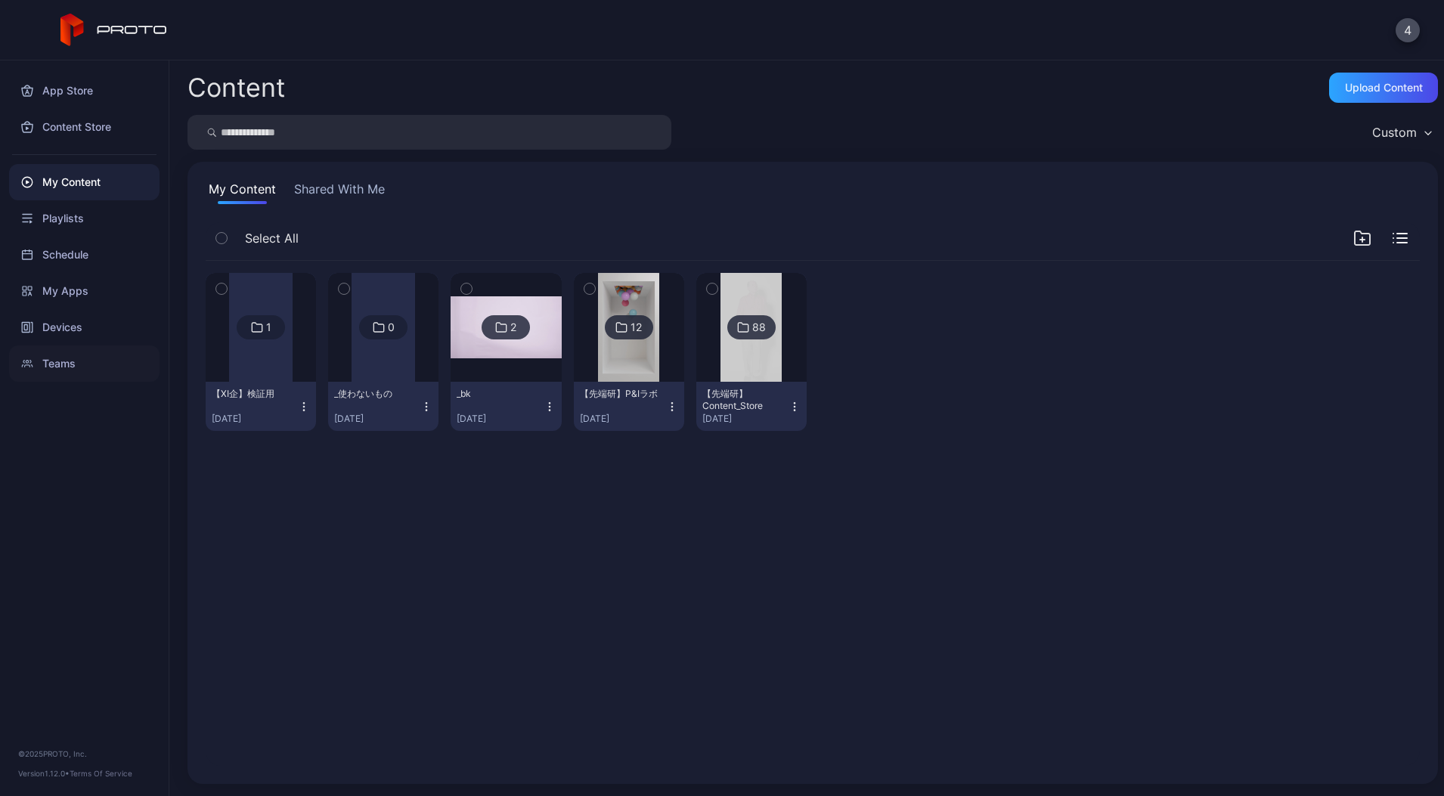
click at [67, 357] on div "Teams" at bounding box center [84, 363] width 150 height 36
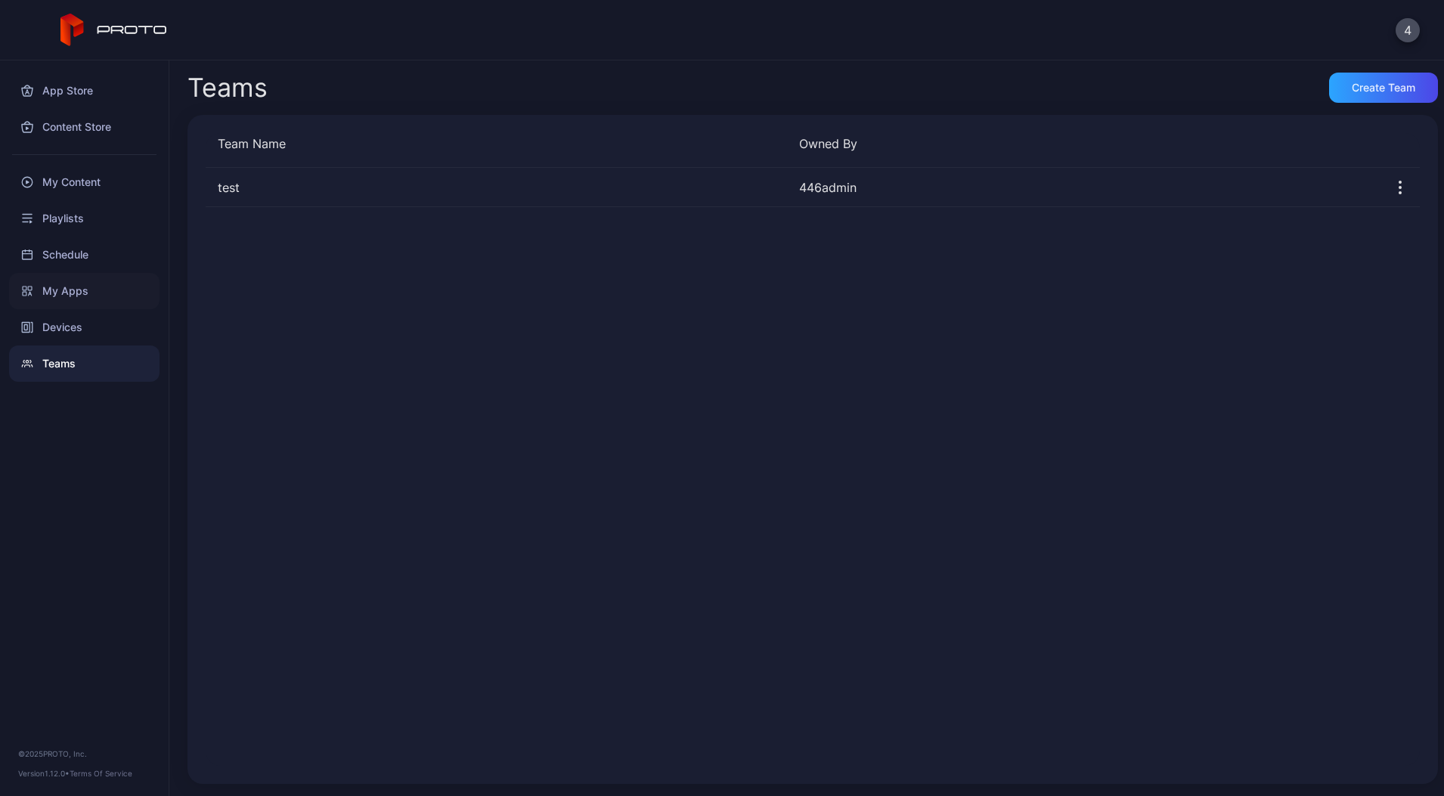
click at [93, 290] on div "My Apps" at bounding box center [84, 291] width 150 height 36
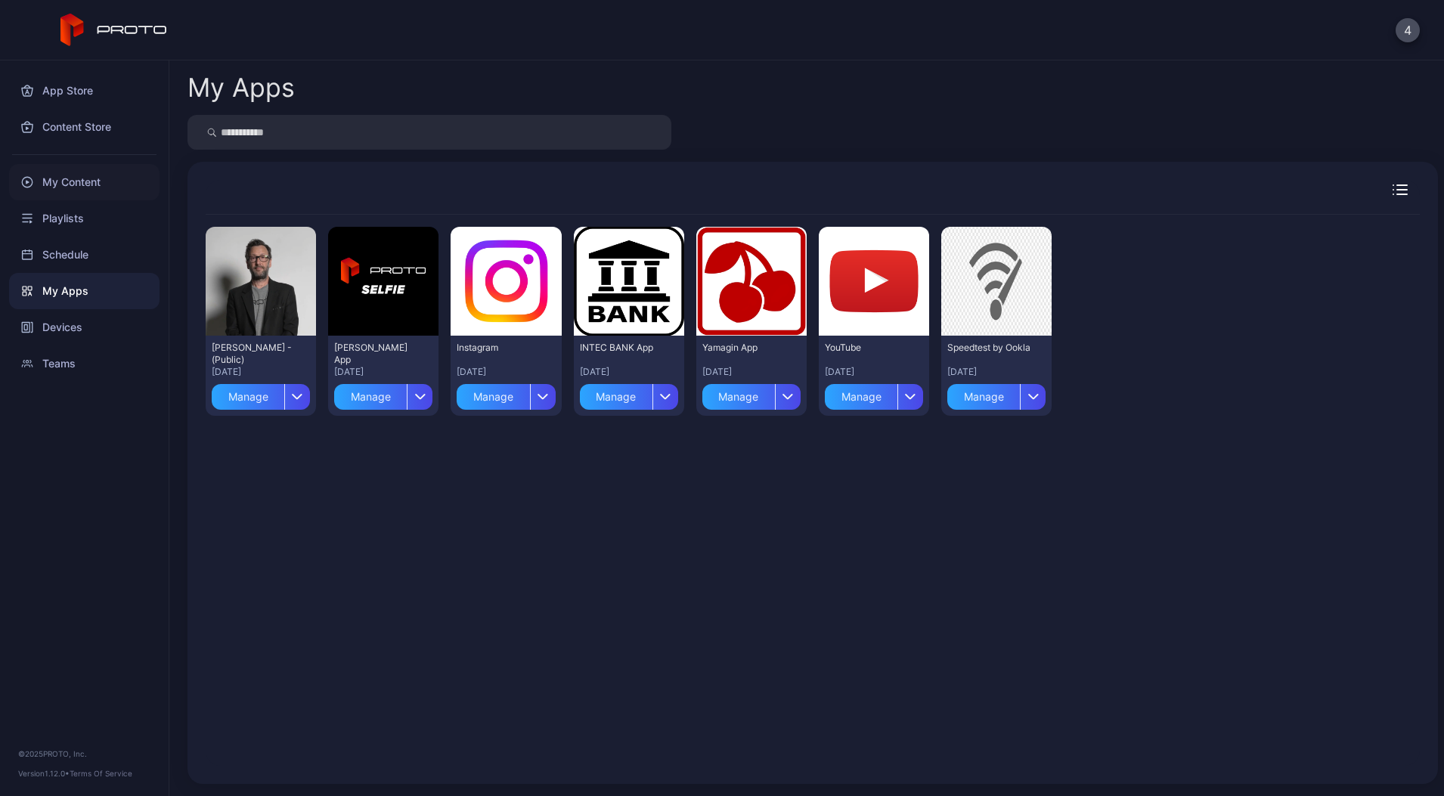
click at [93, 192] on div "My Content" at bounding box center [84, 182] width 150 height 36
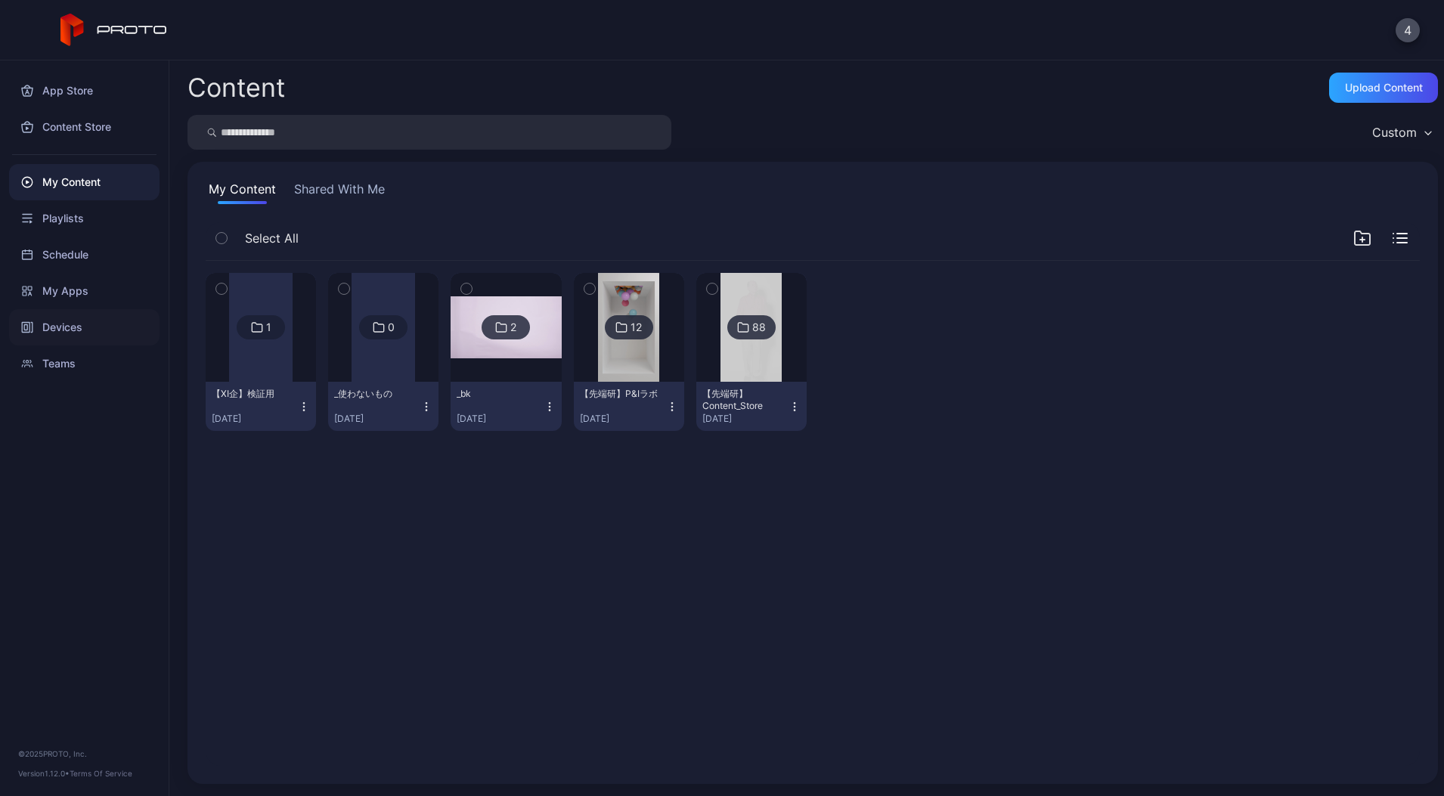
click at [77, 326] on div "Devices" at bounding box center [84, 327] width 150 height 36
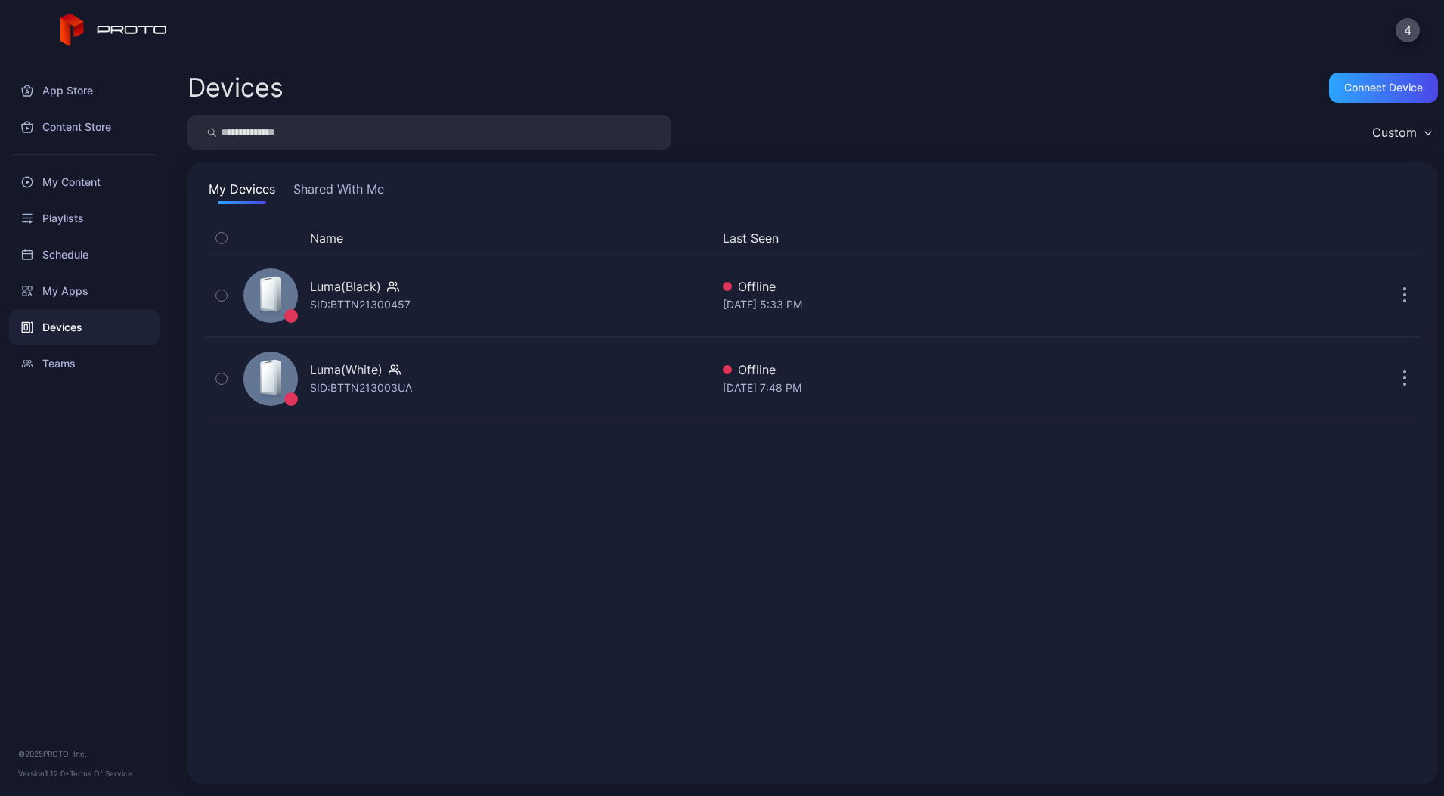
click at [337, 191] on button "Shared With Me" at bounding box center [338, 192] width 97 height 24
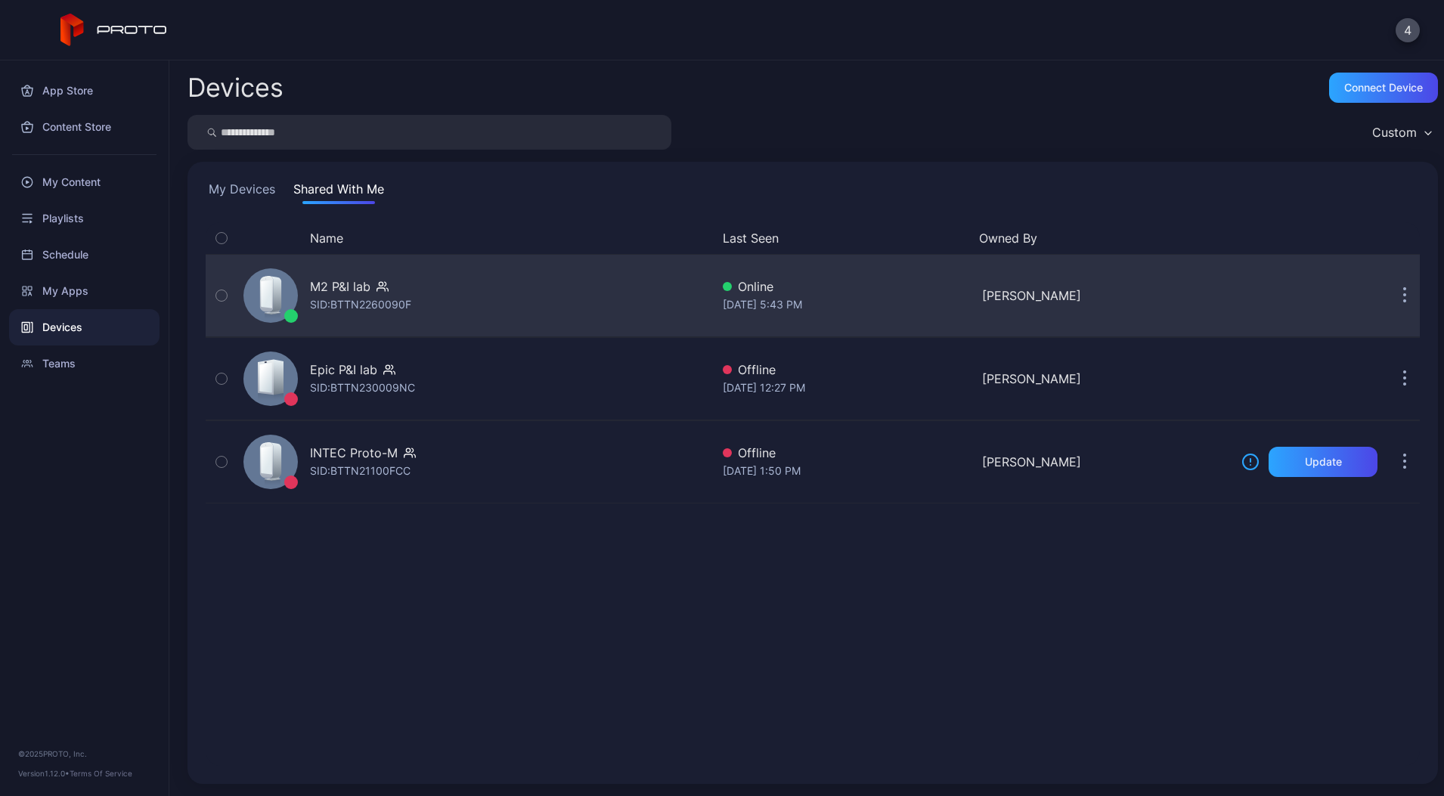
click at [404, 291] on div "M2 P&I lab" at bounding box center [360, 286] width 101 height 18
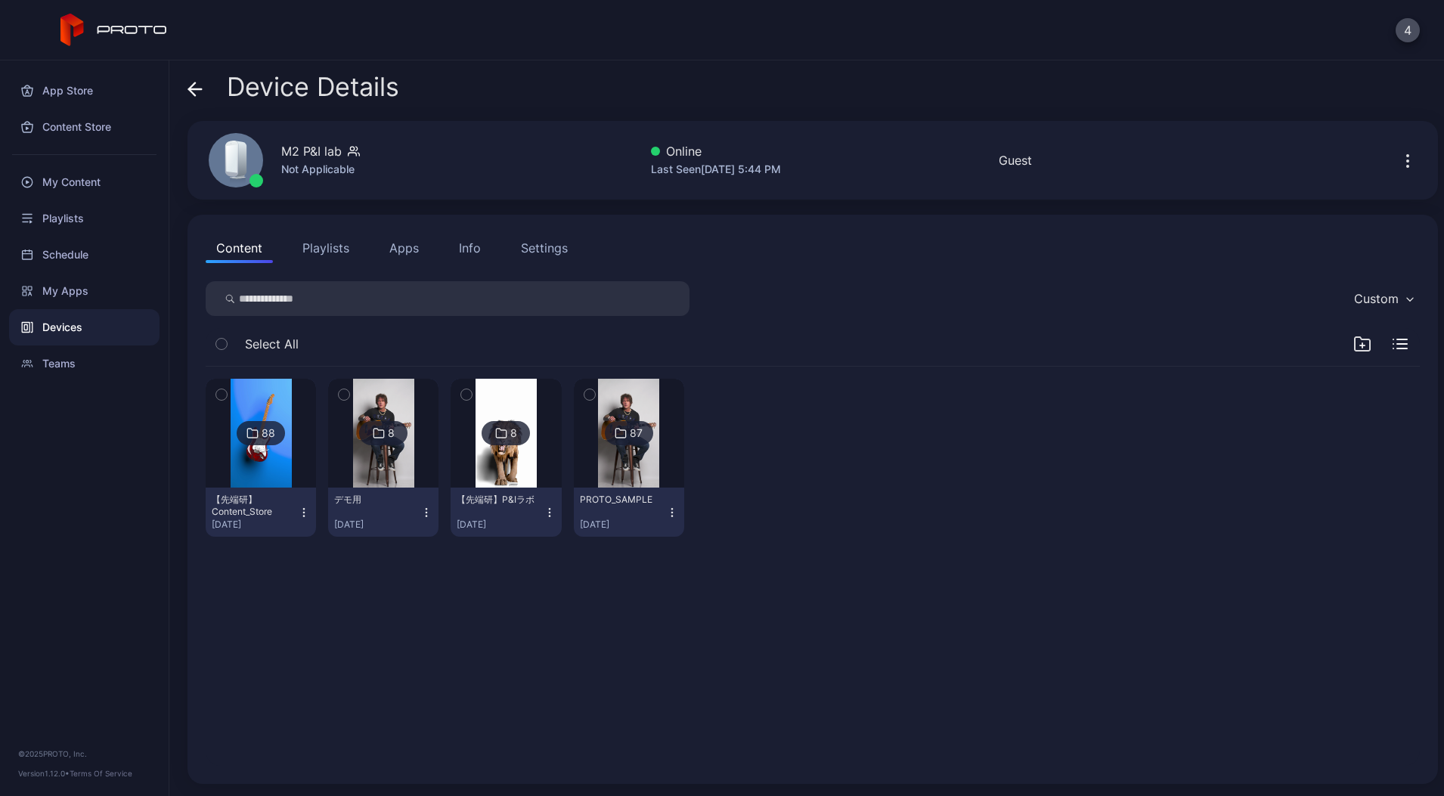
click at [343, 250] on button "Playlists" at bounding box center [326, 248] width 68 height 30
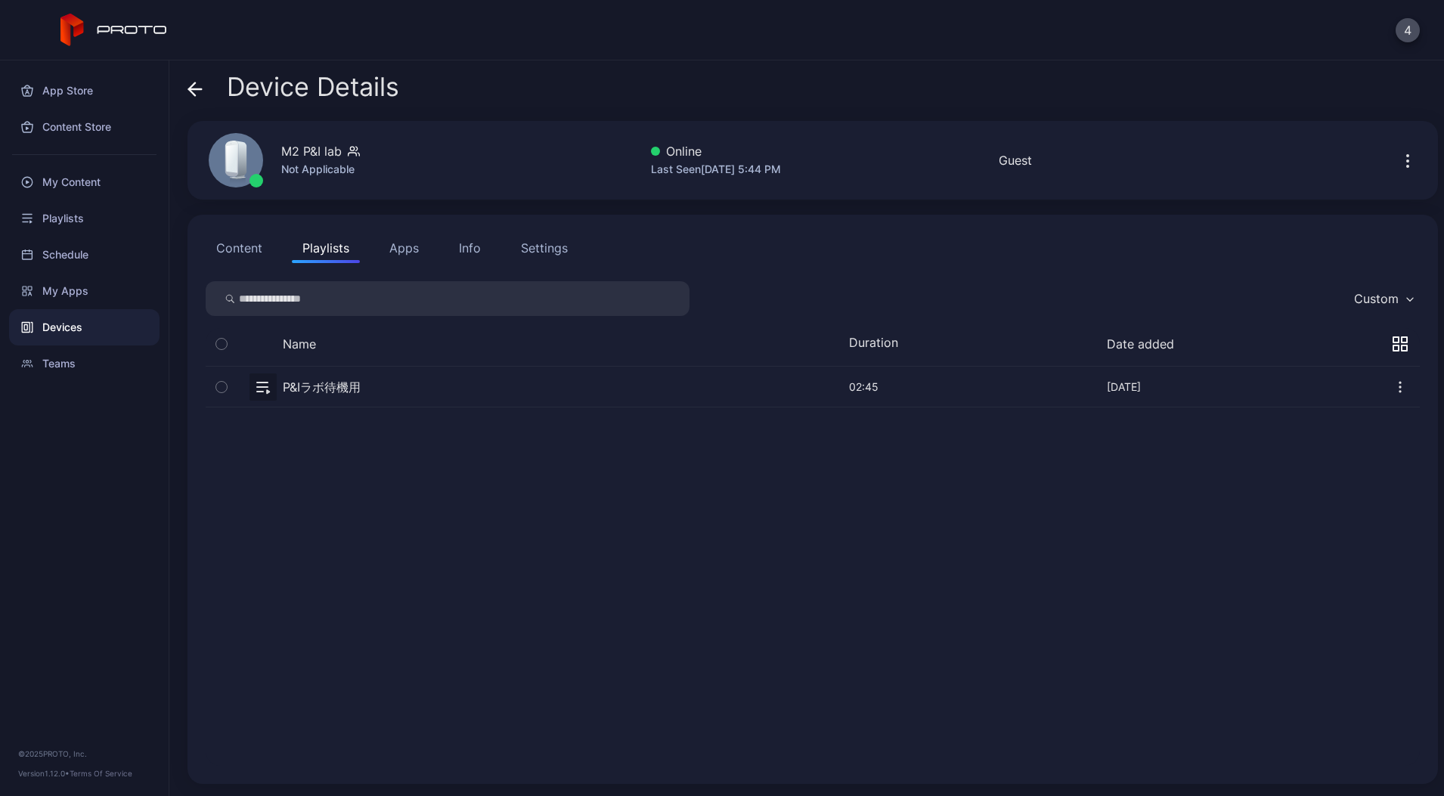
click at [244, 247] on button "Content" at bounding box center [239, 248] width 67 height 30
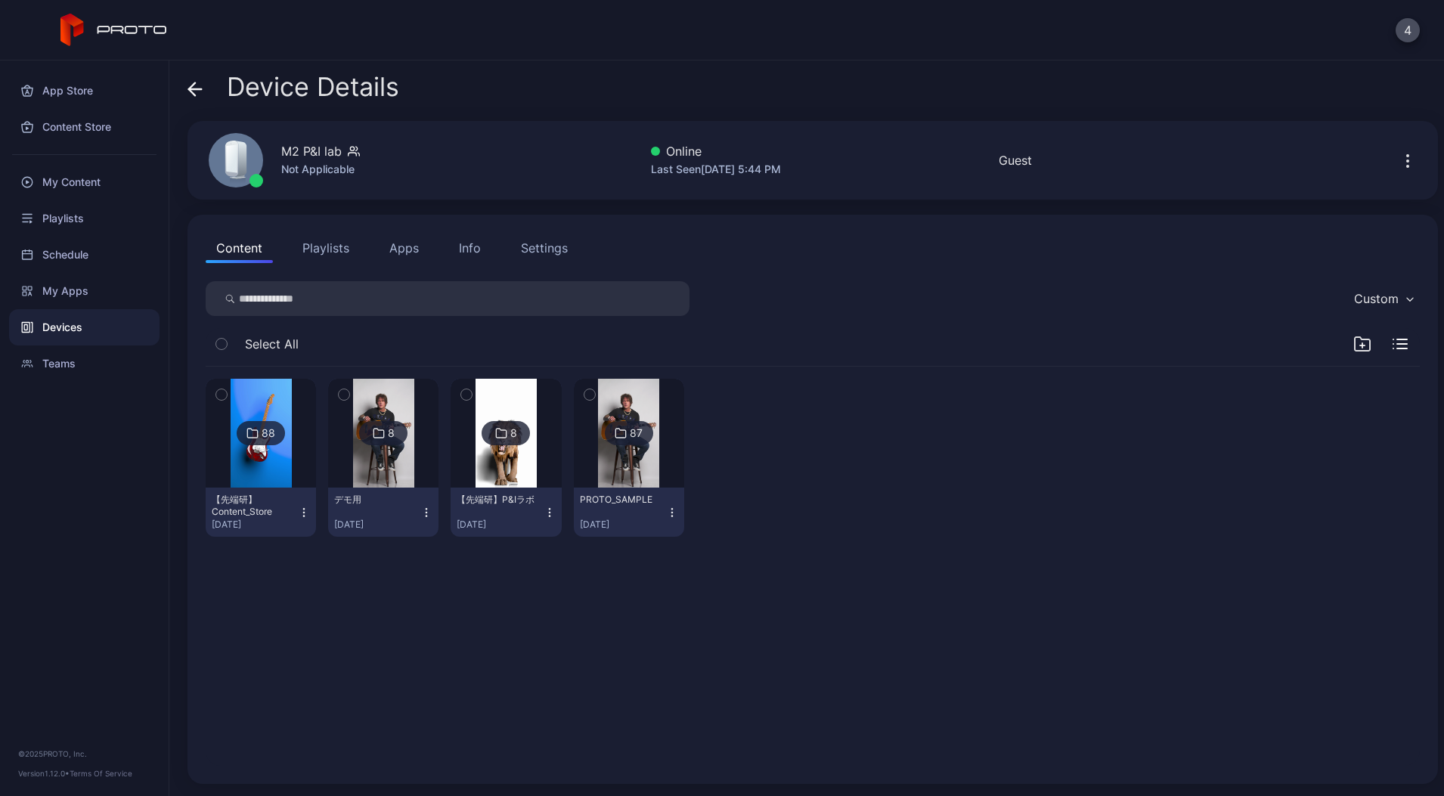
click at [281, 495] on div "【先端研】Content_Store" at bounding box center [253, 506] width 83 height 24
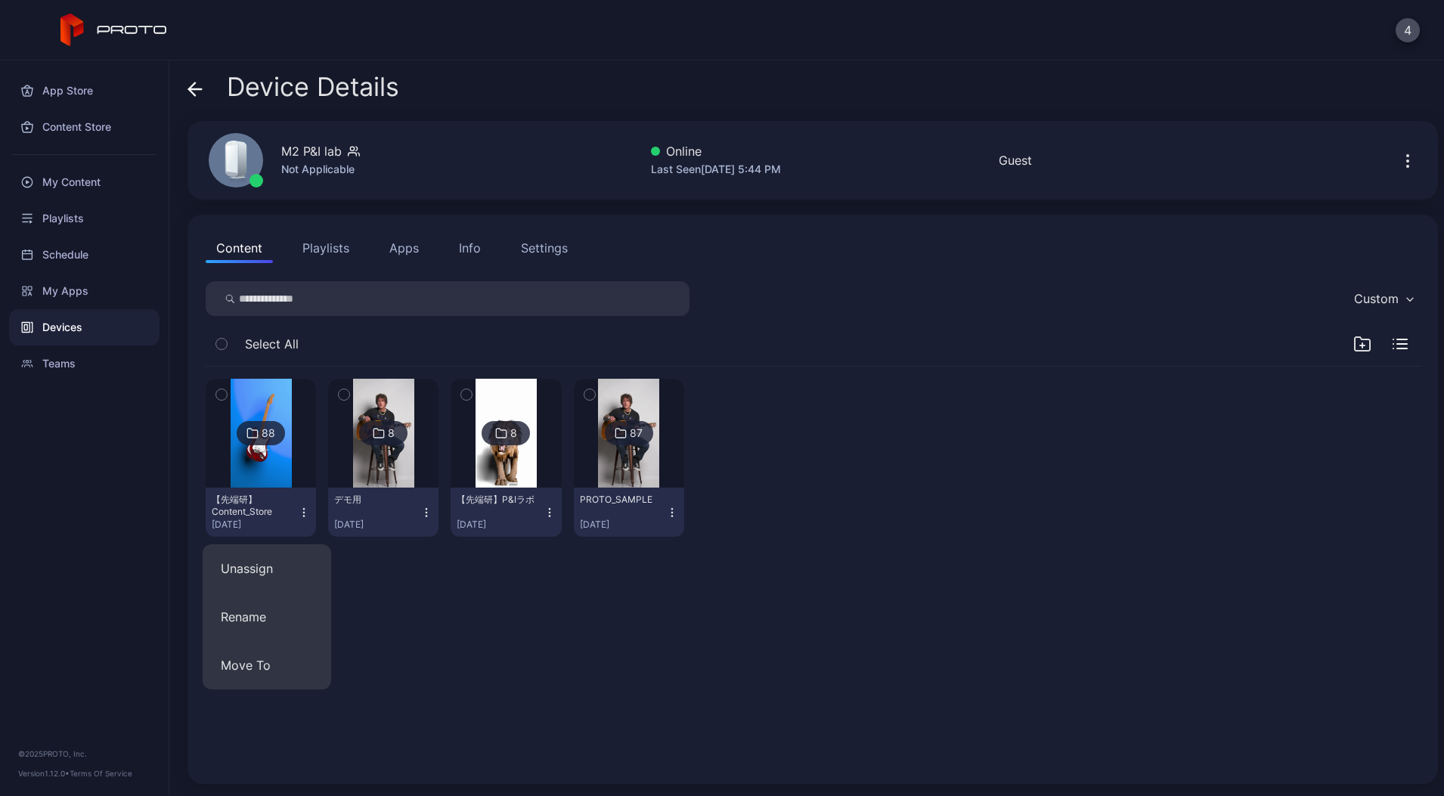
click at [281, 457] on img at bounding box center [261, 433] width 61 height 109
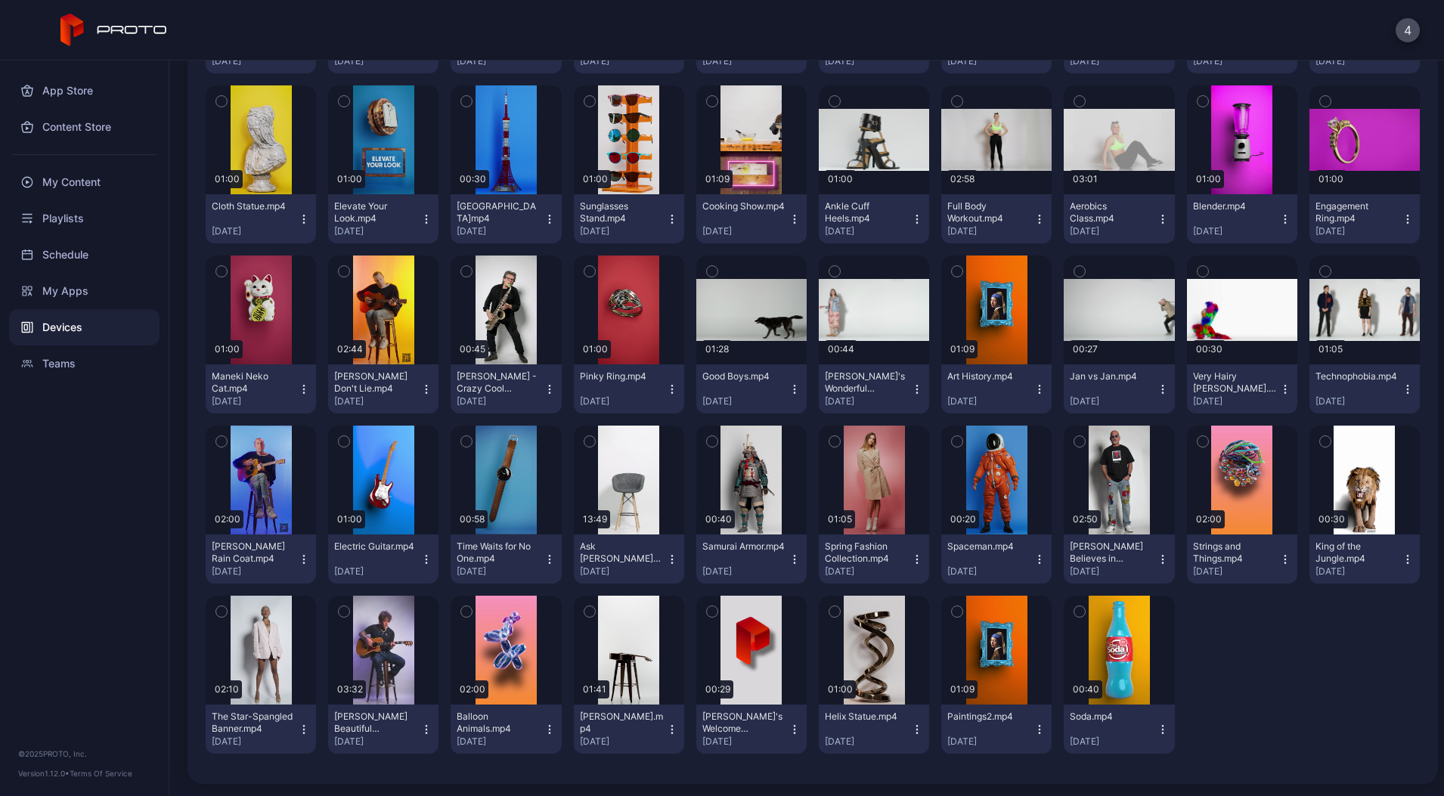
scroll to position [1353, 0]
click at [285, 638] on div "button" at bounding box center [261, 650] width 48 height 24
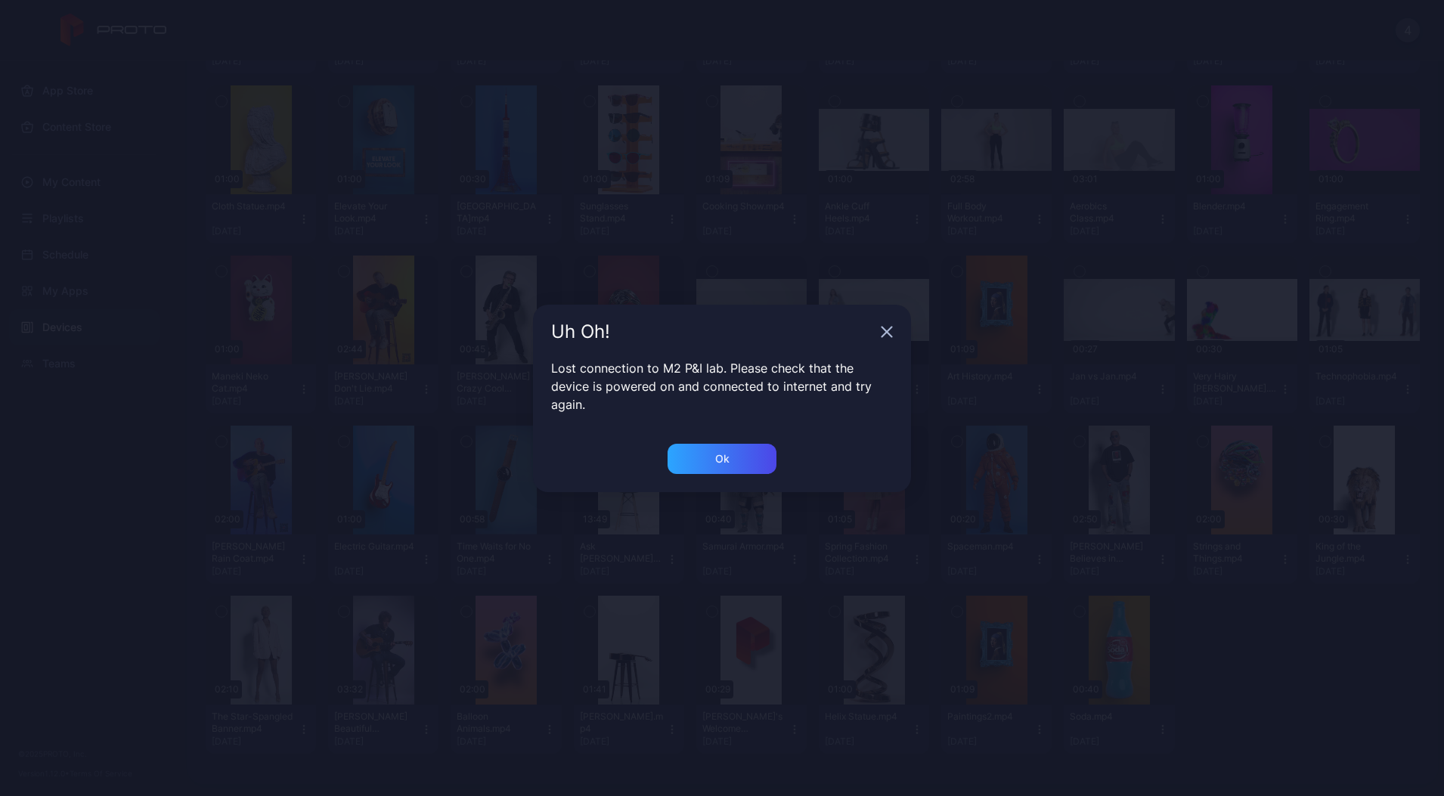
click at [888, 333] on icon "button" at bounding box center [887, 332] width 10 height 10
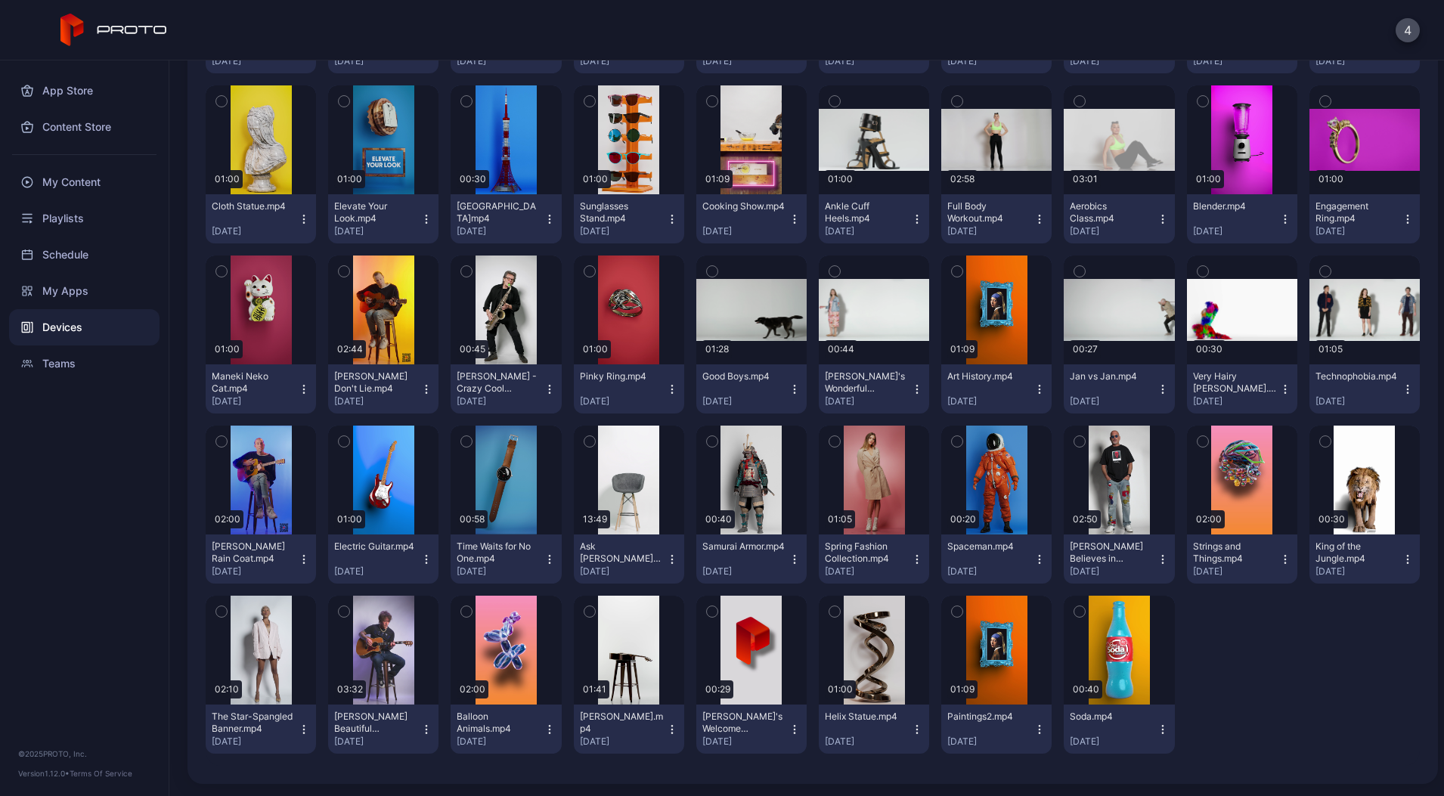
click at [63, 333] on div "Devices" at bounding box center [84, 327] width 150 height 36
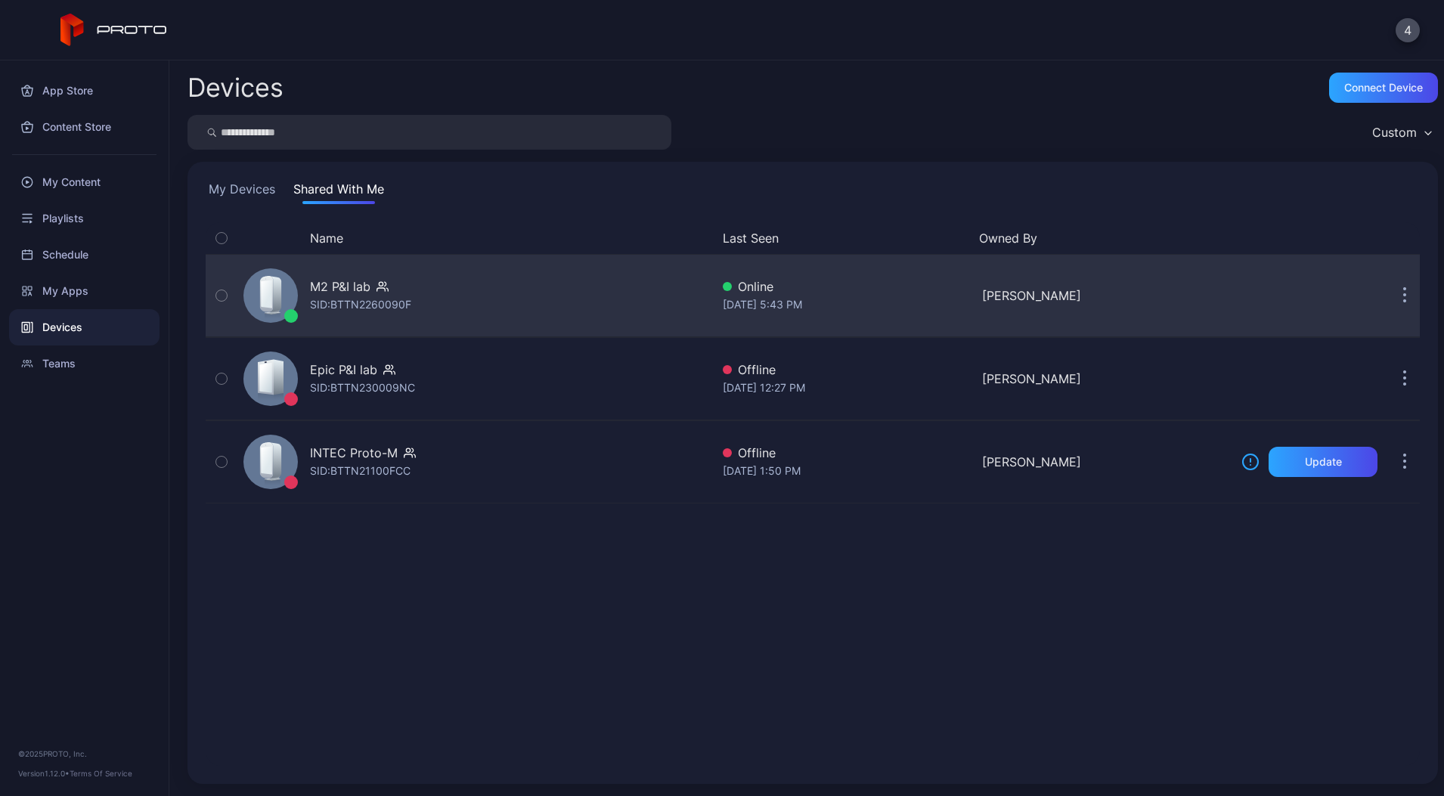
click at [393, 316] on div "M2 P&I lab SID: BTTN2260090F" at bounding box center [473, 296] width 473 height 76
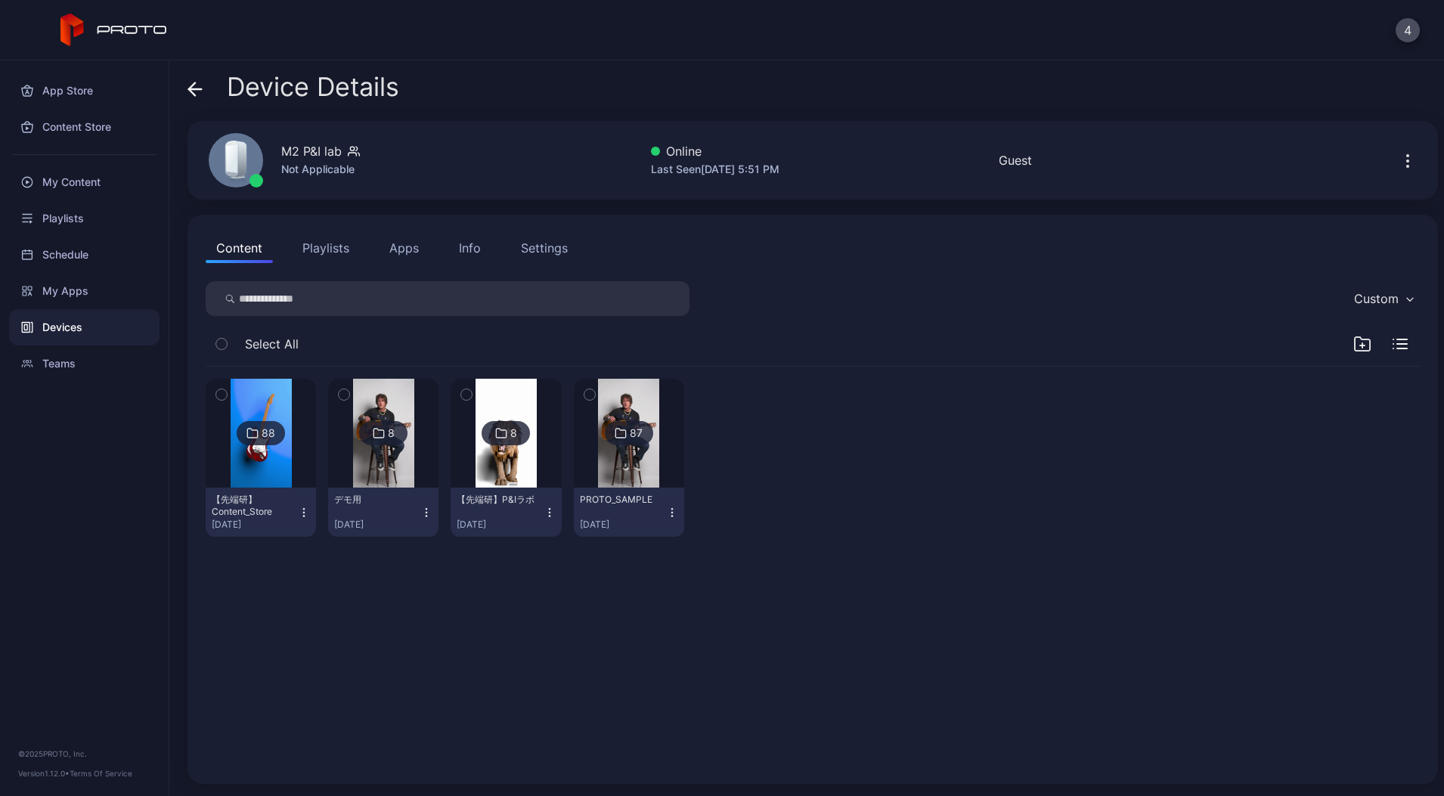
click at [684, 519] on button "PROTO_SAMPLE [DATE]" at bounding box center [629, 512] width 110 height 49
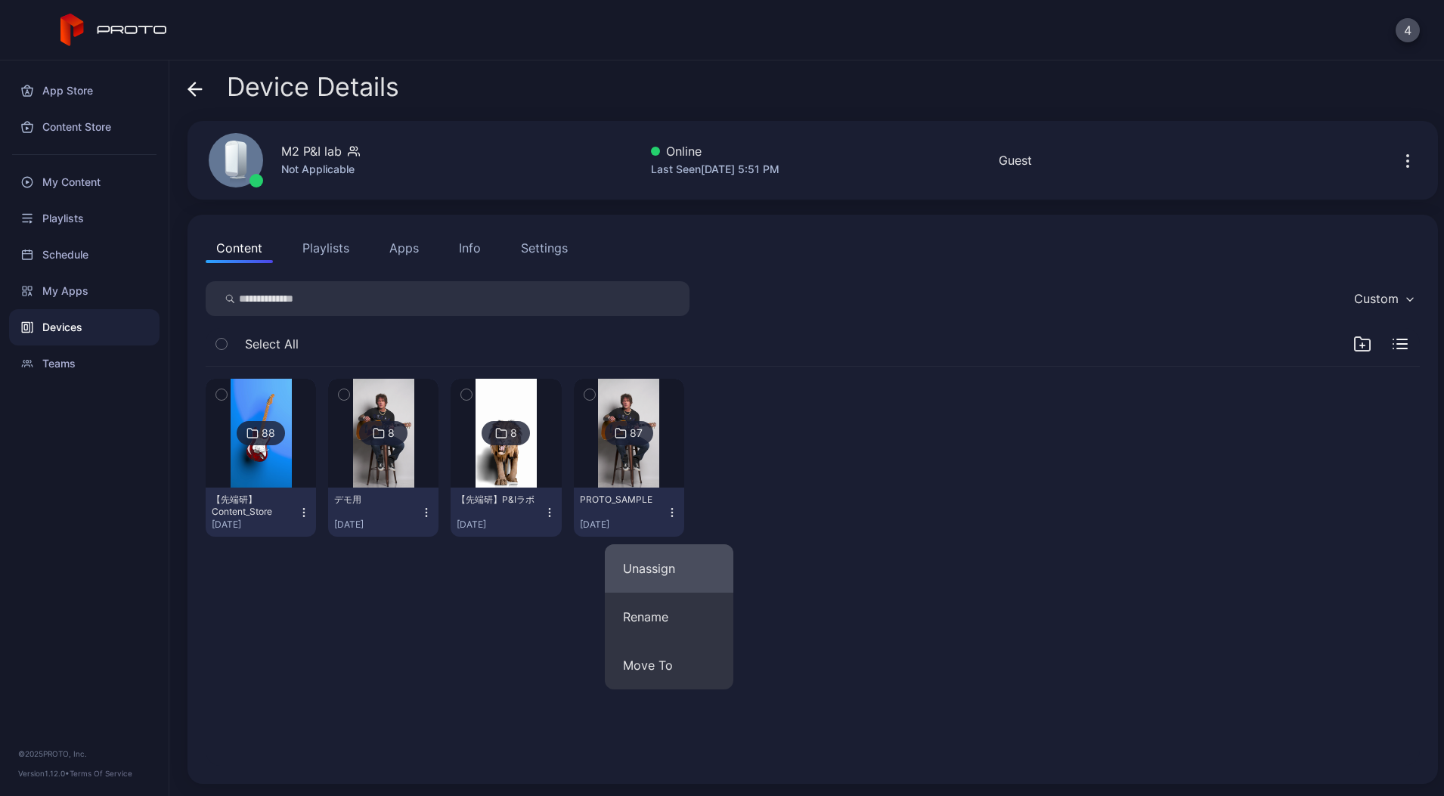
click at [674, 577] on button "Unassign" at bounding box center [669, 568] width 128 height 48
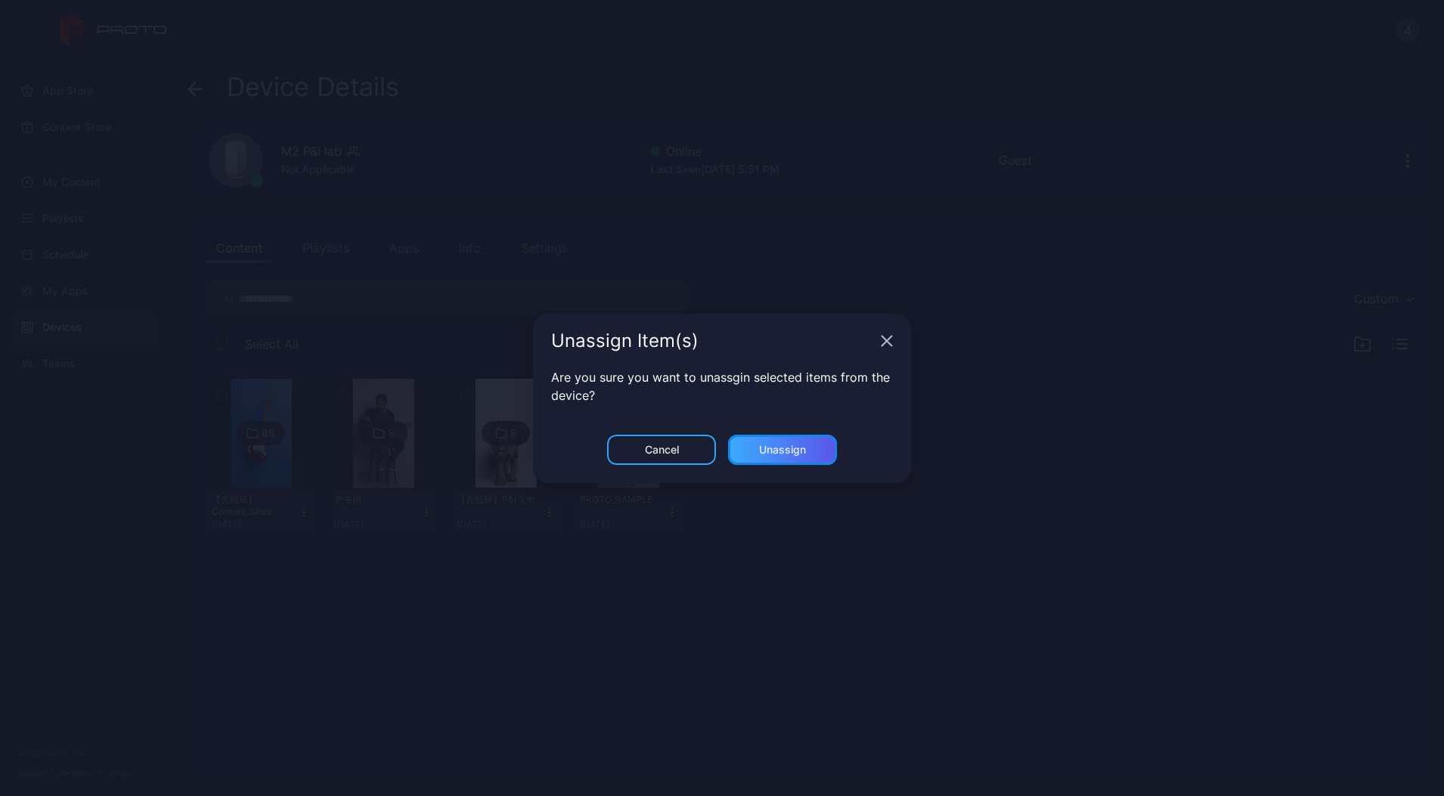
click at [811, 447] on div "Unassign" at bounding box center [782, 450] width 109 height 30
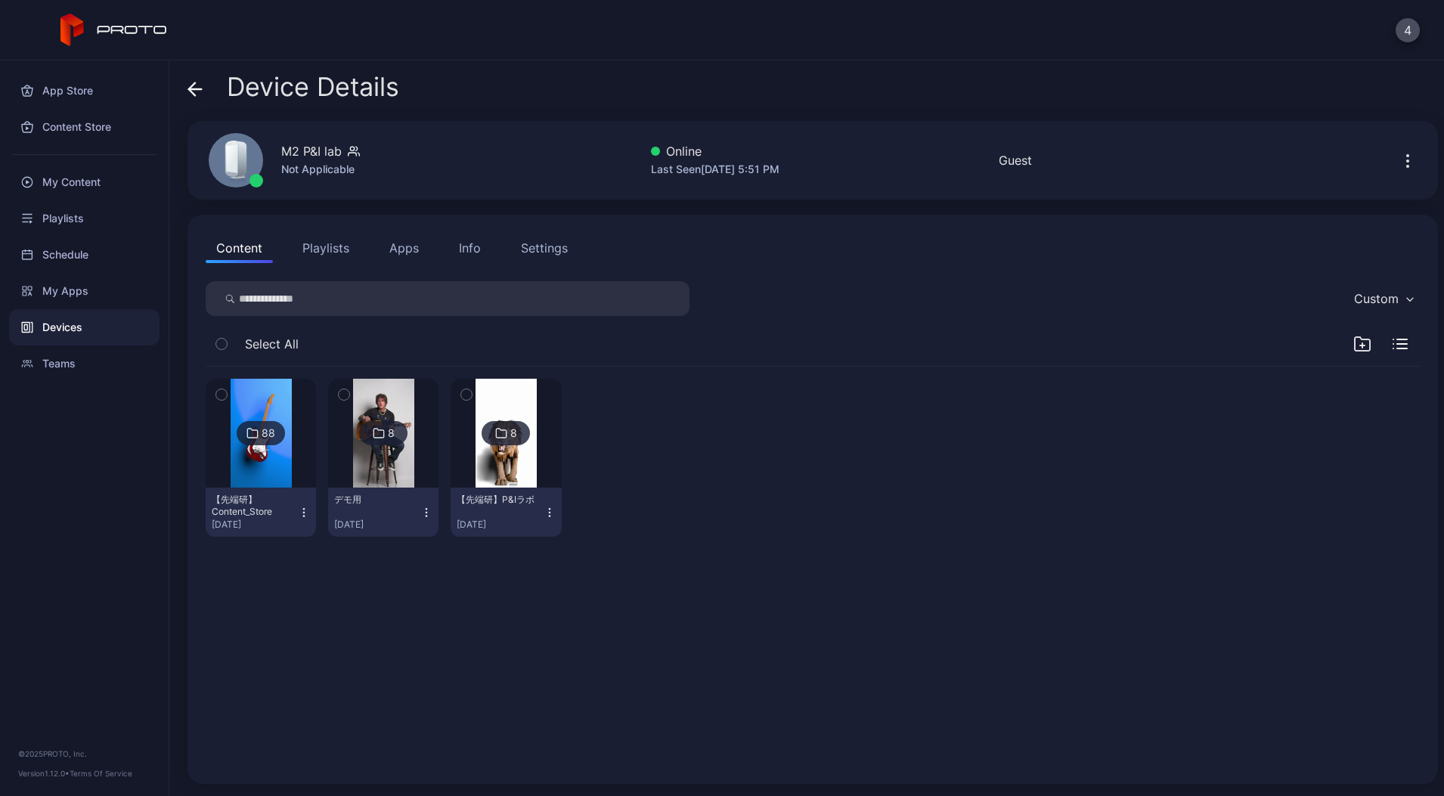
click at [219, 399] on icon "button" at bounding box center [221, 394] width 11 height 17
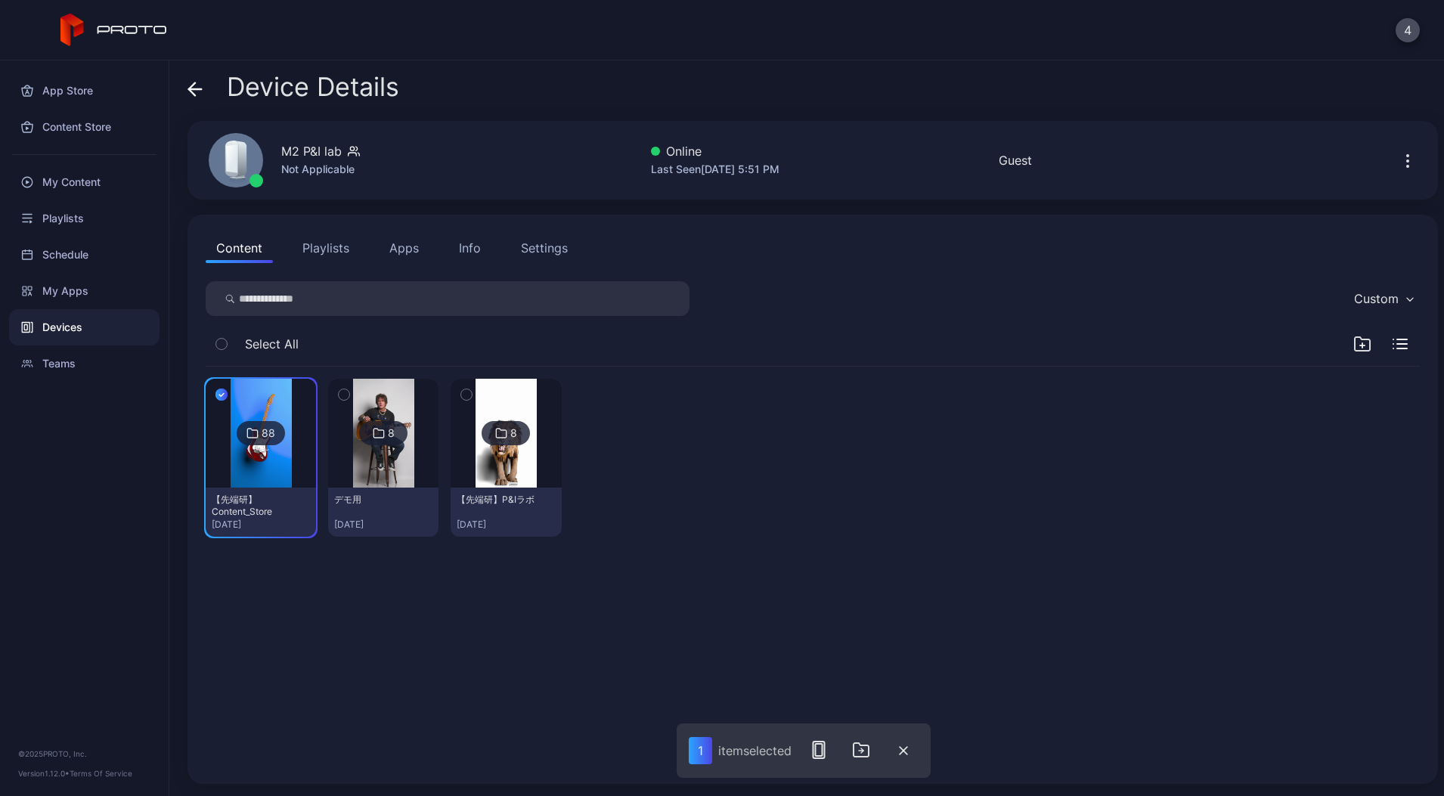
click at [224, 392] on icon "button" at bounding box center [221, 394] width 12 height 17
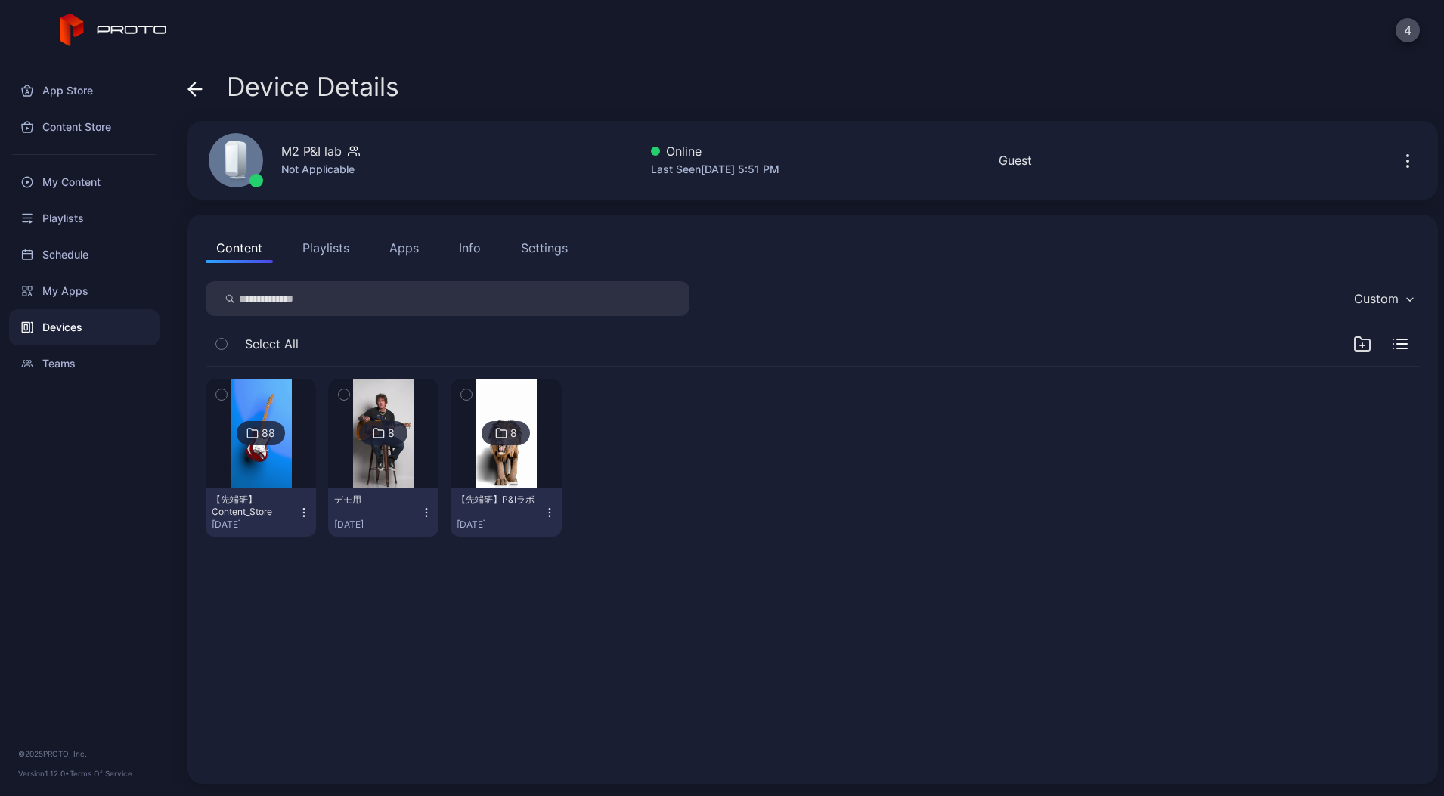
click at [313, 505] on button "【先端研】Content_Store [DATE]" at bounding box center [261, 512] width 110 height 49
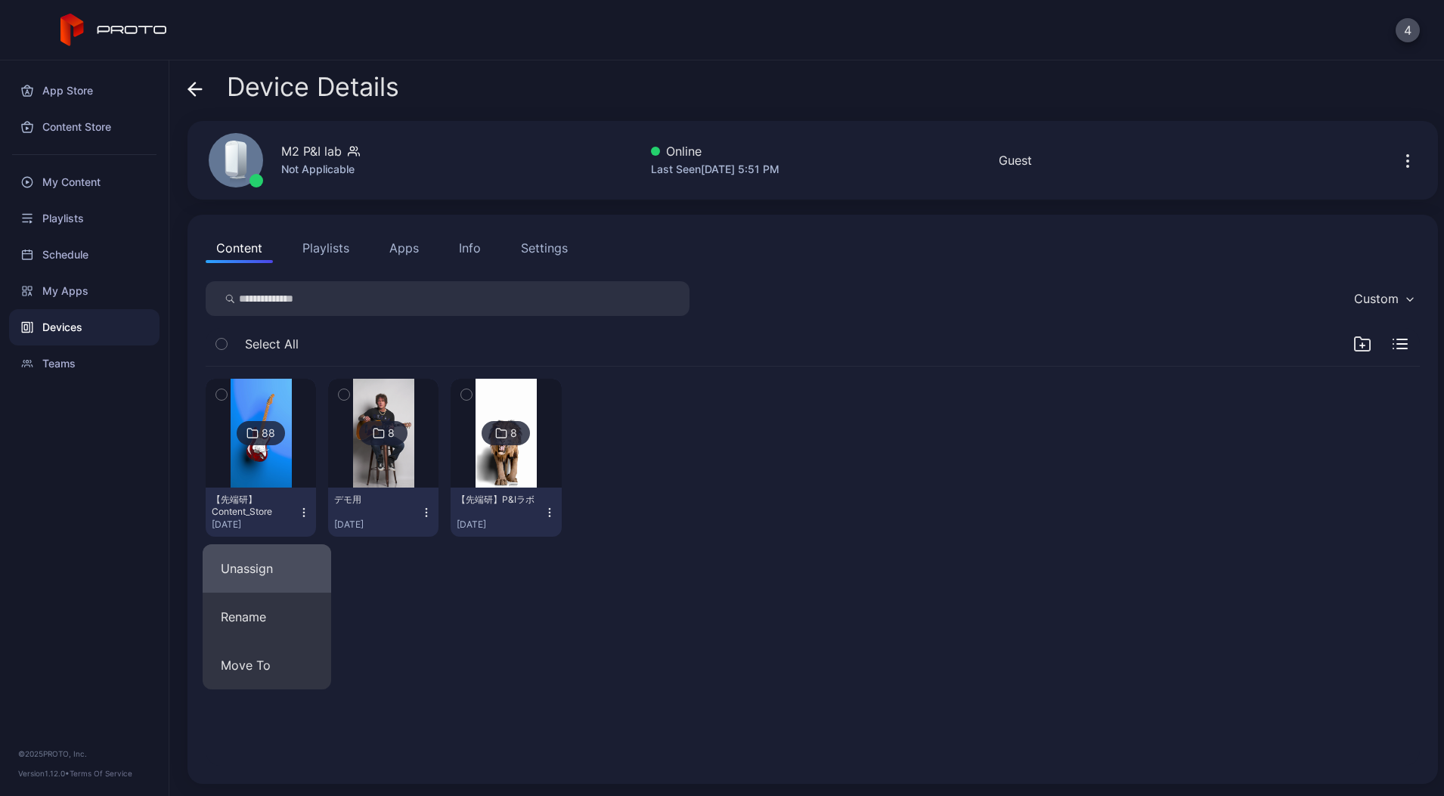
click at [289, 564] on button "Unassign" at bounding box center [267, 568] width 128 height 48
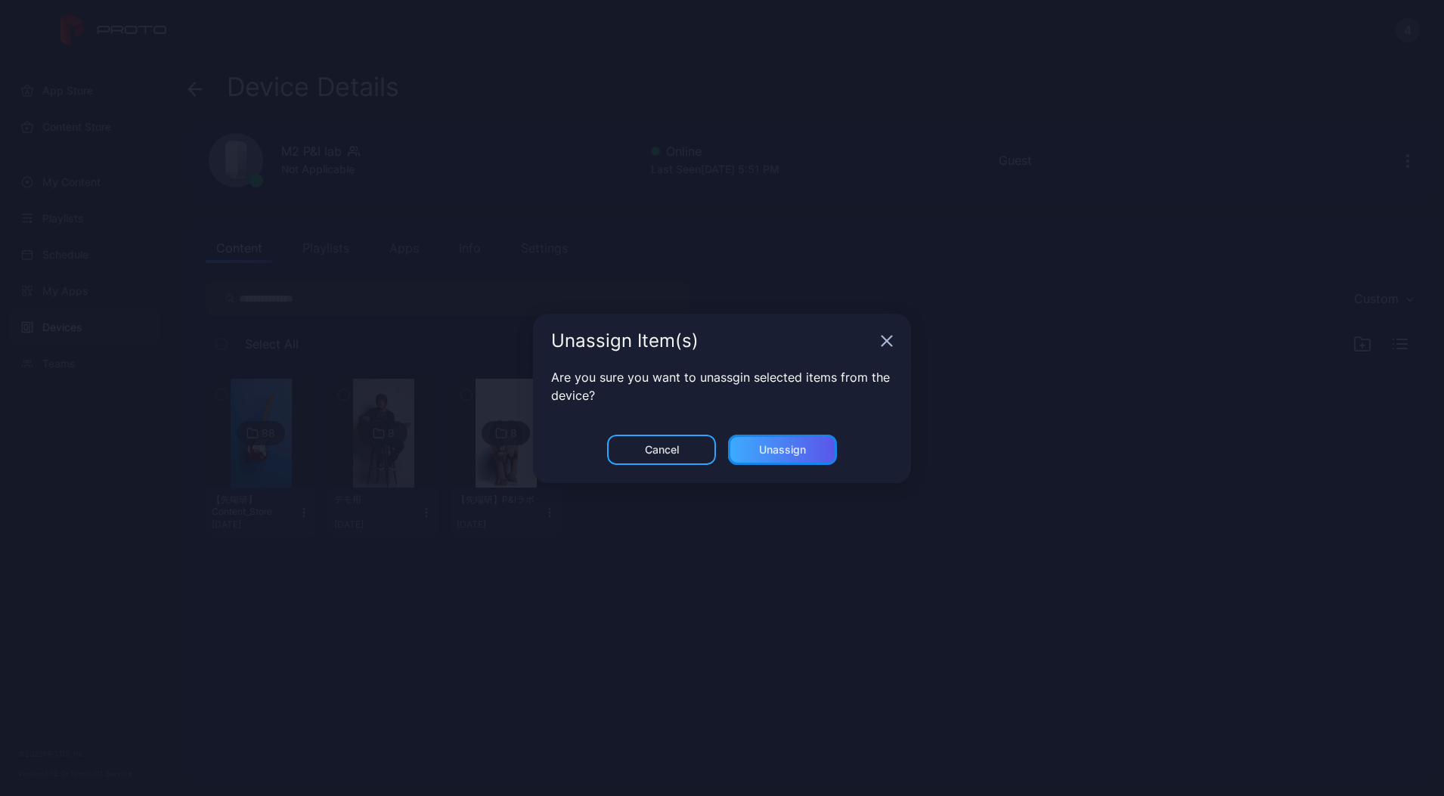
click at [791, 454] on div "Unassign" at bounding box center [782, 450] width 47 height 12
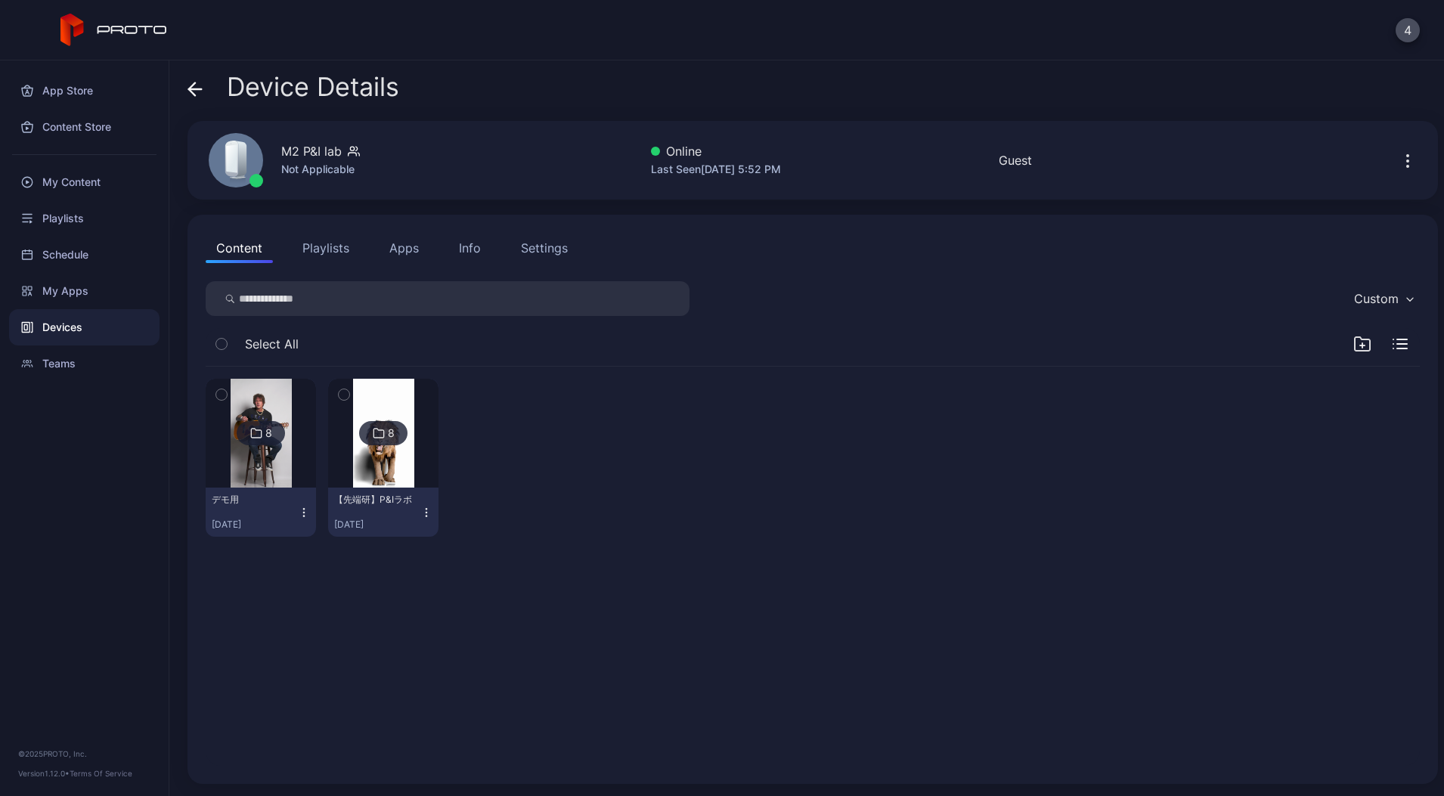
click at [315, 254] on button "Playlists" at bounding box center [326, 248] width 68 height 30
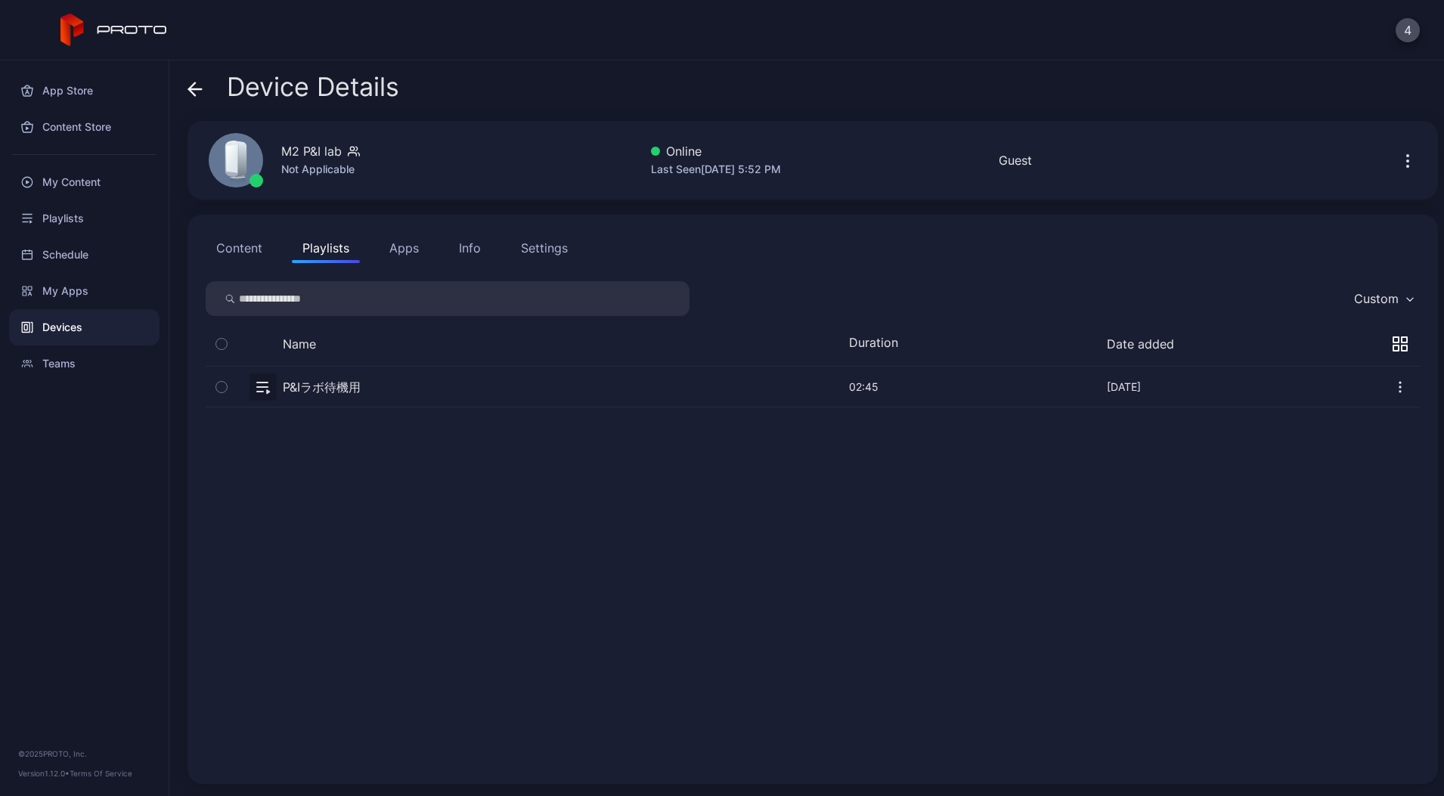
click at [240, 252] on button "Content" at bounding box center [239, 248] width 67 height 30
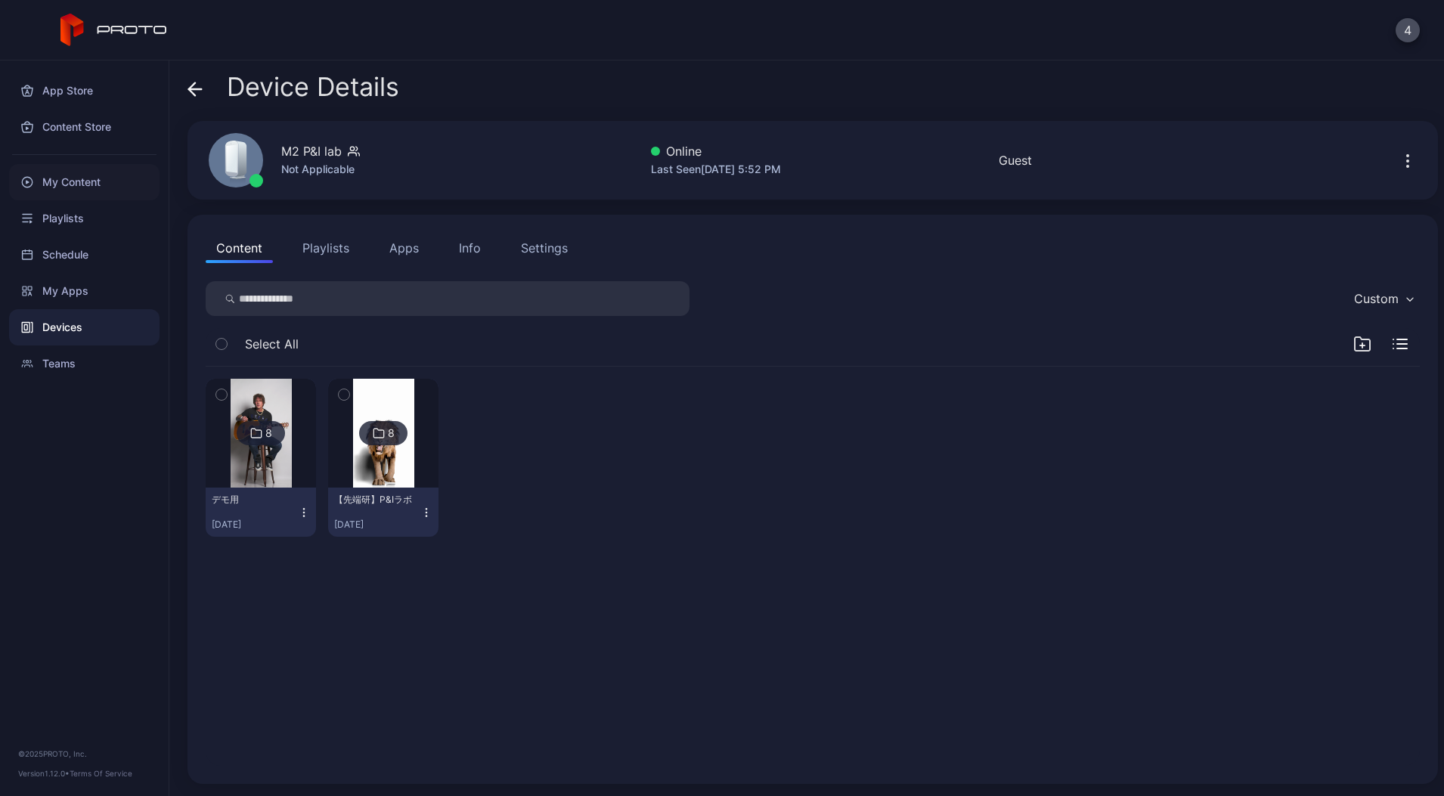
click at [101, 197] on div "My Content" at bounding box center [84, 182] width 150 height 36
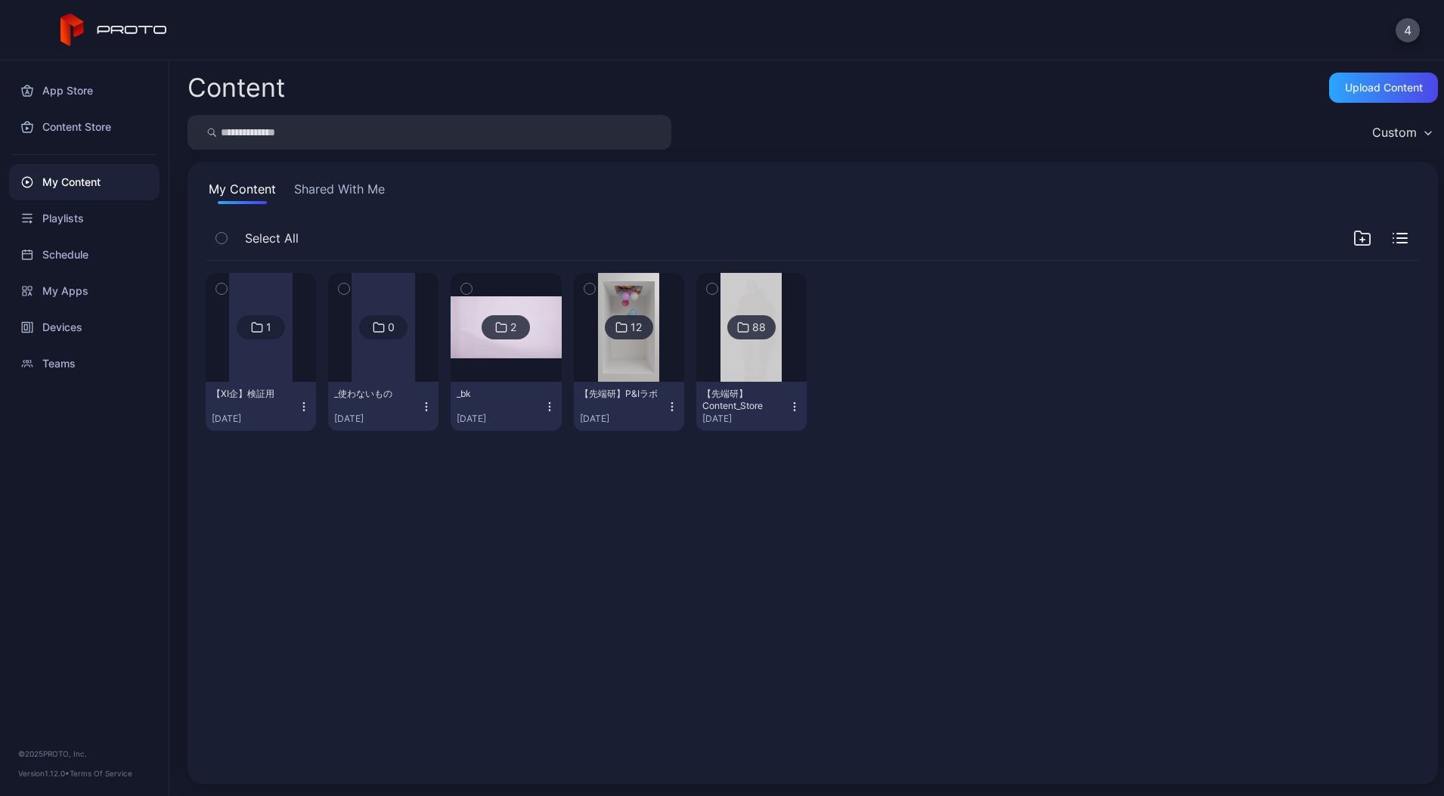
click at [806, 399] on button "【先端研】Content_Store [DATE]" at bounding box center [751, 406] width 110 height 49
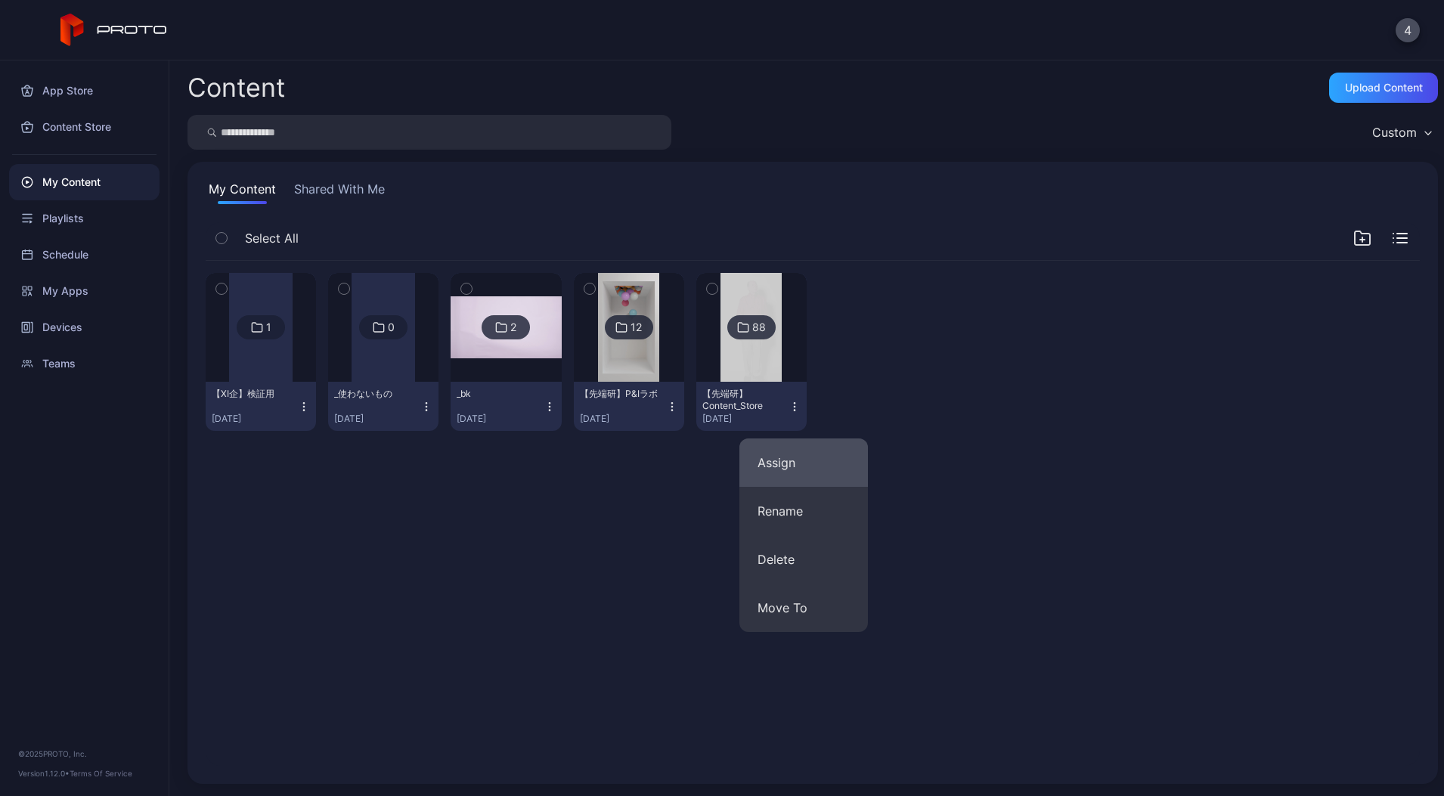
click at [817, 467] on button "Assign" at bounding box center [803, 462] width 128 height 48
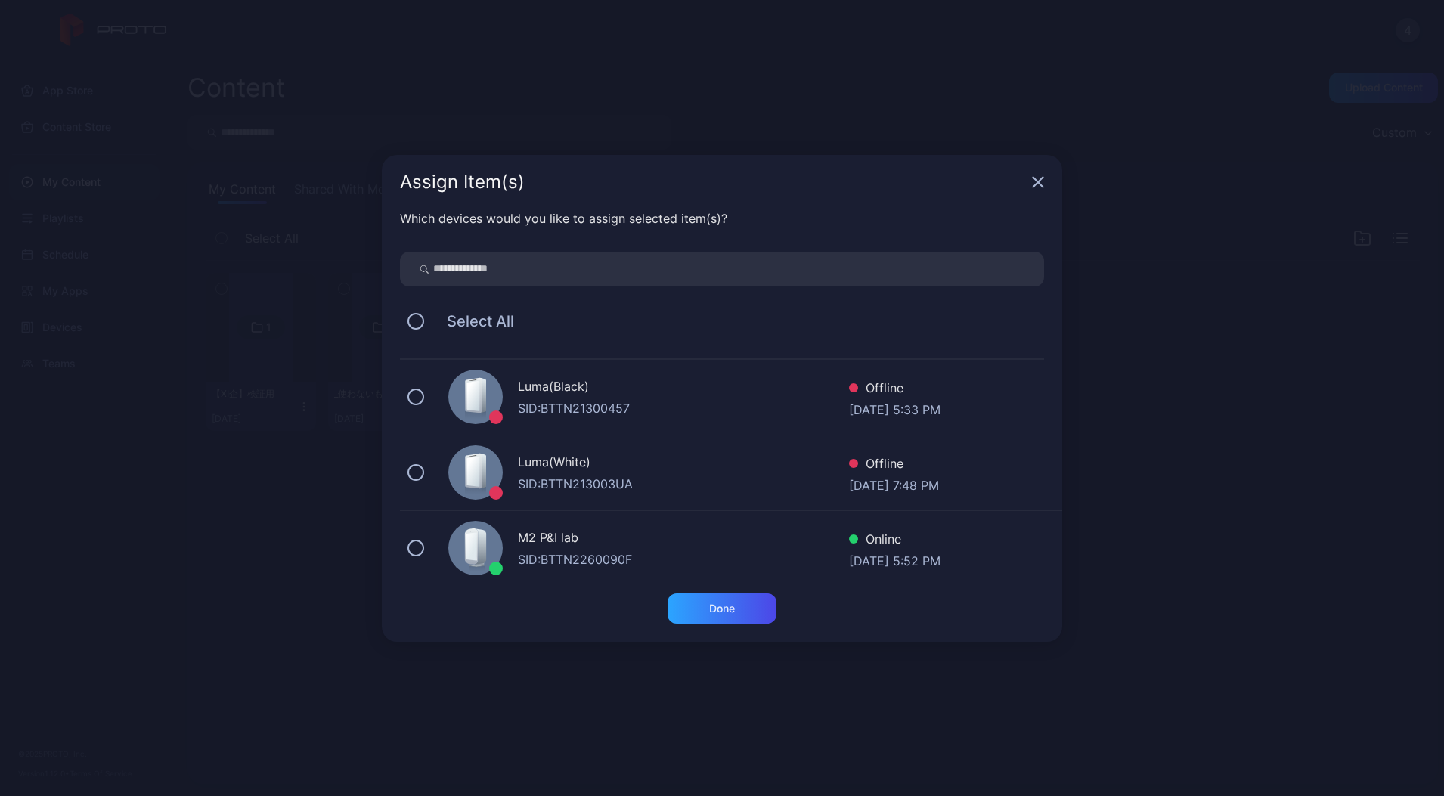
click at [615, 545] on div "M2 P&I lab" at bounding box center [683, 539] width 331 height 22
click at [695, 603] on div "Done" at bounding box center [721, 608] width 109 height 30
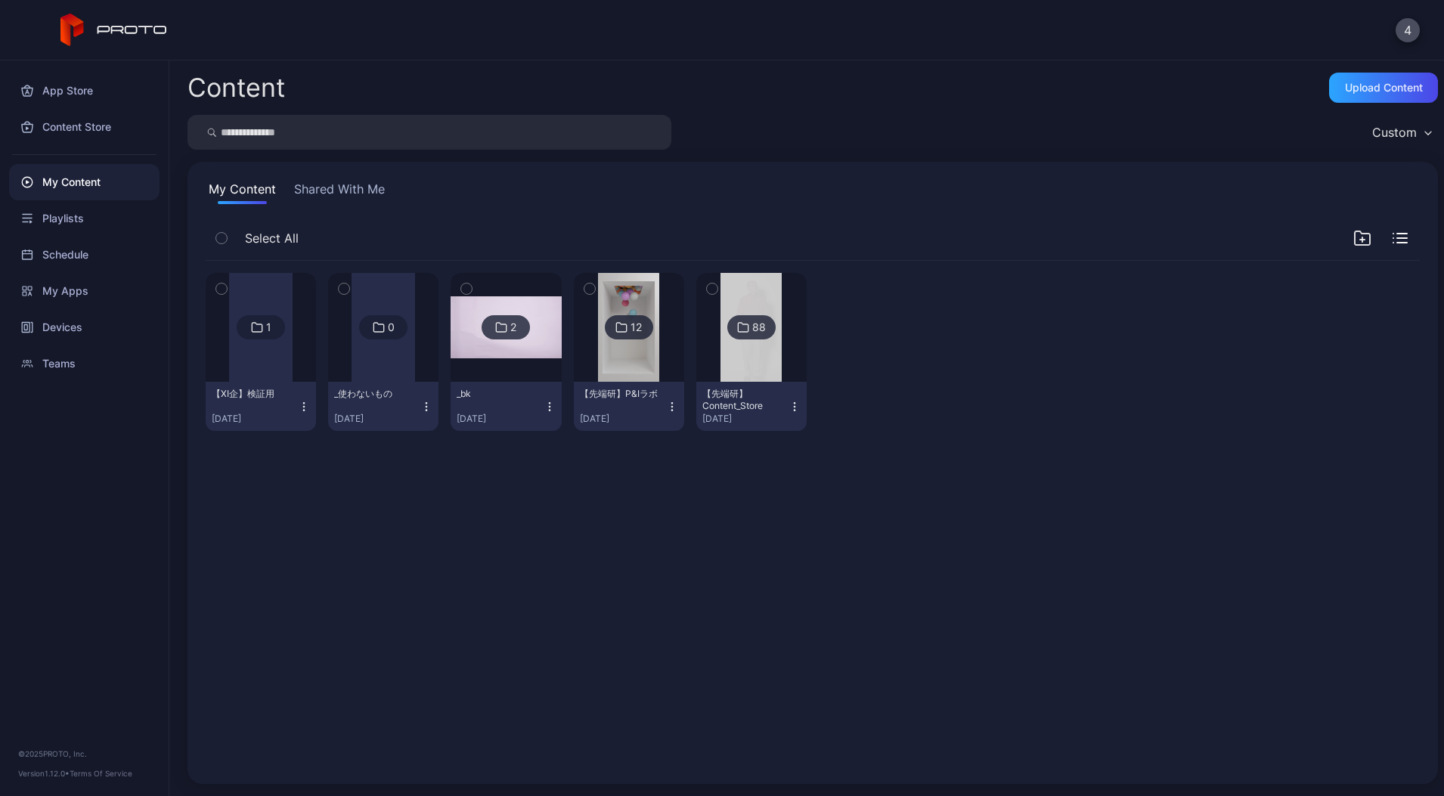
click at [785, 398] on div "【先端研】Content_Store" at bounding box center [743, 400] width 83 height 24
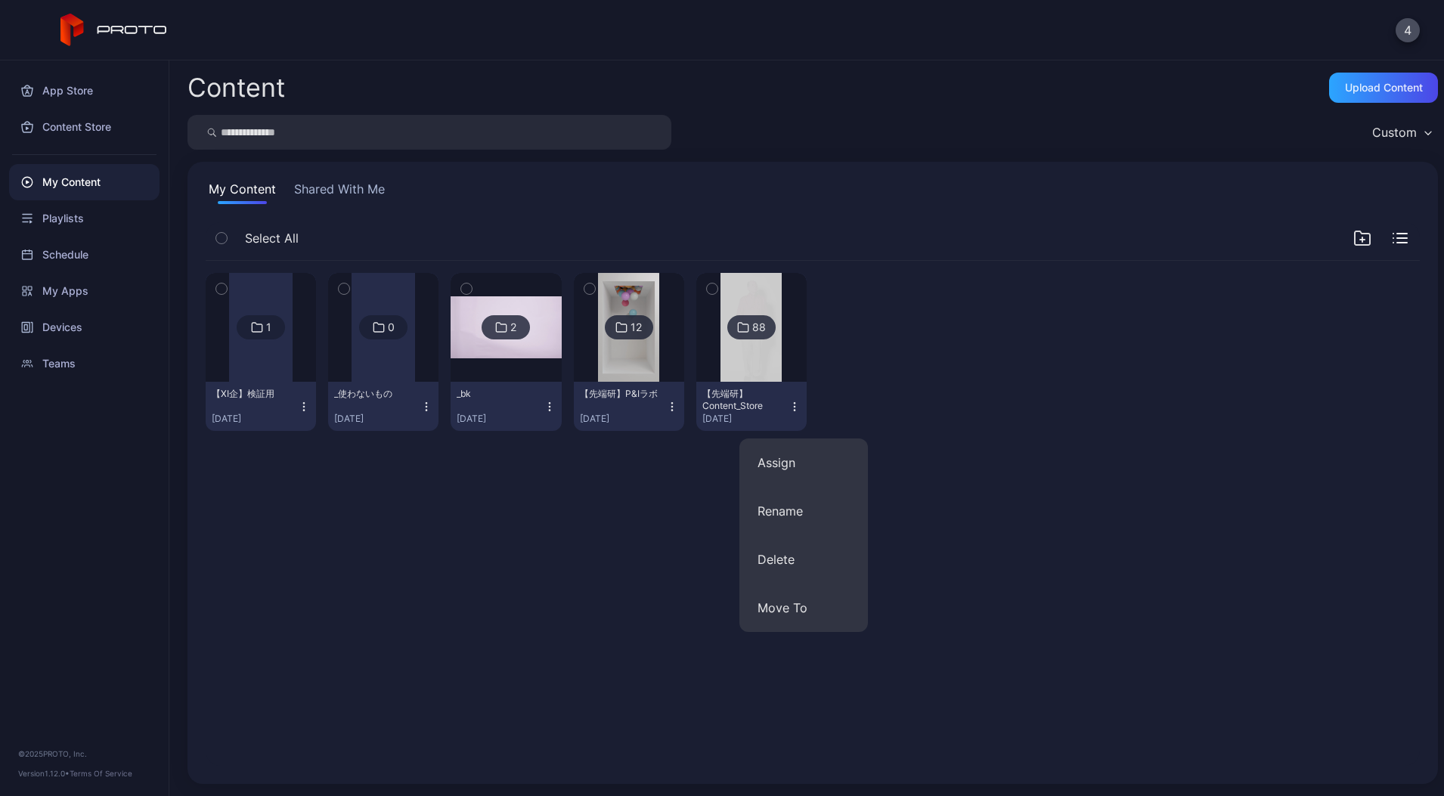
click at [782, 354] on img at bounding box center [750, 327] width 61 height 109
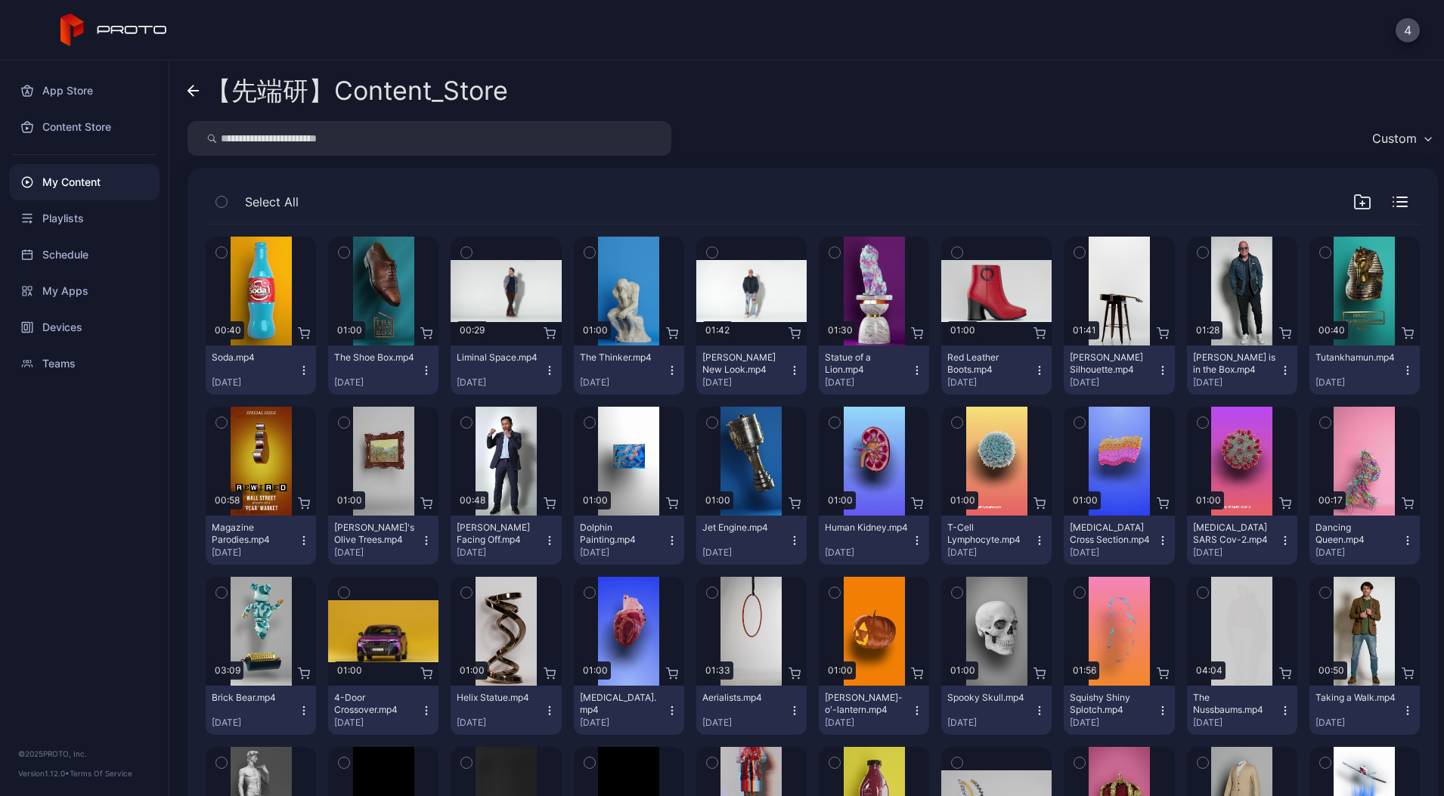
click at [198, 91] on icon at bounding box center [193, 91] width 12 height 13
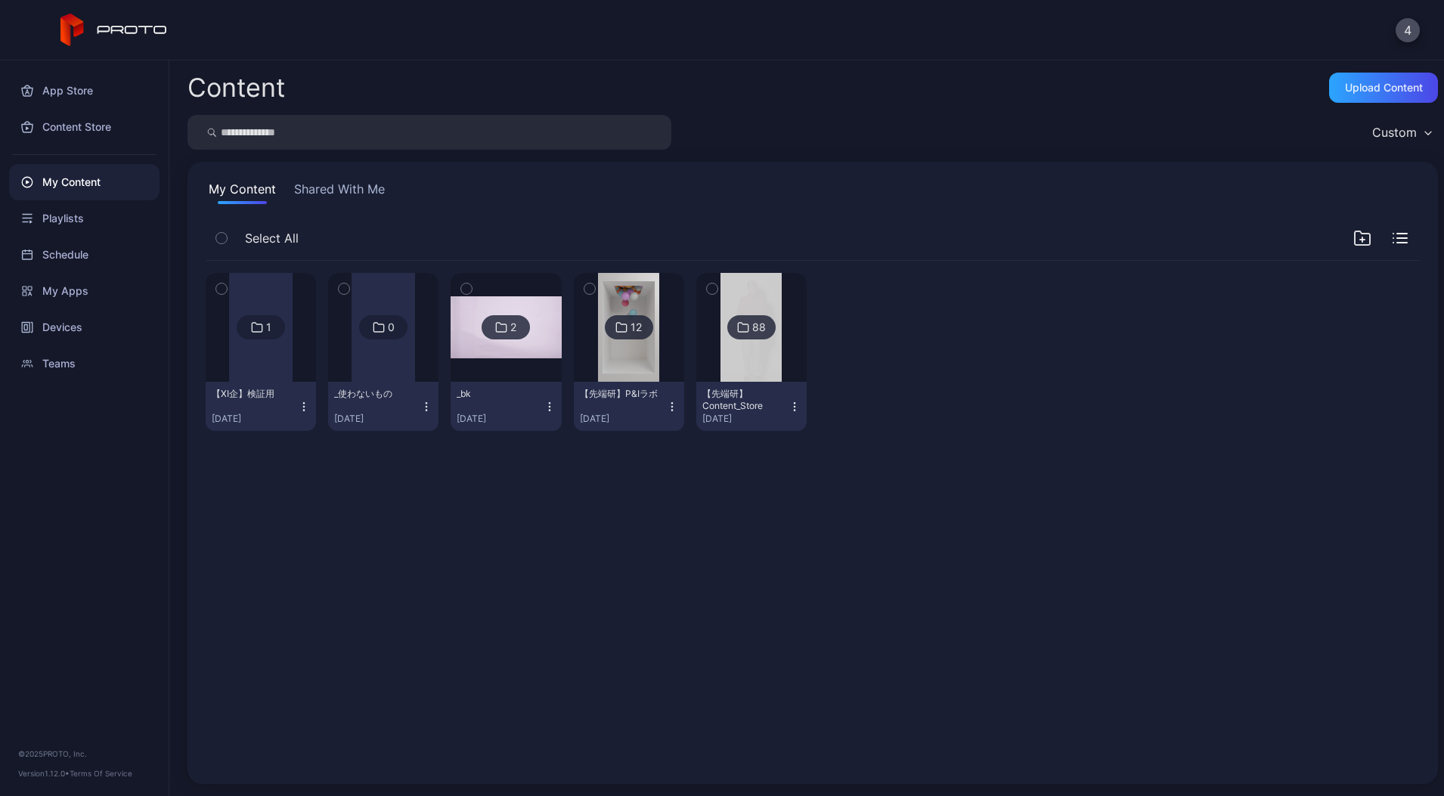
click at [788, 405] on div "【先端研】Content_Store [DATE]" at bounding box center [745, 406] width 86 height 37
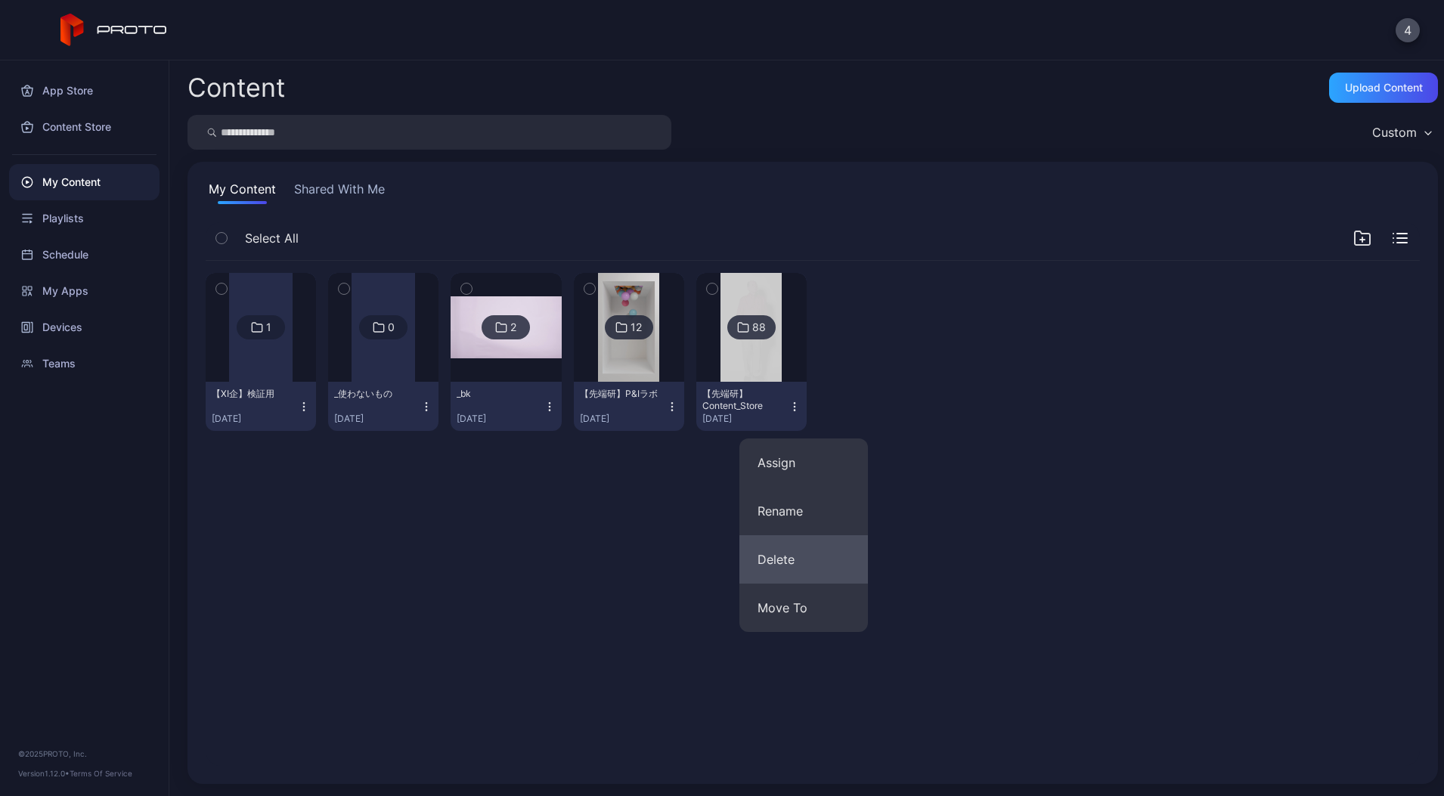
click at [803, 563] on button "Delete" at bounding box center [803, 559] width 128 height 48
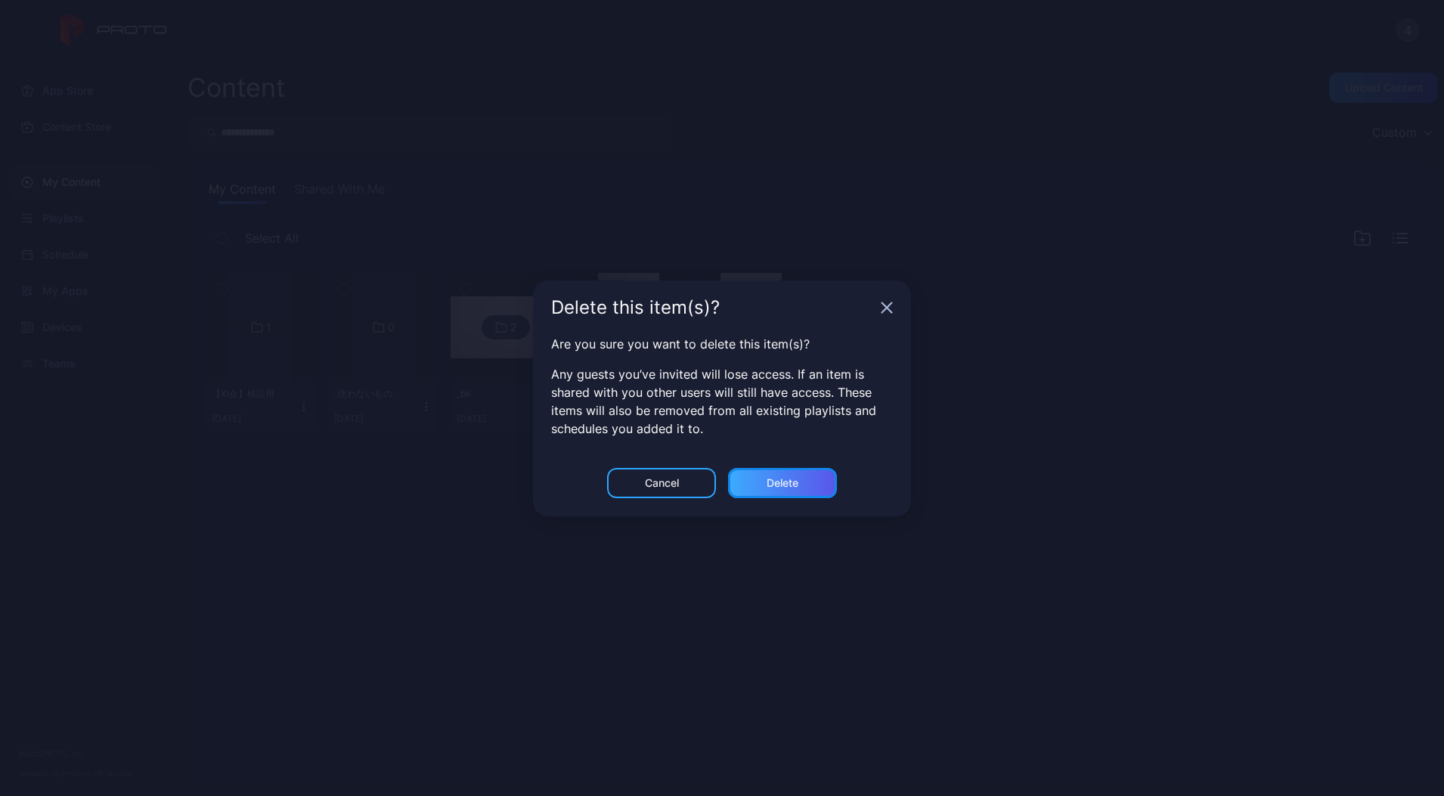
click at [761, 481] on div "Delete" at bounding box center [782, 483] width 109 height 30
click at [883, 311] on icon "button" at bounding box center [887, 307] width 10 height 10
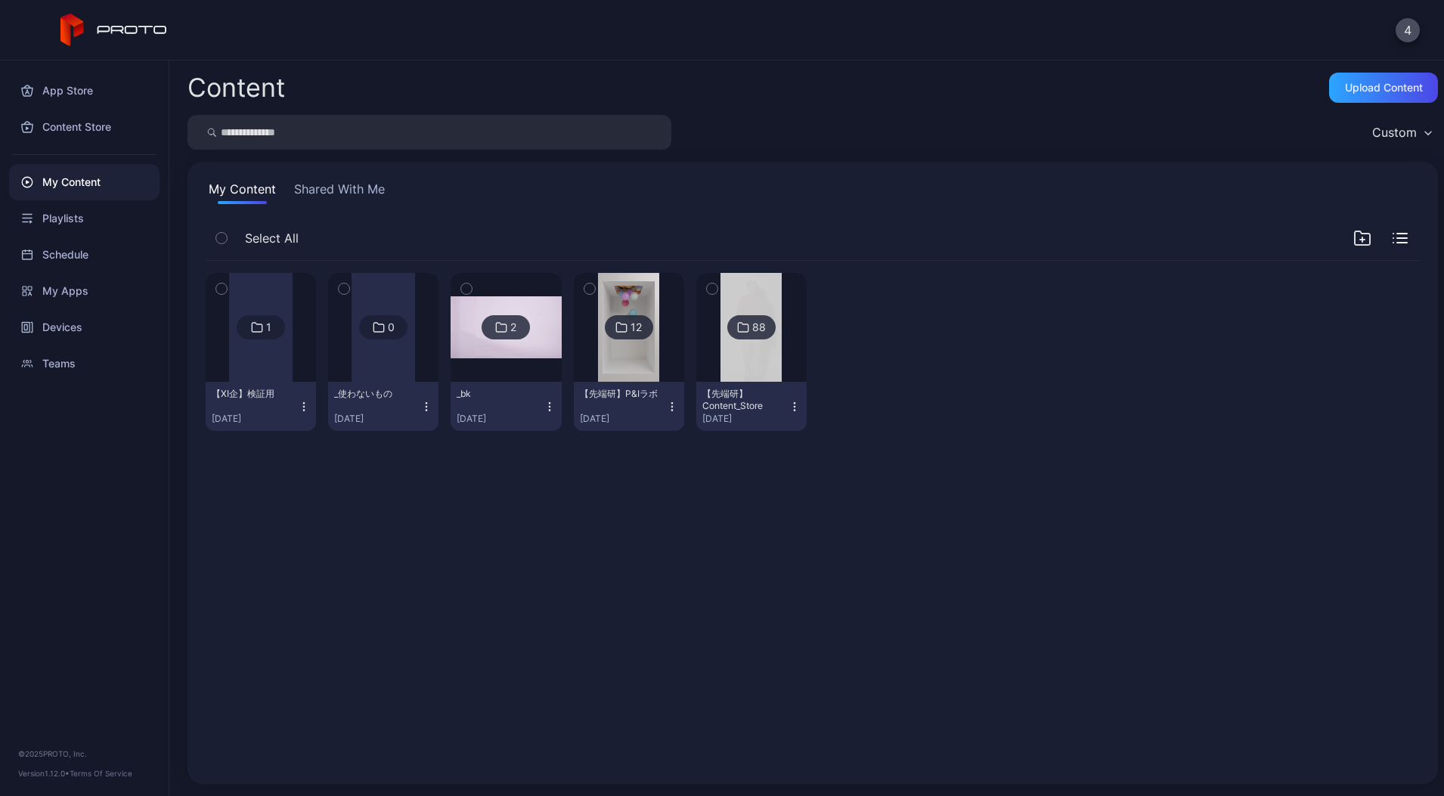
click at [800, 406] on icon "button" at bounding box center [794, 407] width 12 height 12
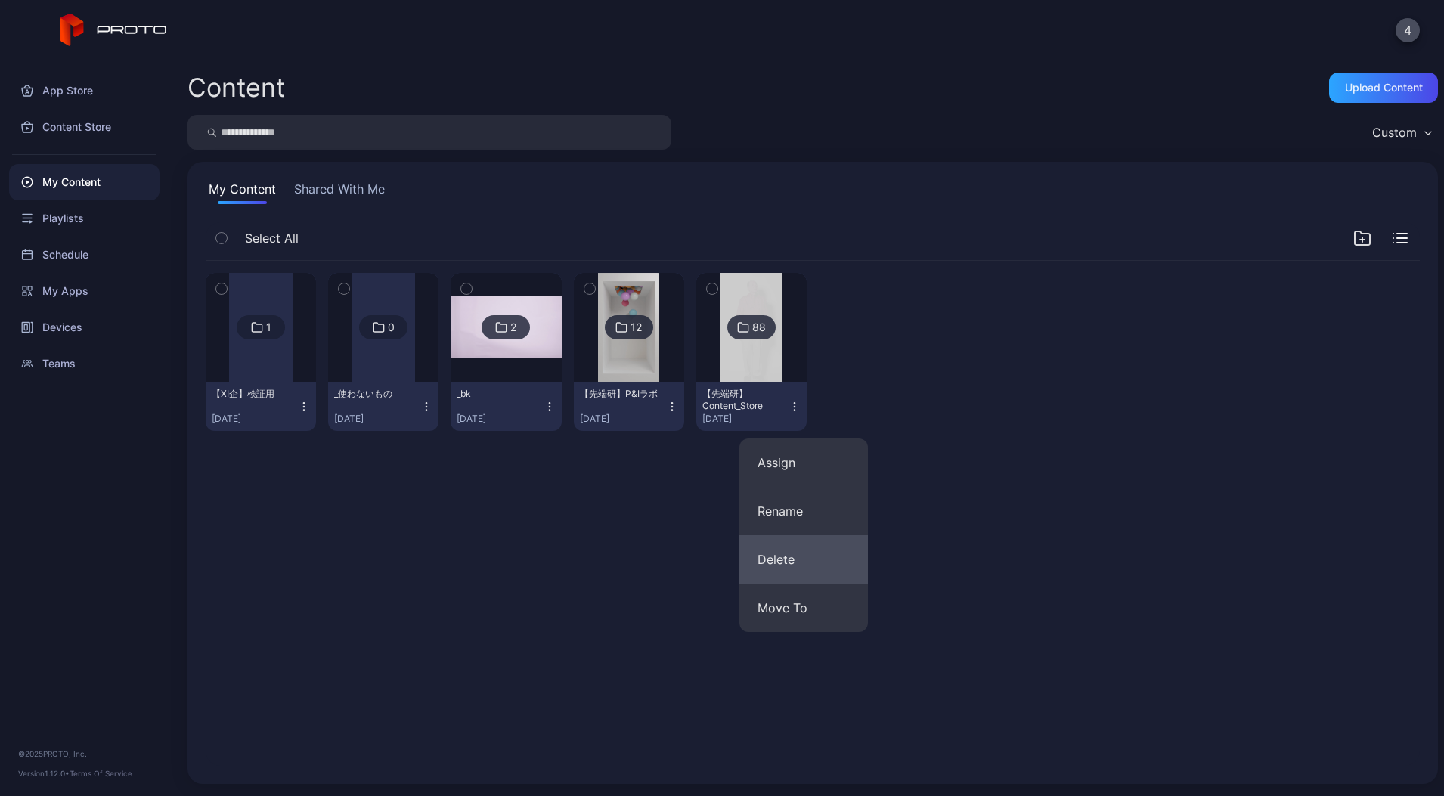
click at [789, 575] on button "Delete" at bounding box center [803, 559] width 128 height 48
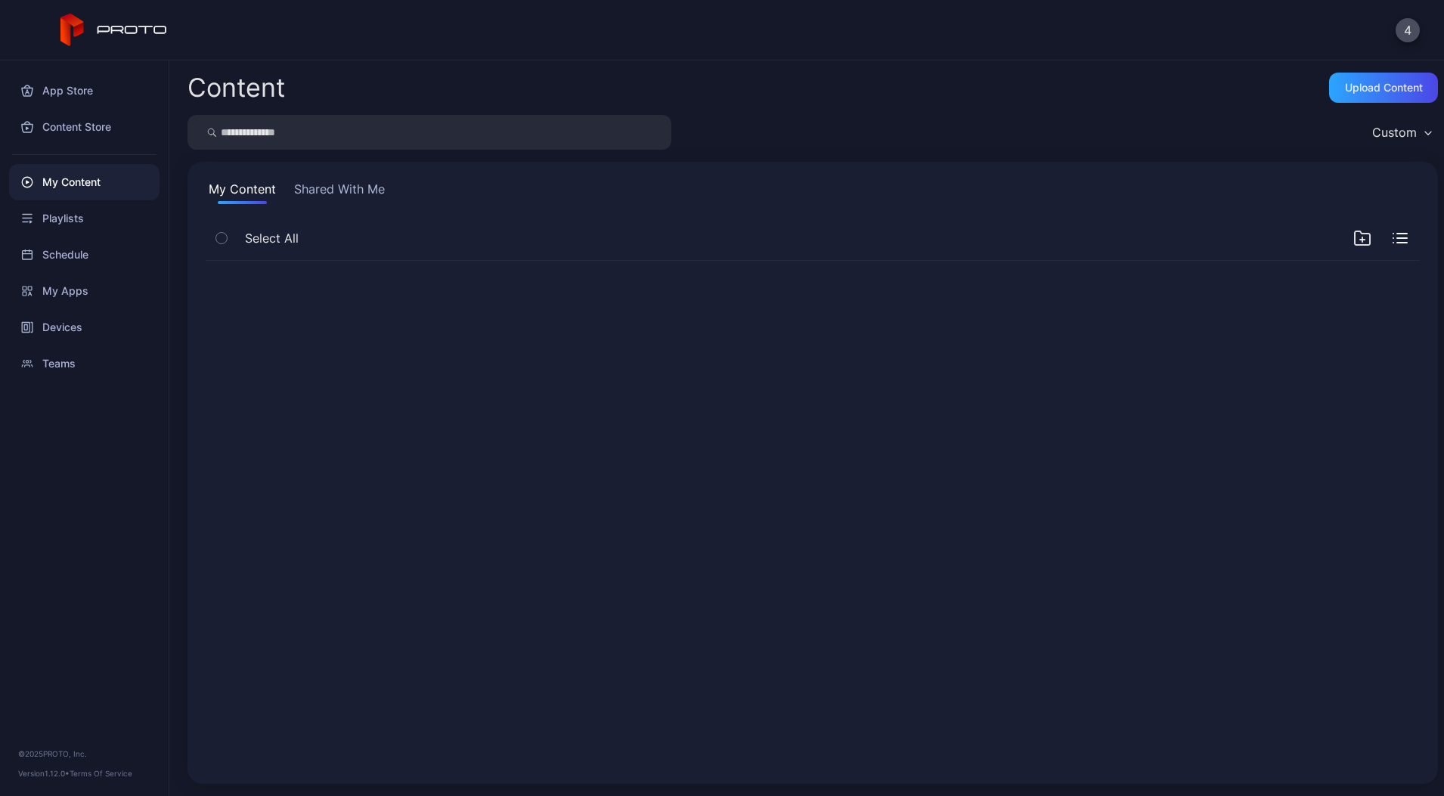
click at [796, 481] on icon at bounding box center [813, 513] width 76 height 76
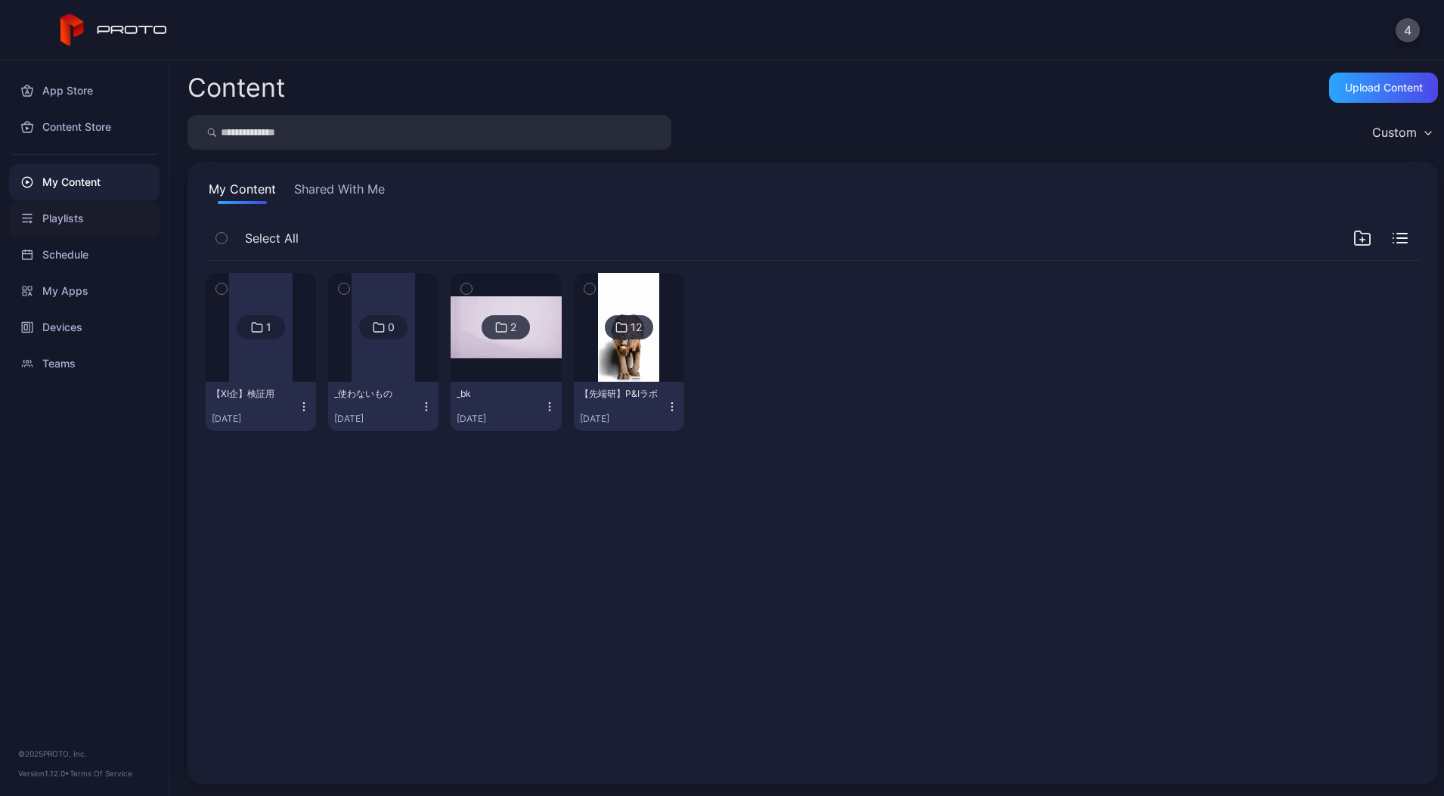
click at [57, 227] on div "Playlists" at bounding box center [84, 218] width 150 height 36
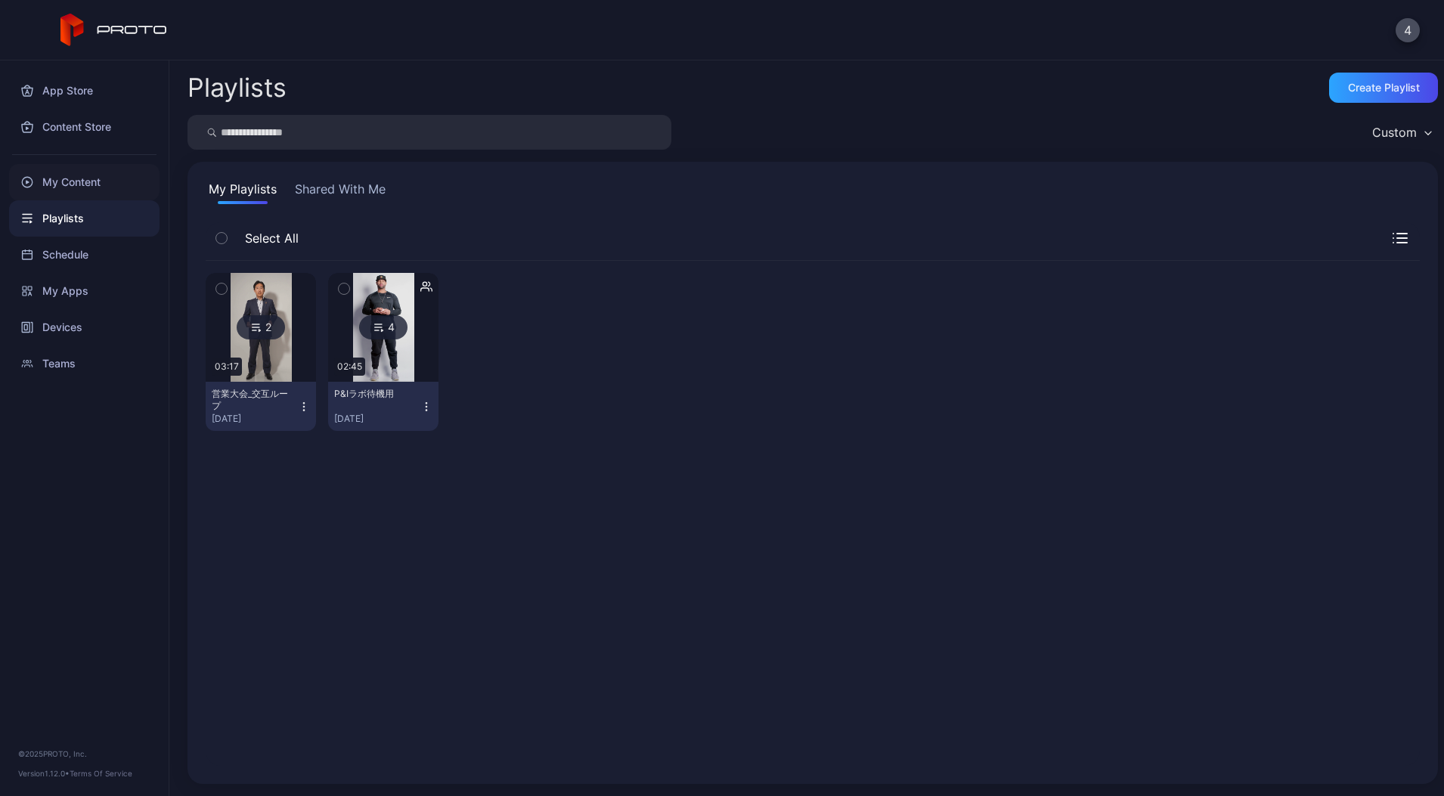
click at [85, 182] on div "My Content" at bounding box center [84, 182] width 150 height 36
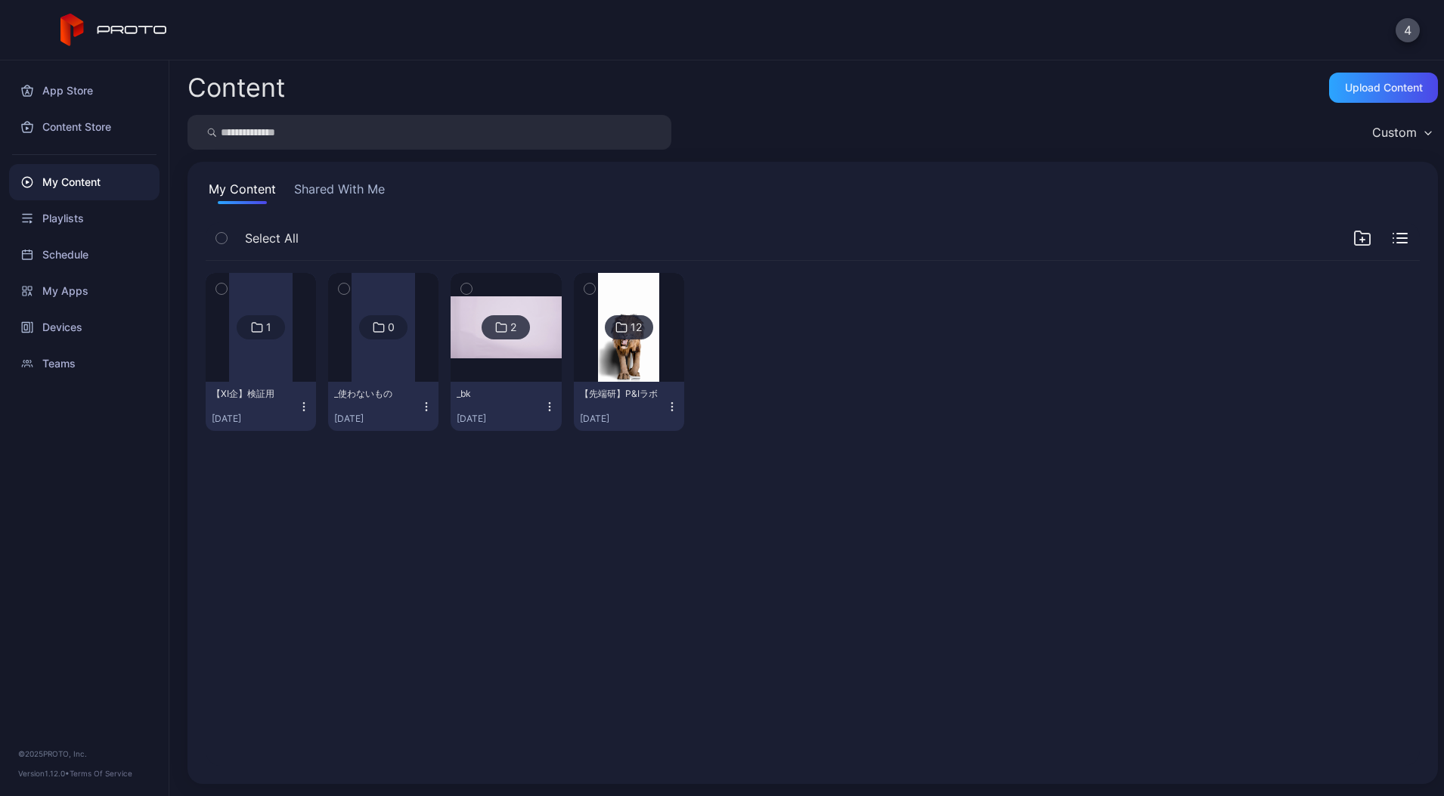
click at [317, 189] on button "Shared With Me" at bounding box center [339, 192] width 97 height 24
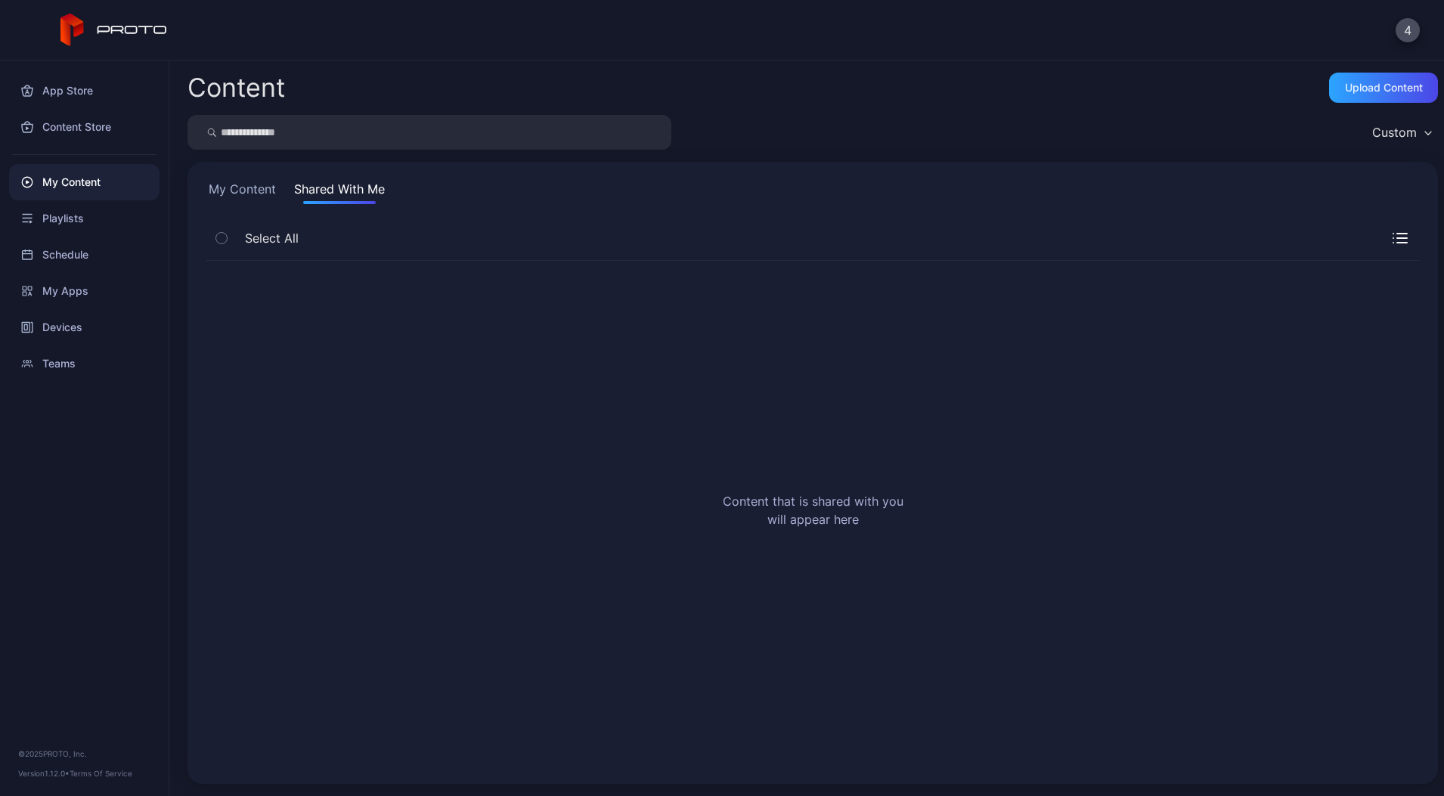
click at [276, 190] on button "My Content" at bounding box center [242, 192] width 73 height 24
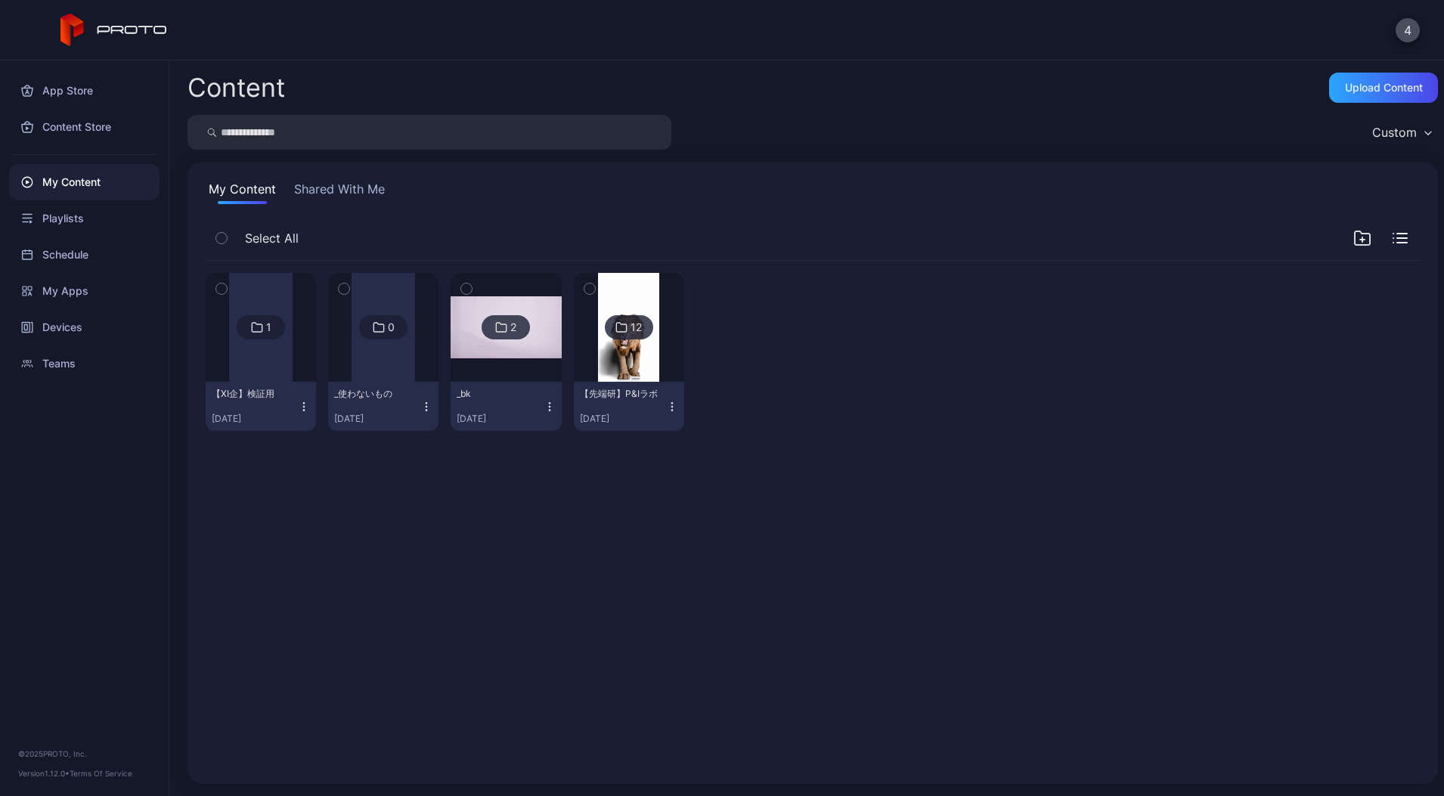
click at [1353, 243] on icon "button" at bounding box center [1362, 238] width 18 height 18
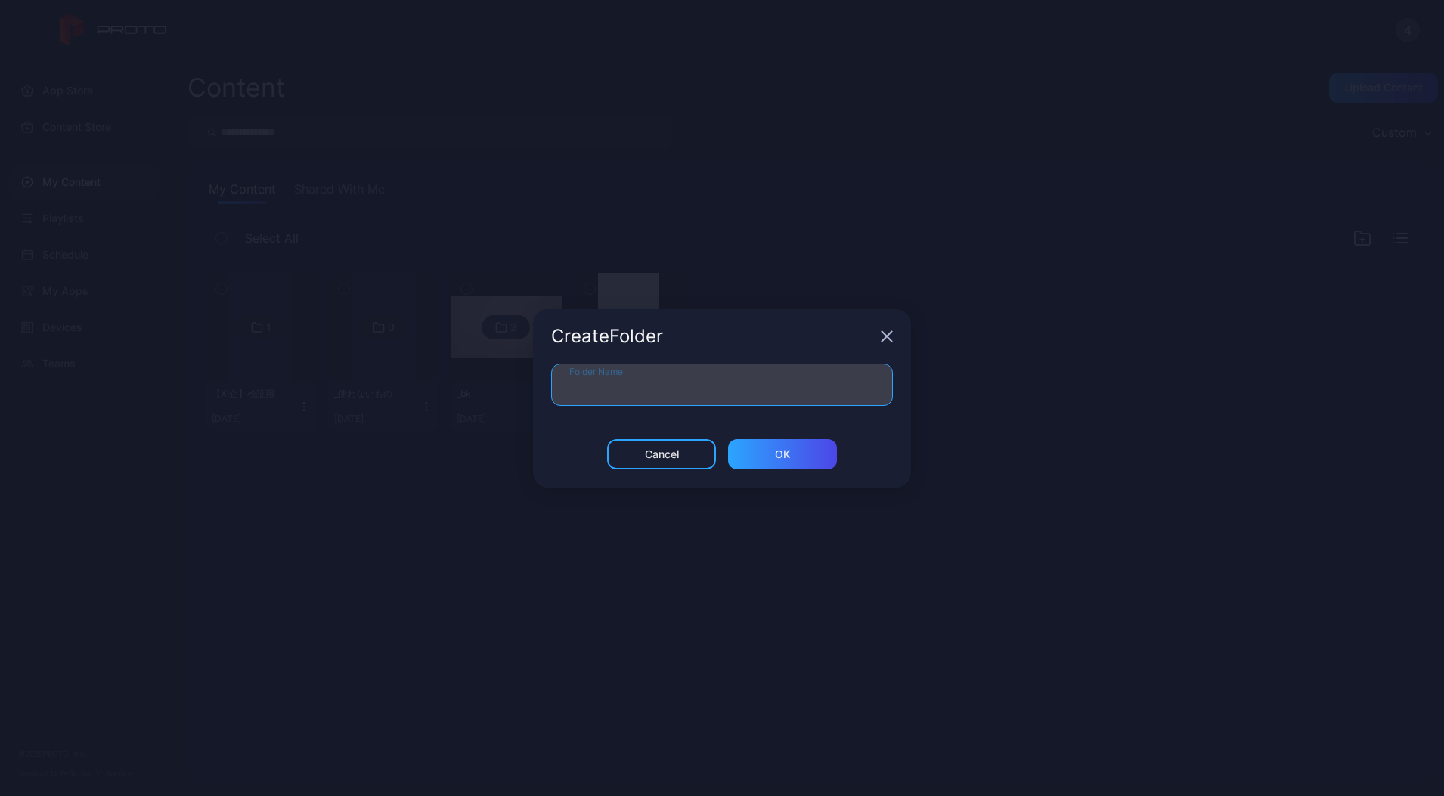
click at [789, 381] on input "Folder Name" at bounding box center [722, 385] width 342 height 42
type input "**********"
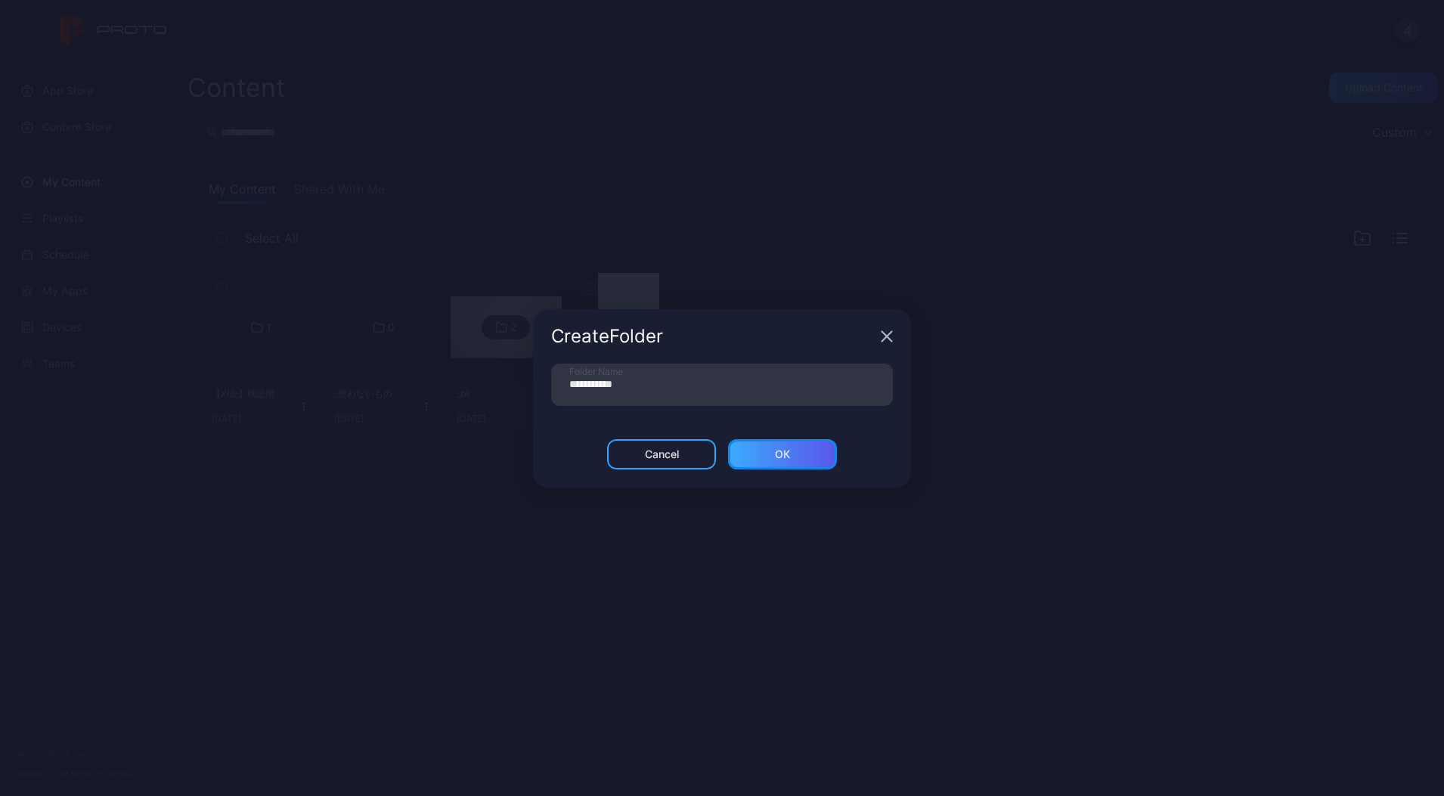
click at [768, 460] on div "ОК" at bounding box center [782, 454] width 109 height 30
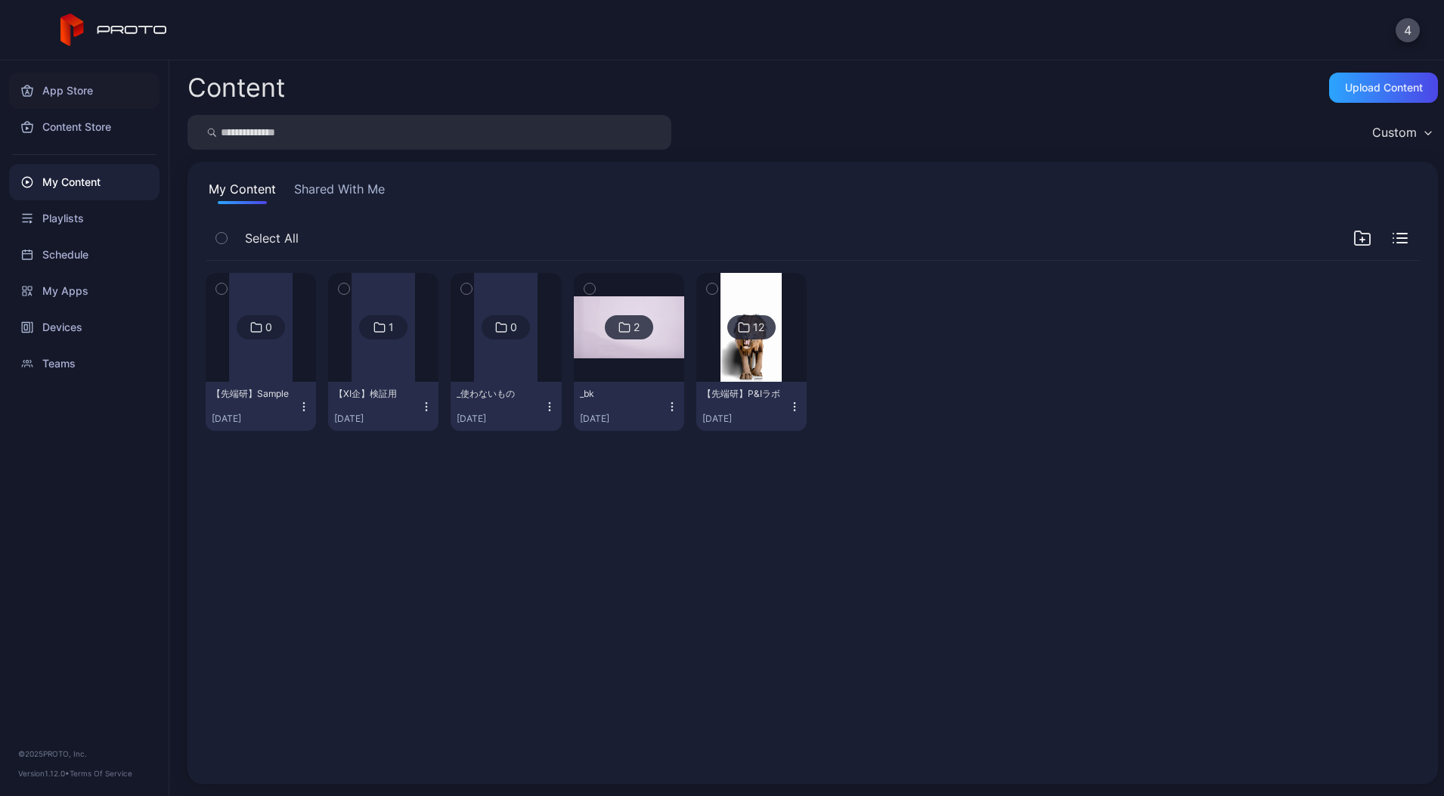
click at [70, 103] on div "App Store" at bounding box center [84, 91] width 150 height 36
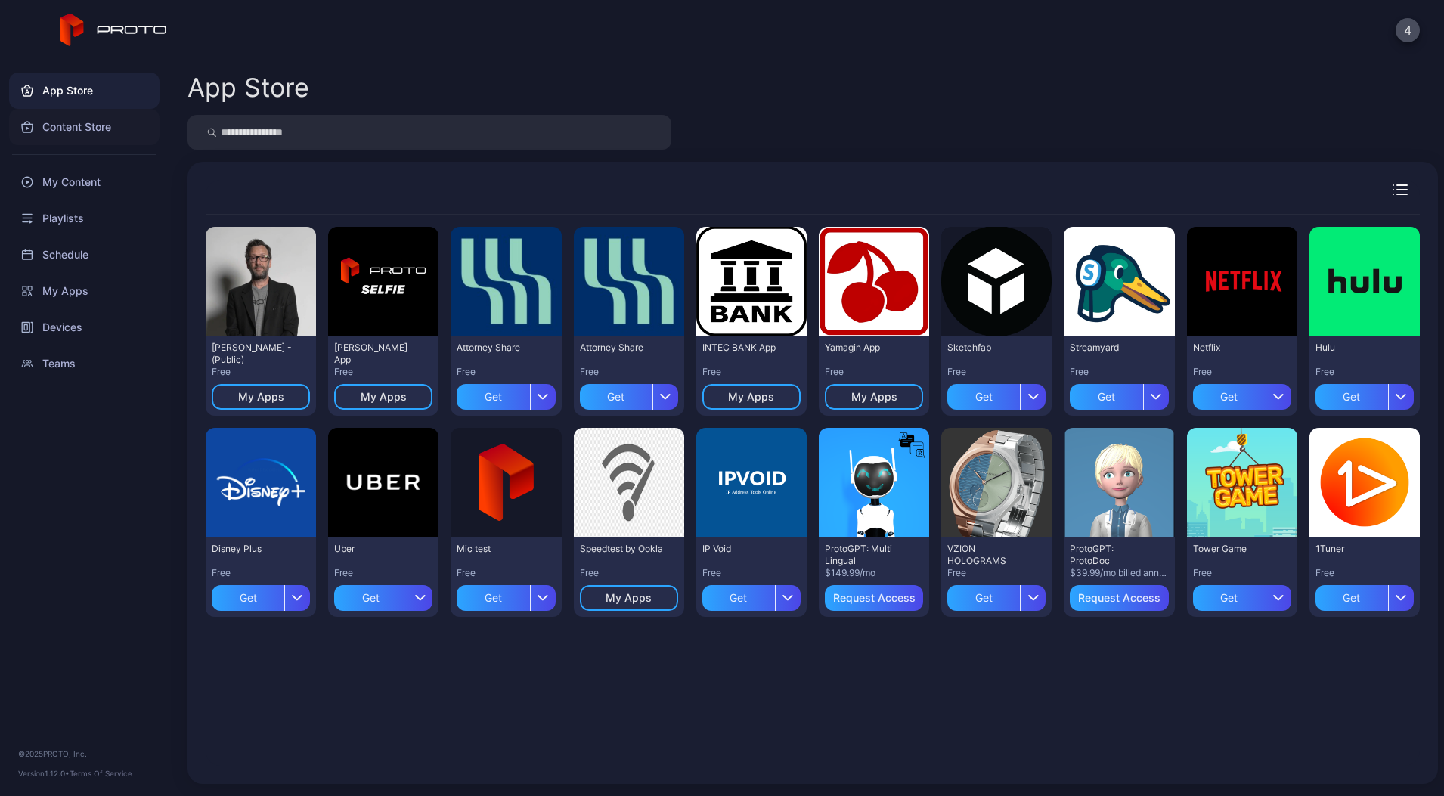
click at [75, 127] on div "Content Store" at bounding box center [84, 127] width 150 height 36
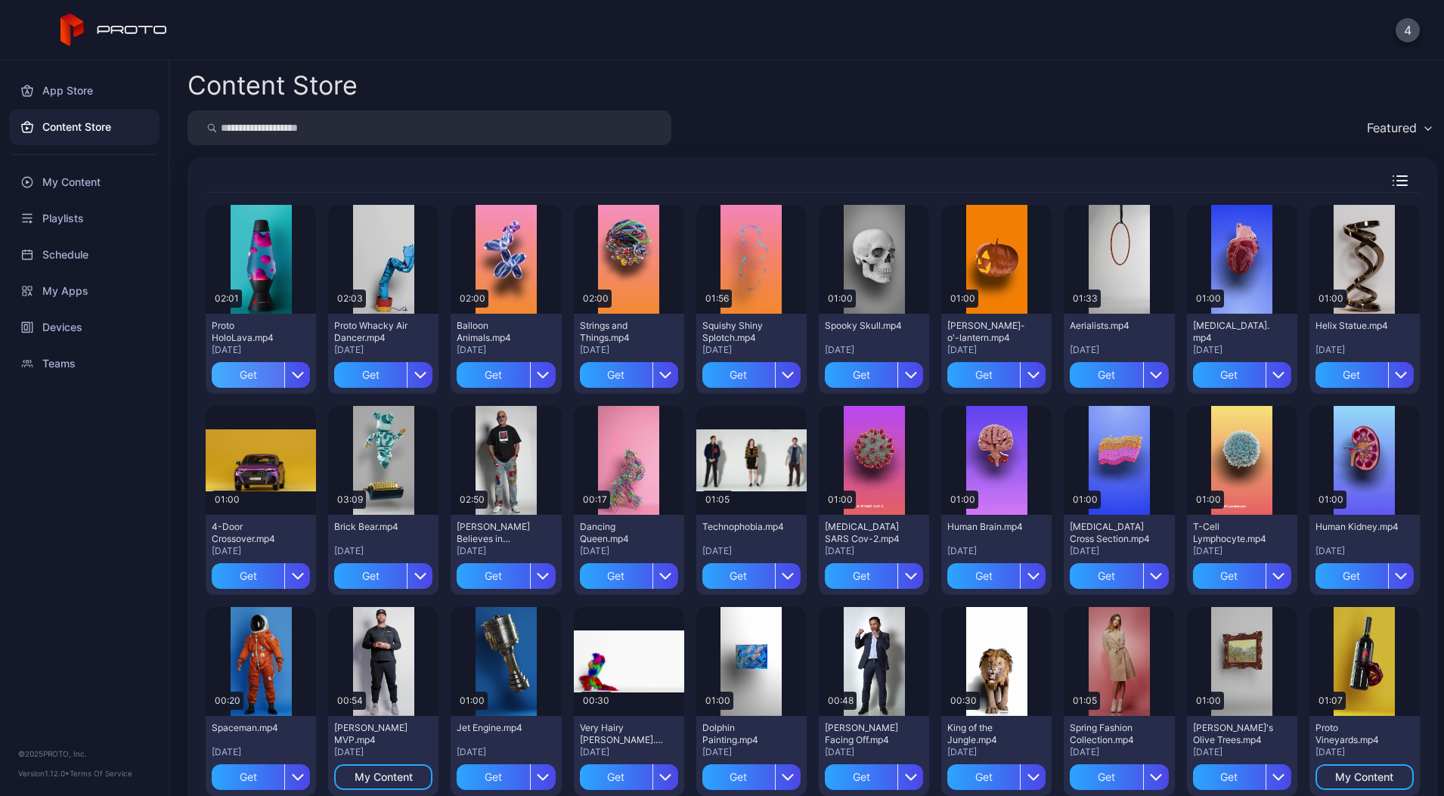
click at [270, 382] on div "Get" at bounding box center [248, 375] width 73 height 26
click at [396, 379] on div "Get" at bounding box center [370, 375] width 73 height 26
click at [528, 376] on div "Get" at bounding box center [493, 375] width 73 height 26
click at [652, 373] on div "Get" at bounding box center [616, 375] width 73 height 26
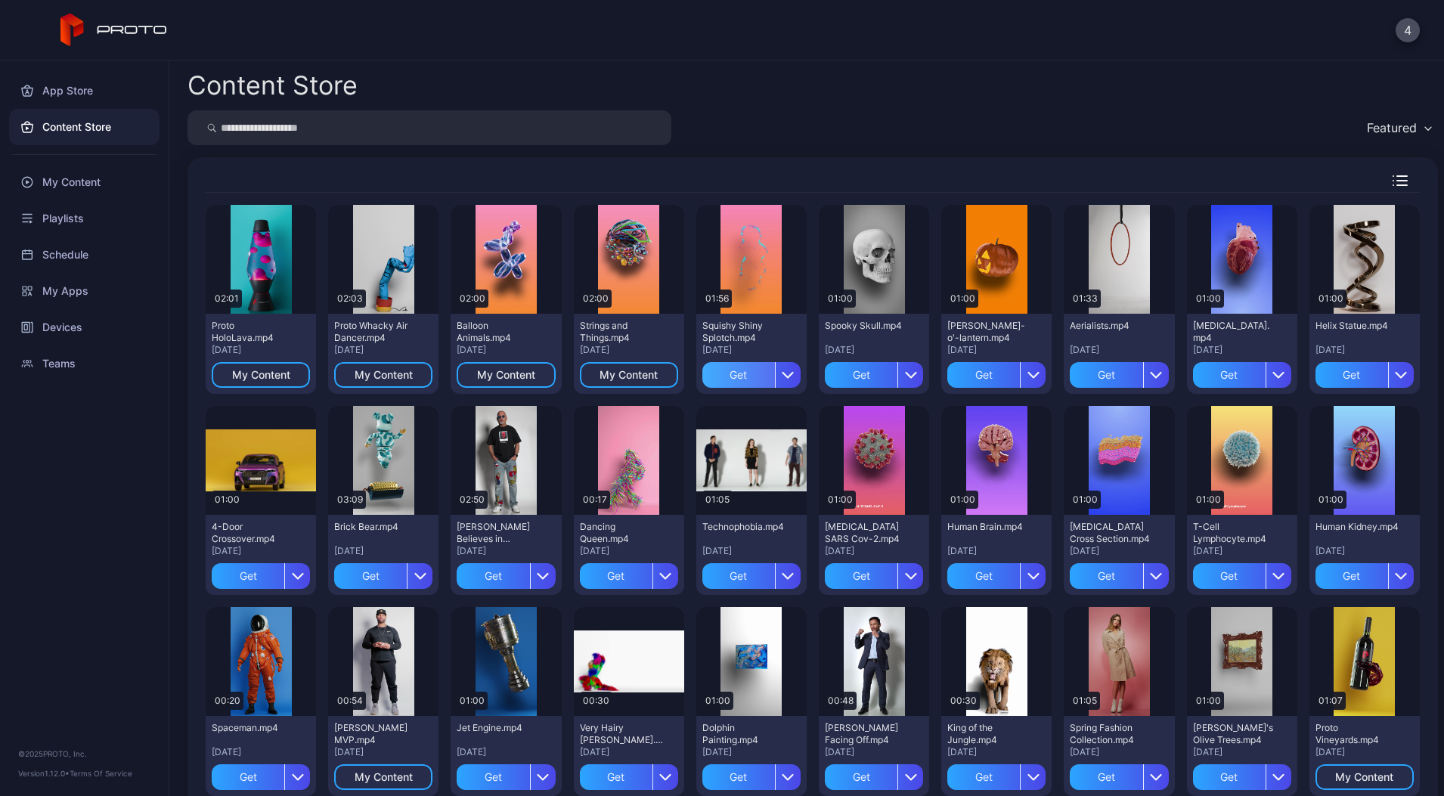
click at [775, 383] on div "Get" at bounding box center [738, 375] width 73 height 26
click at [74, 187] on div "My Content" at bounding box center [84, 182] width 150 height 36
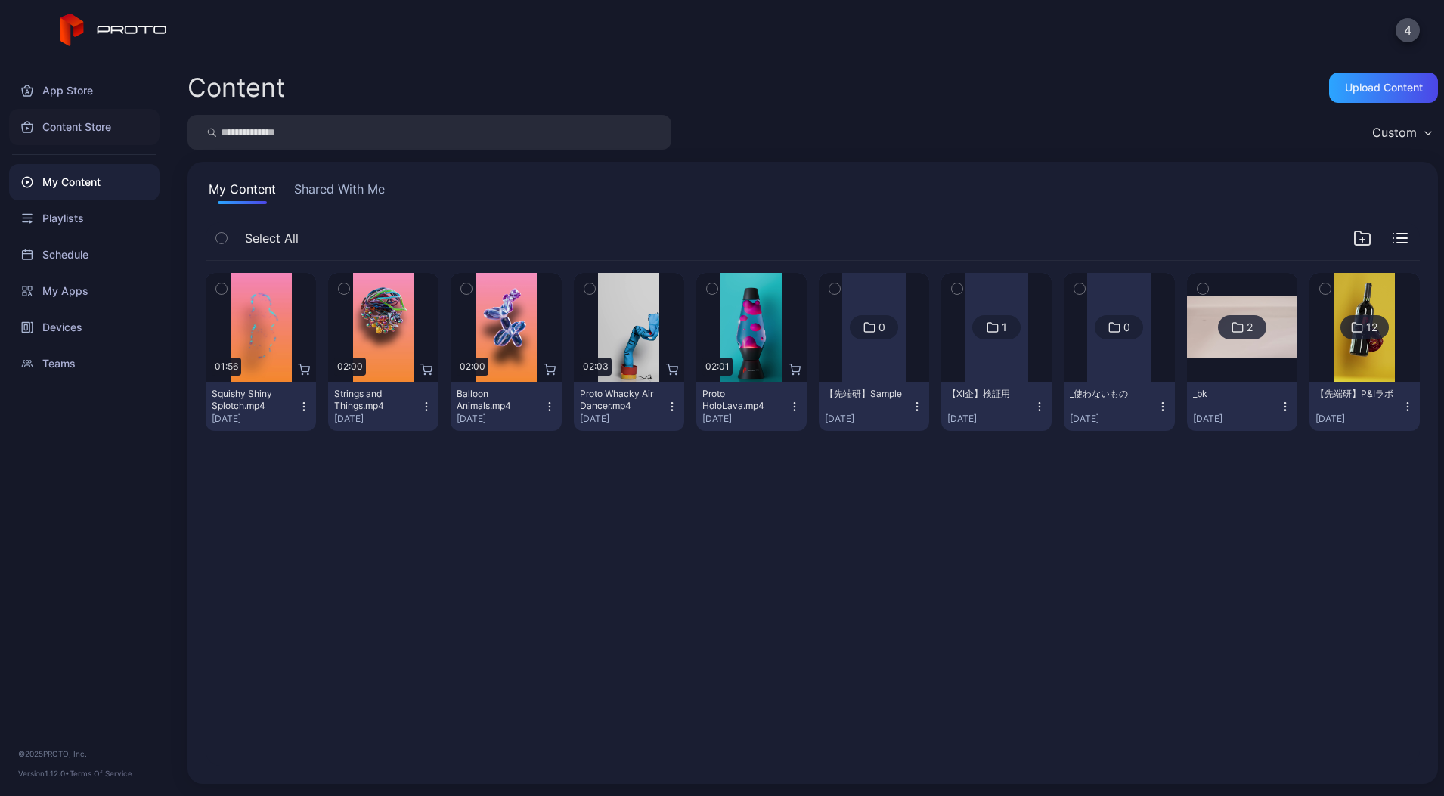
click at [73, 135] on div "Content Store" at bounding box center [84, 127] width 150 height 36
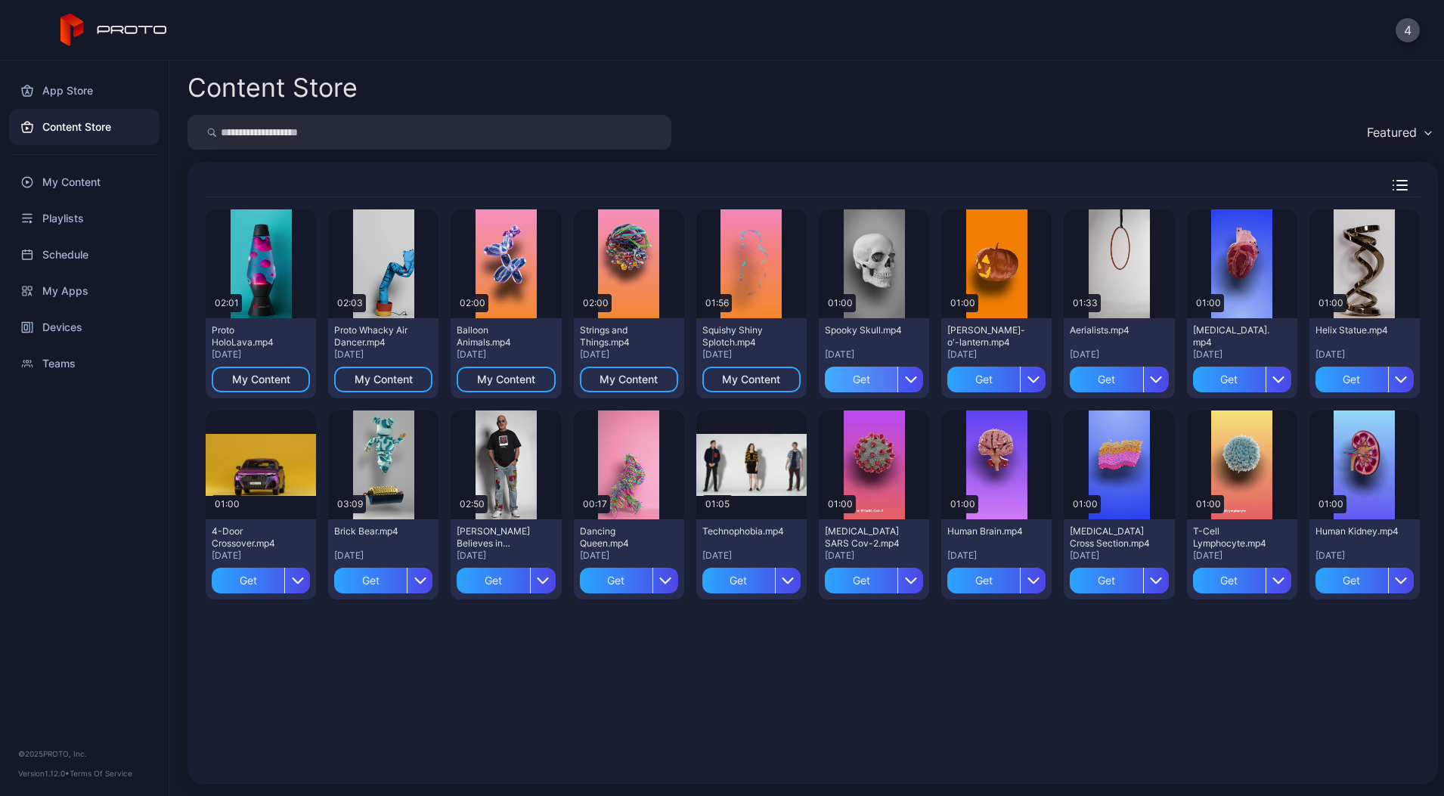
click at [897, 376] on div "Get" at bounding box center [861, 380] width 73 height 26
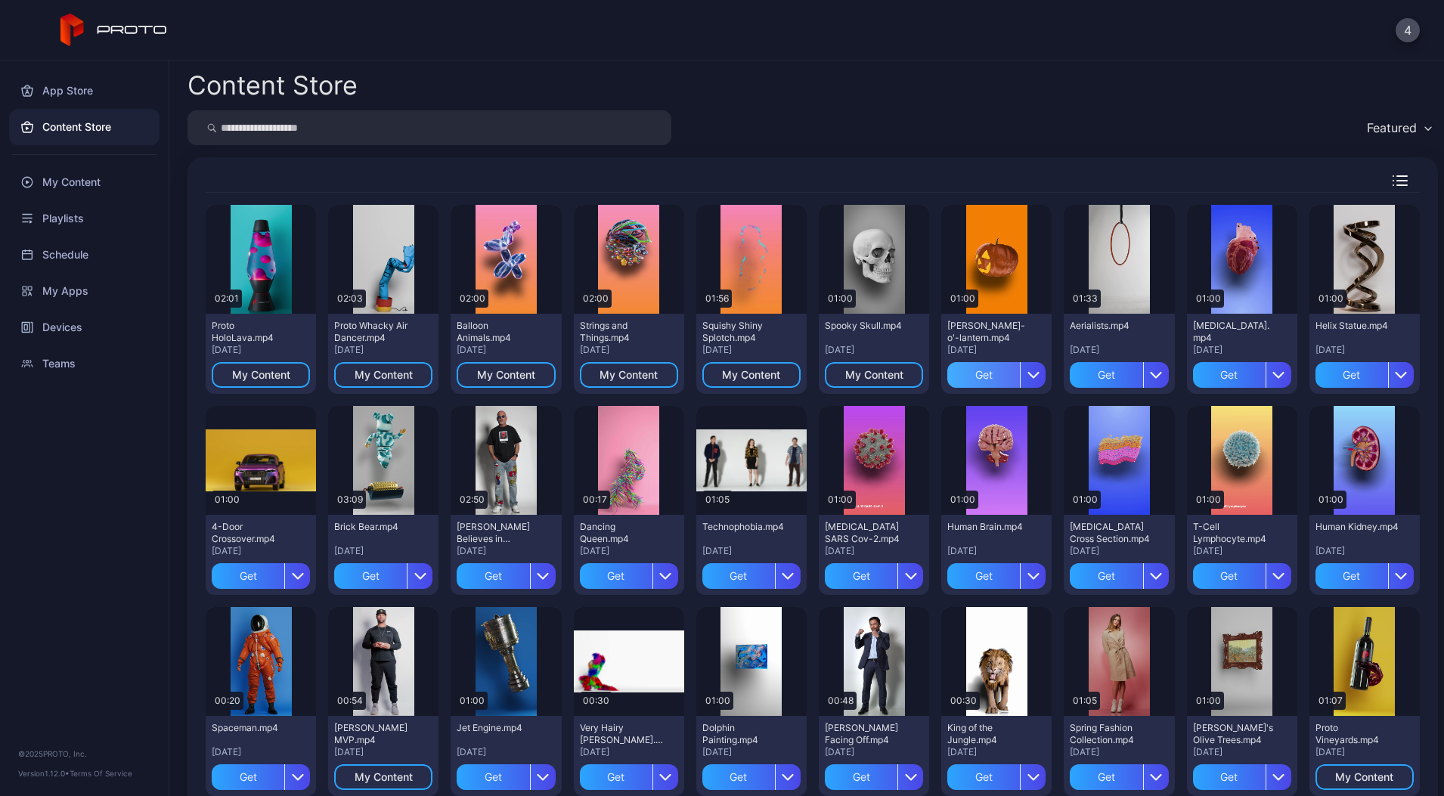
click at [1020, 382] on div "Get" at bounding box center [983, 375] width 73 height 26
click at [1142, 385] on div "Get" at bounding box center [1106, 375] width 73 height 26
click at [1265, 385] on div "Get" at bounding box center [1229, 375] width 73 height 26
click at [1142, 587] on div "Get" at bounding box center [1106, 576] width 73 height 26
click at [1020, 570] on div "Get" at bounding box center [983, 576] width 73 height 26
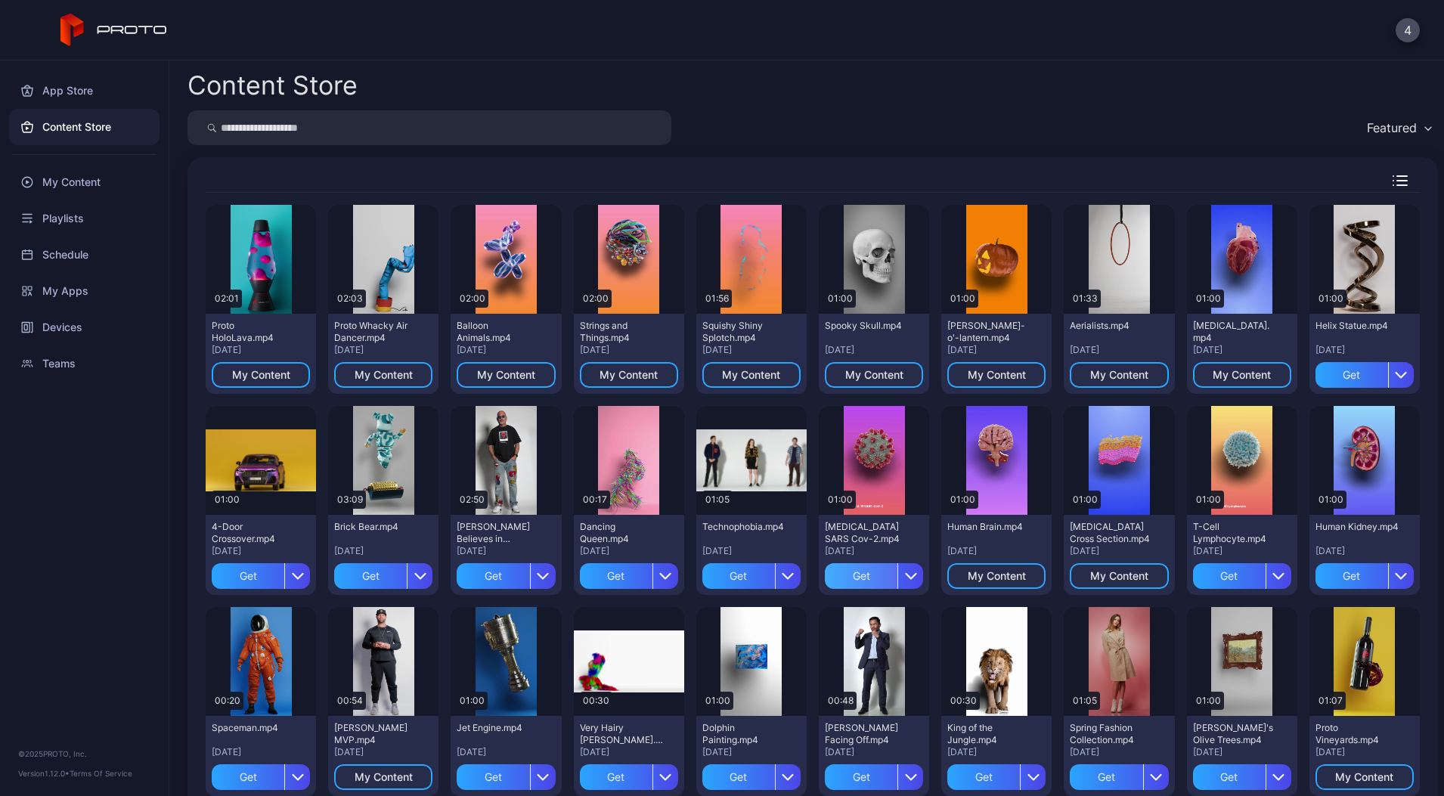
click at [897, 577] on div "Get" at bounding box center [861, 576] width 73 height 26
click at [775, 574] on div "Get" at bounding box center [738, 576] width 73 height 26
click at [652, 566] on div "Get" at bounding box center [616, 576] width 73 height 26
click at [529, 572] on div "Get" at bounding box center [493, 576] width 73 height 26
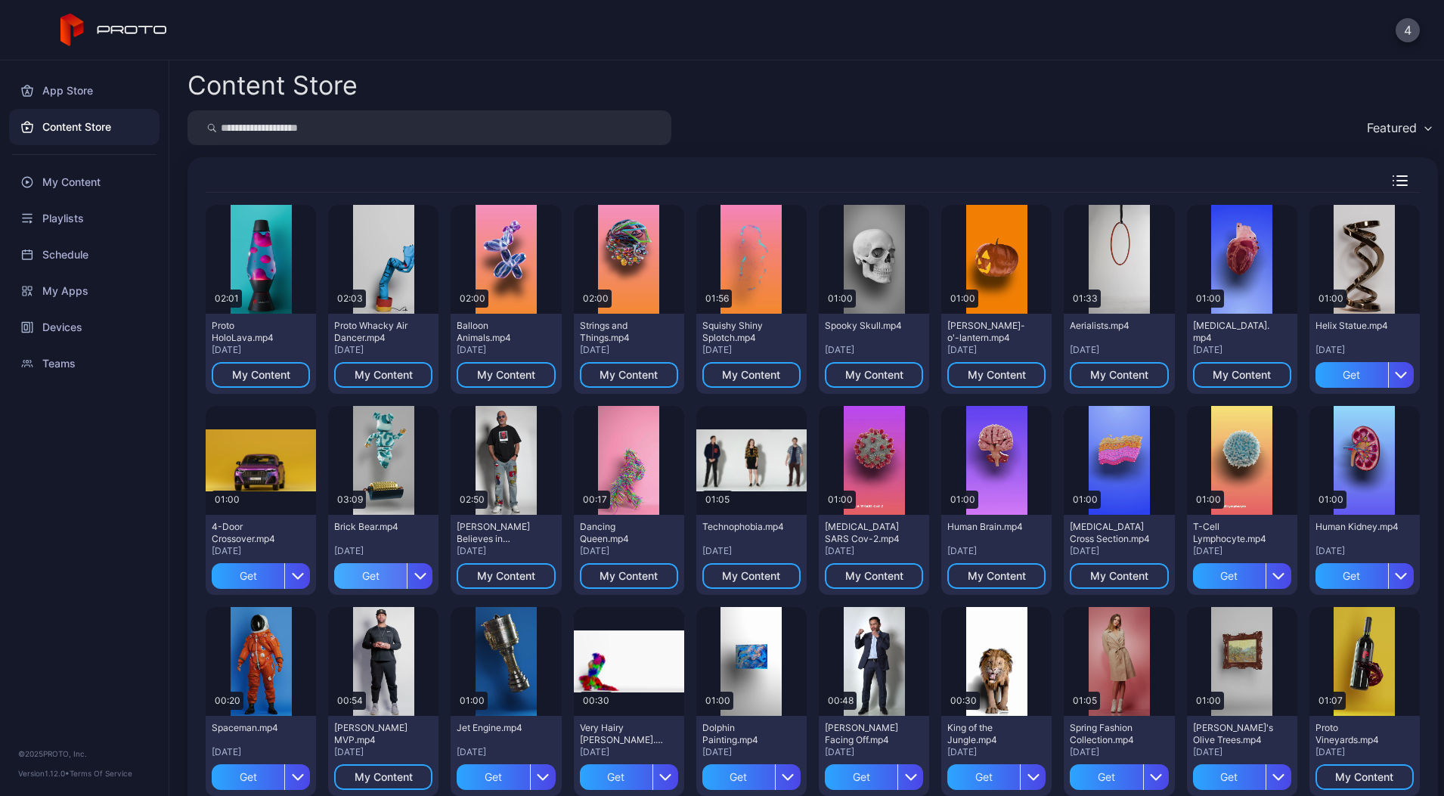
click at [407, 579] on div "Get" at bounding box center [370, 576] width 73 height 26
click at [284, 582] on div "Get" at bounding box center [248, 576] width 73 height 26
click at [1315, 388] on div "Get" at bounding box center [1351, 375] width 73 height 26
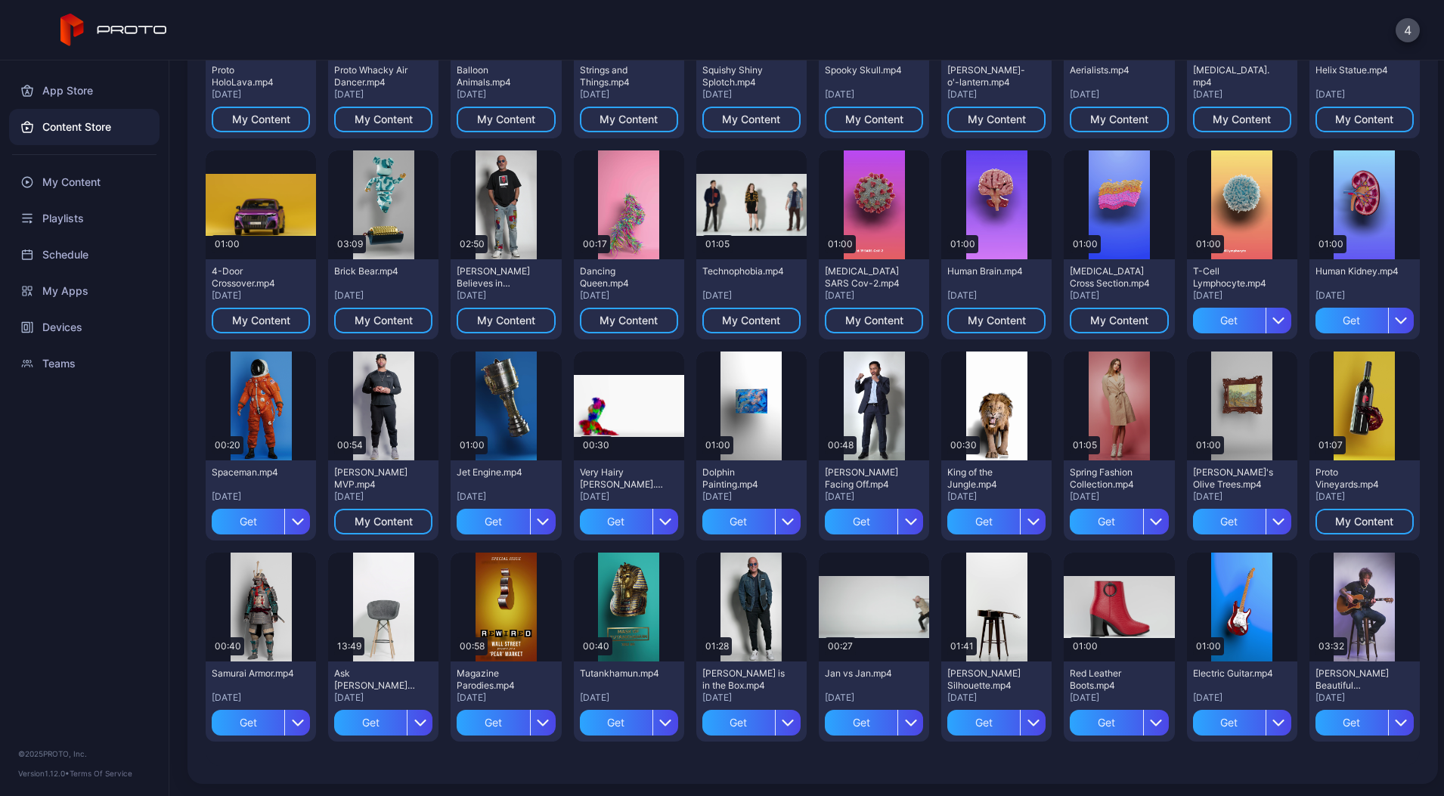
scroll to position [407, 0]
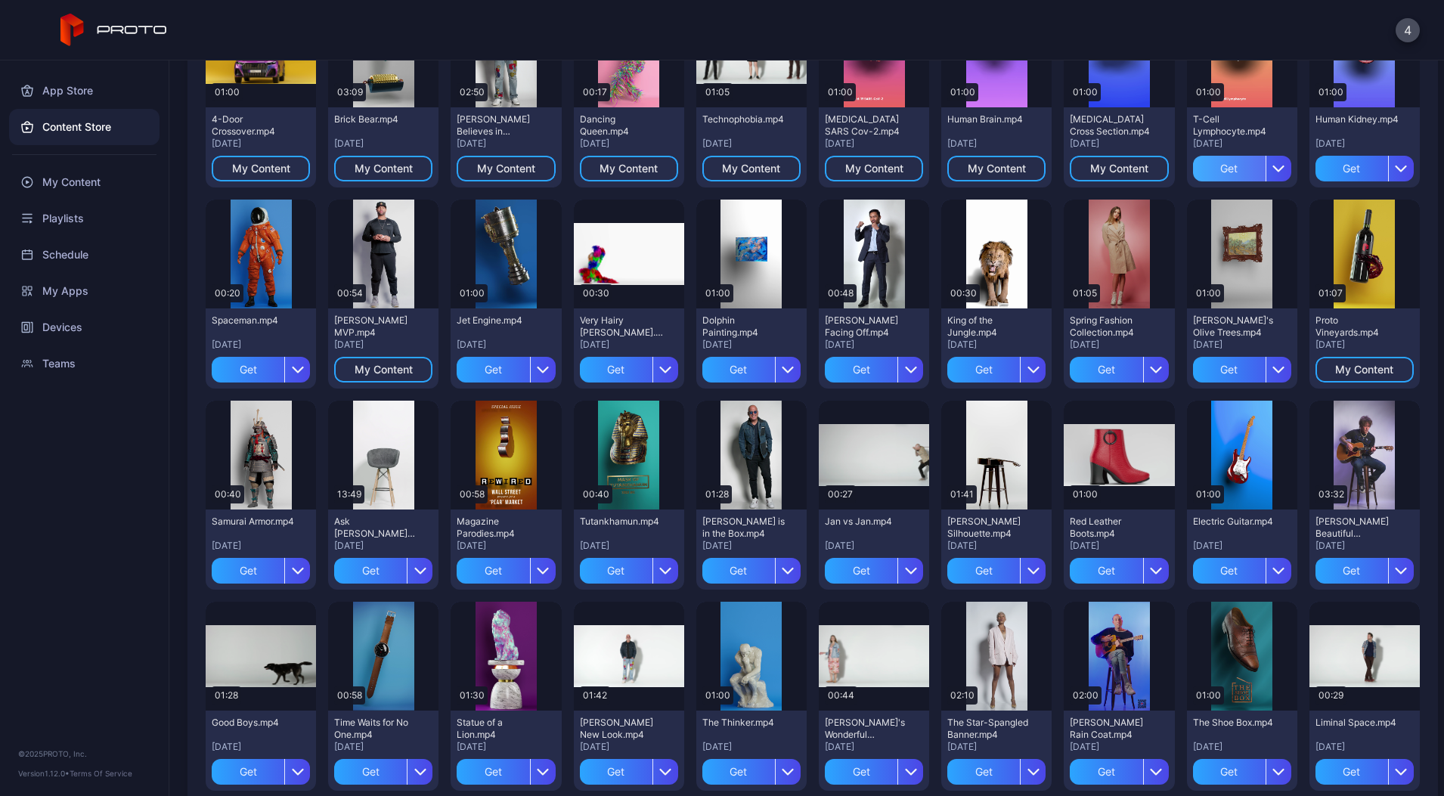
click at [1193, 181] on div "Get" at bounding box center [1229, 169] width 73 height 26
click at [1315, 181] on div "Get" at bounding box center [1351, 169] width 73 height 26
click at [284, 373] on div "Get" at bounding box center [248, 370] width 73 height 26
click at [529, 368] on div "Get" at bounding box center [493, 370] width 73 height 26
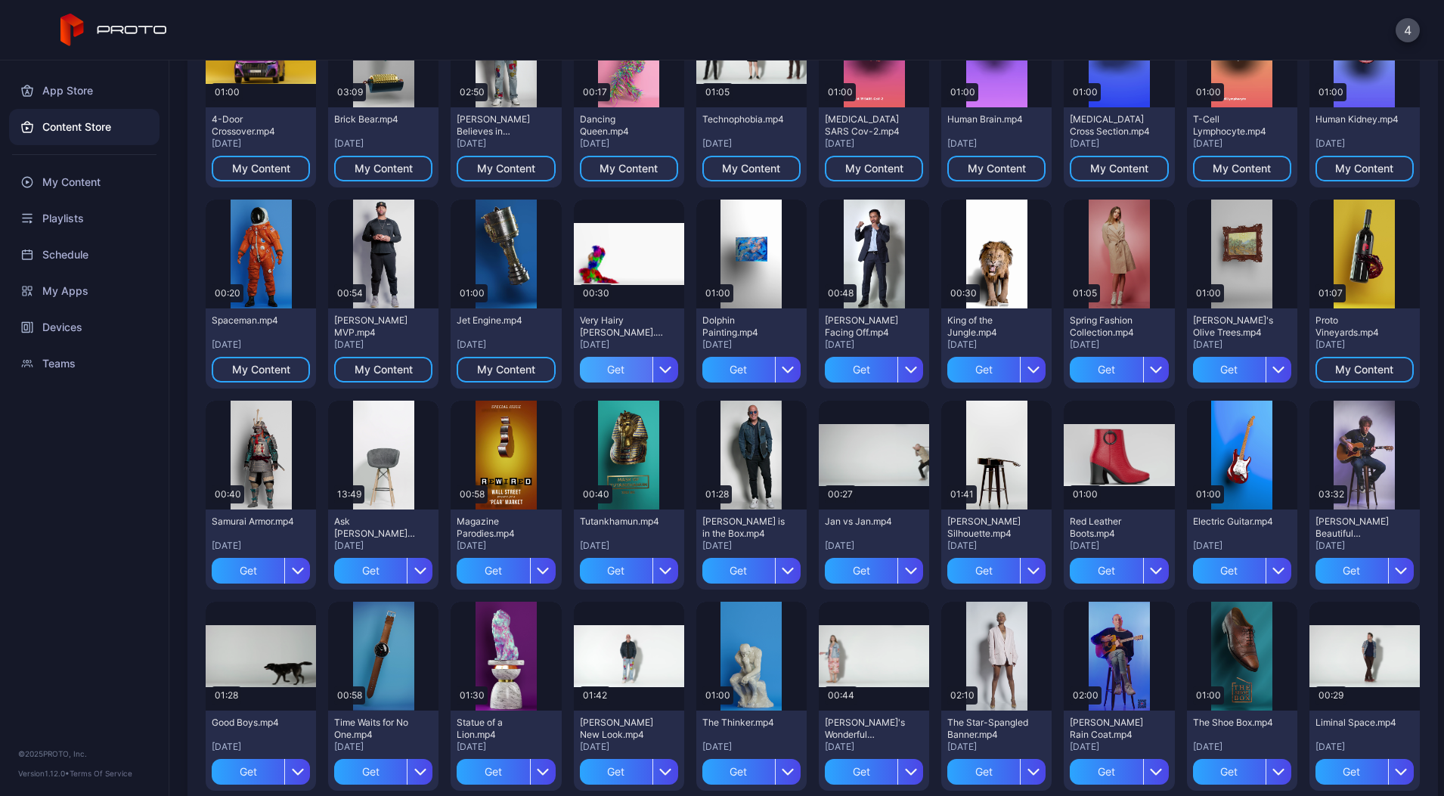
click at [652, 369] on div "Get" at bounding box center [616, 370] width 73 height 26
click at [775, 373] on div "Get" at bounding box center [738, 370] width 73 height 26
click at [897, 376] on div "Get" at bounding box center [861, 370] width 73 height 26
click at [1020, 368] on div "Get" at bounding box center [983, 370] width 73 height 26
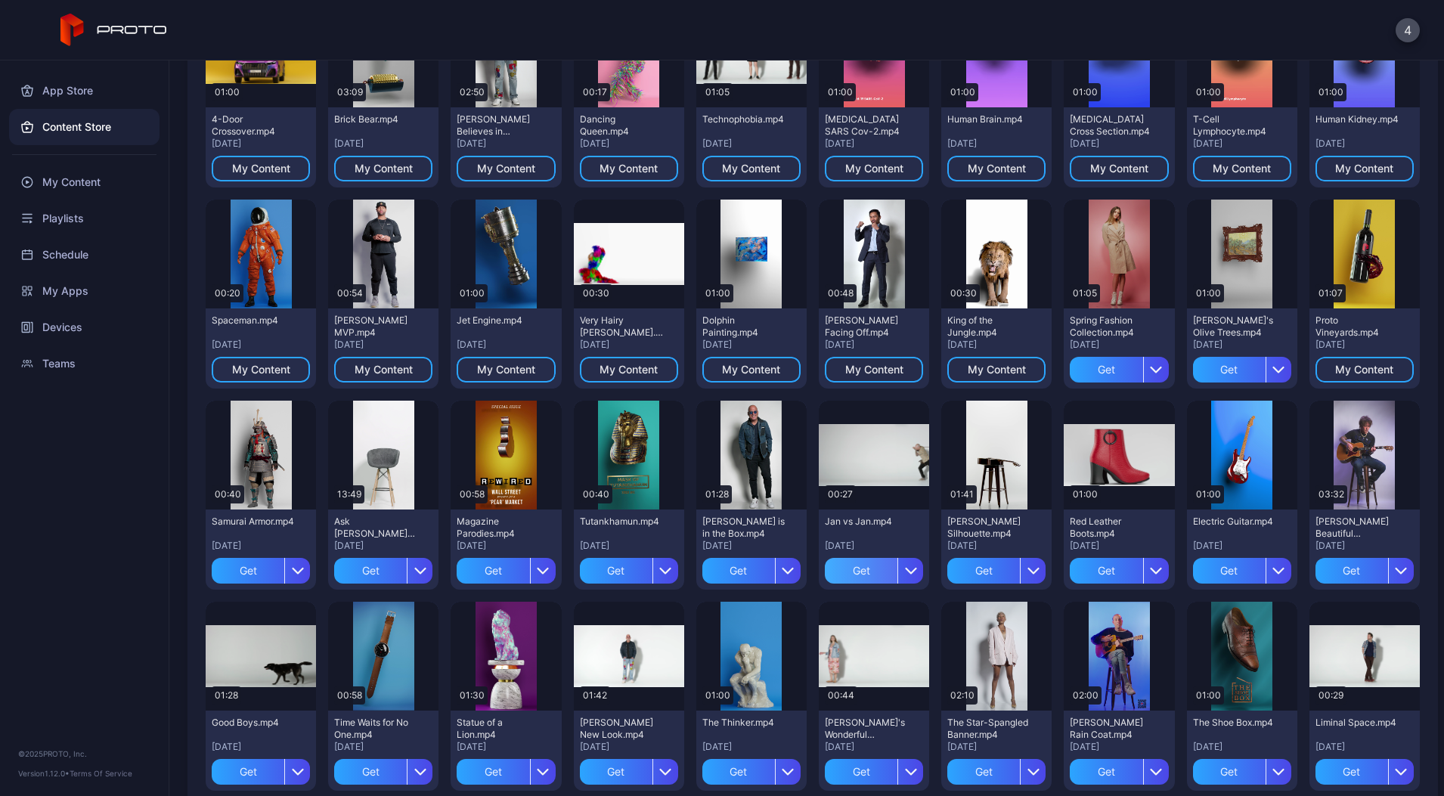
click at [897, 568] on div "Get" at bounding box center [861, 571] width 73 height 26
click at [775, 573] on div "Get" at bounding box center [738, 571] width 73 height 26
click at [652, 572] on div "Get" at bounding box center [616, 571] width 73 height 26
click at [529, 581] on div "Get" at bounding box center [493, 571] width 73 height 26
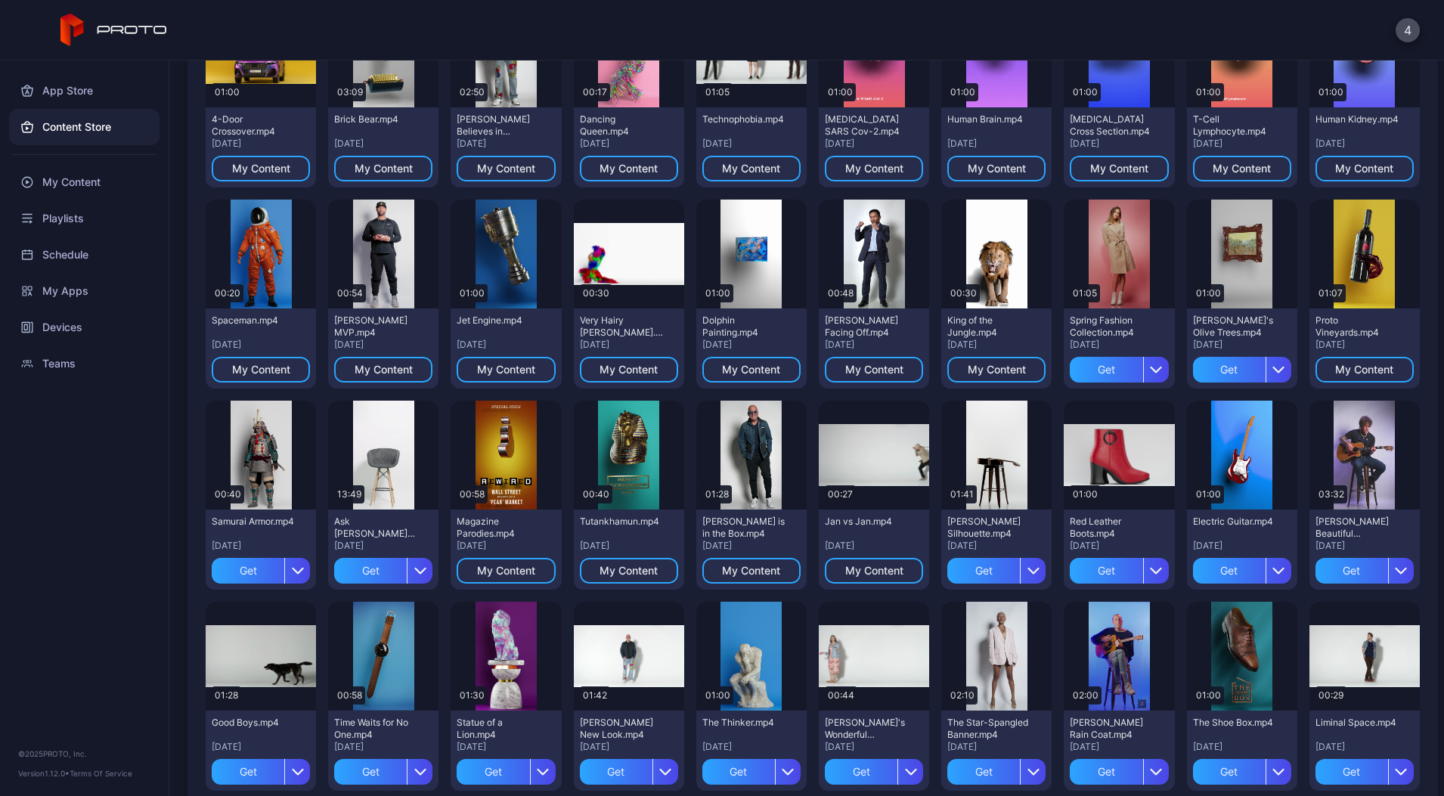
click at [438, 584] on div "Ask [PERSON_NAME] Anything.mp4 [DATE] Get" at bounding box center [383, 549] width 110 height 80
click at [284, 582] on div "Get" at bounding box center [248, 571] width 73 height 26
click at [407, 582] on div "Get" at bounding box center [370, 571] width 73 height 26
click at [1193, 382] on div "Get" at bounding box center [1229, 370] width 73 height 26
click at [1070, 382] on div "Get" at bounding box center [1106, 370] width 73 height 26
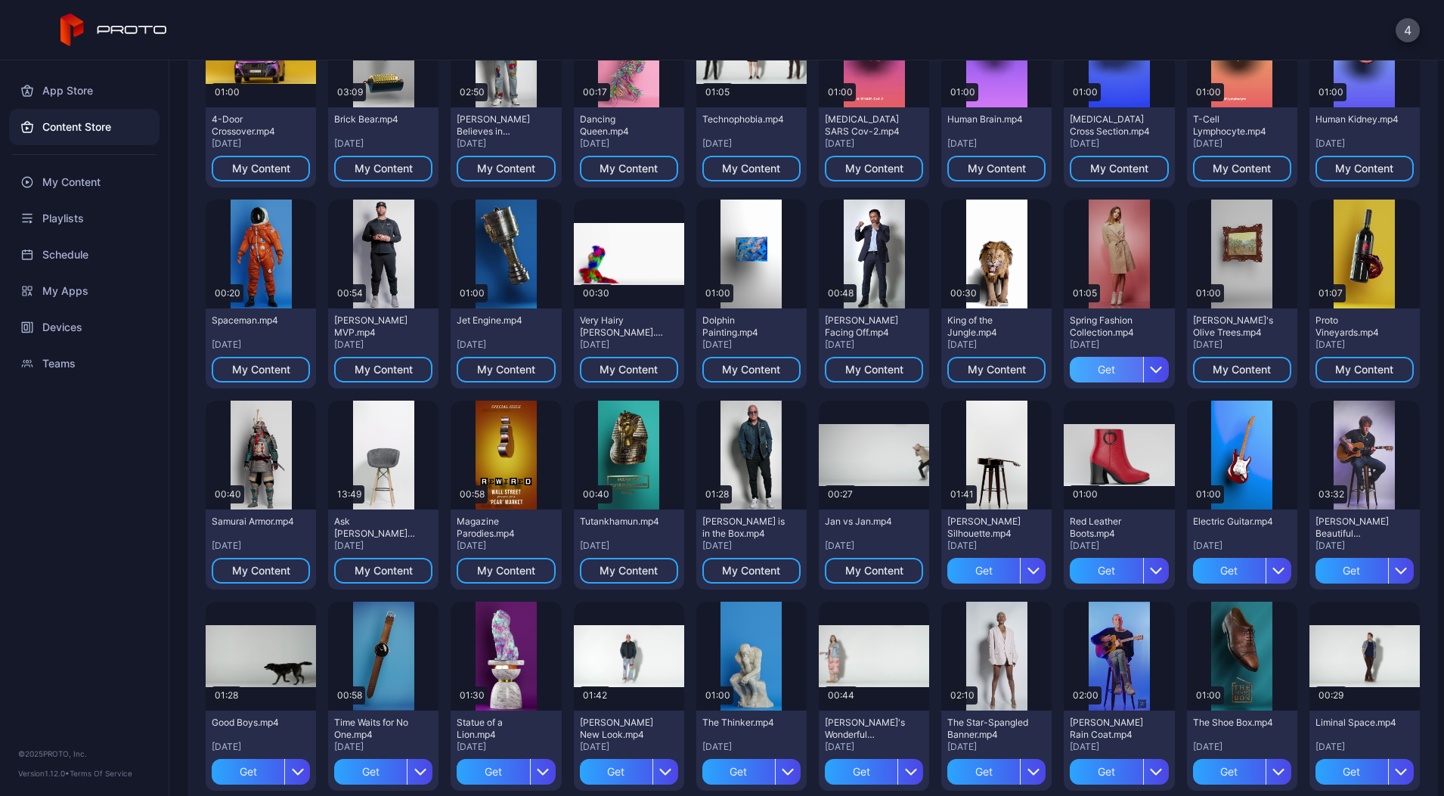
scroll to position [847, 0]
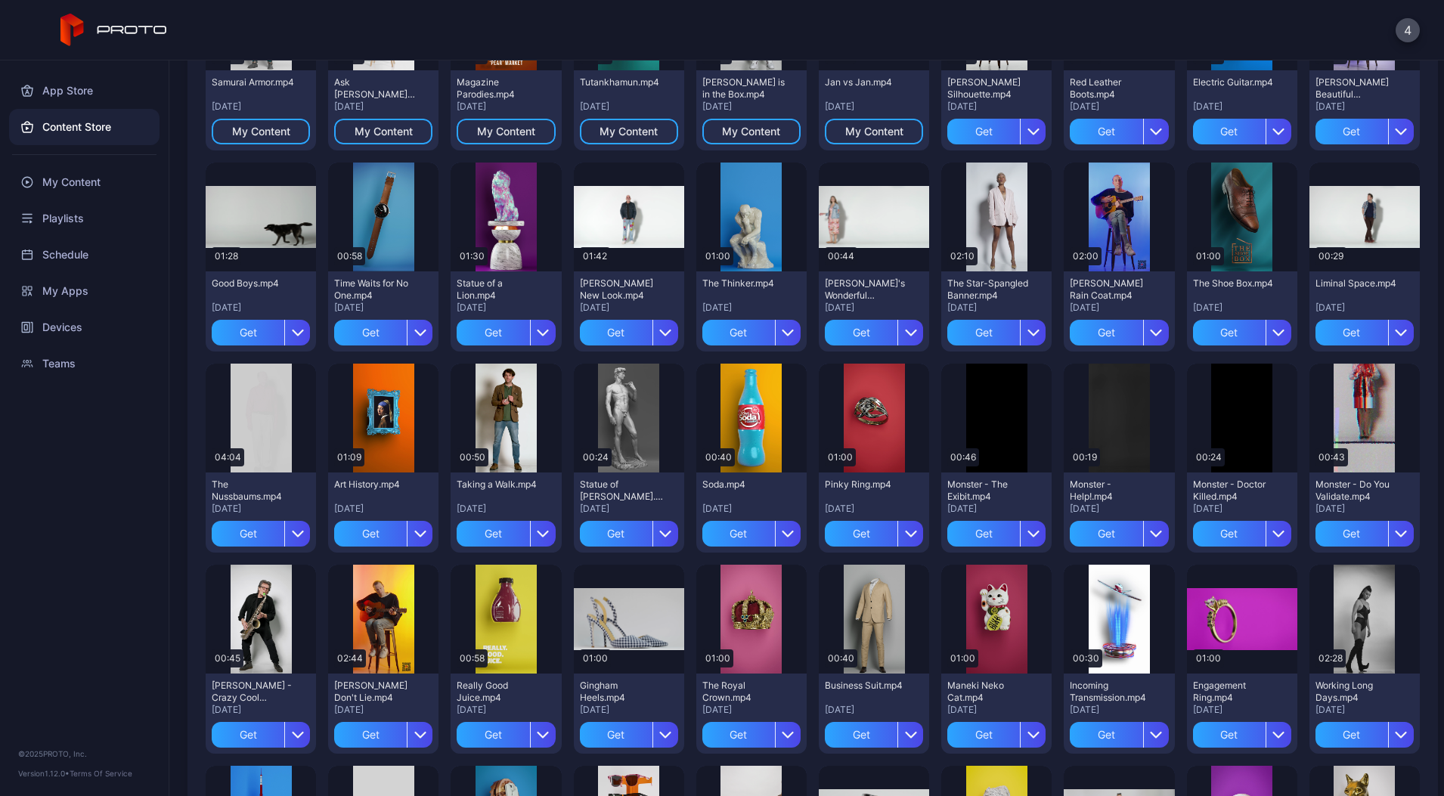
click at [941, 150] on div "[PERSON_NAME] Silhouette.mp4 [DATE] Get" at bounding box center [996, 110] width 110 height 80
click at [947, 144] on div "Get" at bounding box center [983, 132] width 73 height 26
click at [1070, 144] on div "Get" at bounding box center [1106, 132] width 73 height 26
click at [1193, 144] on div "Get" at bounding box center [1229, 132] width 73 height 26
click at [1315, 144] on div "Get" at bounding box center [1351, 132] width 73 height 26
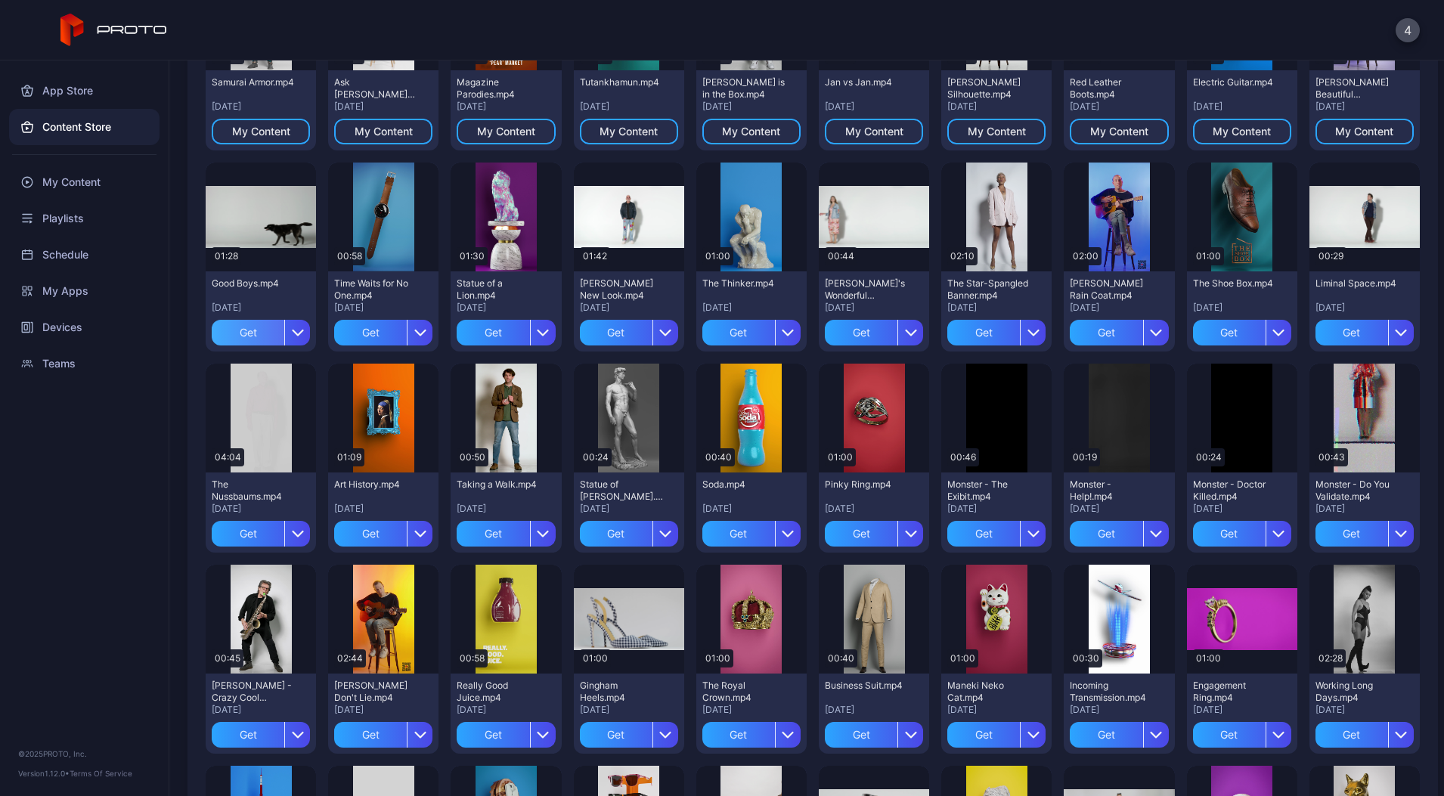
click at [284, 338] on div "Get" at bounding box center [248, 333] width 73 height 26
click at [407, 344] on div "Get" at bounding box center [370, 333] width 73 height 26
click at [529, 332] on div "Get" at bounding box center [493, 333] width 73 height 26
click at [652, 333] on div "Get" at bounding box center [616, 333] width 73 height 26
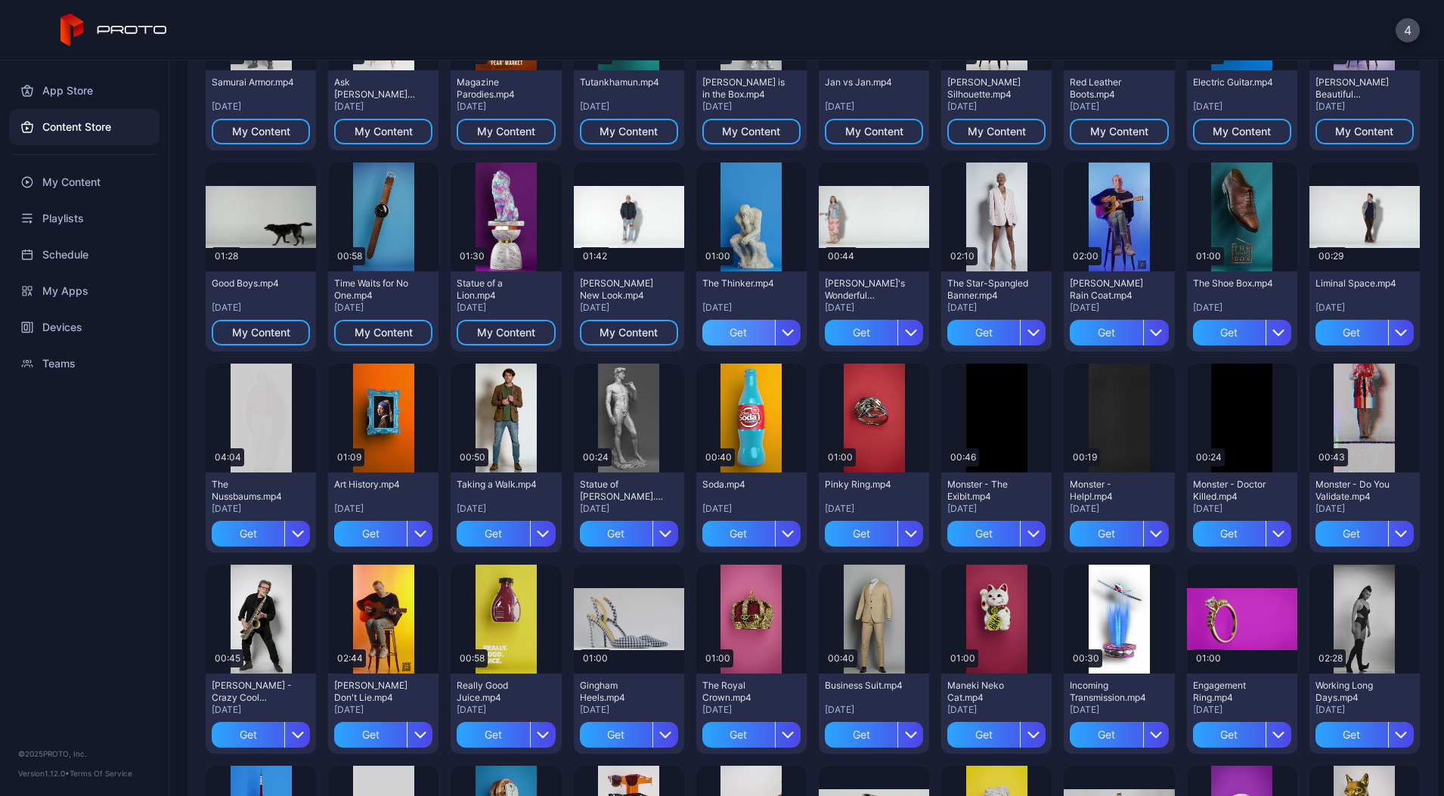
click at [775, 334] on div "Get" at bounding box center [738, 333] width 73 height 26
click at [652, 546] on div "Get" at bounding box center [616, 534] width 73 height 26
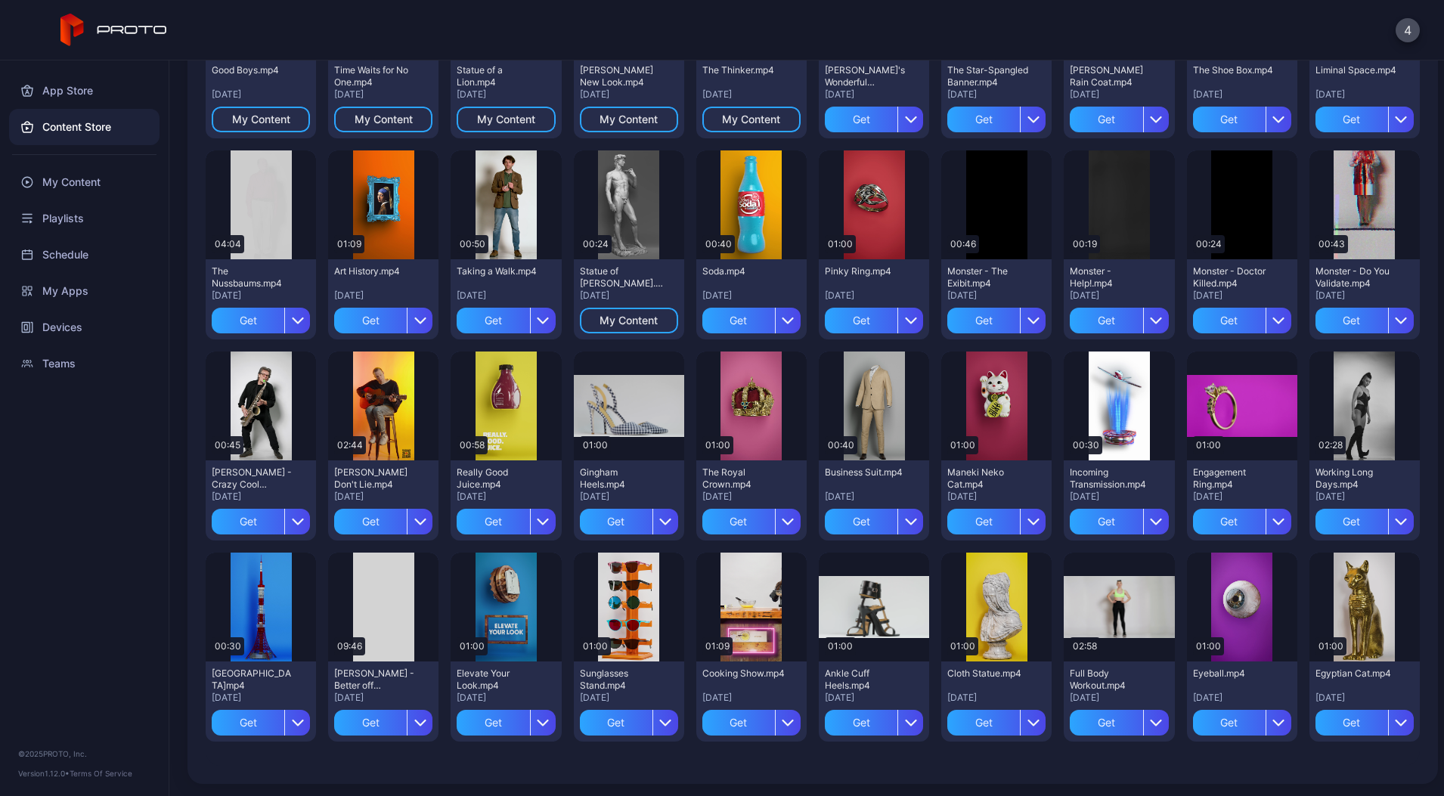
scroll to position [1160, 0]
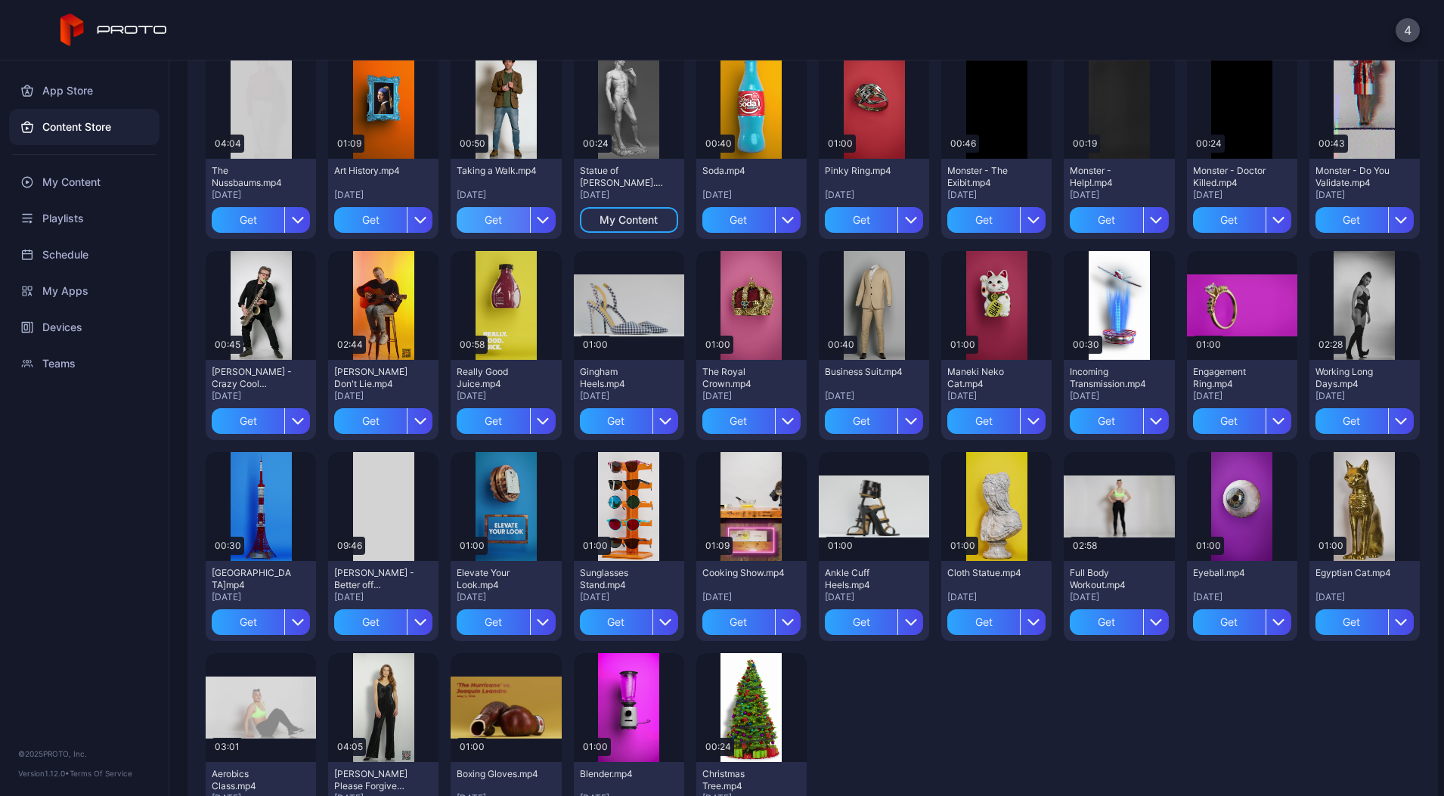
click at [529, 221] on div "Get" at bounding box center [493, 220] width 73 height 26
click at [407, 219] on div "Get" at bounding box center [370, 220] width 73 height 26
click at [284, 224] on div "Get" at bounding box center [248, 220] width 73 height 26
click at [1315, 32] on div "Get" at bounding box center [1351, 19] width 73 height 26
click at [1193, 32] on div "Get" at bounding box center [1229, 19] width 73 height 26
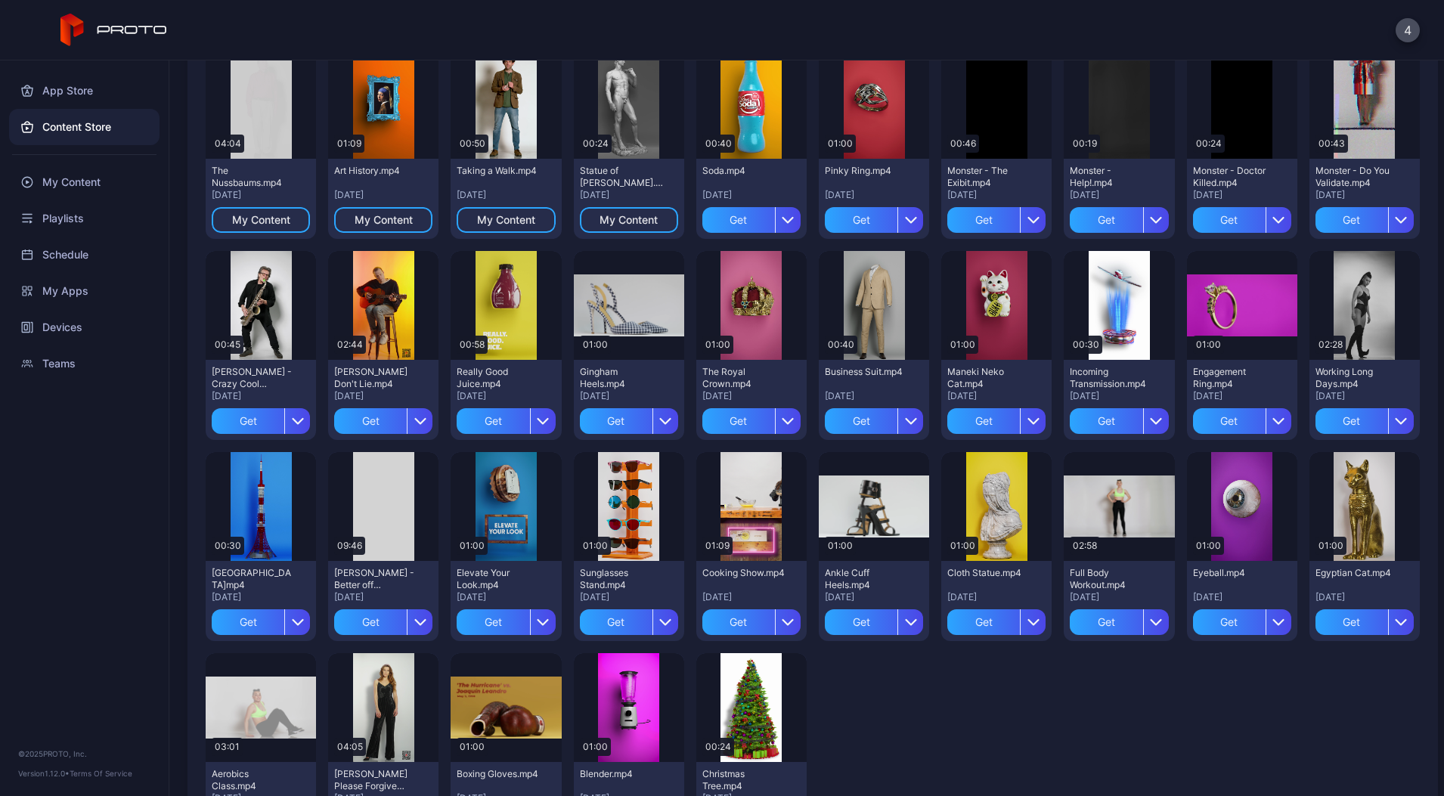
click at [1070, 32] on div "Get" at bounding box center [1106, 19] width 73 height 26
click at [947, 32] on div "Get" at bounding box center [983, 19] width 73 height 26
click at [825, 32] on div "Get" at bounding box center [861, 19] width 73 height 26
click at [702, 233] on div "Get" at bounding box center [738, 220] width 73 height 26
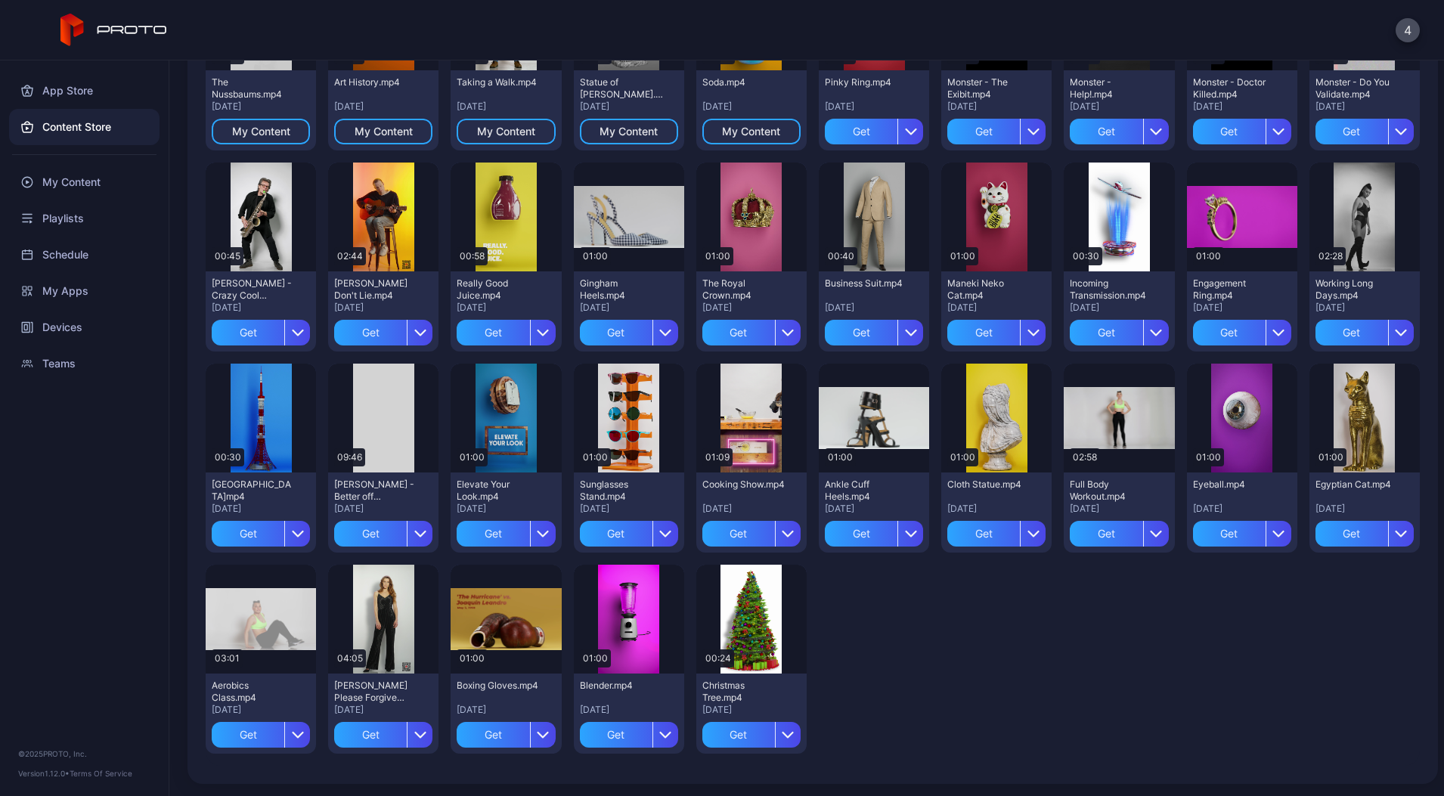
scroll to position [1108, 0]
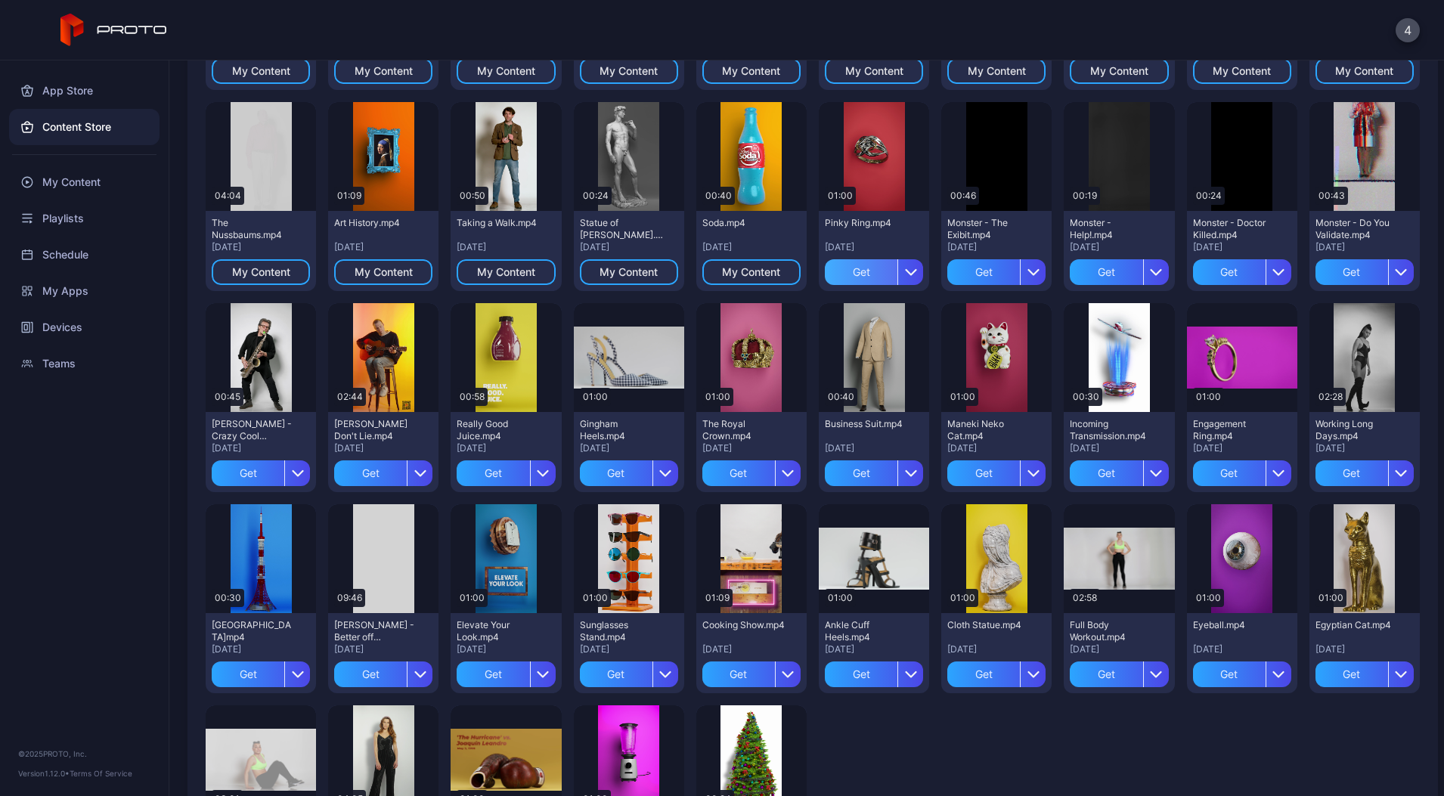
click at [825, 285] on div "Get" at bounding box center [861, 272] width 73 height 26
click at [941, 291] on div "Monster - The Exibit.mp4 [DATE] Get" at bounding box center [996, 251] width 110 height 80
click at [947, 285] on div "Get" at bounding box center [983, 272] width 73 height 26
click at [1070, 285] on div "Get" at bounding box center [1106, 272] width 73 height 26
click at [1193, 285] on div "Get" at bounding box center [1229, 272] width 73 height 26
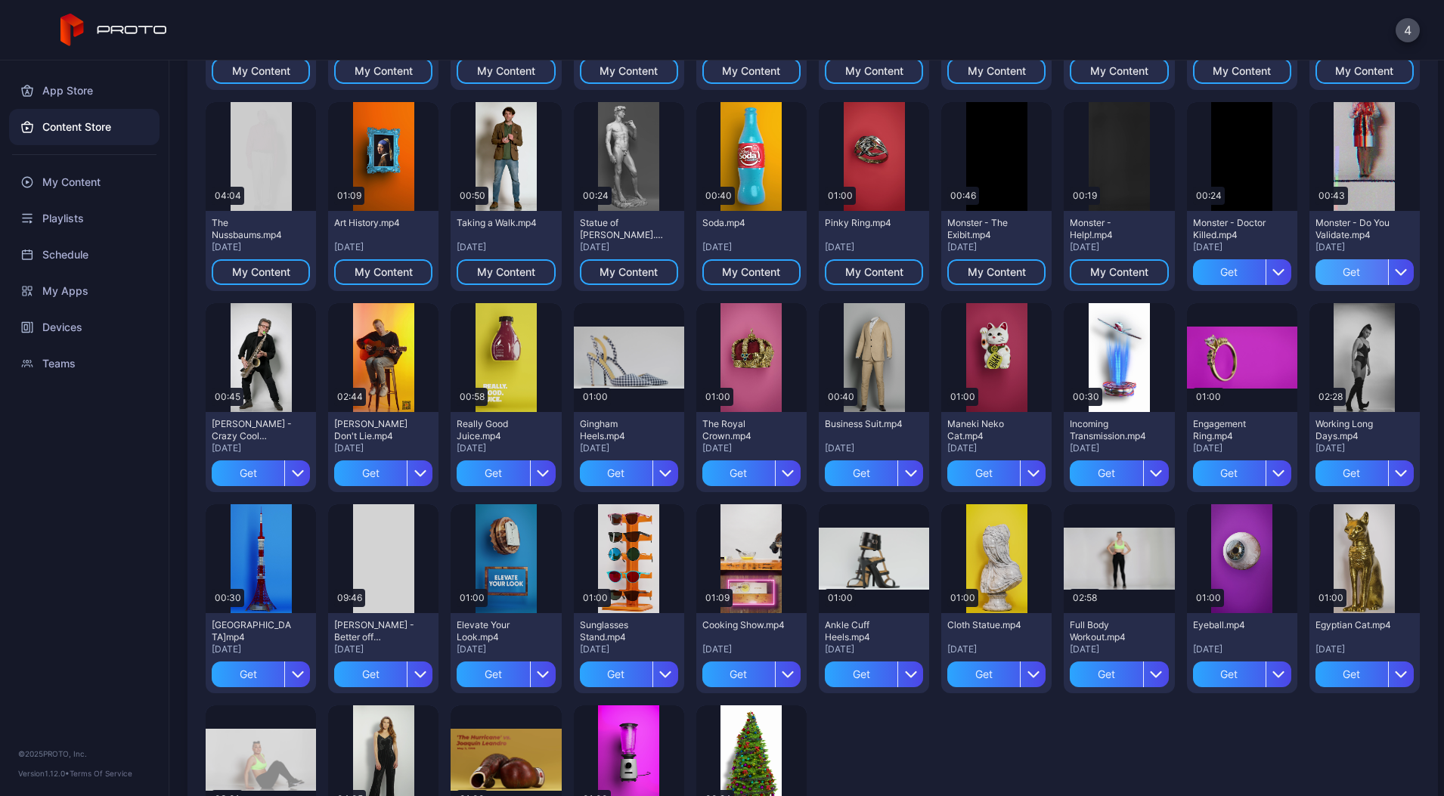
click at [1315, 285] on div "Get" at bounding box center [1351, 272] width 73 height 26
click at [284, 464] on div "Get" at bounding box center [248, 473] width 73 height 26
click at [407, 470] on div "Get" at bounding box center [370, 473] width 73 height 26
click at [529, 474] on div "Get" at bounding box center [493, 473] width 73 height 26
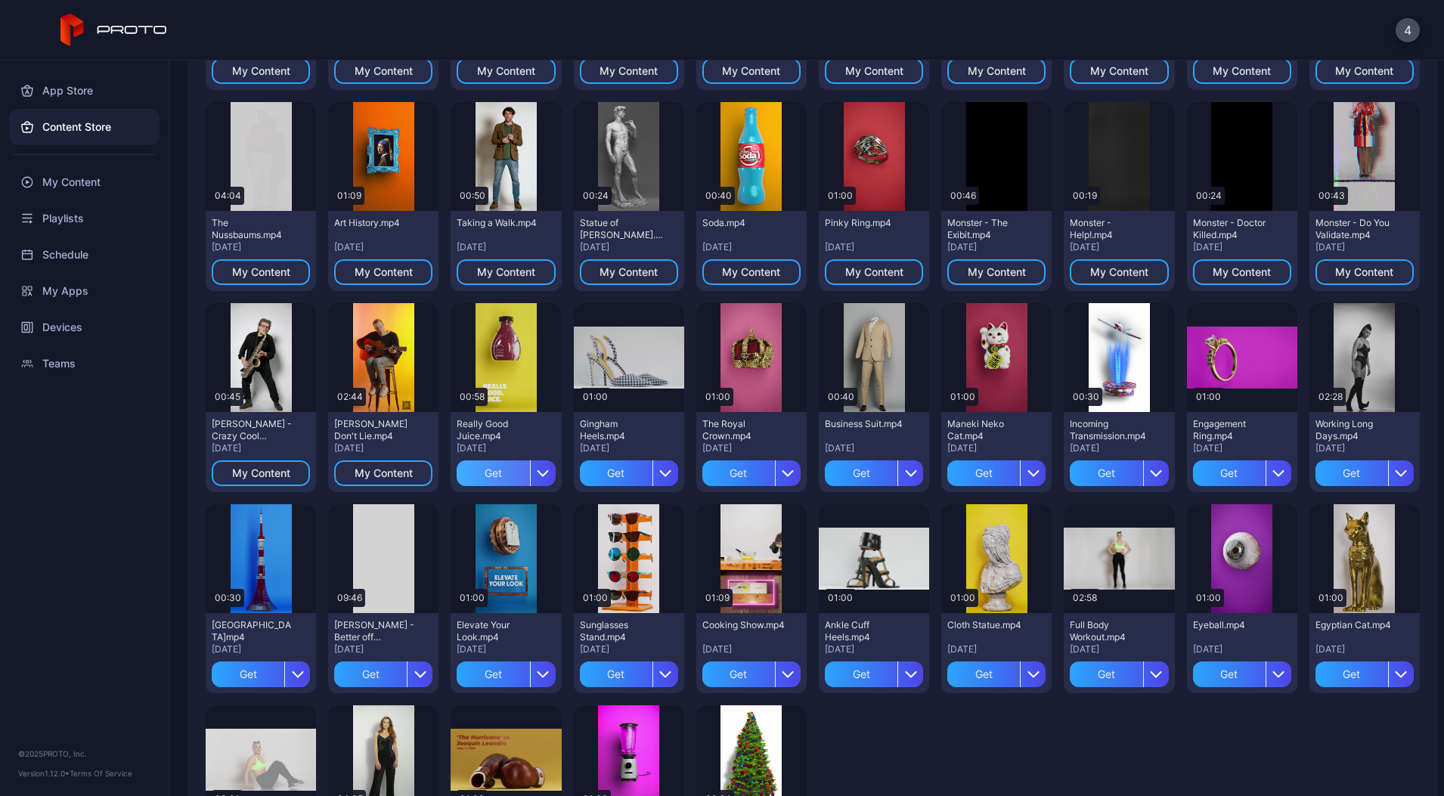
scroll to position [1410, 0]
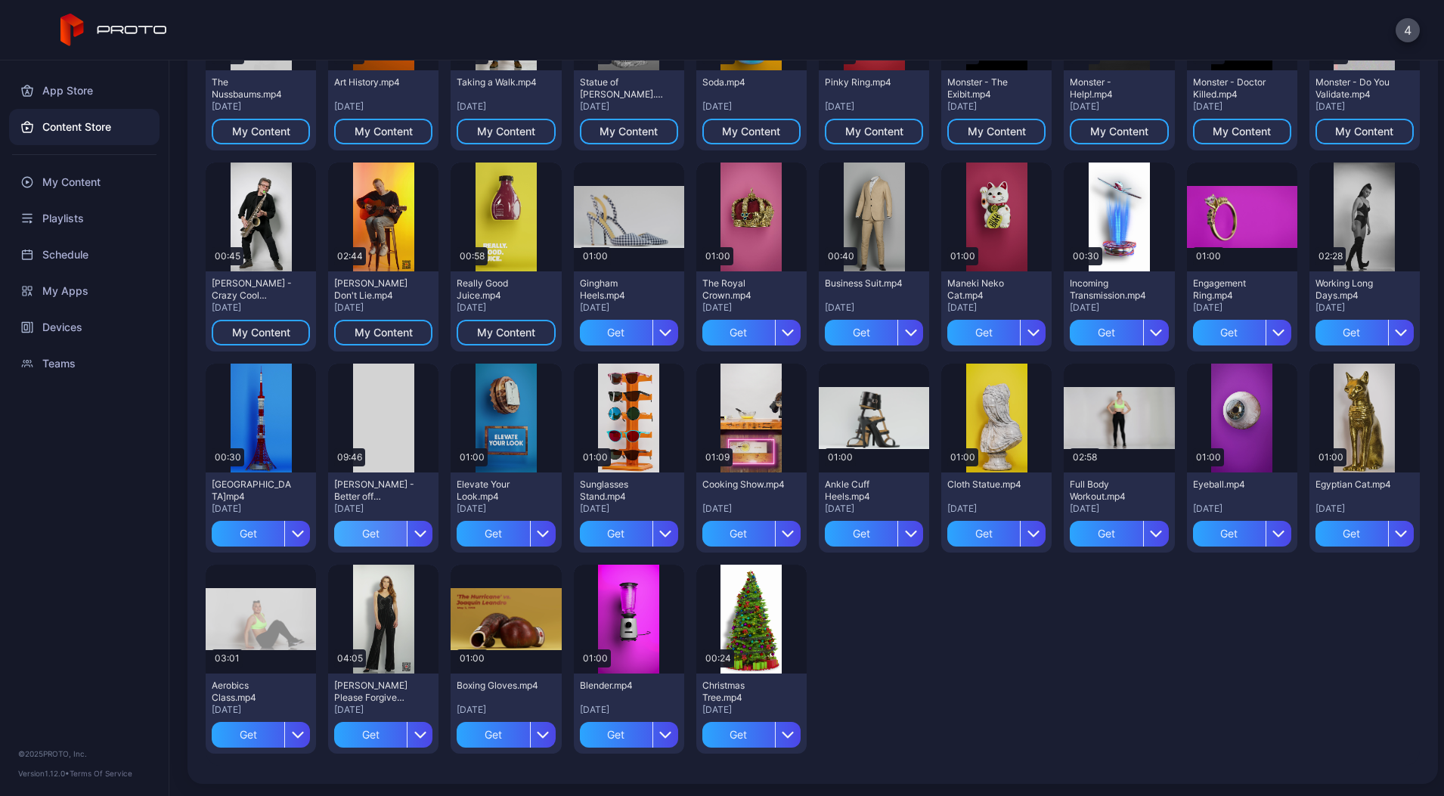
click at [407, 521] on div "Get" at bounding box center [370, 534] width 73 height 26
click at [284, 521] on div "Get" at bounding box center [248, 534] width 73 height 26
click at [1315, 345] on div "Get" at bounding box center [1351, 333] width 73 height 26
click at [1193, 345] on div "Get" at bounding box center [1229, 333] width 73 height 26
click at [1070, 345] on div "Get" at bounding box center [1106, 333] width 73 height 26
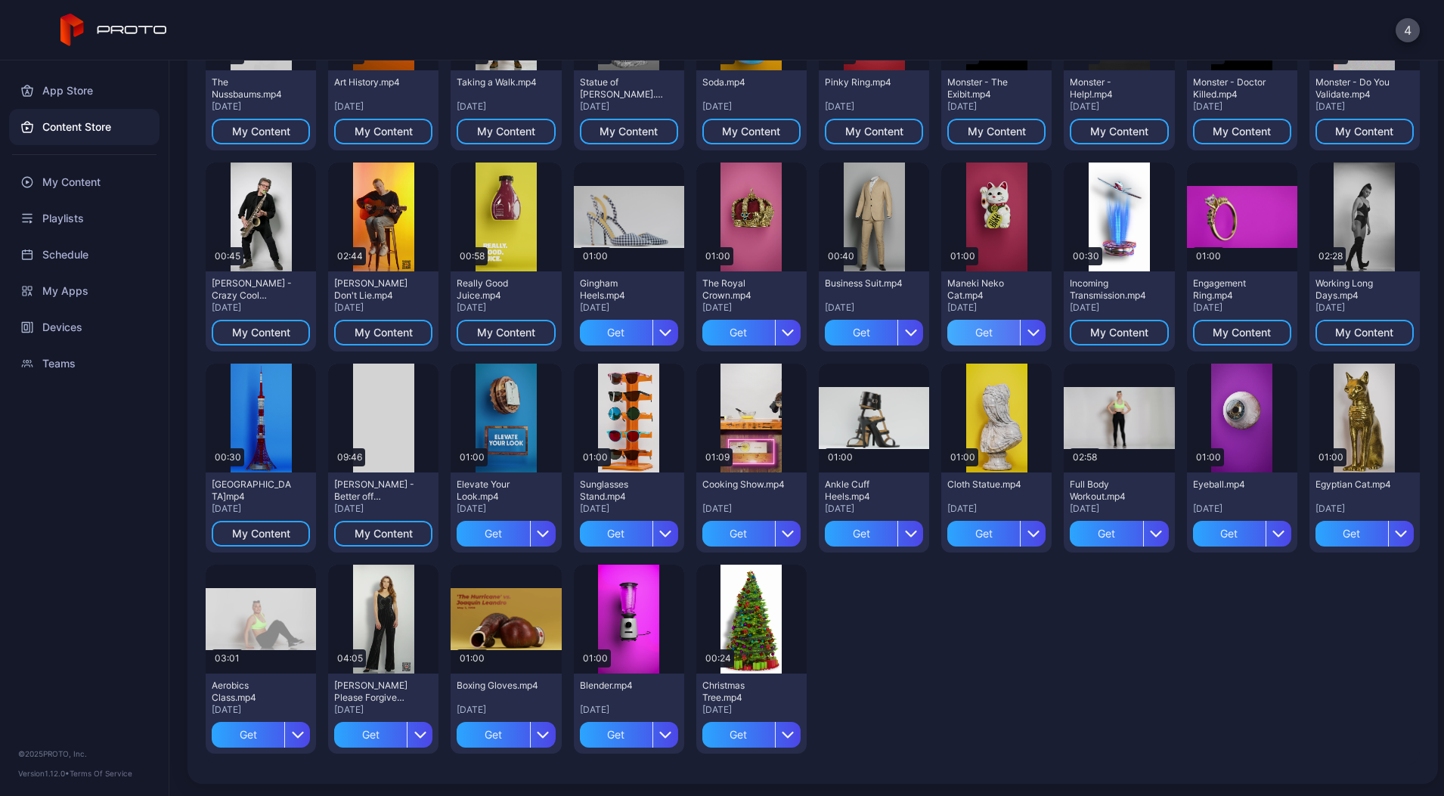
click at [947, 345] on div "Get" at bounding box center [983, 333] width 73 height 26
click at [825, 345] on div "Get" at bounding box center [861, 333] width 73 height 26
click at [702, 345] on div "Get" at bounding box center [738, 333] width 73 height 26
click at [580, 345] on div "Get" at bounding box center [616, 333] width 73 height 26
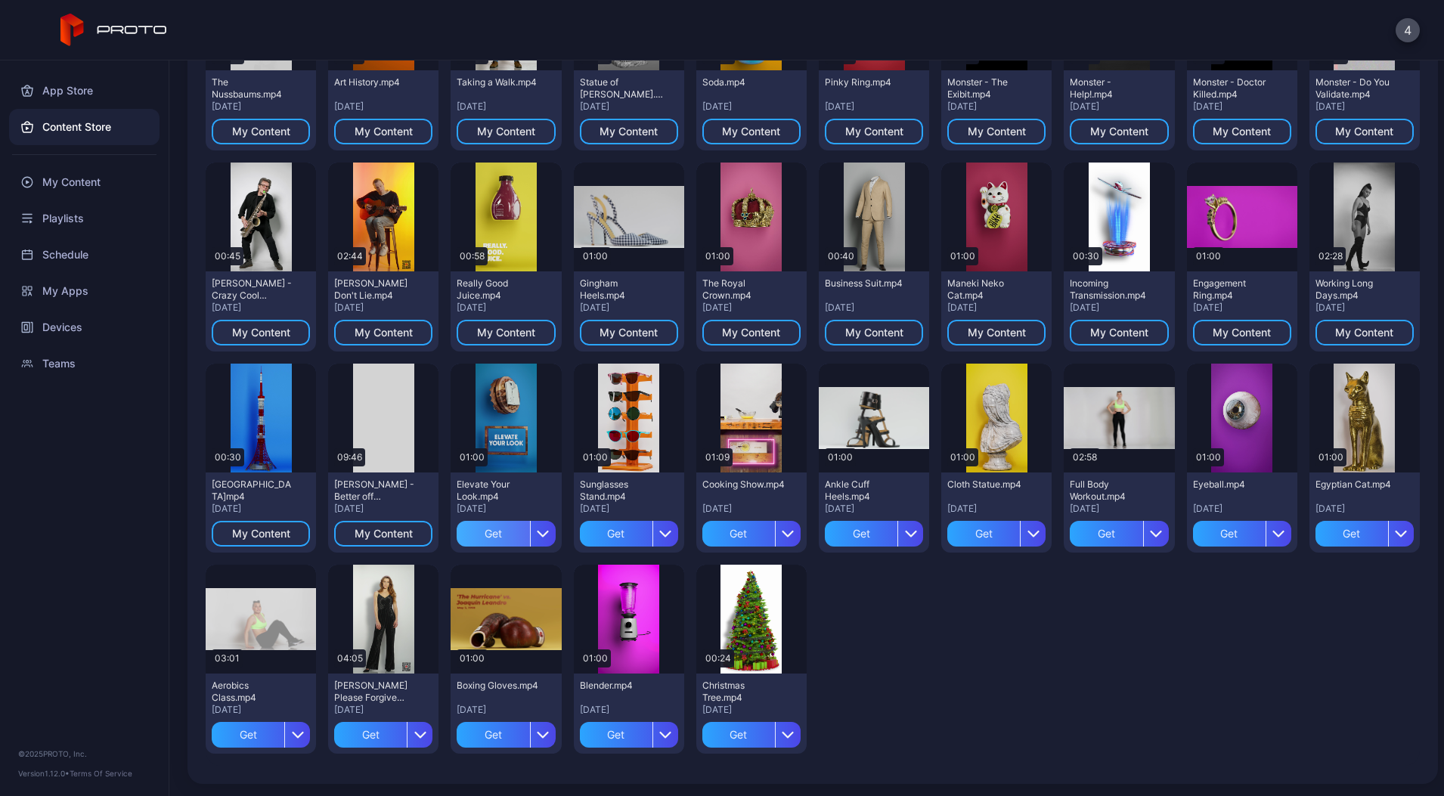
click at [457, 546] on div "Get" at bounding box center [493, 534] width 73 height 26
click at [580, 546] on div "Get" at bounding box center [616, 534] width 73 height 26
click at [702, 546] on div "Get" at bounding box center [738, 534] width 73 height 26
click at [825, 546] on div "Get" at bounding box center [861, 534] width 73 height 26
click at [947, 546] on div "Get" at bounding box center [983, 534] width 73 height 26
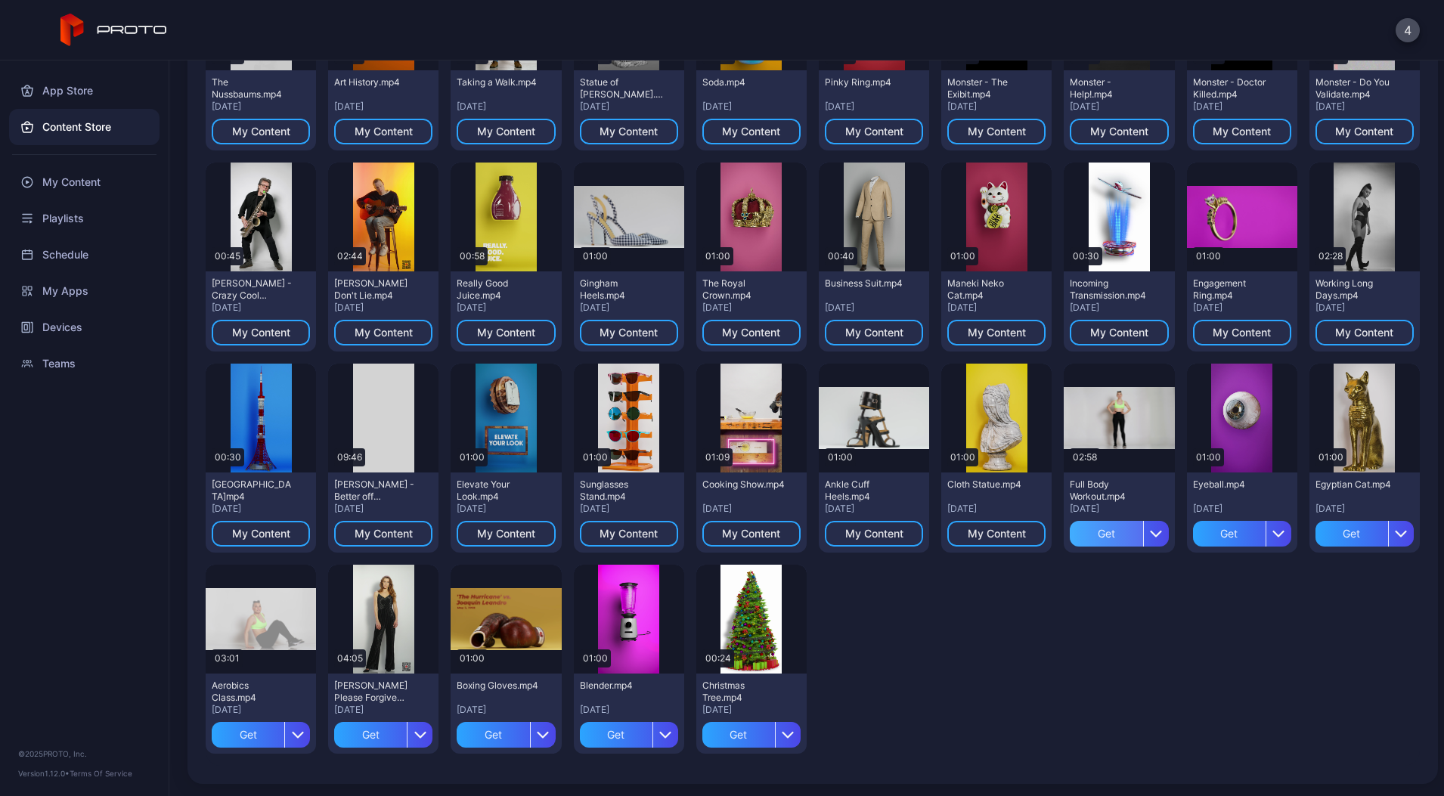
click at [1070, 546] on div "Get" at bounding box center [1106, 534] width 73 height 26
click at [1193, 546] on div "Get" at bounding box center [1229, 534] width 73 height 26
click at [1315, 546] on div "Get" at bounding box center [1351, 534] width 73 height 26
click at [284, 722] on div "Get" at bounding box center [248, 735] width 73 height 26
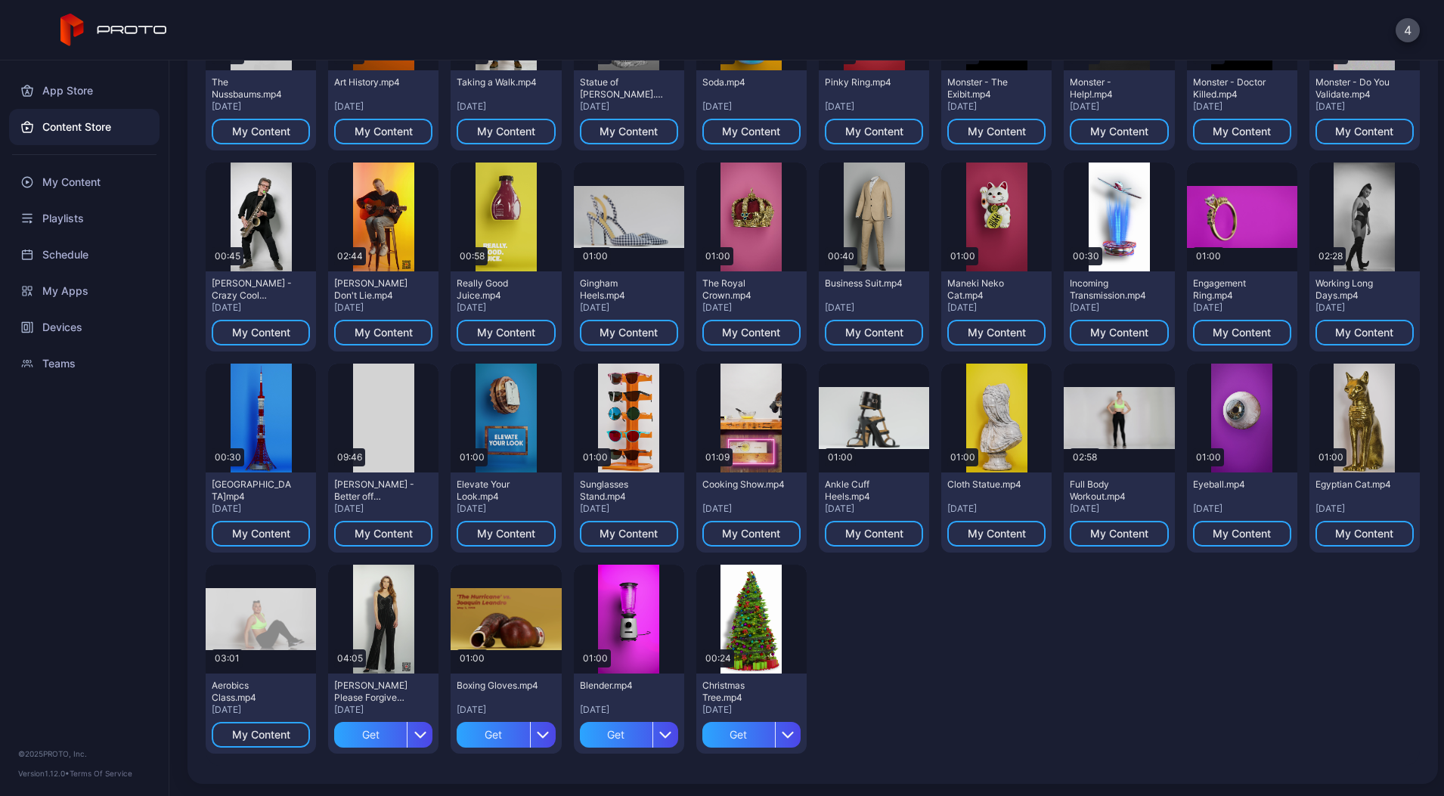
scroll to position [1450, 0]
click at [702, 732] on div "Get" at bounding box center [738, 735] width 73 height 26
click at [580, 738] on div "Get" at bounding box center [616, 735] width 73 height 26
click at [457, 744] on div "Get" at bounding box center [493, 735] width 73 height 26
click at [328, 750] on div "[PERSON_NAME] Please Forgive Me.mp4 [DATE] Get" at bounding box center [383, 713] width 110 height 80
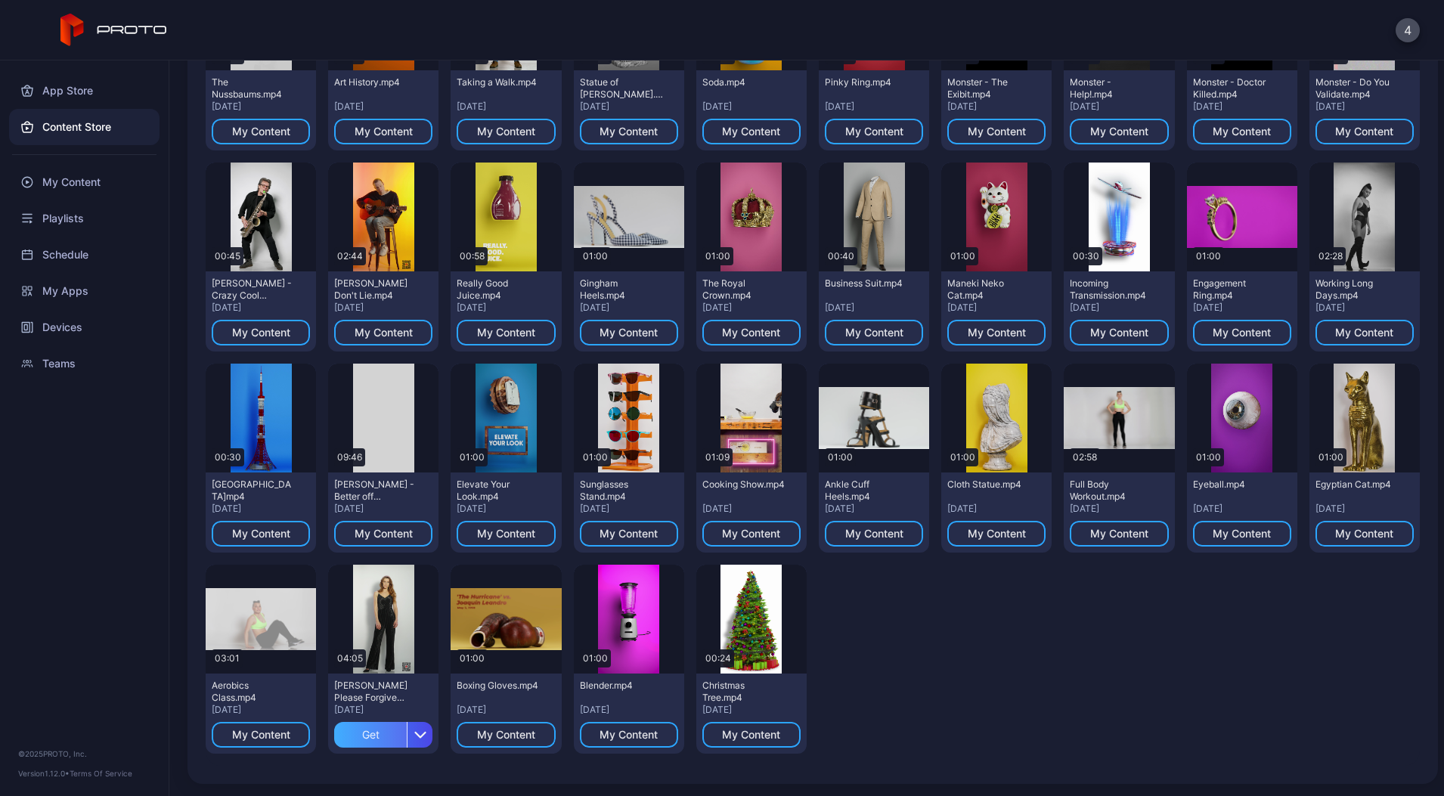
click at [334, 741] on div "Get" at bounding box center [370, 735] width 73 height 26
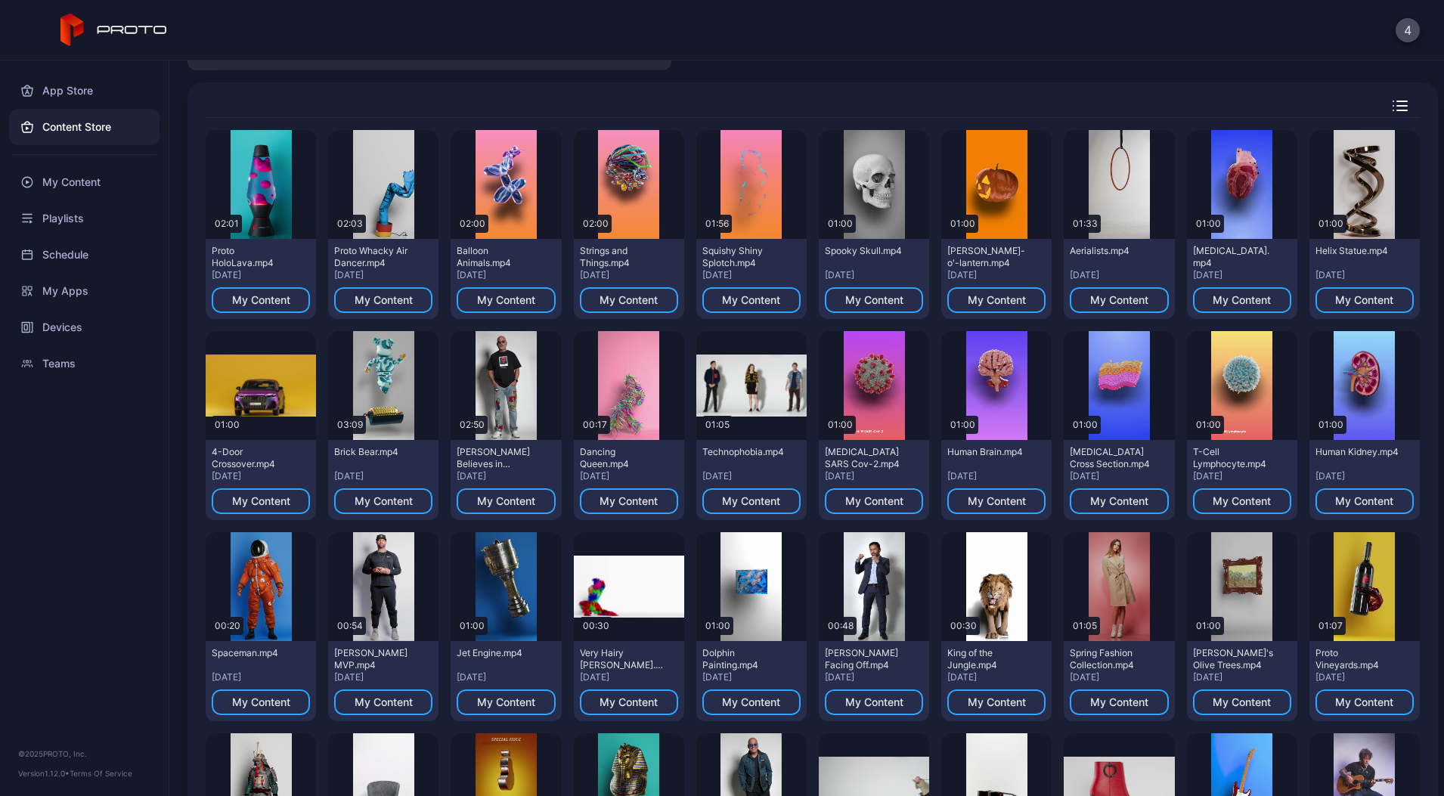
scroll to position [0, 0]
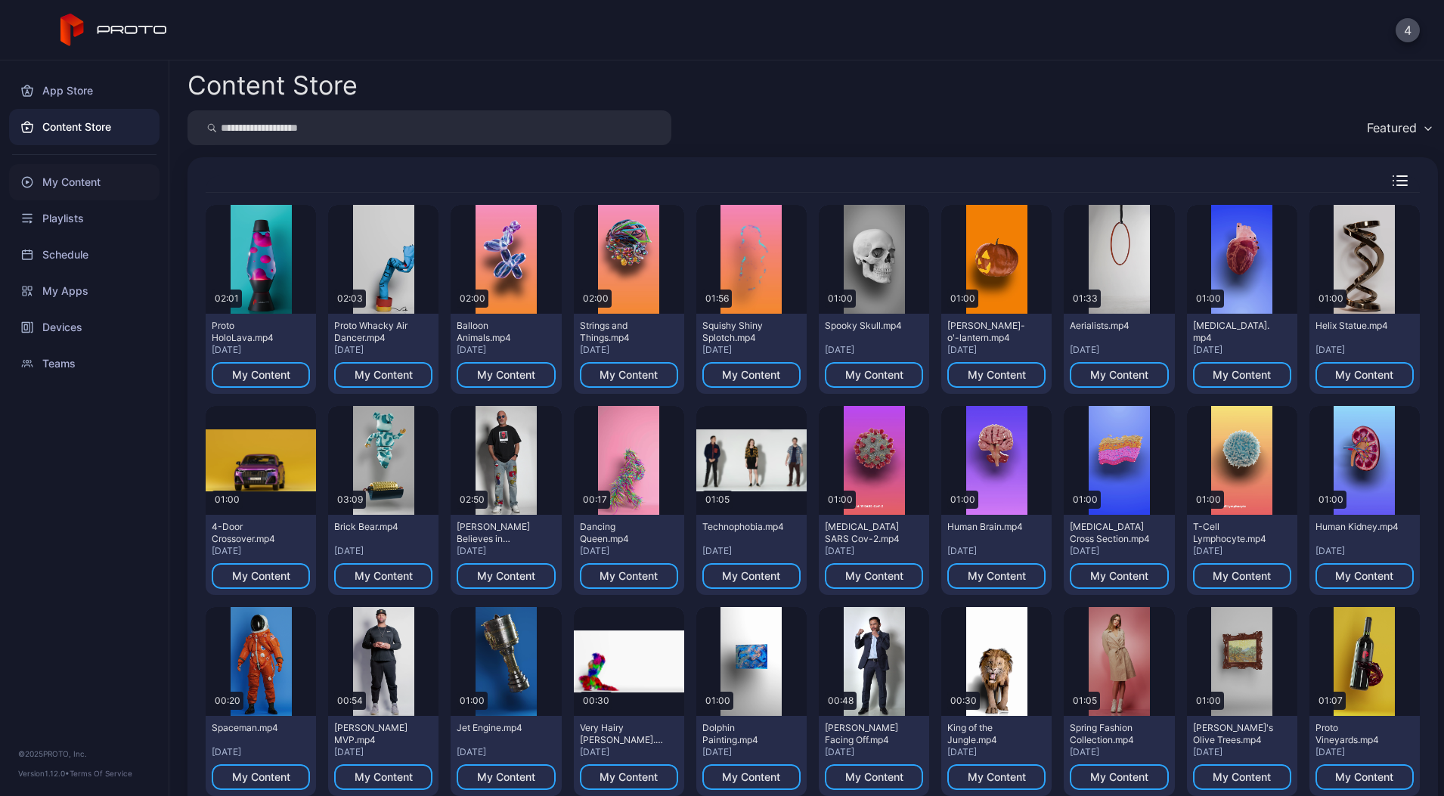
click at [64, 169] on div "My Content" at bounding box center [84, 182] width 150 height 36
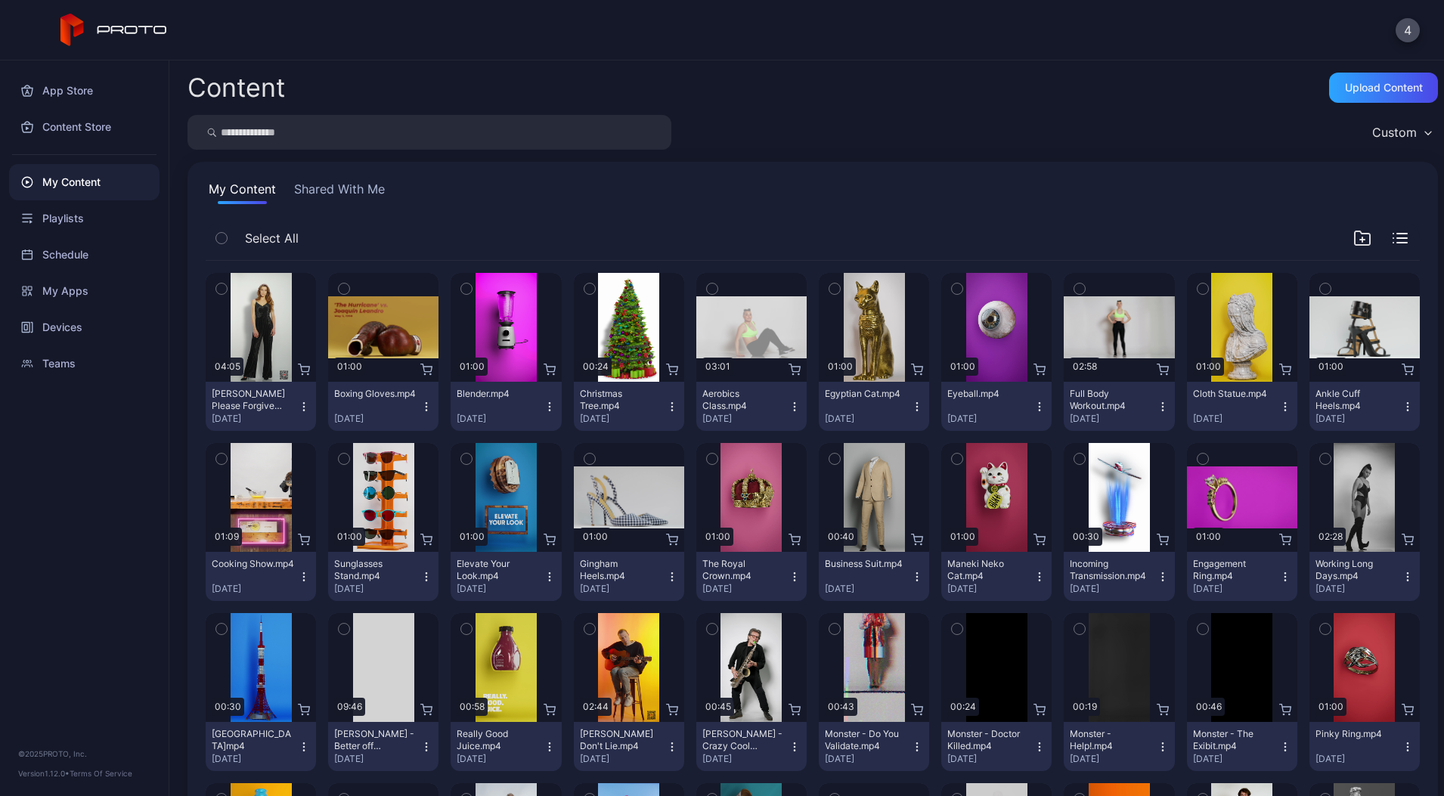
click at [227, 237] on div "button" at bounding box center [221, 238] width 12 height 12
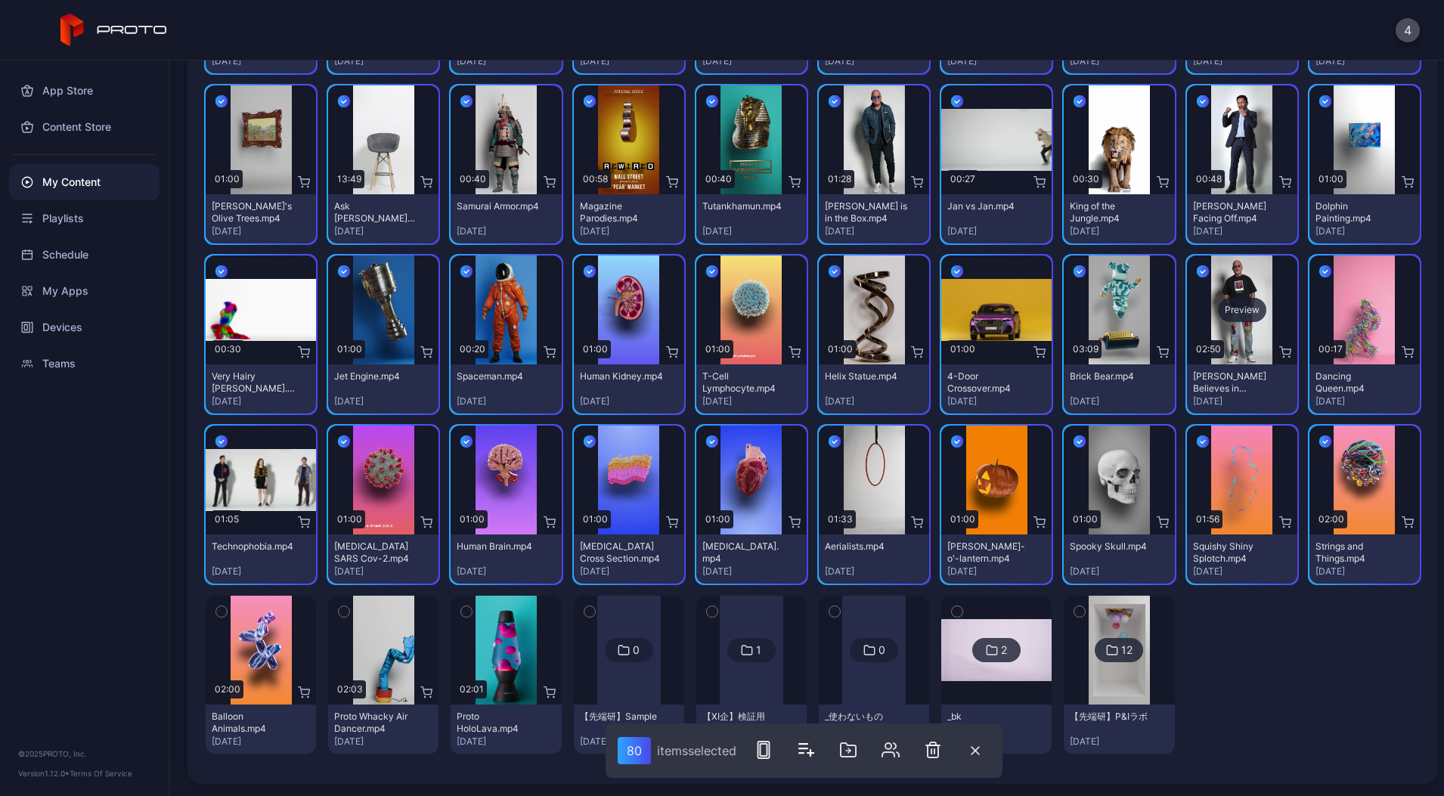
scroll to position [1208, 0]
click at [227, 603] on icon "button" at bounding box center [221, 611] width 11 height 17
click at [450, 614] on button "button" at bounding box center [466, 612] width 32 height 32
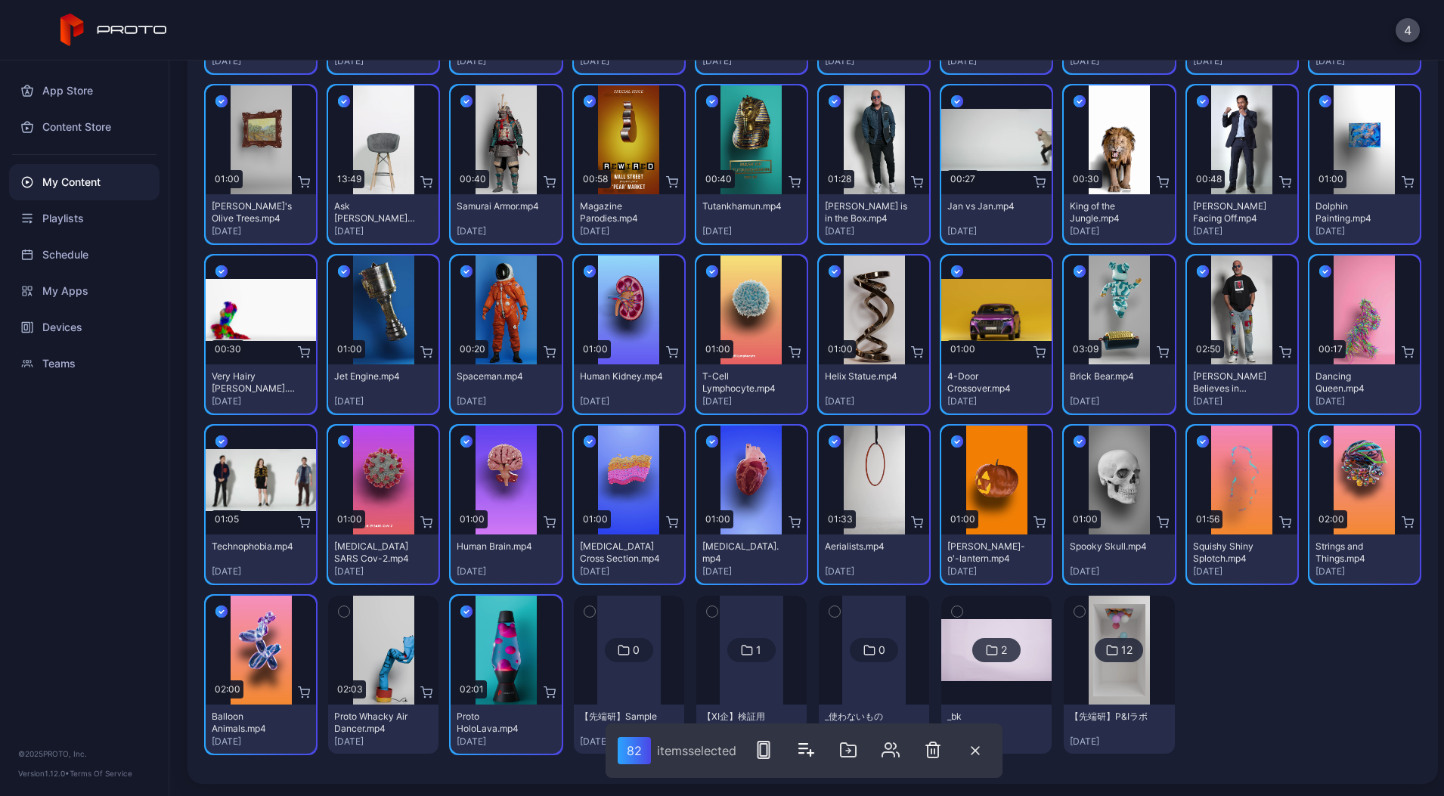
click at [328, 614] on button "button" at bounding box center [344, 612] width 32 height 32
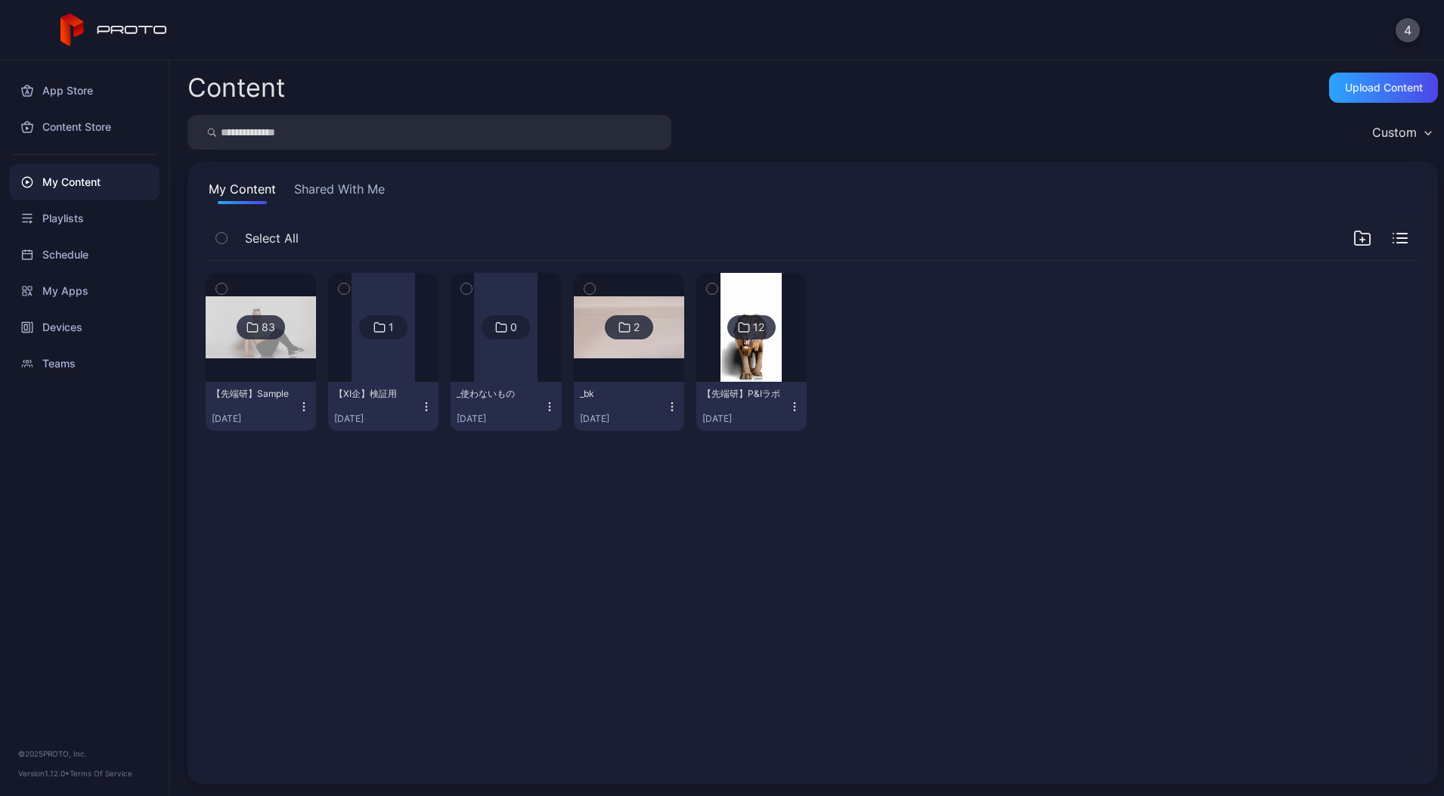
click at [310, 405] on icon "button" at bounding box center [304, 407] width 12 height 12
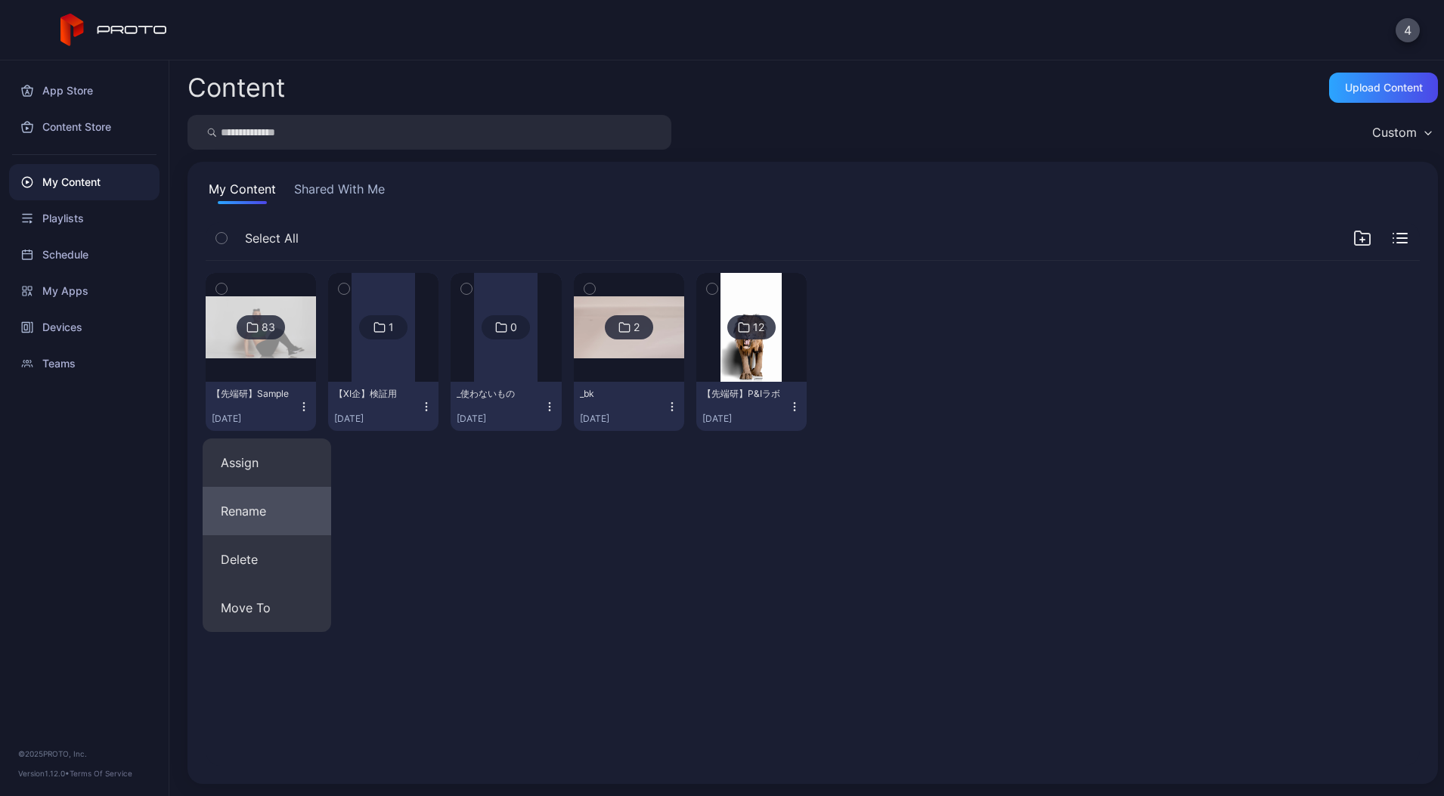
click at [263, 523] on button "Rename" at bounding box center [267, 511] width 128 height 48
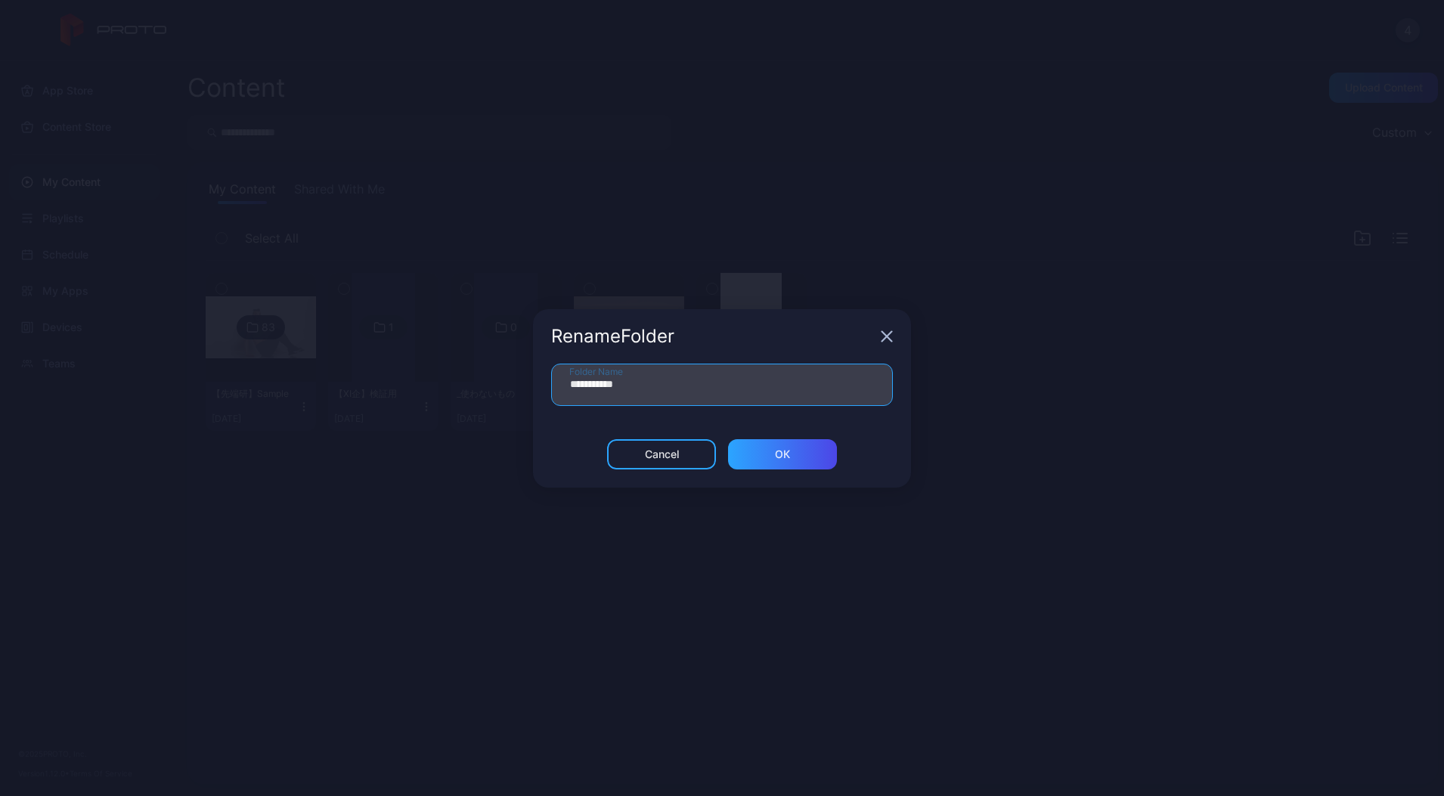
click at [615, 388] on input "**********" at bounding box center [722, 385] width 342 height 42
type input "**********"
click at [785, 453] on div "ОК" at bounding box center [782, 454] width 15 height 12
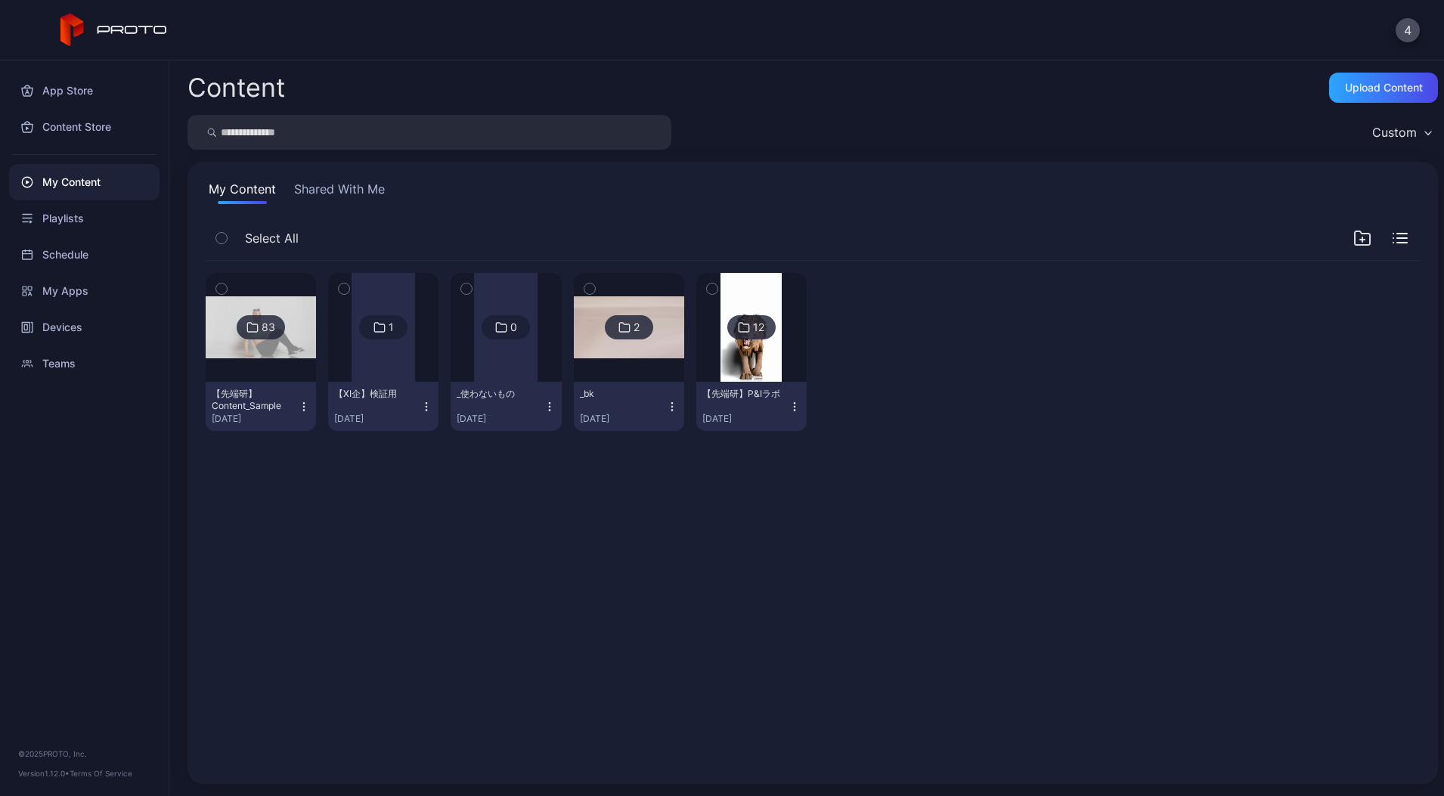
click at [305, 410] on icon "button" at bounding box center [304, 410] width 1 height 1
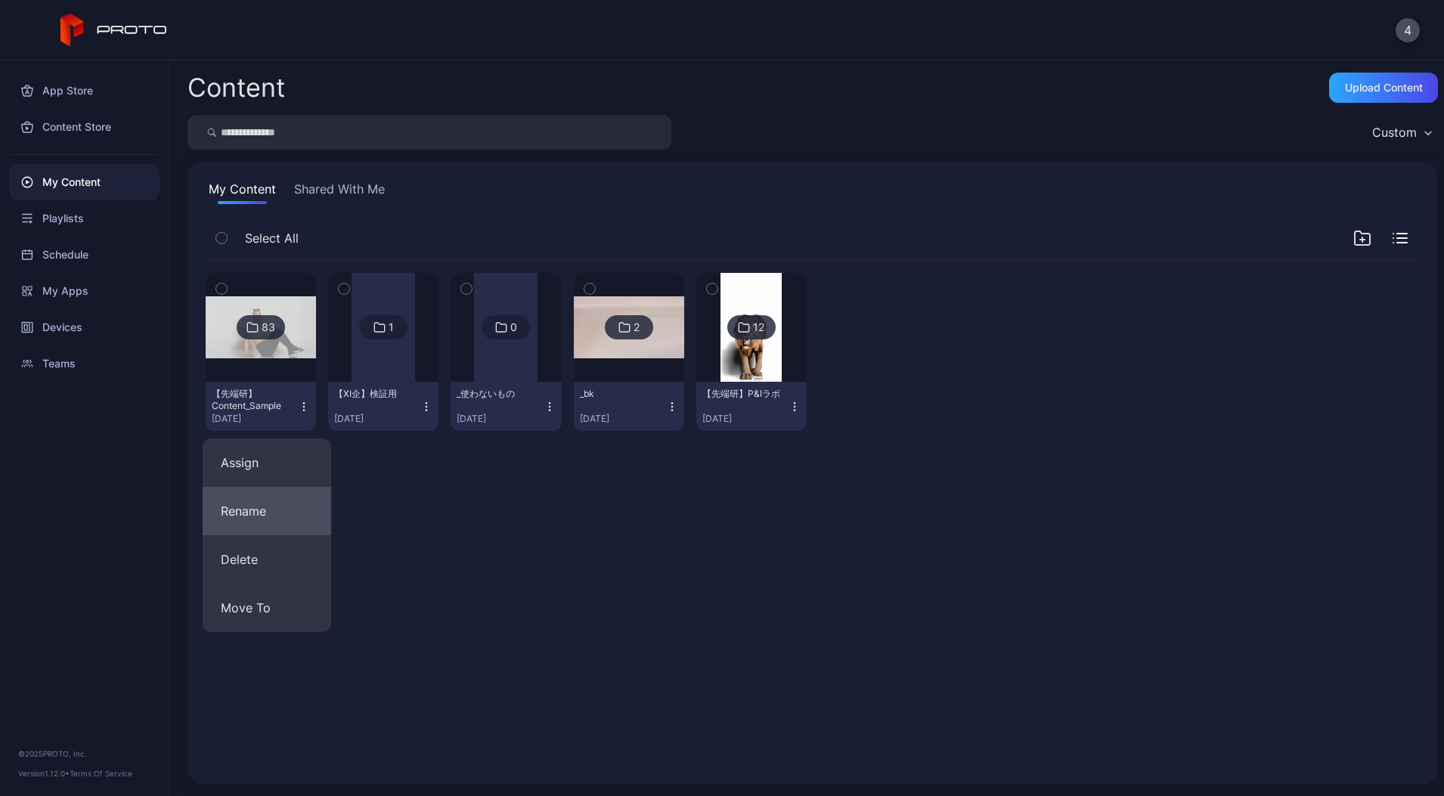
click at [259, 517] on button "Rename" at bounding box center [267, 511] width 128 height 48
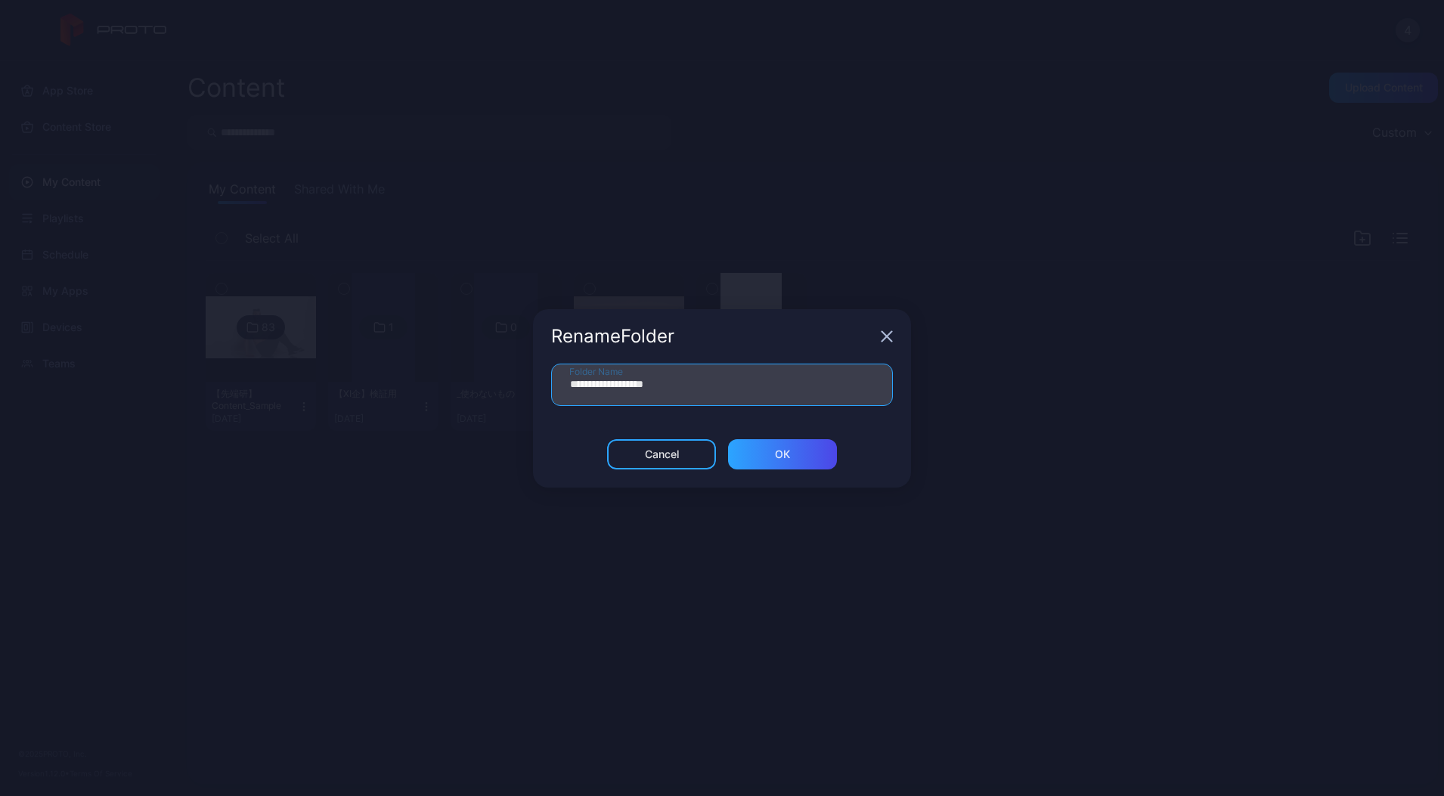
click at [609, 391] on input "**********" at bounding box center [722, 385] width 342 height 42
type input "**********"
click at [791, 458] on div "ОК" at bounding box center [782, 454] width 109 height 30
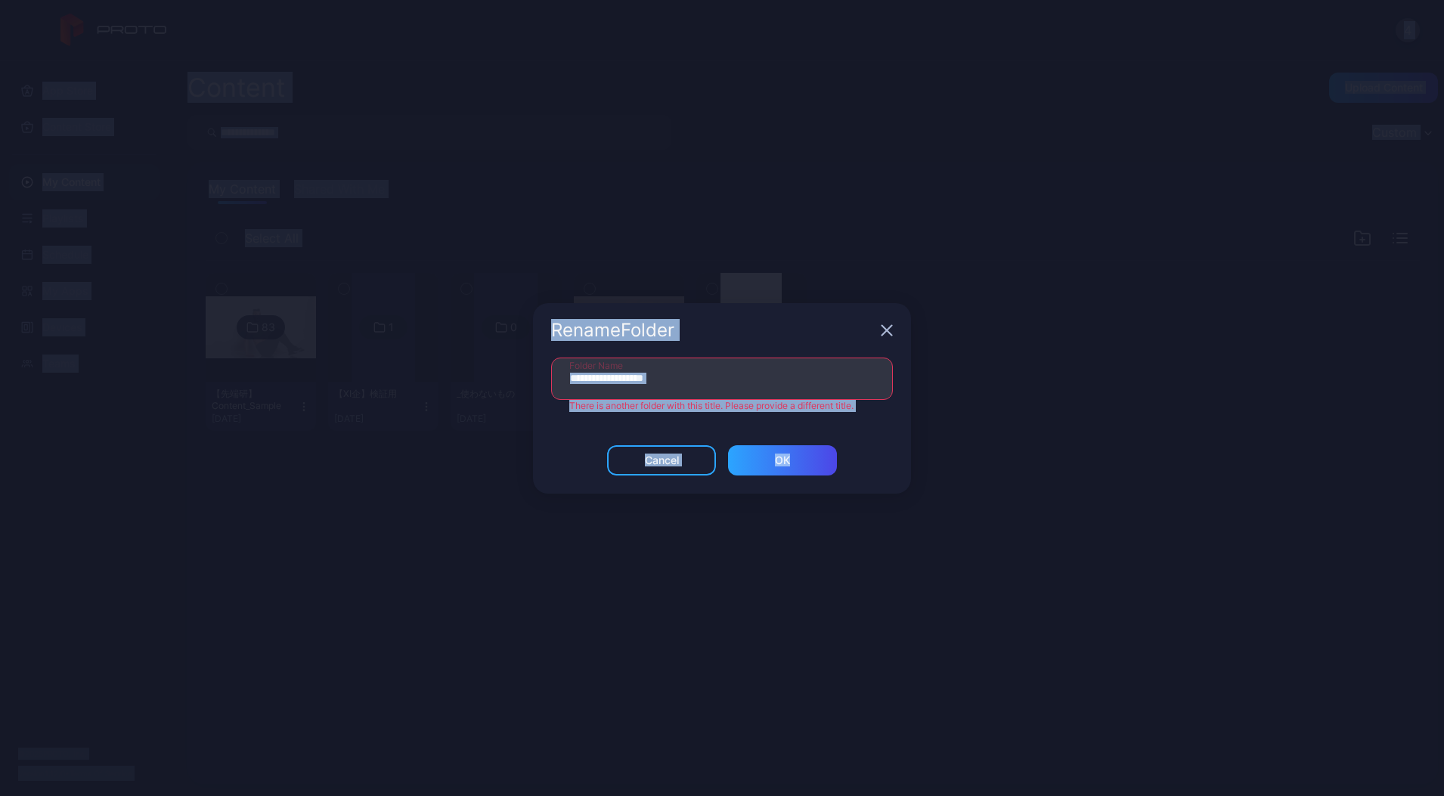
click at [883, 333] on icon "button" at bounding box center [887, 330] width 10 height 10
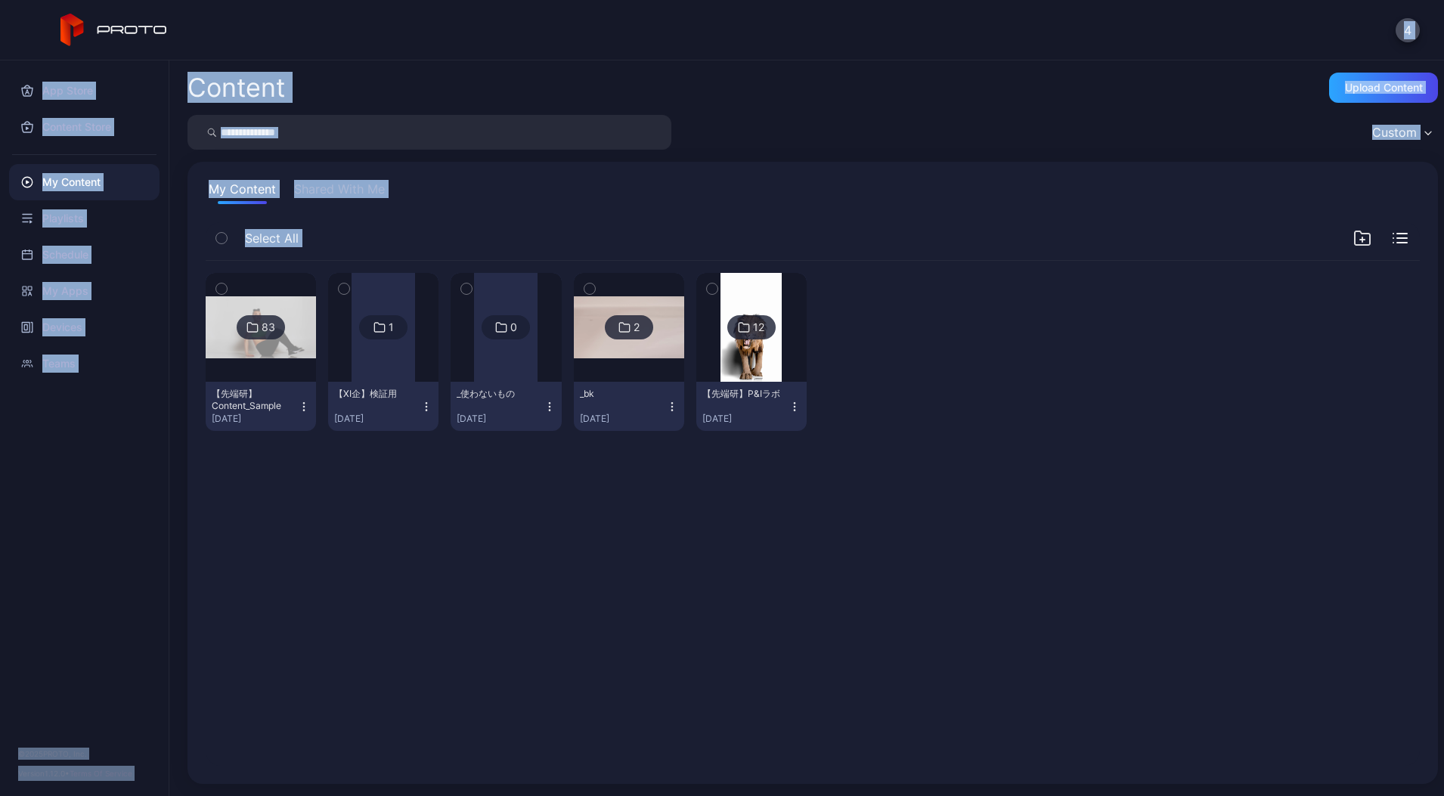
click at [269, 392] on div "【先端研】Content_Sample" at bounding box center [253, 400] width 83 height 24
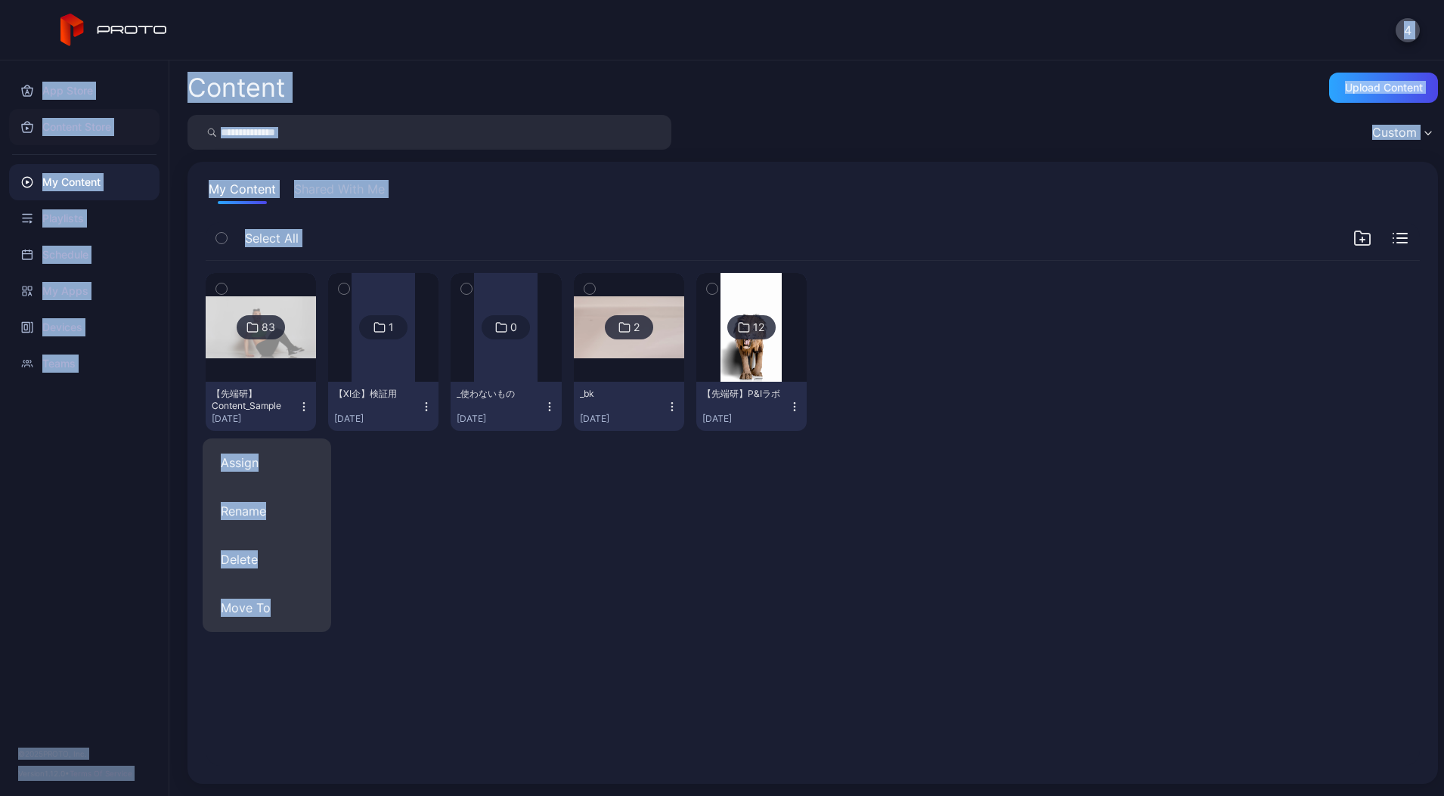
click at [89, 133] on div "Content Store" at bounding box center [84, 127] width 150 height 36
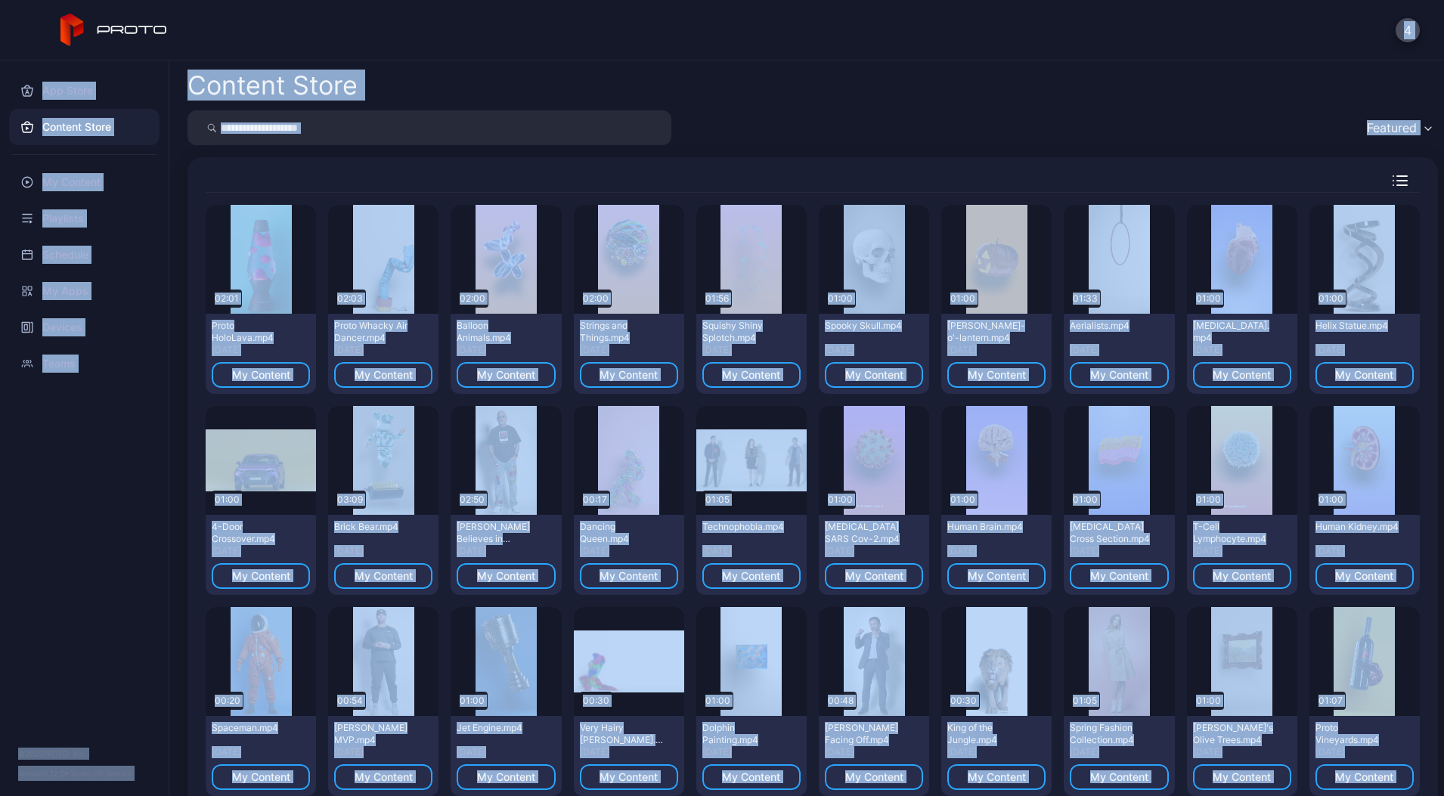
click at [1178, 136] on div "Featured" at bounding box center [812, 127] width 1250 height 35
click at [601, 116] on input "search" at bounding box center [429, 127] width 484 height 35
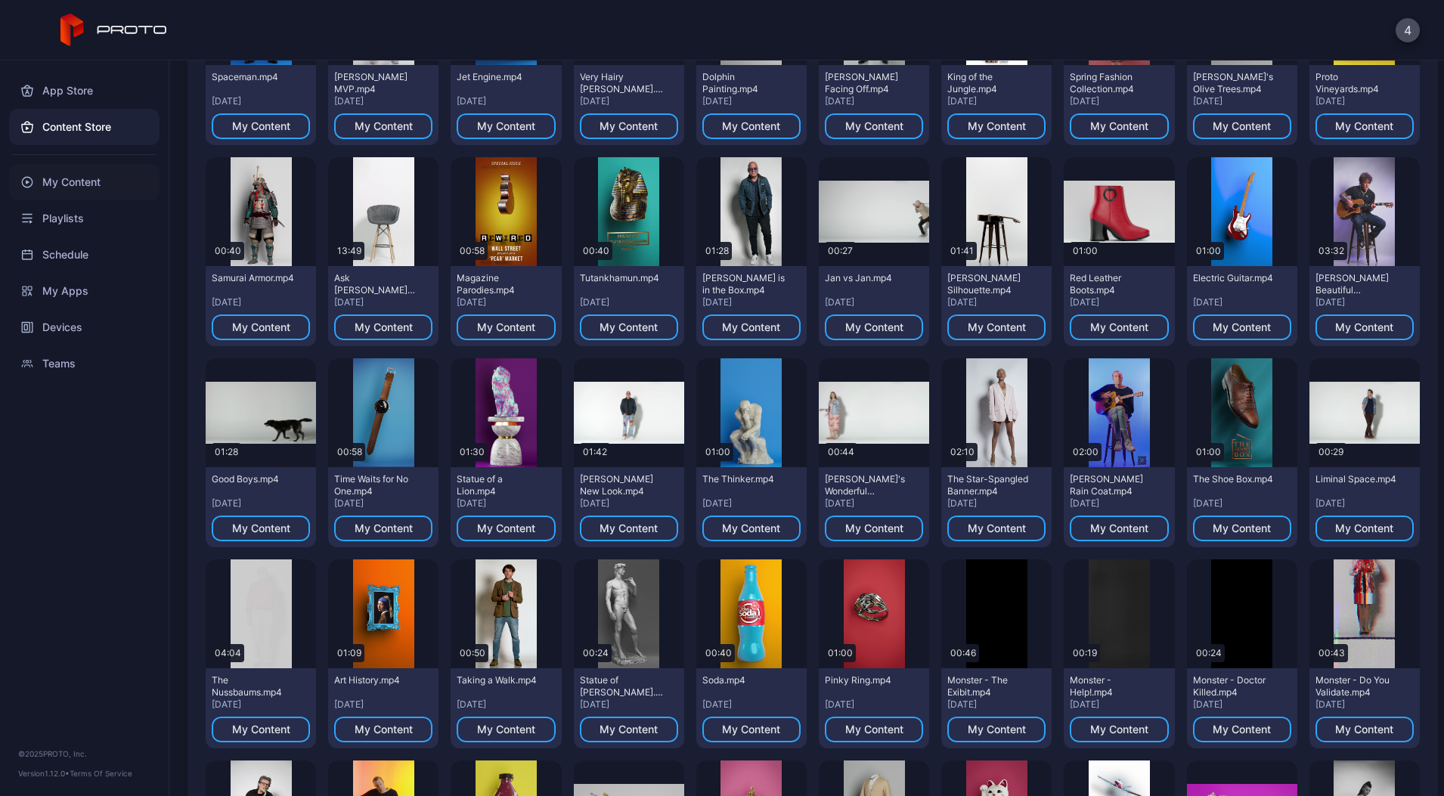
scroll to position [597, 0]
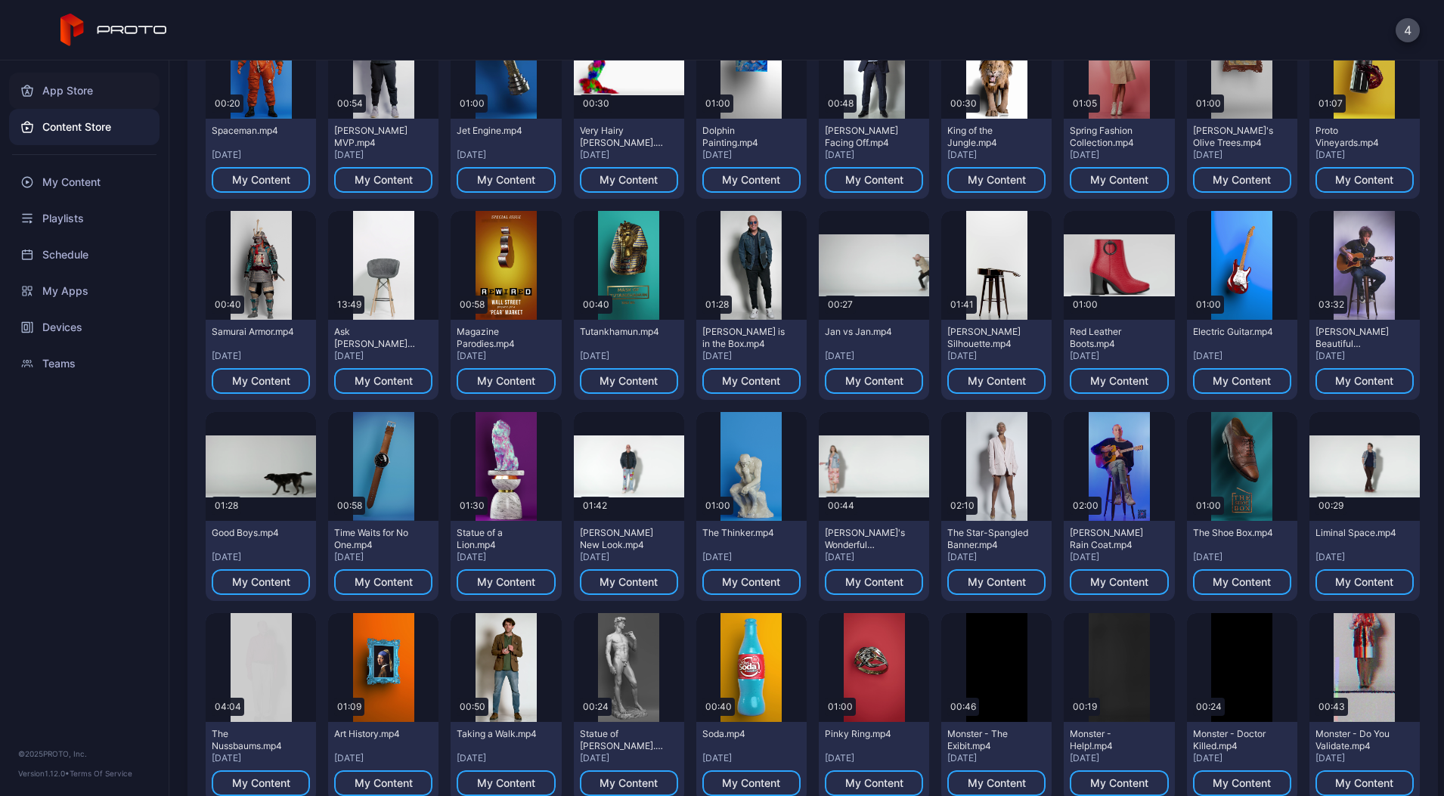
click at [89, 87] on div "App Store" at bounding box center [84, 91] width 150 height 36
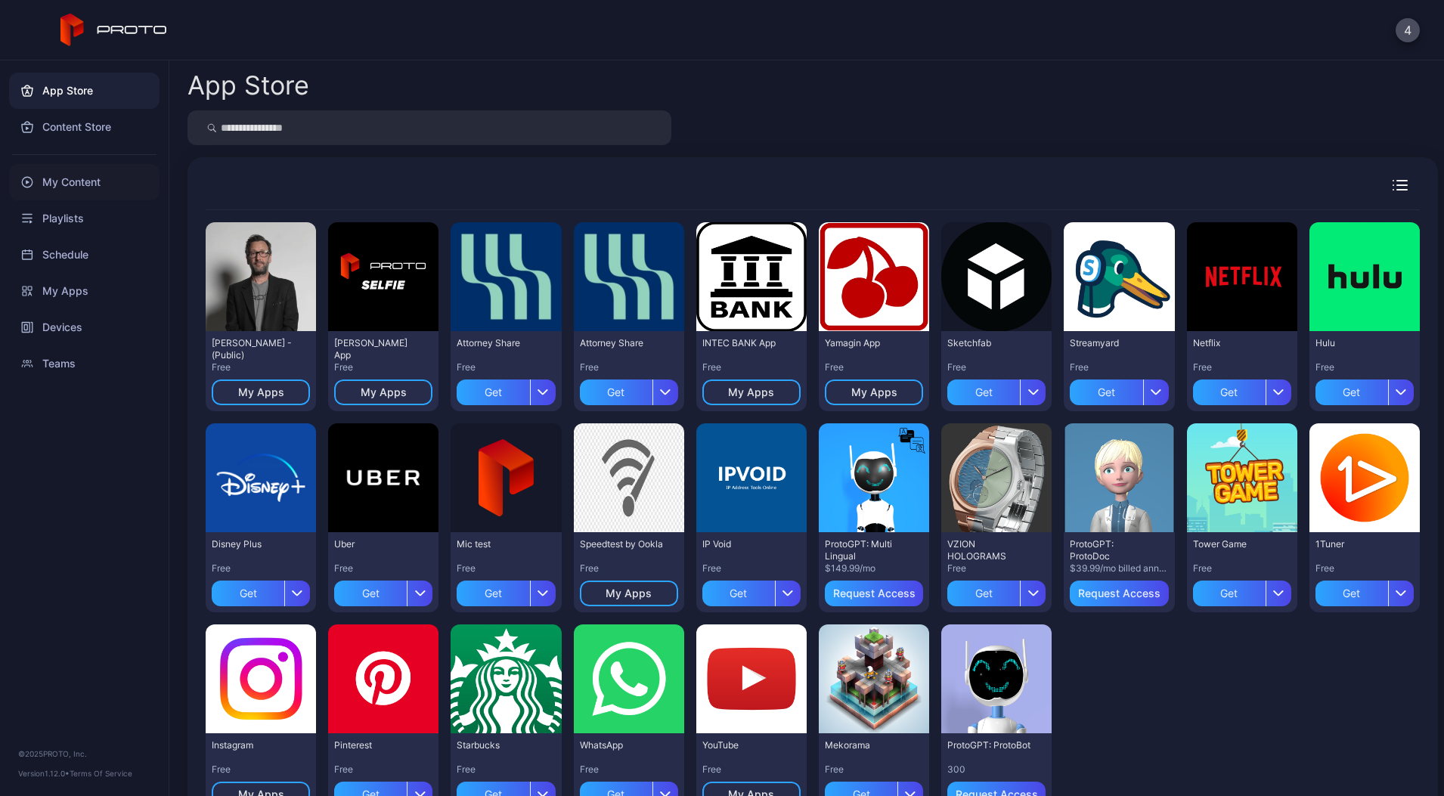
click at [87, 191] on div "My Content" at bounding box center [84, 182] width 150 height 36
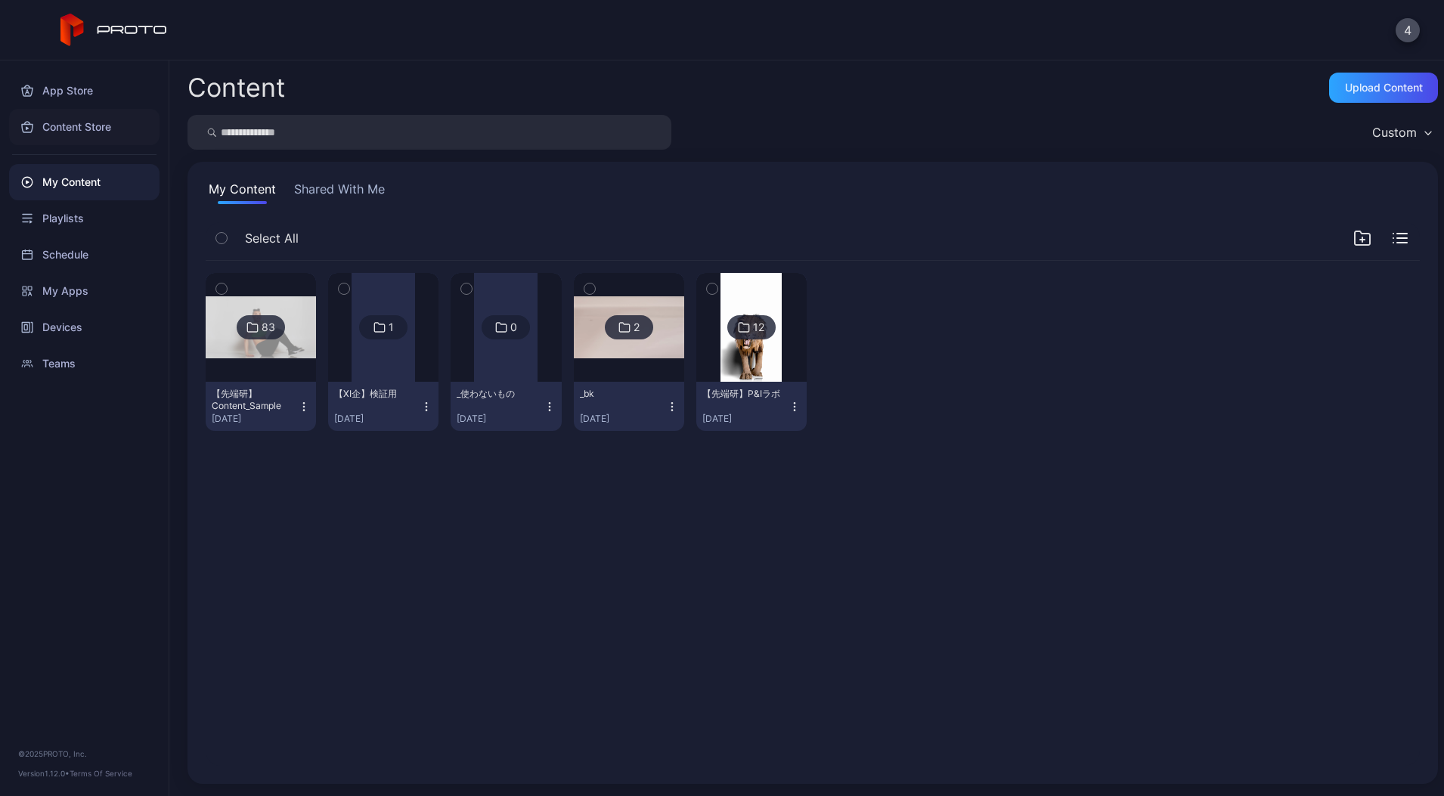
click at [88, 132] on div "Content Store" at bounding box center [84, 127] width 150 height 36
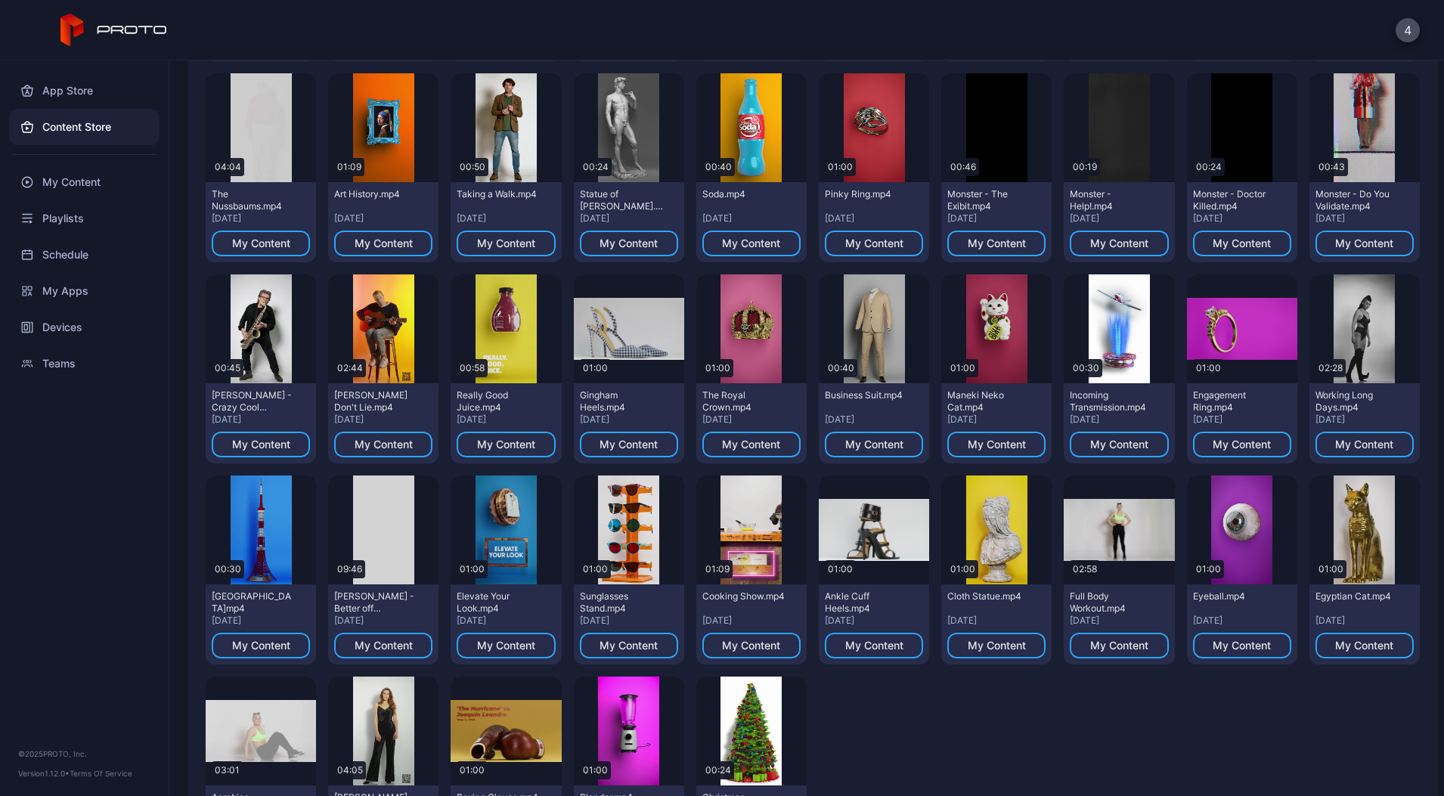
scroll to position [1450, 0]
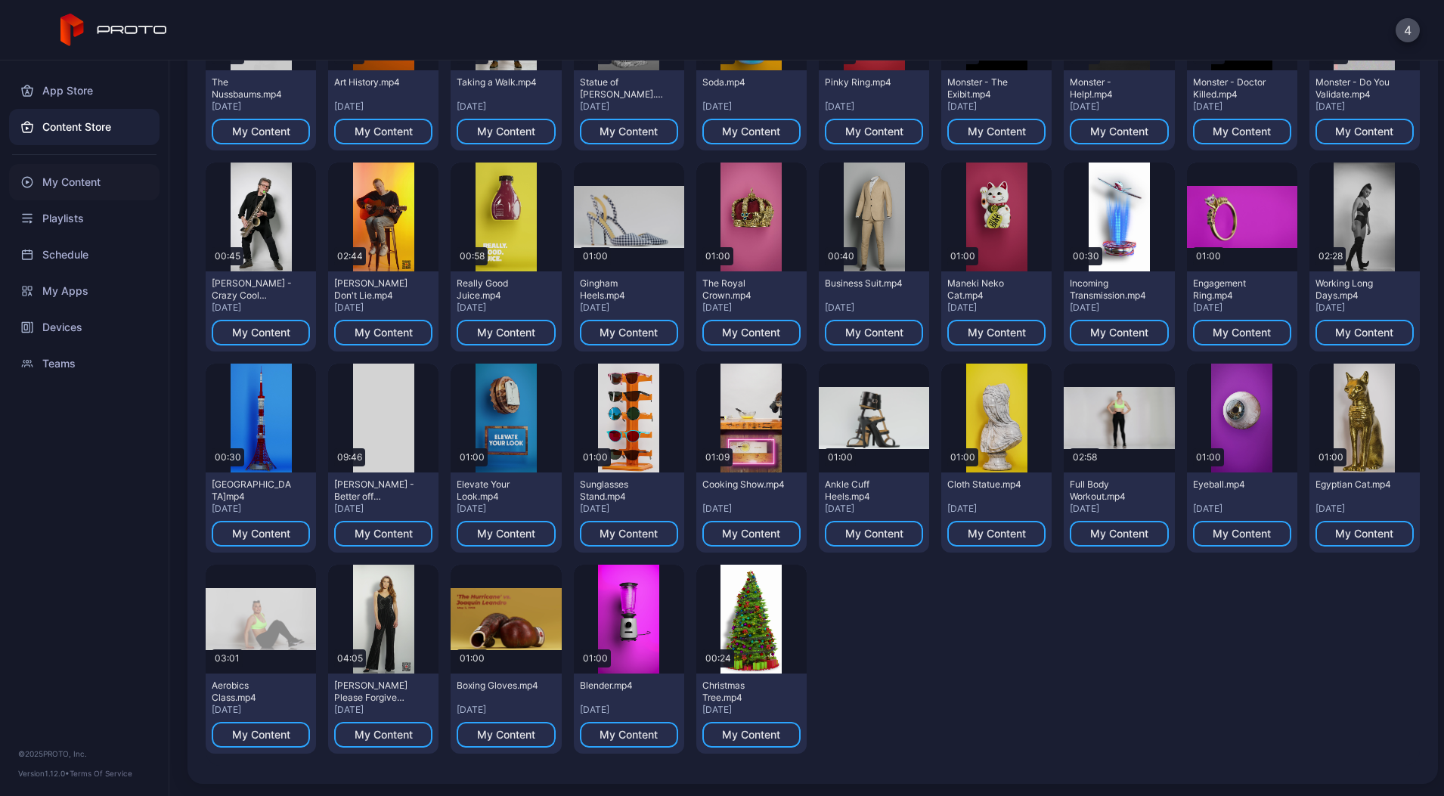
click at [97, 181] on div "My Content" at bounding box center [84, 182] width 150 height 36
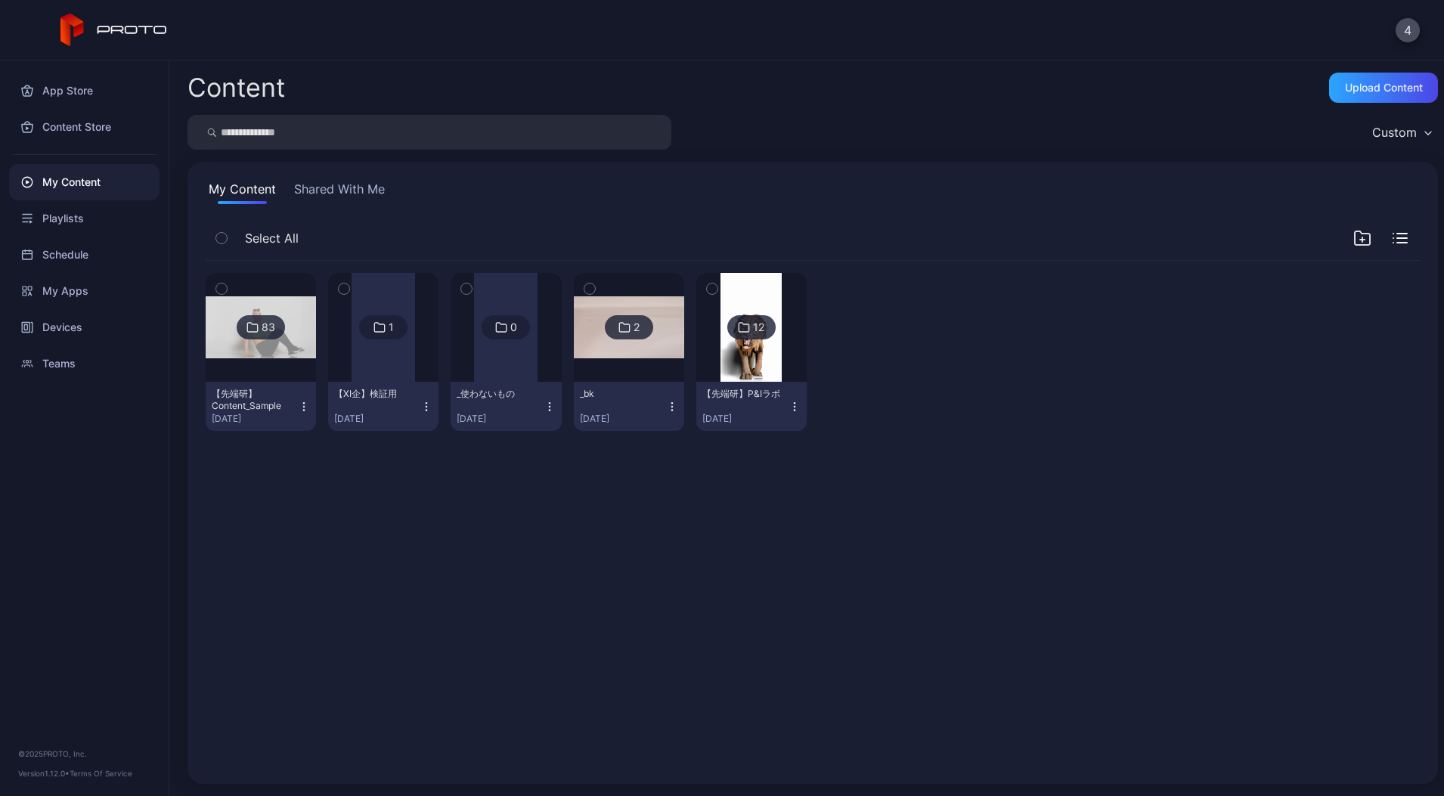
click at [316, 412] on button "【先端研】Content_Sample [DATE]" at bounding box center [261, 406] width 110 height 49
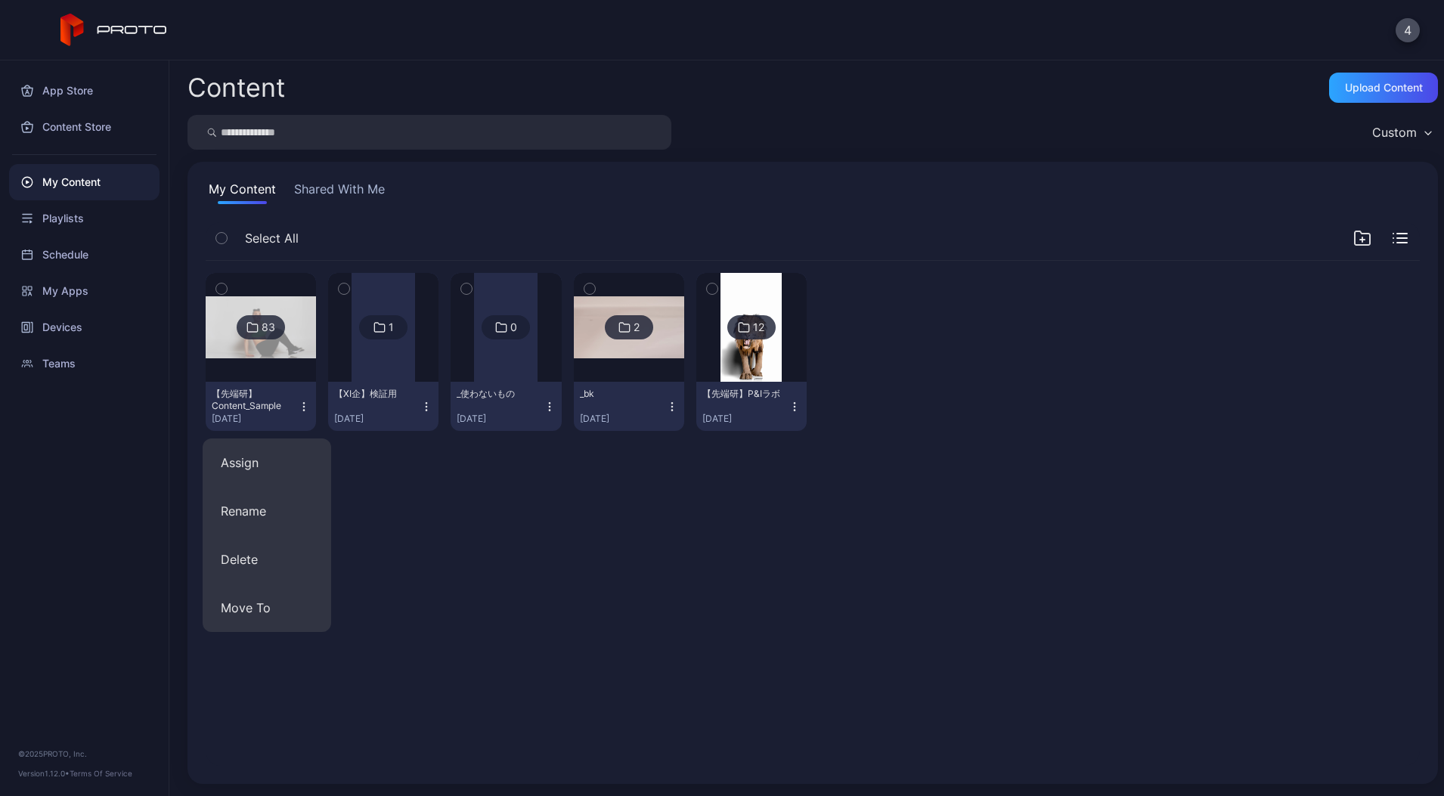
click at [283, 358] on img at bounding box center [261, 327] width 110 height 62
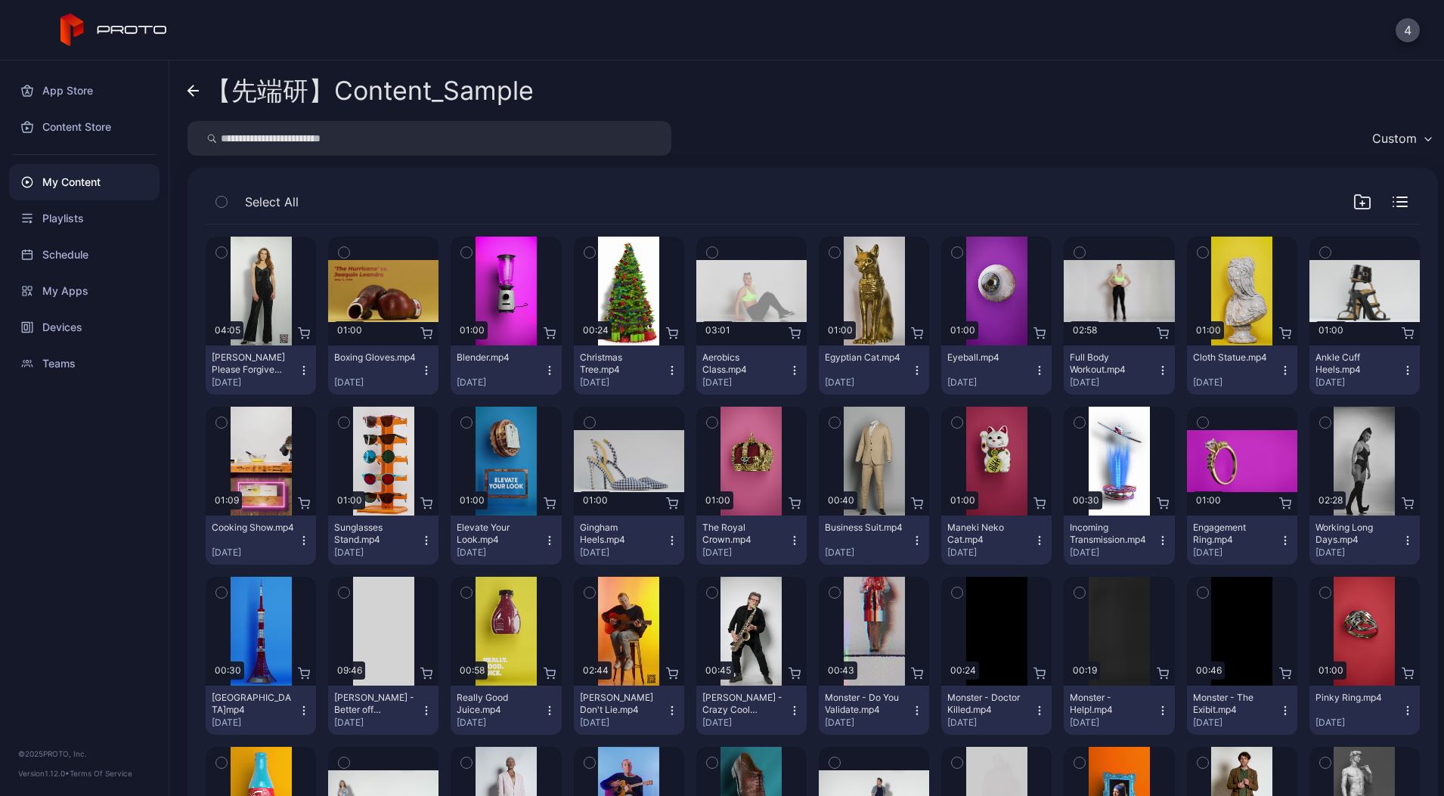
click at [1394, 140] on div "Custom" at bounding box center [1394, 138] width 45 height 15
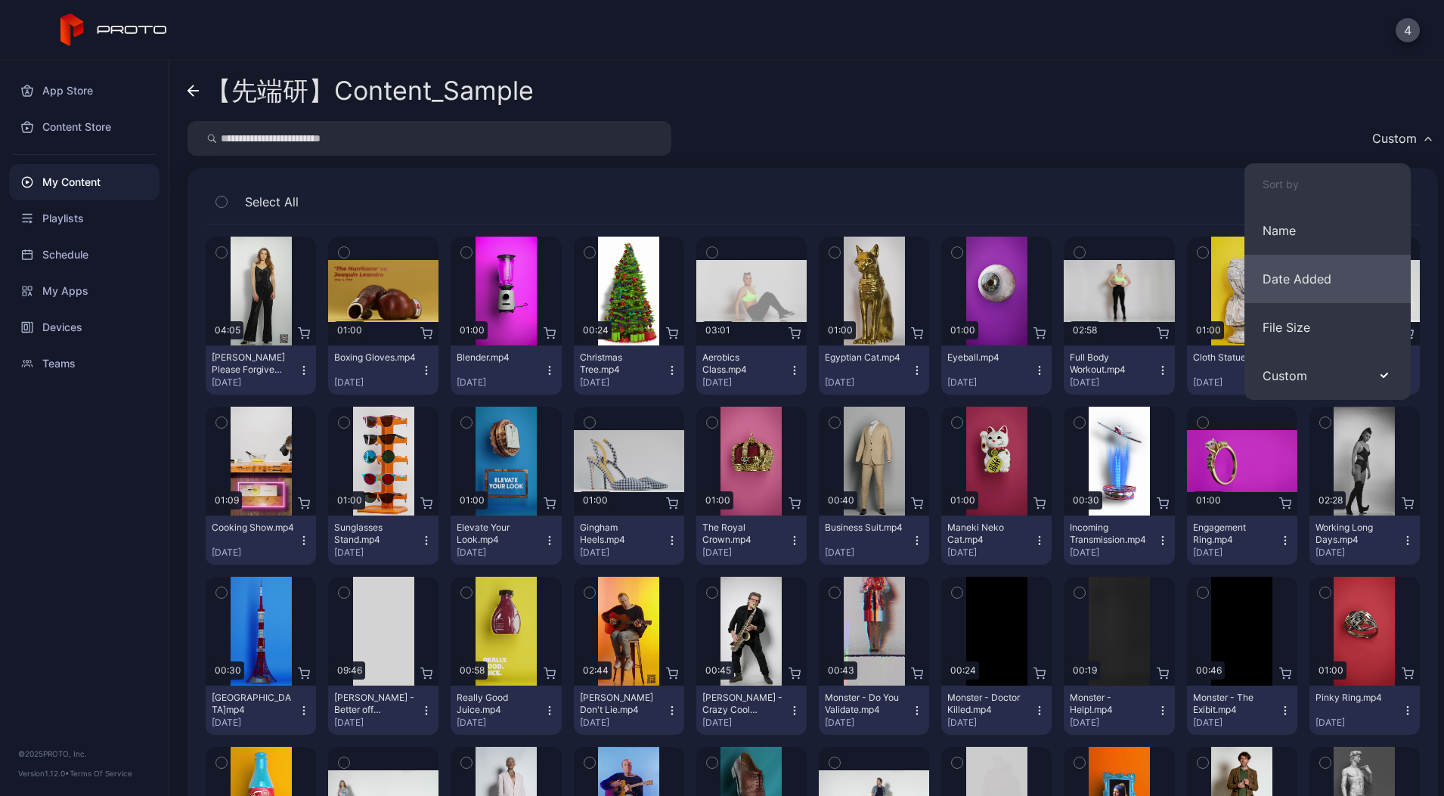
click at [1318, 274] on button "Date Added" at bounding box center [1327, 279] width 166 height 48
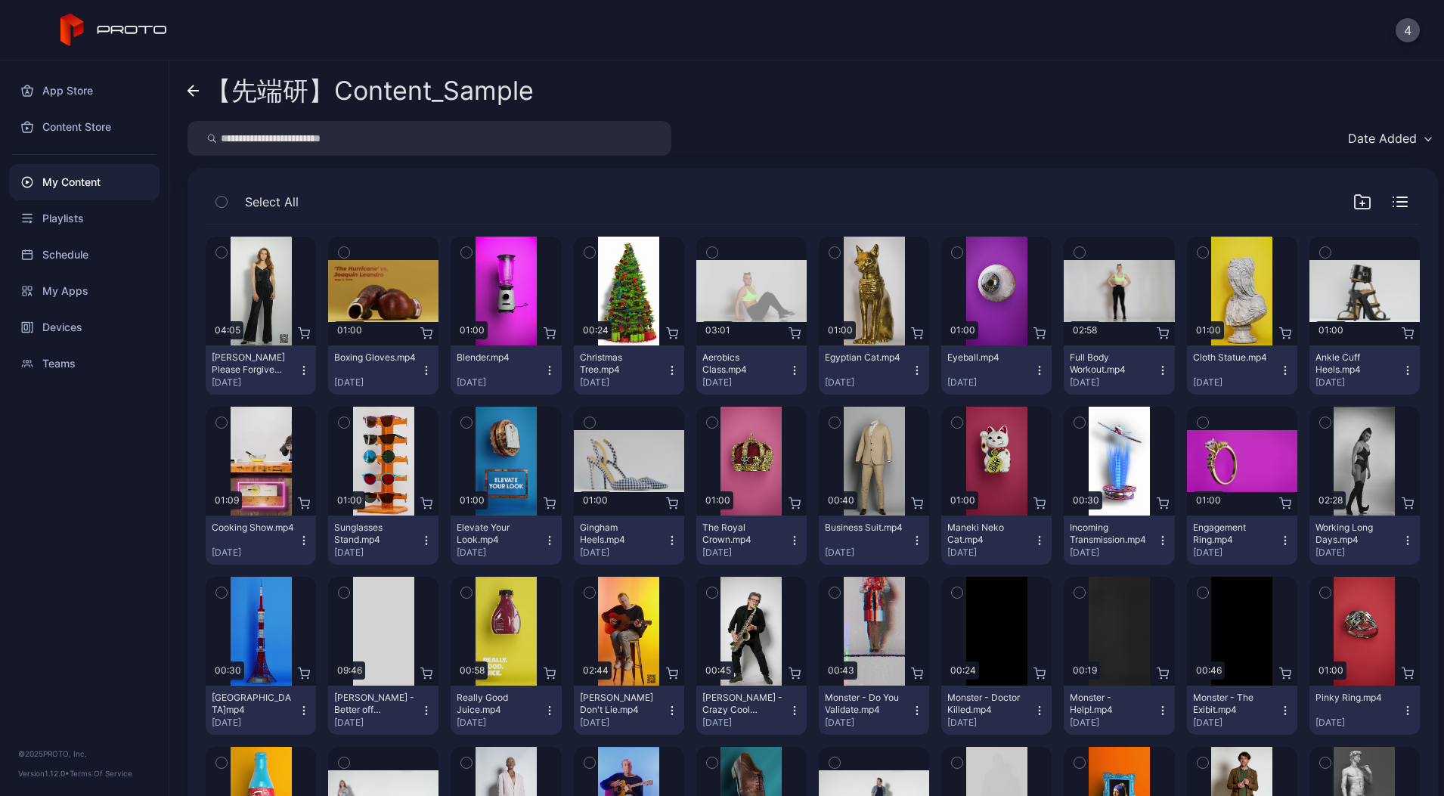
click at [1389, 144] on div "Date Added" at bounding box center [1382, 138] width 69 height 15
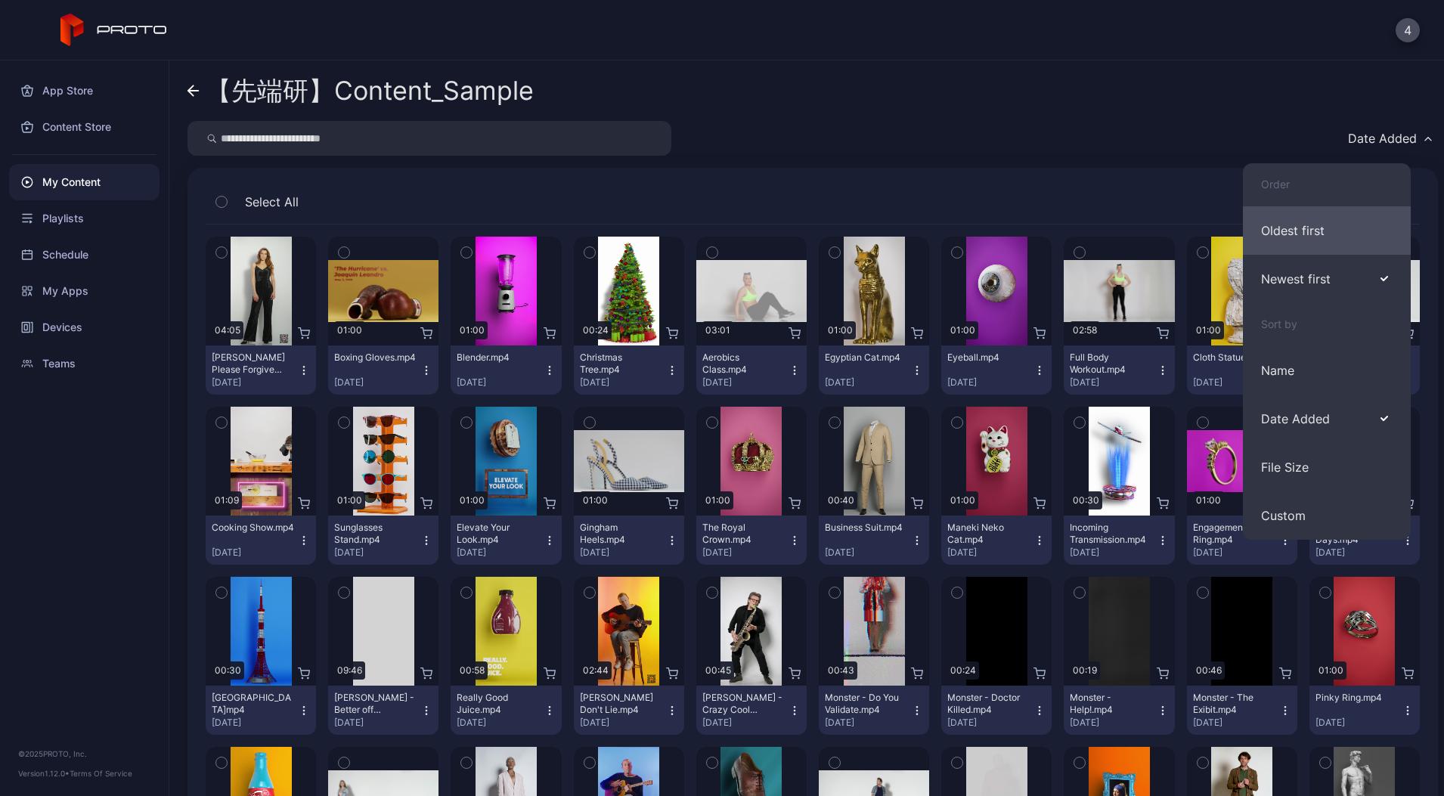
click at [1290, 231] on button "Oldest first" at bounding box center [1327, 230] width 168 height 48
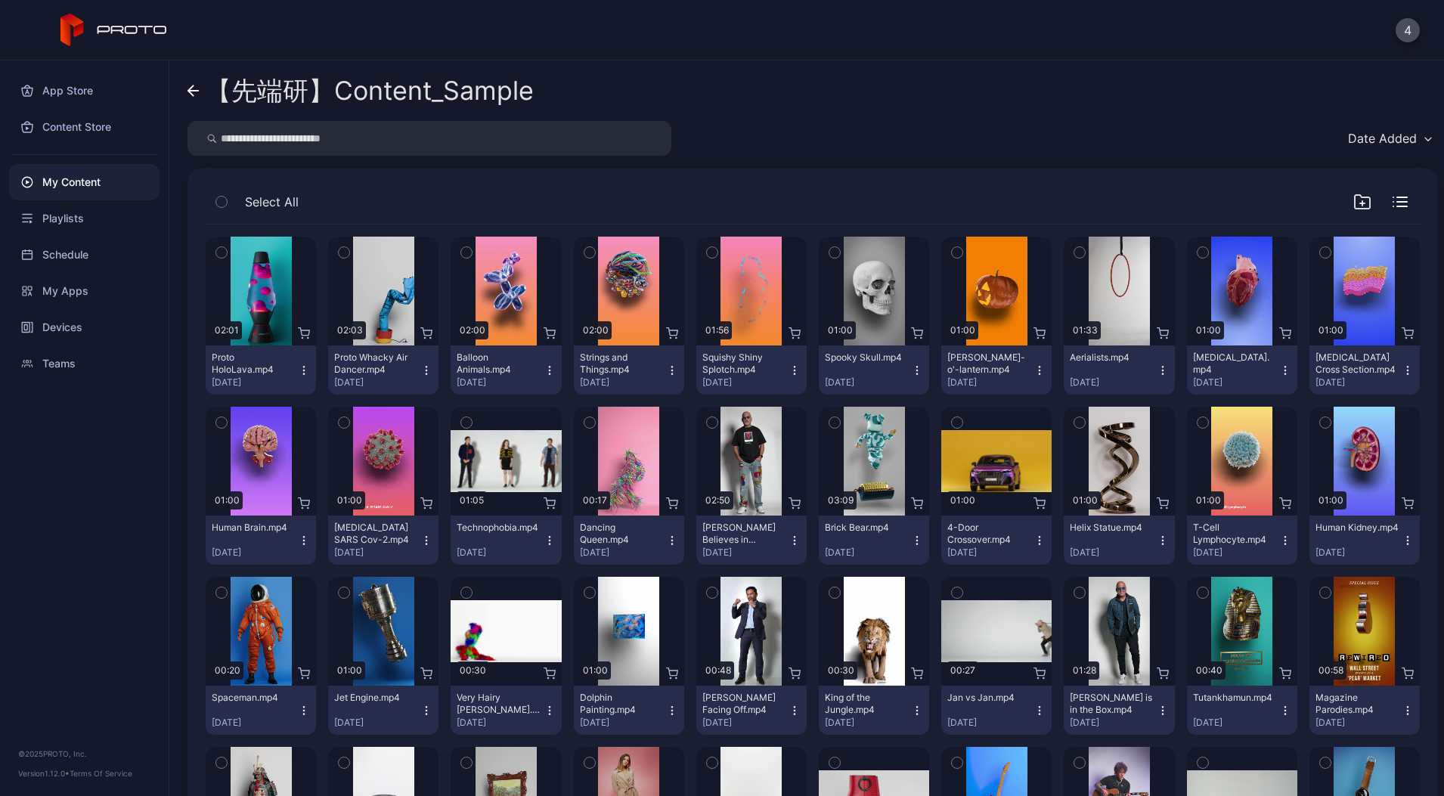
click at [191, 94] on icon at bounding box center [193, 91] width 12 height 13
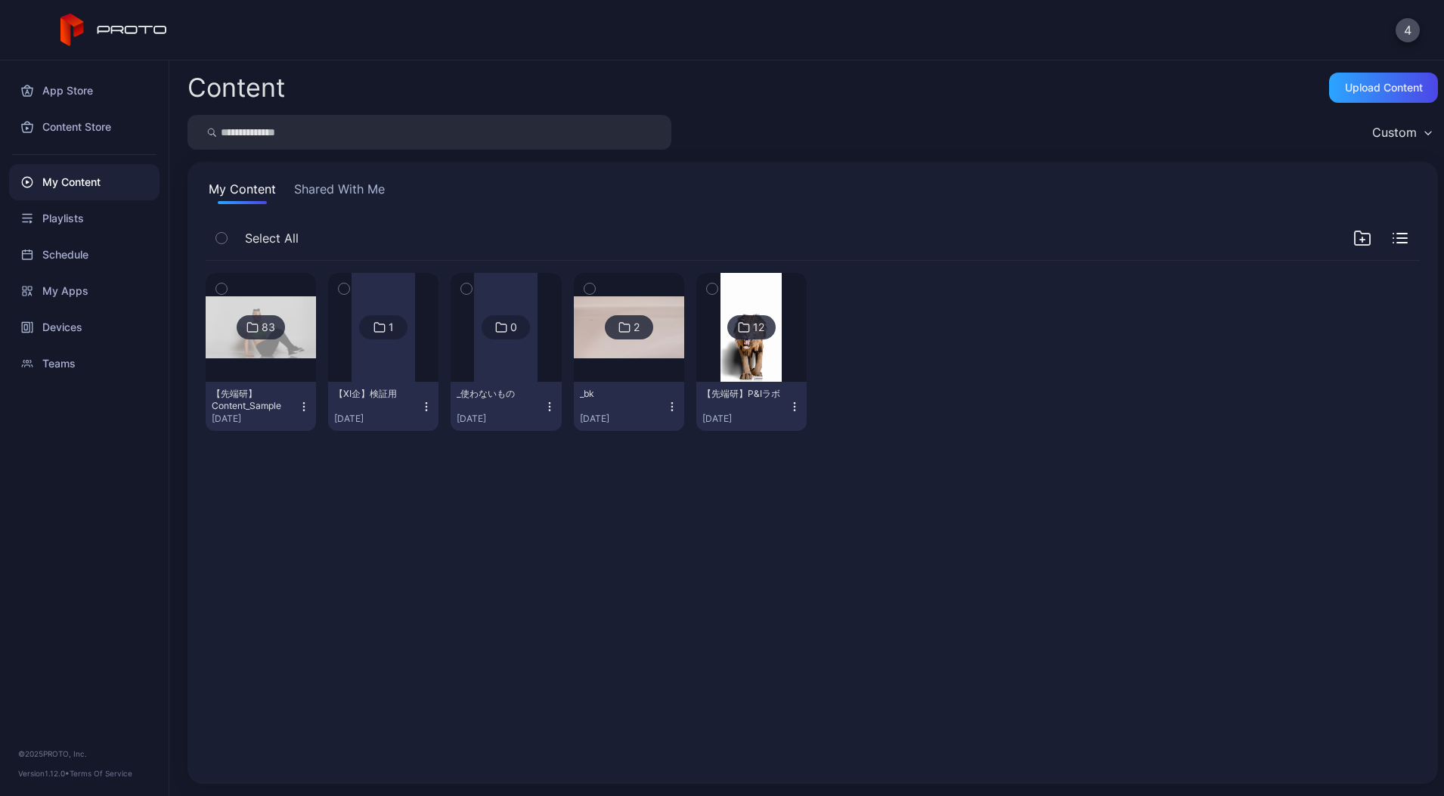
click at [315, 416] on button "【先端研】Content_Sample [DATE]" at bounding box center [261, 406] width 110 height 49
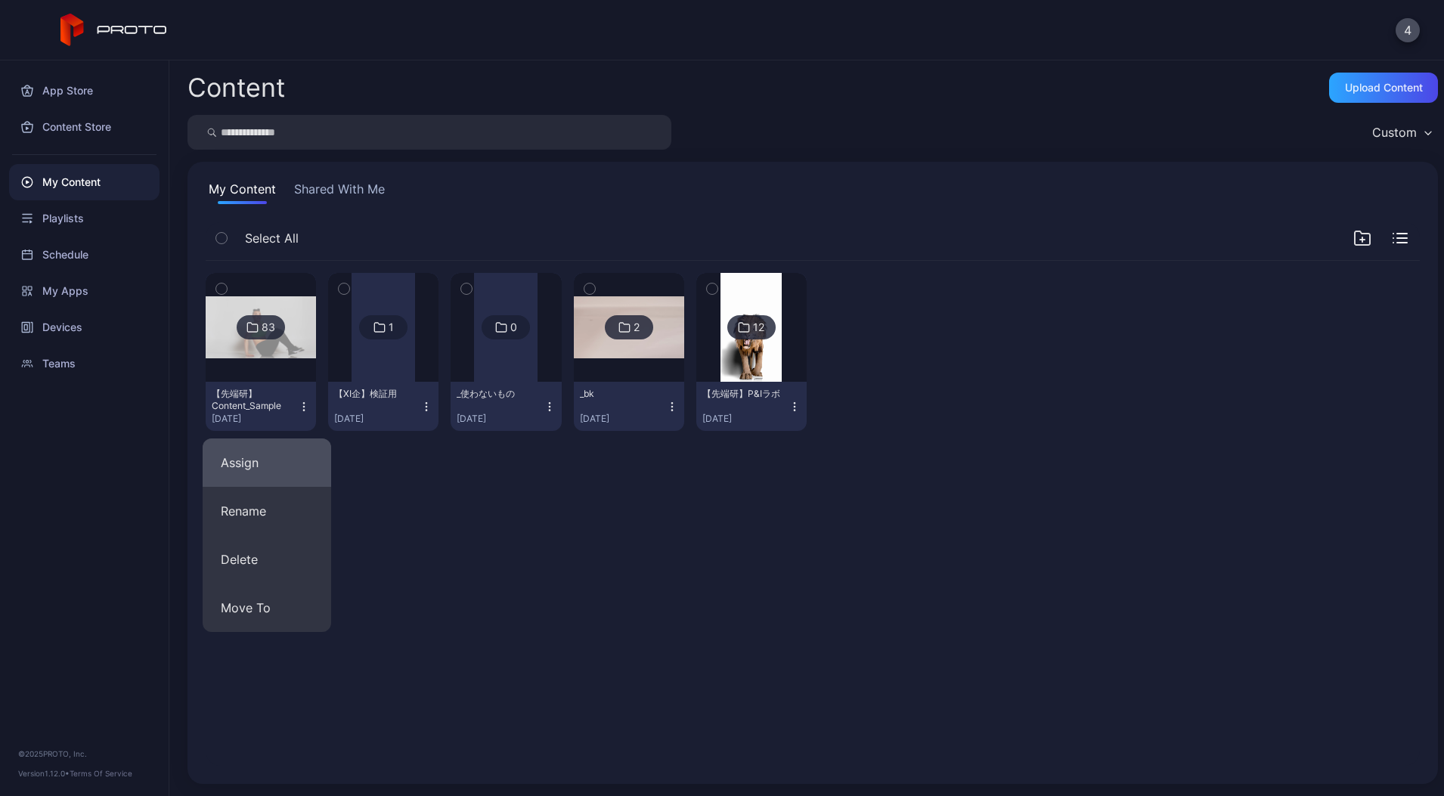
click at [276, 478] on button "Assign" at bounding box center [267, 462] width 128 height 48
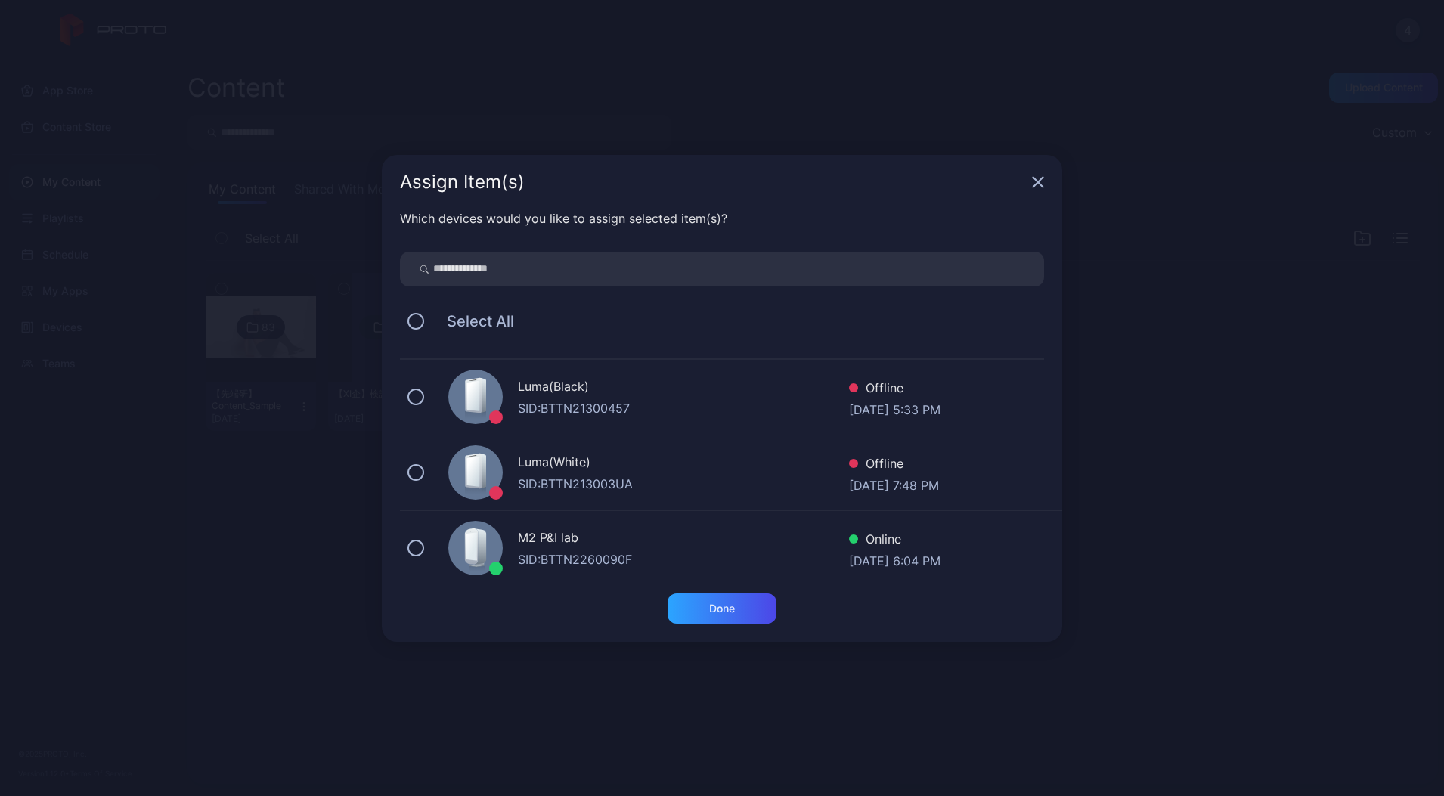
click at [624, 568] on div "M2 P&I lab SID: BTTN2260090F Online [DATE] 6:04 PM" at bounding box center [731, 549] width 662 height 76
click at [708, 593] on div "Done" at bounding box center [721, 608] width 109 height 30
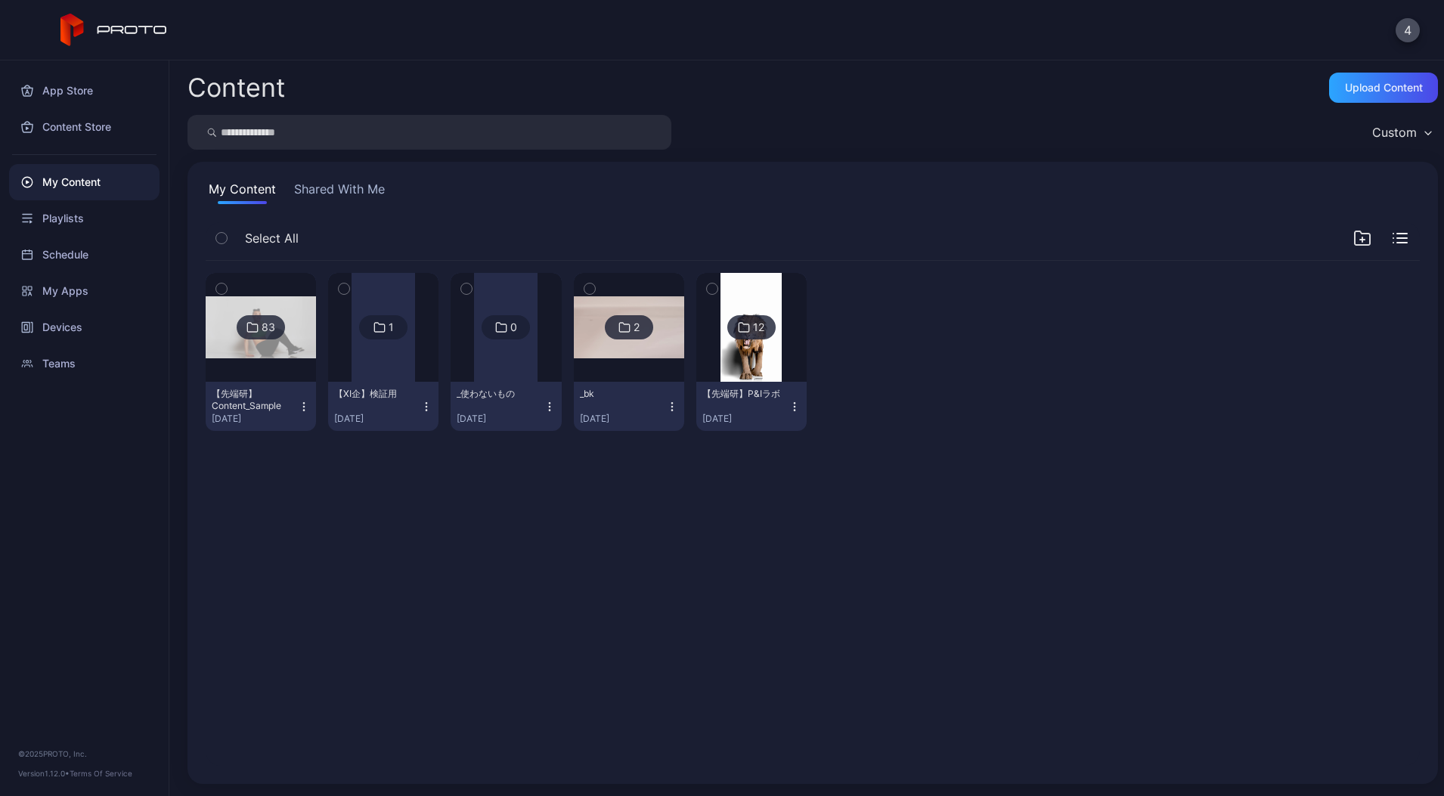
click at [356, 180] on button "Shared With Me" at bounding box center [339, 192] width 97 height 24
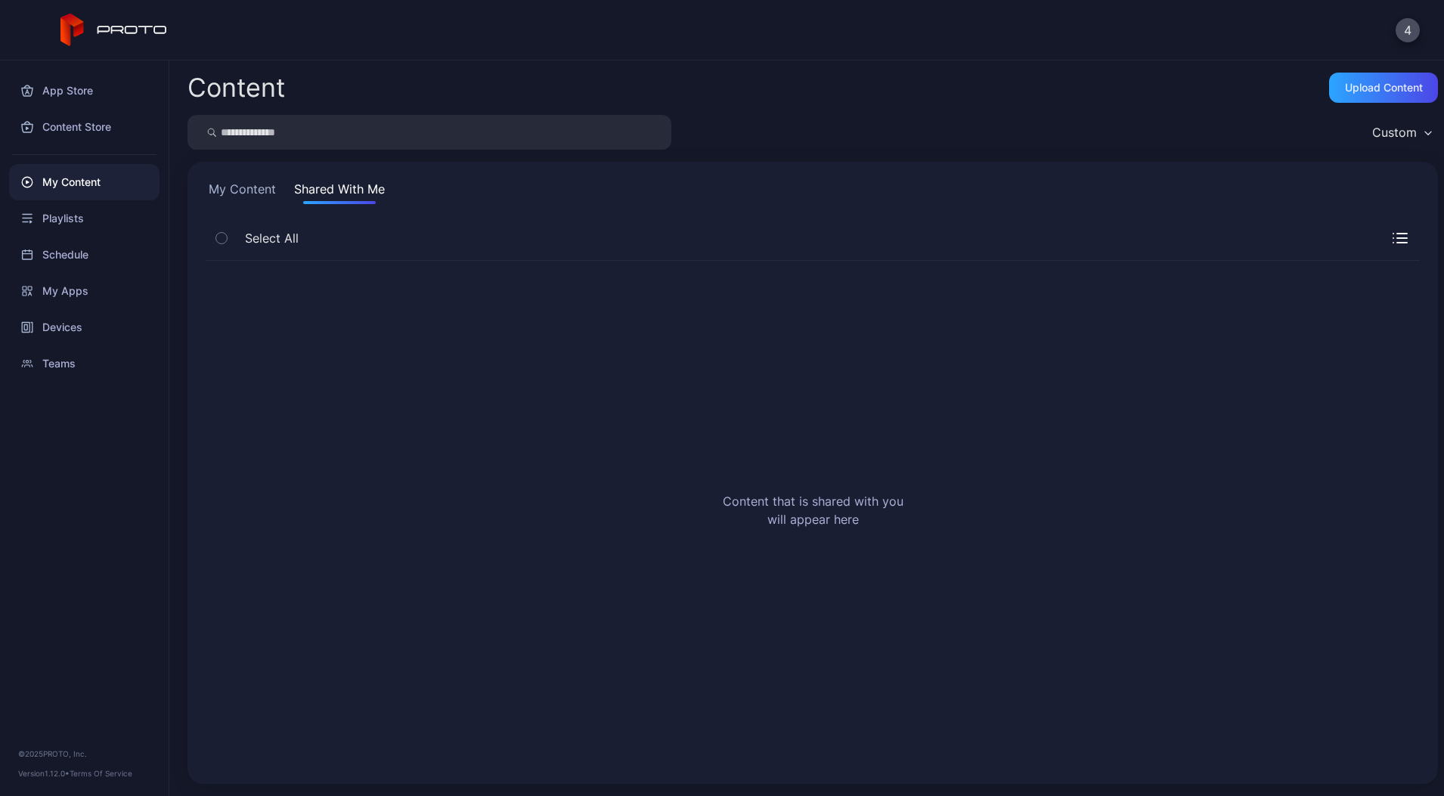
click at [273, 187] on button "My Content" at bounding box center [242, 192] width 73 height 24
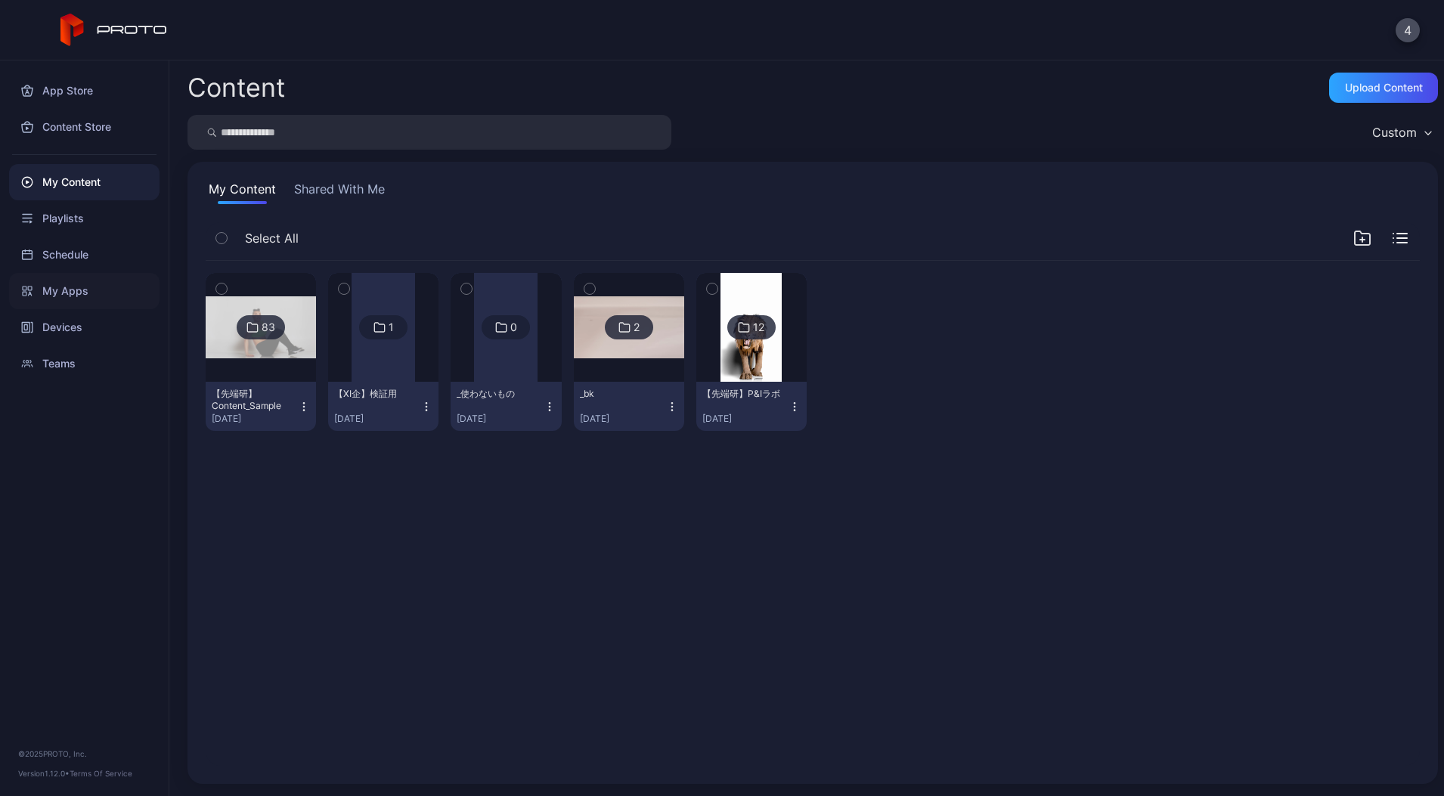
click at [90, 297] on div "My Apps" at bounding box center [84, 291] width 150 height 36
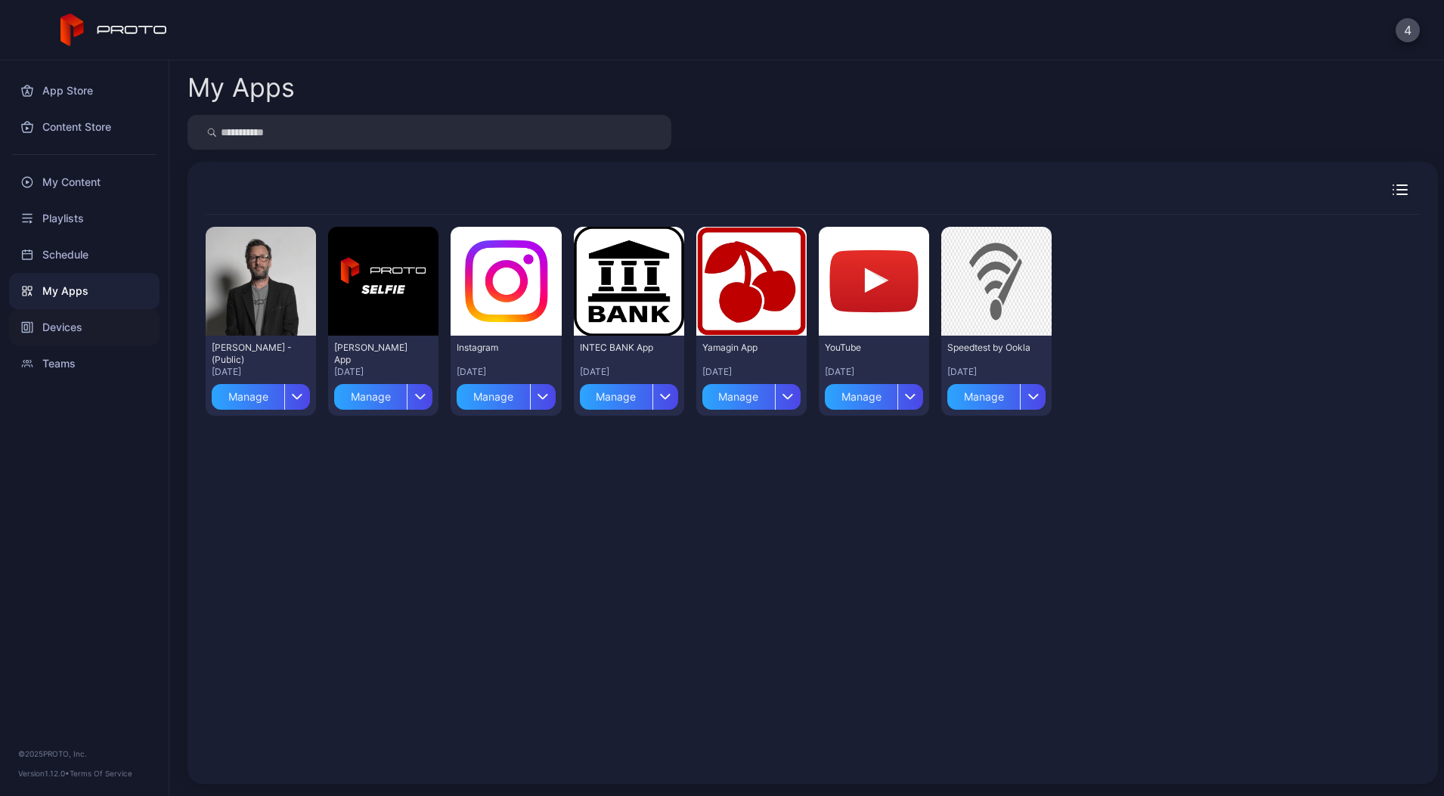
click at [84, 310] on div "Devices" at bounding box center [84, 327] width 150 height 36
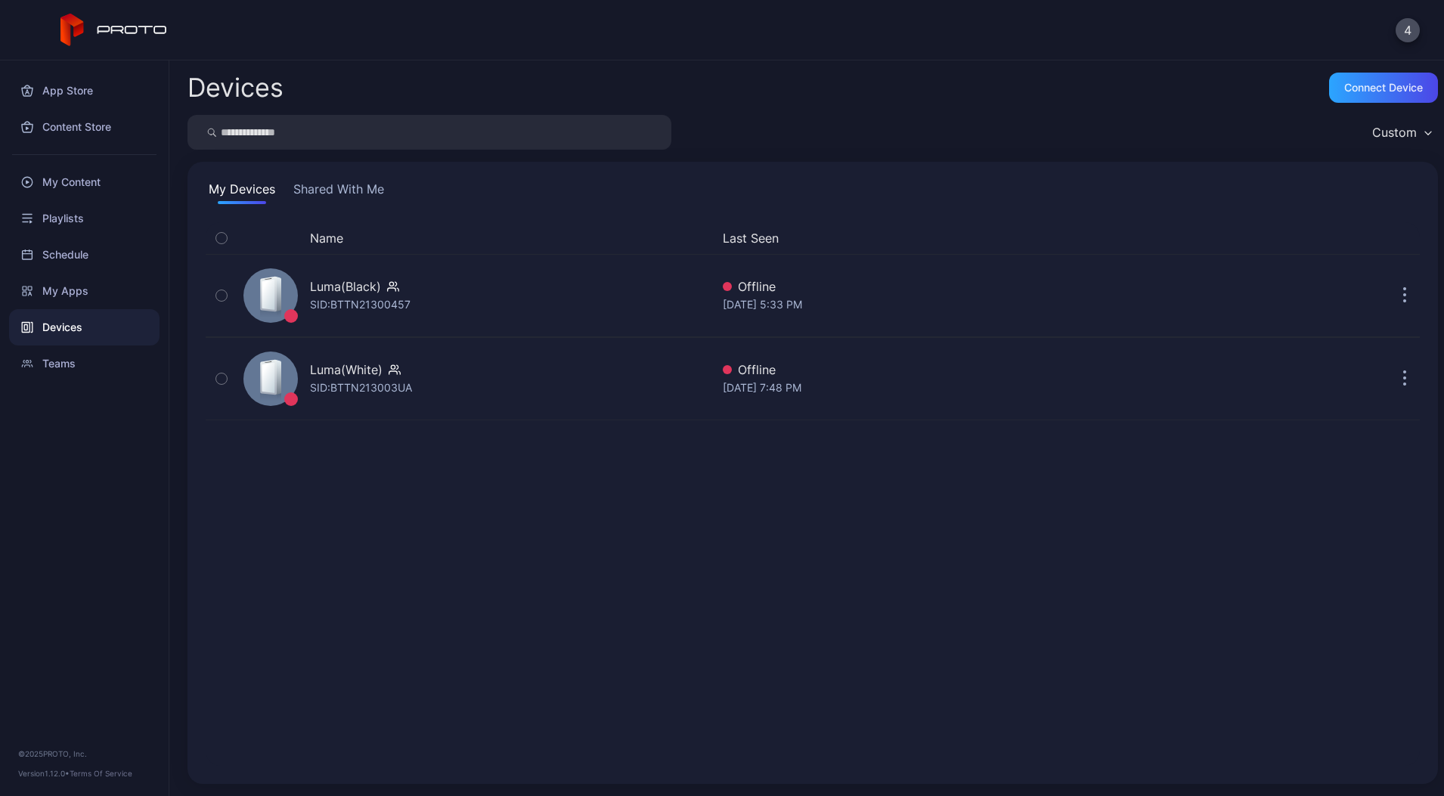
click at [340, 180] on button "Shared With Me" at bounding box center [338, 192] width 97 height 24
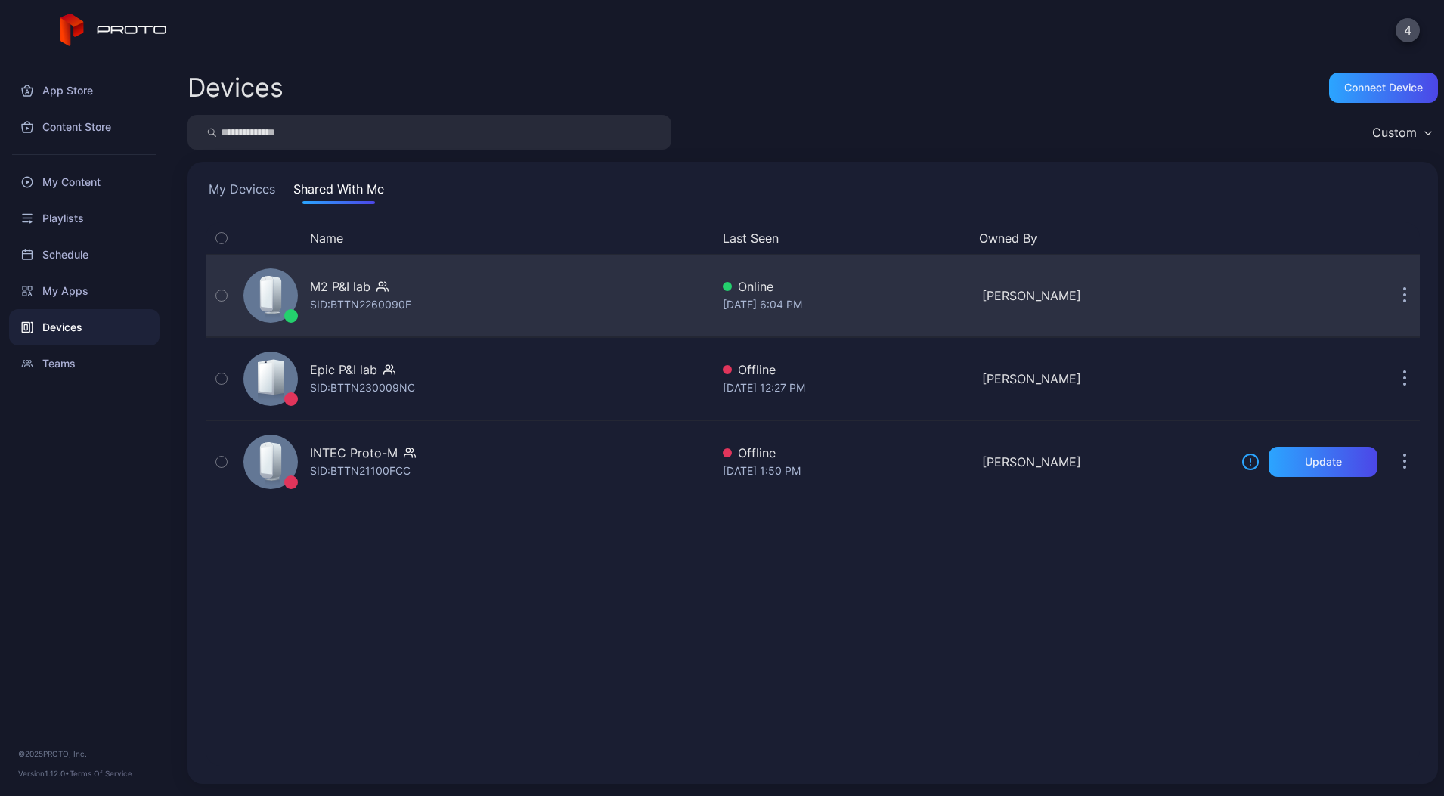
click at [347, 284] on div "M2 P&I lab" at bounding box center [340, 286] width 60 height 18
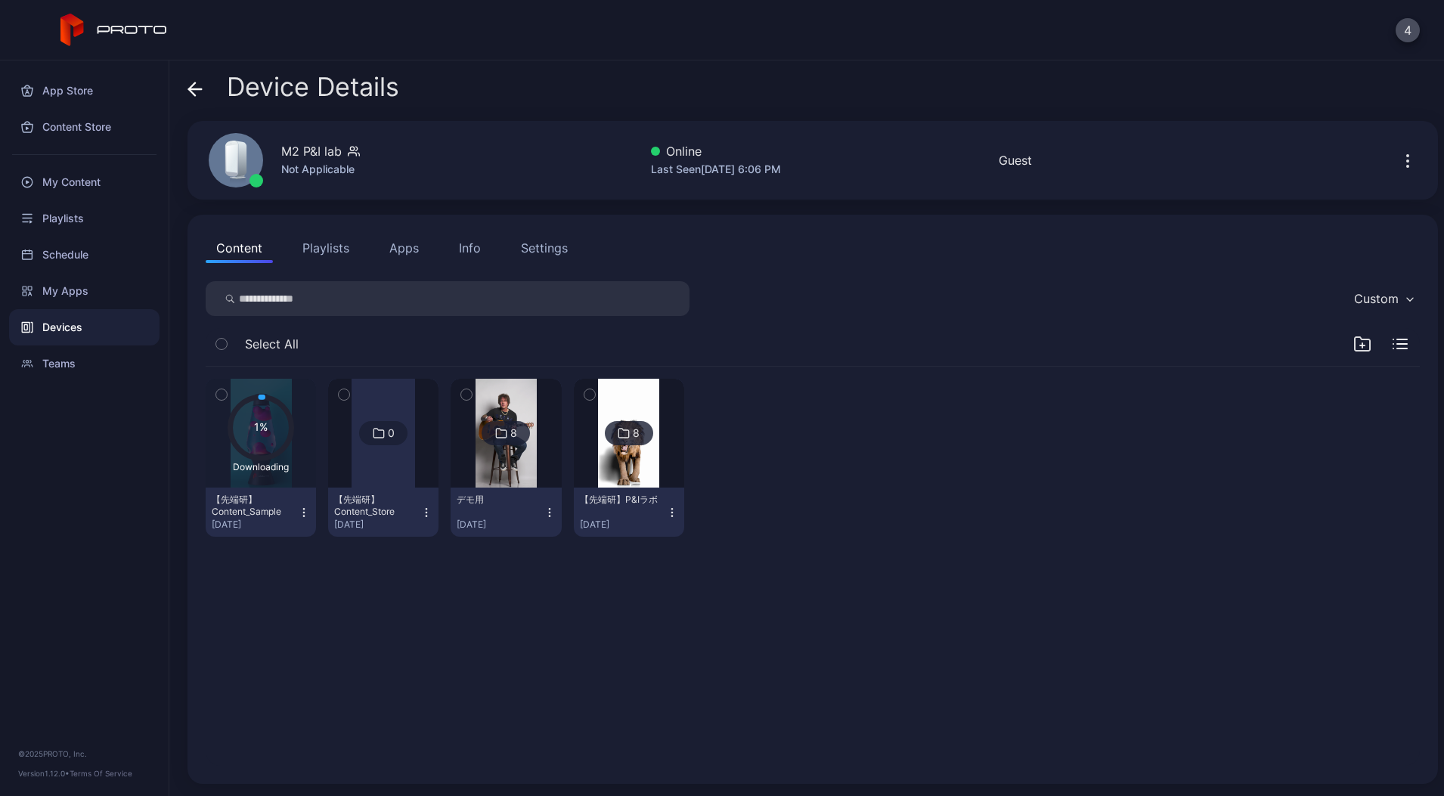
click at [320, 242] on button "Playlists" at bounding box center [326, 248] width 68 height 30
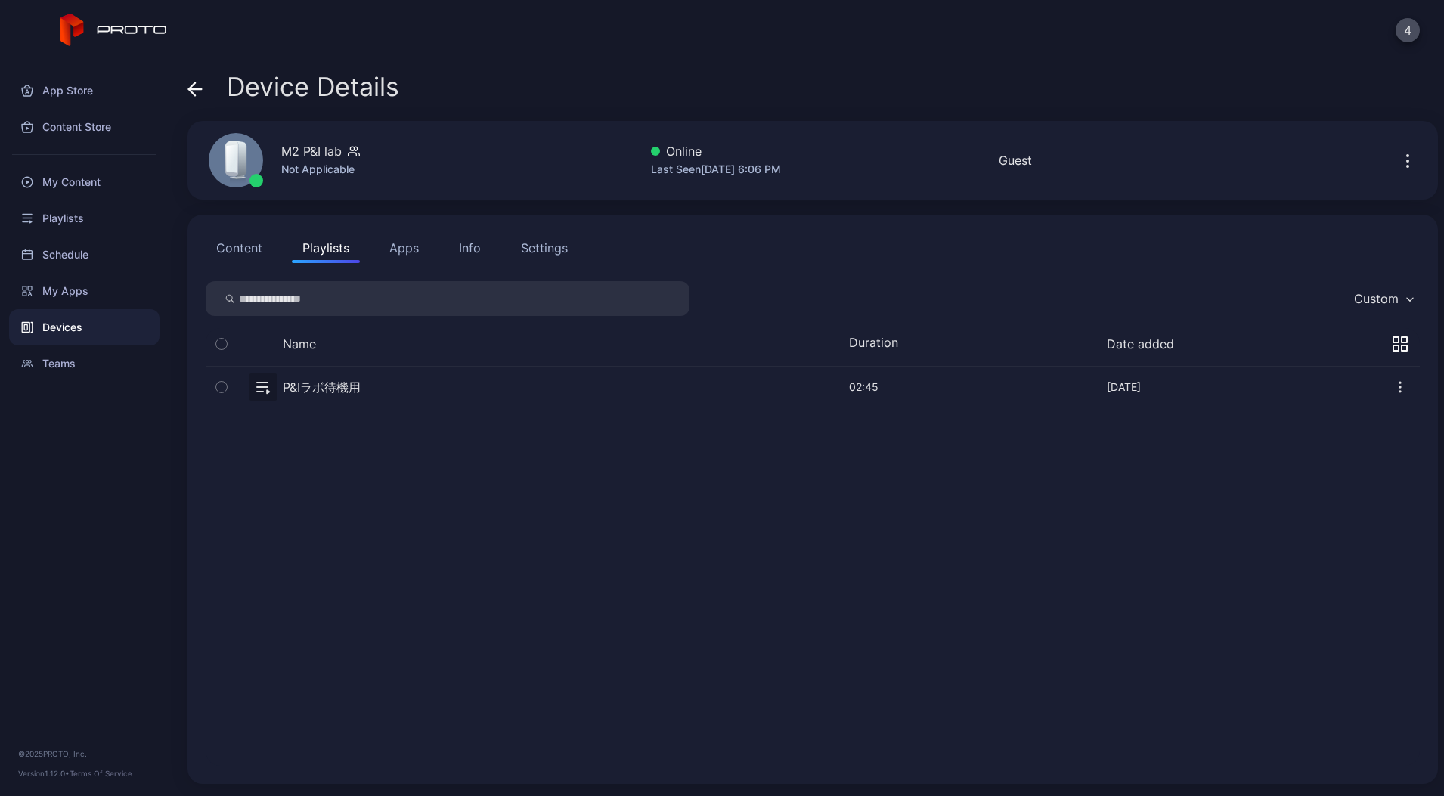
click at [265, 244] on button "Content" at bounding box center [239, 248] width 67 height 30
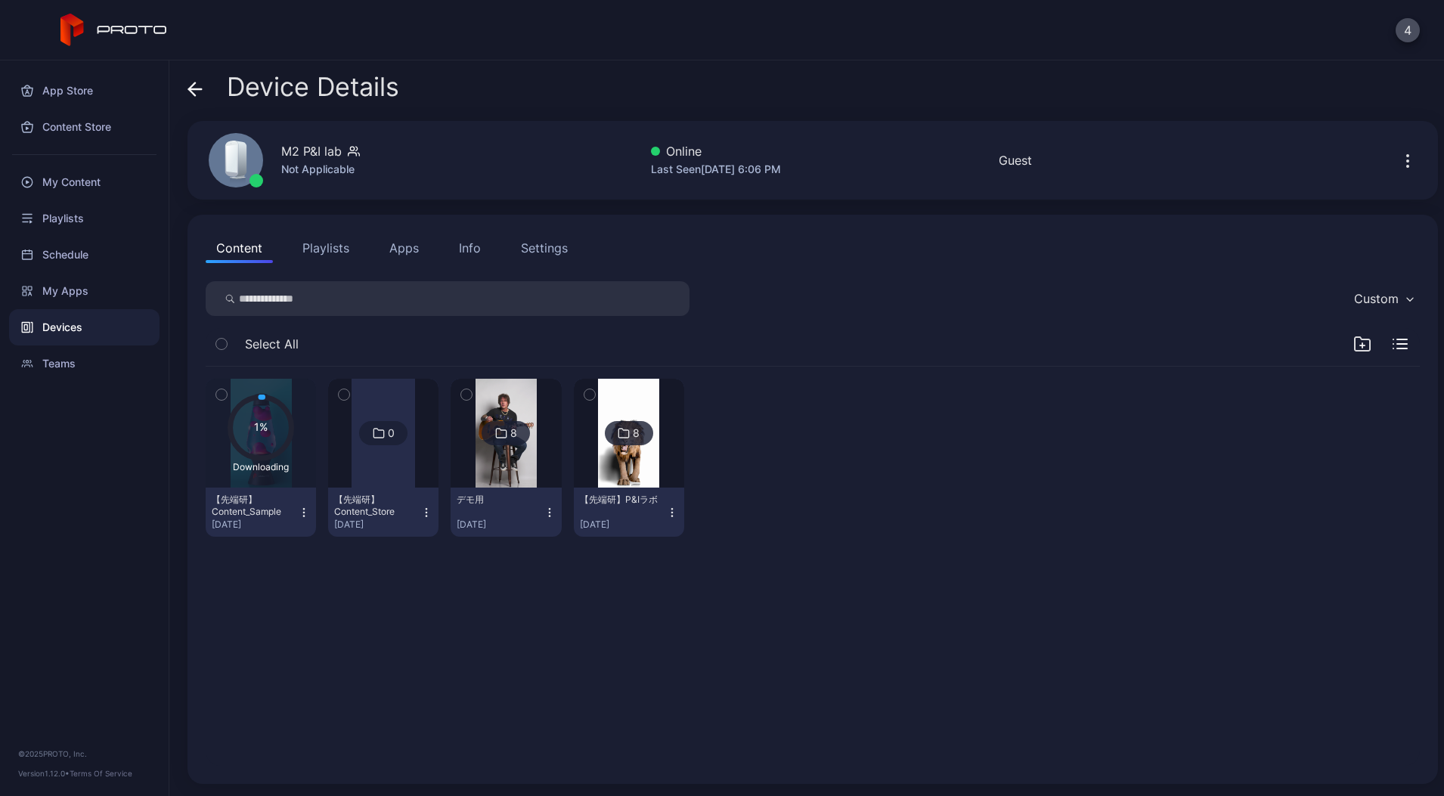
click at [427, 515] on icon "button" at bounding box center [426, 515] width 1 height 1
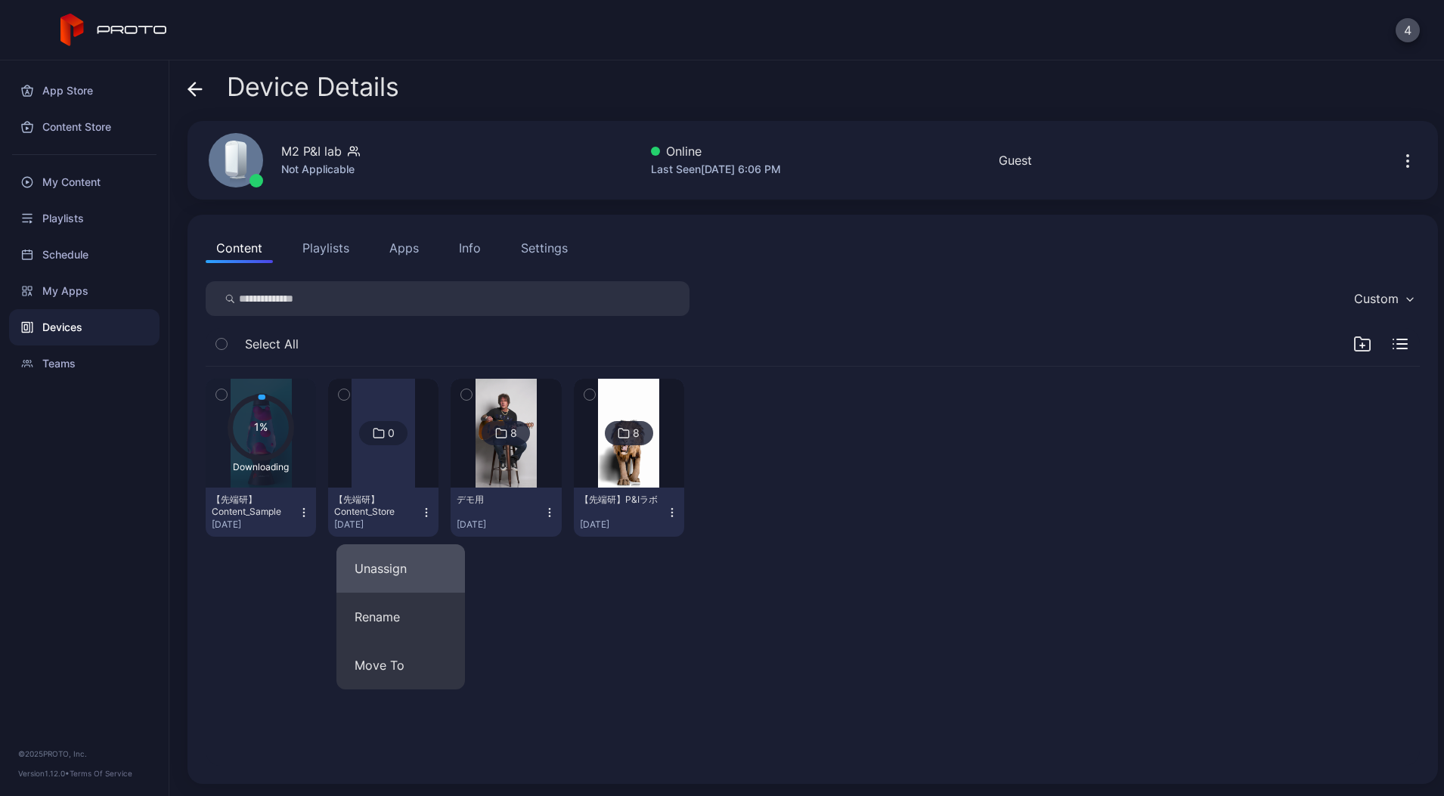
click at [419, 572] on button "Unassign" at bounding box center [400, 568] width 128 height 48
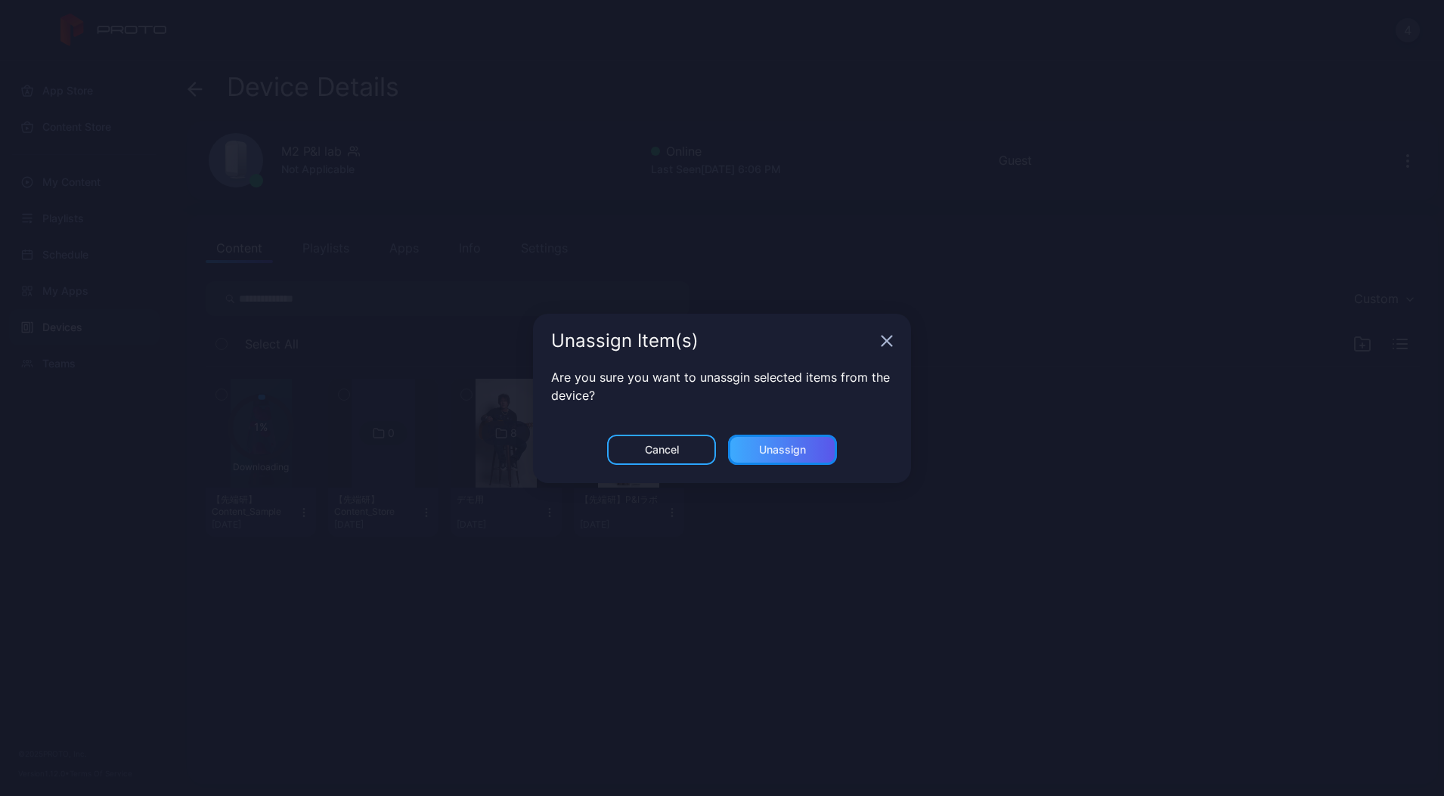
click at [755, 442] on div "Unassign" at bounding box center [782, 450] width 109 height 30
